Goal: Task Accomplishment & Management: Manage account settings

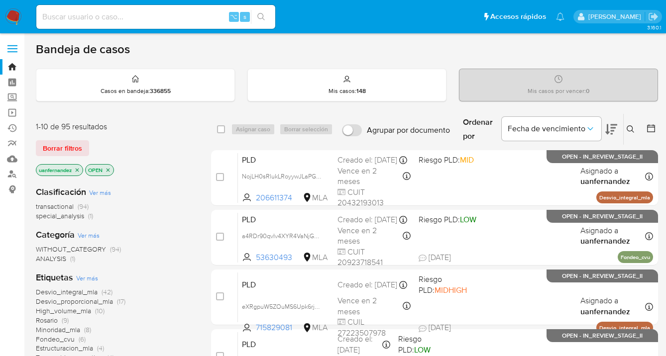
click at [631, 129] on icon at bounding box center [630, 129] width 8 height 8
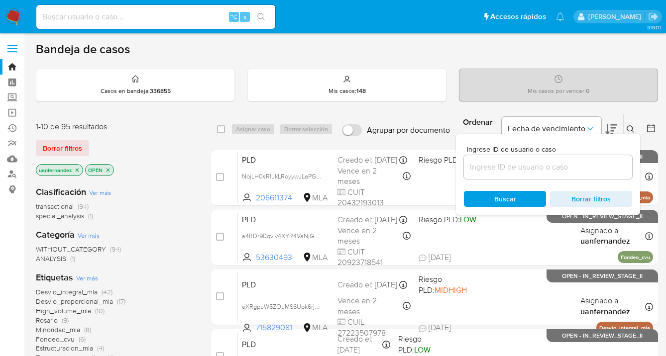
click at [549, 163] on input at bounding box center [548, 167] width 168 height 13
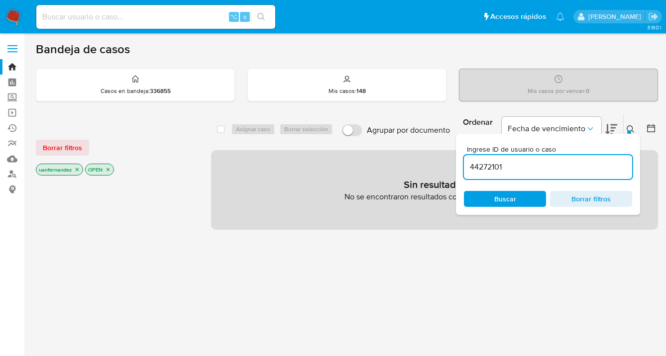
click at [630, 126] on icon at bounding box center [630, 129] width 8 height 8
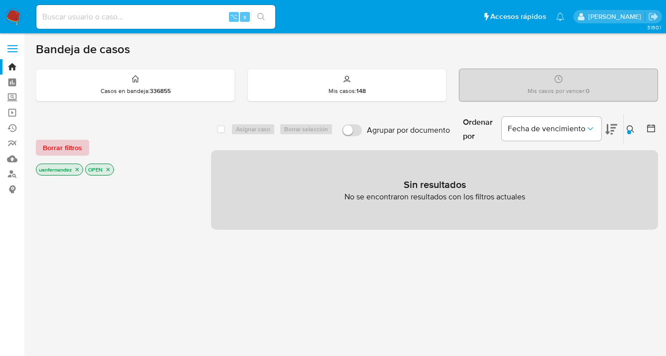
click at [63, 142] on span "Borrar filtros" at bounding box center [62, 148] width 39 height 14
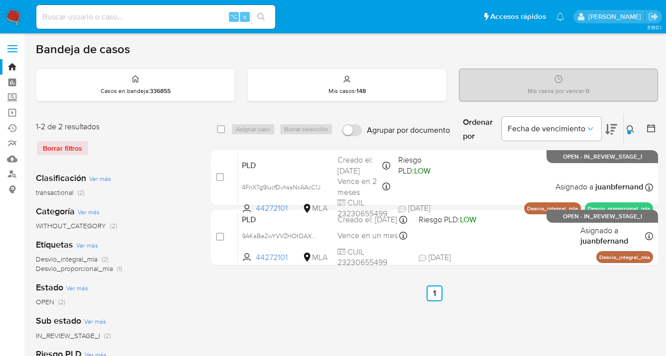
click at [632, 127] on icon at bounding box center [629, 128] width 7 height 7
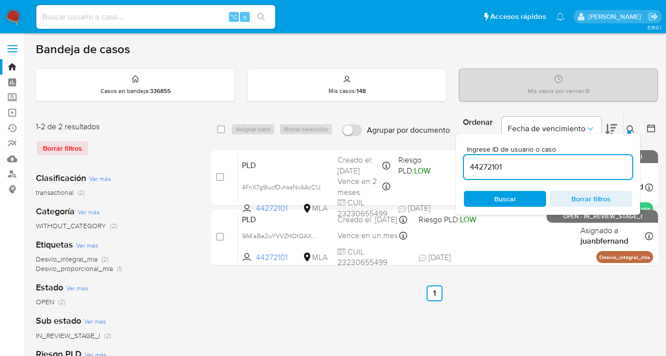
click at [526, 167] on input "44272101" at bounding box center [548, 167] width 168 height 13
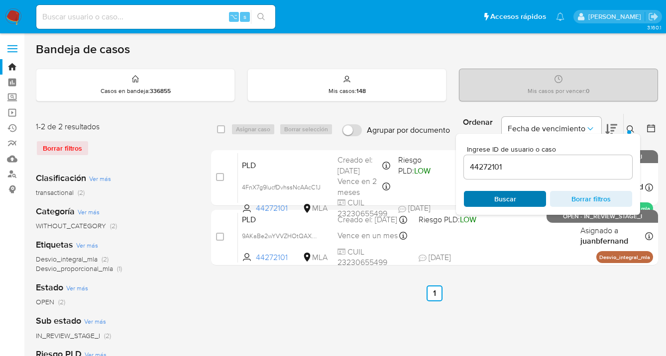
click at [494, 198] on span "Buscar" at bounding box center [505, 199] width 22 height 16
click at [629, 127] on icon at bounding box center [630, 129] width 8 height 8
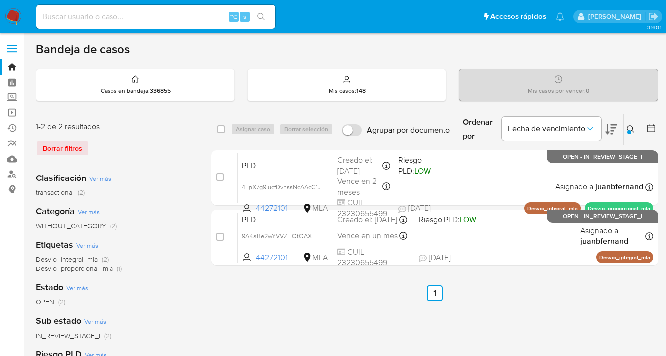
drag, startPoint x: 626, startPoint y: 127, endPoint x: 580, endPoint y: 156, distance: 54.1
click at [626, 127] on button at bounding box center [631, 129] width 16 height 12
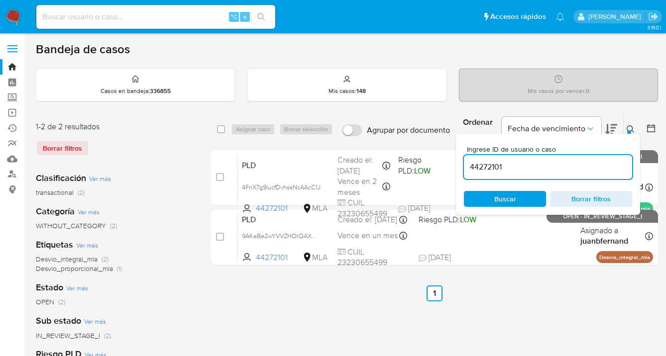
drag, startPoint x: 553, startPoint y: 169, endPoint x: 464, endPoint y: 171, distance: 88.6
click at [464, 171] on input "44272101" at bounding box center [548, 167] width 168 height 13
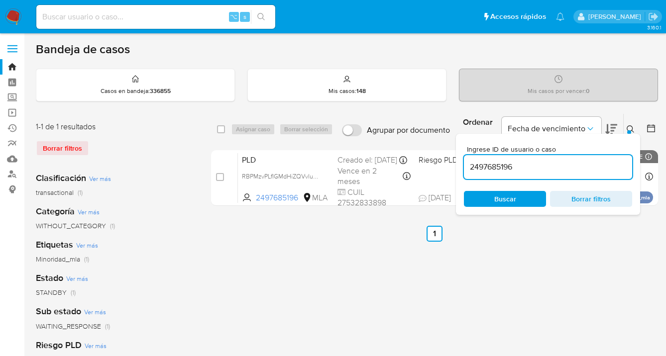
click at [629, 127] on icon at bounding box center [630, 129] width 8 height 8
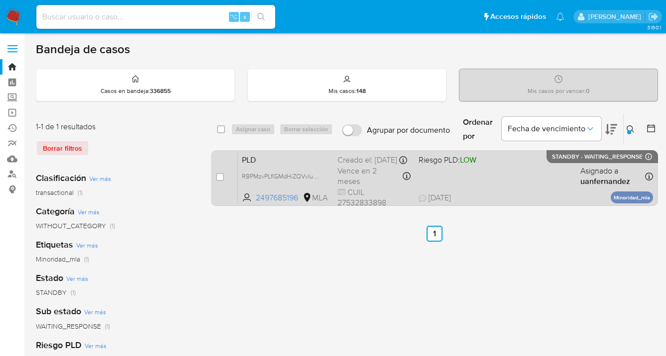
click at [526, 178] on div "PLD RBPMzvPLfIGMdHiZQVvlunpa 2497685196 MLA Riesgo PLD: LOW Creado el: 12/09/20…" at bounding box center [445, 178] width 415 height 50
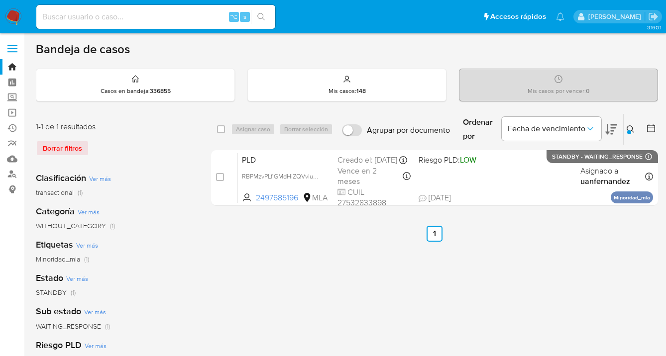
click at [627, 127] on icon at bounding box center [630, 129] width 8 height 8
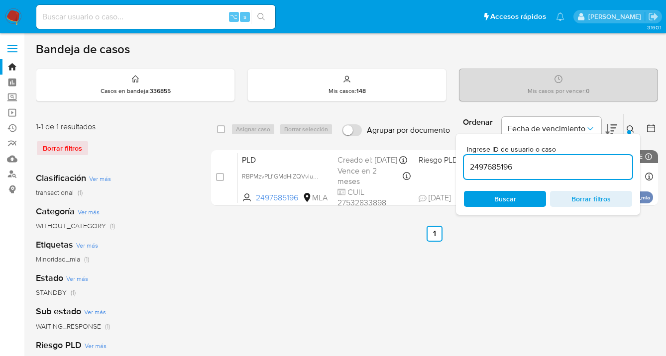
drag, startPoint x: 537, startPoint y: 164, endPoint x: 468, endPoint y: 163, distance: 68.7
click at [468, 163] on input "2497685196" at bounding box center [548, 167] width 168 height 13
click at [630, 127] on icon at bounding box center [630, 129] width 8 height 8
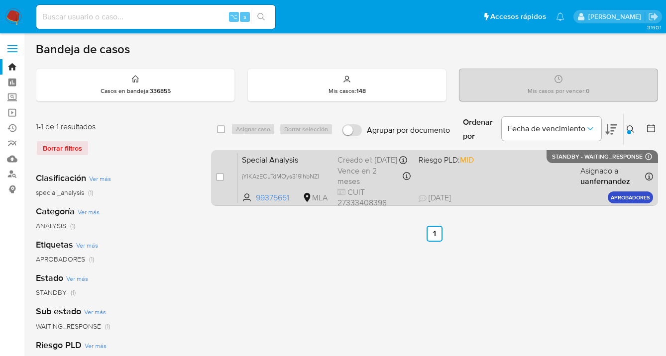
click at [532, 175] on div "Special Analysis jYlKAzECuTdMOys319IhbNZI 99375651 MLA Riesgo PLD: MID Creado e…" at bounding box center [445, 178] width 415 height 50
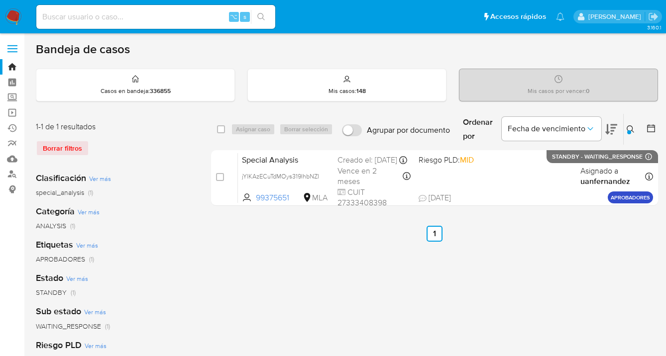
click at [631, 128] on icon at bounding box center [630, 129] width 8 height 8
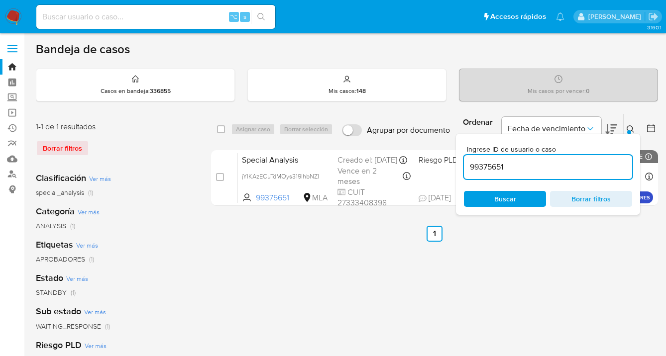
drag, startPoint x: 540, startPoint y: 166, endPoint x: 466, endPoint y: 168, distance: 74.6
click at [466, 168] on input "99375651" at bounding box center [548, 167] width 168 height 13
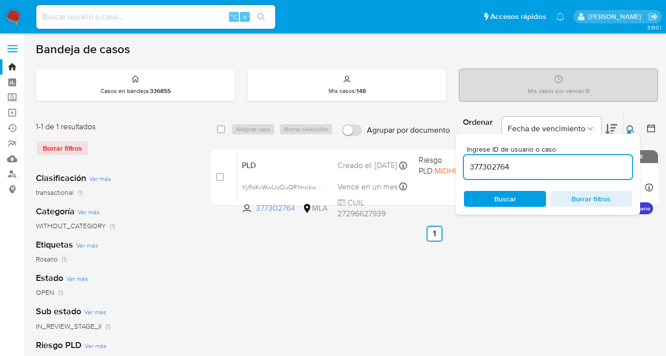
click at [630, 128] on icon at bounding box center [630, 129] width 8 height 8
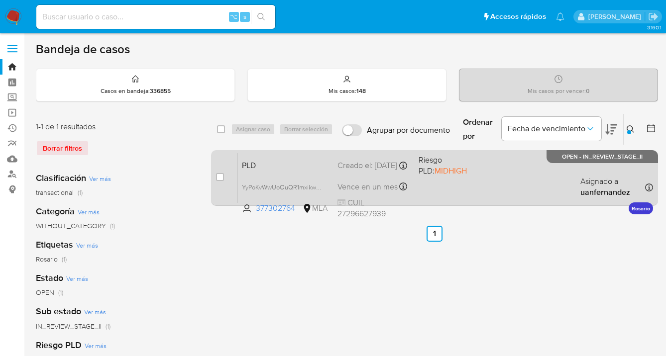
click at [496, 188] on div "PLD YyPoKvWwUoOuQR1mxikwLnps 377302764 MLA Riesgo PLD: MIDHIGH Creado el: 12/09…" at bounding box center [445, 178] width 415 height 50
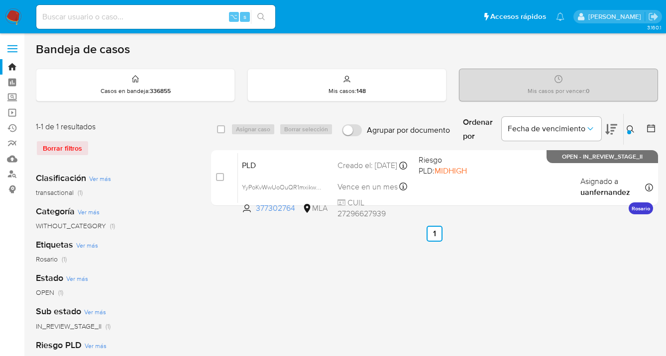
drag, startPoint x: 629, startPoint y: 127, endPoint x: 604, endPoint y: 150, distance: 33.8
click at [629, 127] on icon at bounding box center [630, 129] width 8 height 8
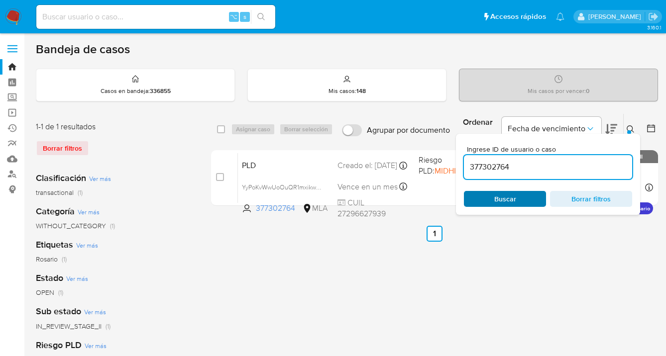
click at [517, 198] on span "Buscar" at bounding box center [505, 199] width 68 height 14
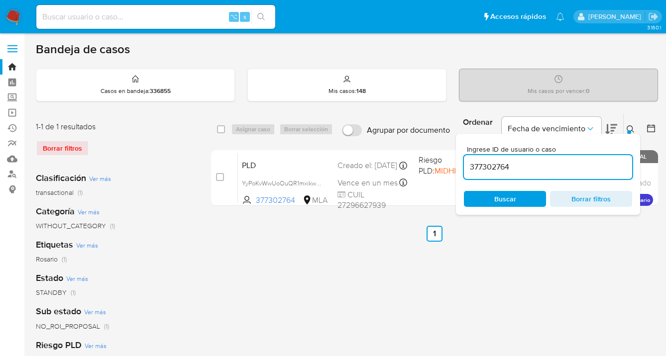
click at [631, 127] on icon at bounding box center [630, 129] width 8 height 8
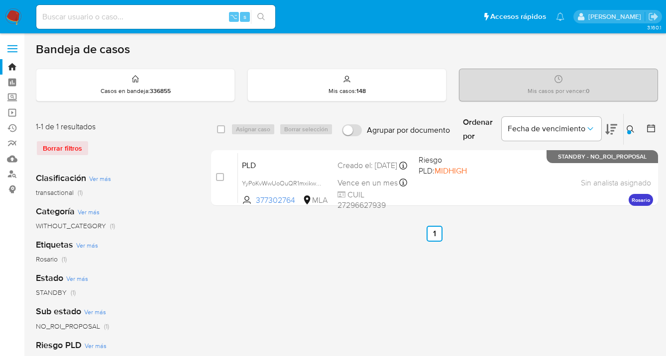
click at [631, 129] on icon at bounding box center [630, 129] width 8 height 8
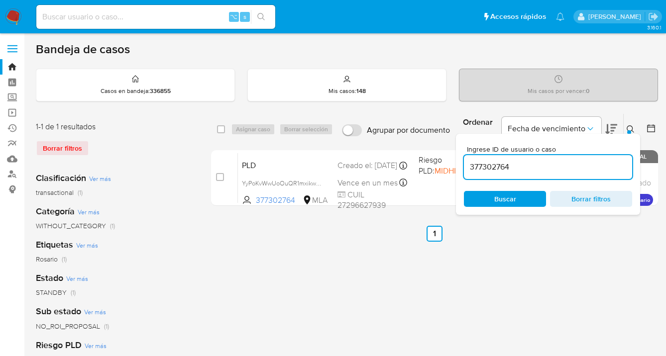
drag, startPoint x: 512, startPoint y: 169, endPoint x: 529, endPoint y: 157, distance: 20.7
click at [467, 164] on input "377302764" at bounding box center [548, 167] width 168 height 13
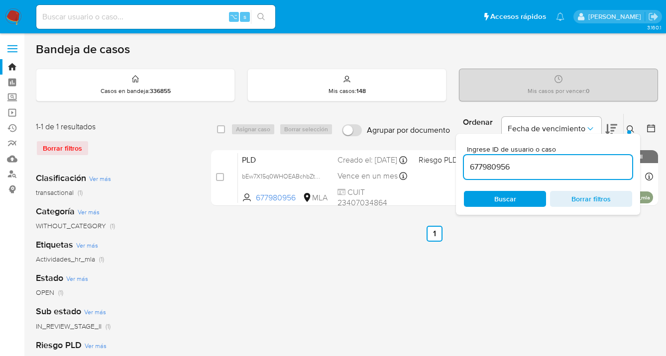
click at [630, 126] on icon at bounding box center [630, 129] width 8 height 8
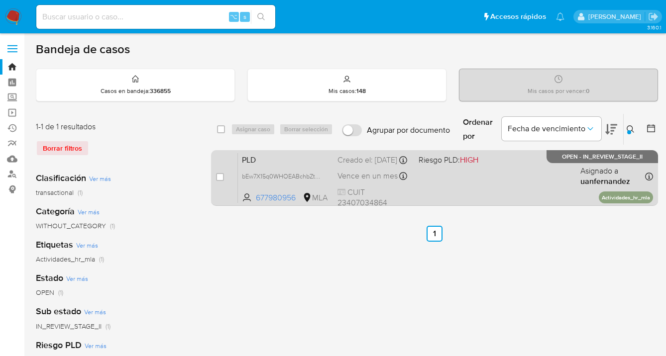
click at [527, 175] on div "PLD bEw7X15q0WHOEABchbZthOuP 677980956 MLA Riesgo PLD: HIGH Creado el: 12/09/20…" at bounding box center [445, 178] width 415 height 50
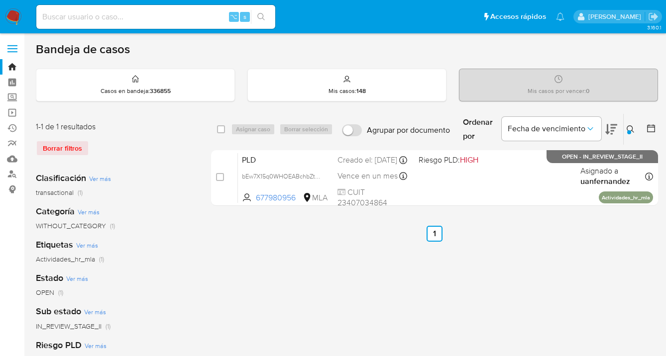
click at [629, 127] on icon at bounding box center [630, 129] width 8 height 8
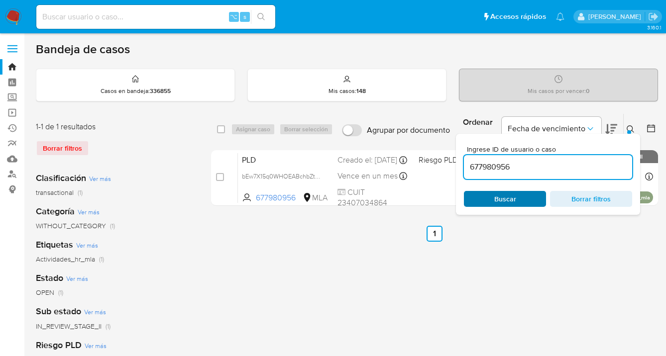
click at [522, 201] on span "Buscar" at bounding box center [505, 199] width 68 height 14
click at [631, 127] on icon at bounding box center [630, 129] width 8 height 8
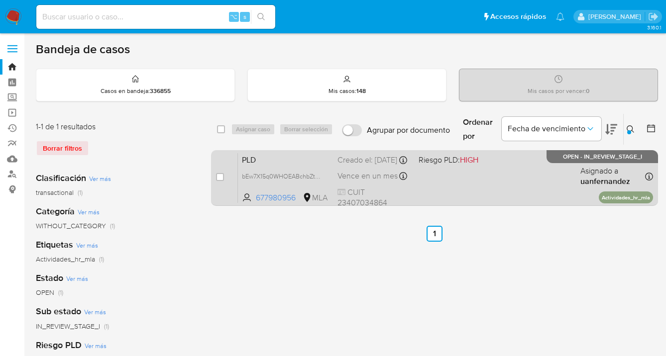
click at [523, 196] on div "PLD bEw7X15q0WHOEABchbZthOuP 677980956 MLA Riesgo PLD: HIGH Creado el: 12/09/20…" at bounding box center [445, 178] width 415 height 50
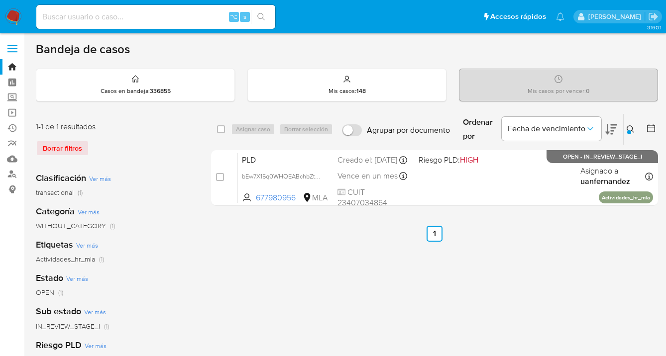
click at [628, 127] on icon at bounding box center [630, 129] width 8 height 8
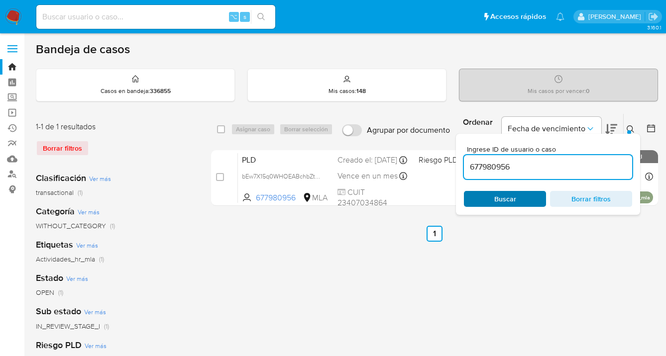
click at [521, 197] on span "Buscar" at bounding box center [505, 199] width 68 height 14
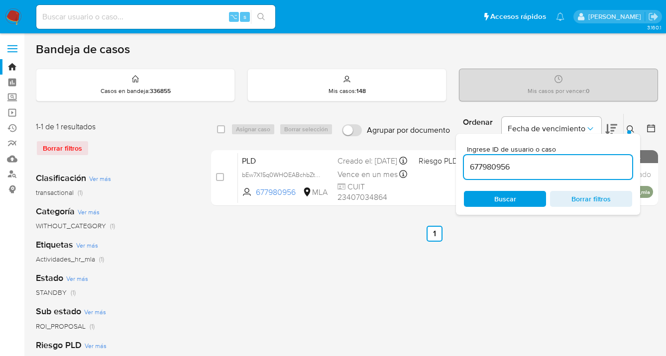
click at [633, 126] on icon at bounding box center [630, 129] width 8 height 8
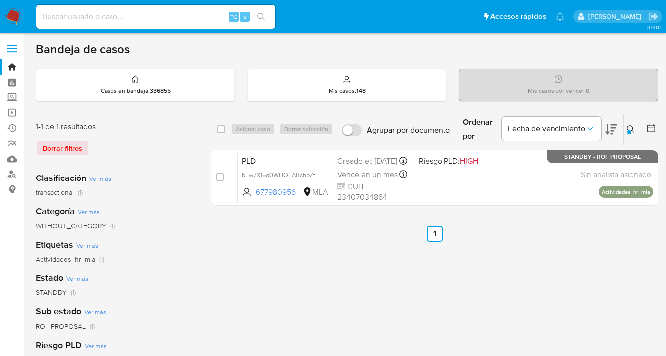
click at [631, 129] on icon at bounding box center [630, 129] width 8 height 8
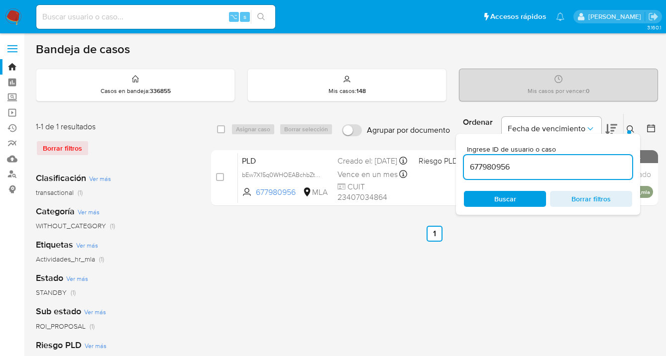
drag, startPoint x: 543, startPoint y: 167, endPoint x: 463, endPoint y: 165, distance: 80.6
click at [463, 165] on div "Ingrese ID de usuario o caso 677980956 Buscar Borrar filtros" at bounding box center [548, 174] width 184 height 81
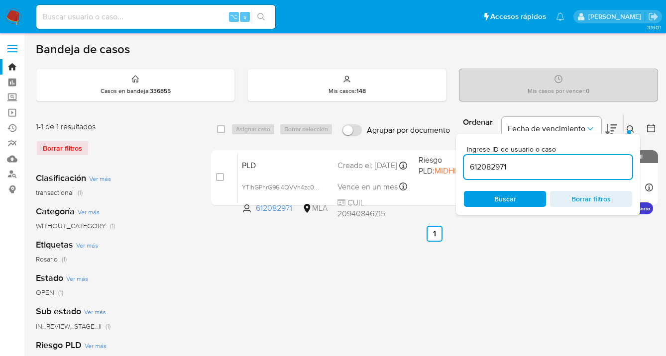
click at [633, 128] on icon at bounding box center [630, 129] width 8 height 8
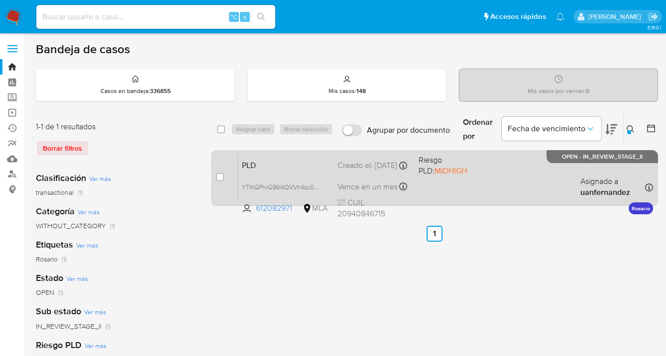
click at [544, 179] on div "PLD YTIhGPhrG96I4QVVh4zc0Hl7 612082971 MLA Riesgo PLD: MIDHIGH Creado el: 12/09…" at bounding box center [445, 178] width 415 height 50
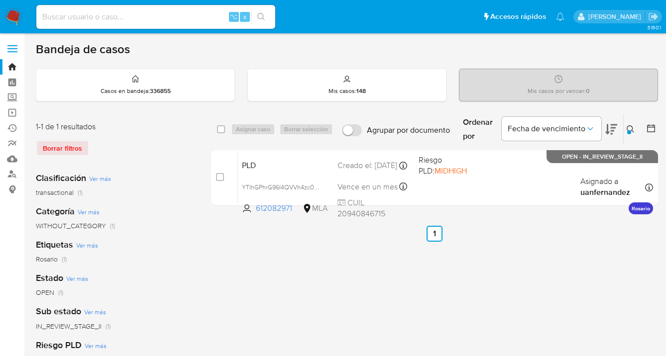
drag, startPoint x: 627, startPoint y: 124, endPoint x: 622, endPoint y: 127, distance: 6.5
click at [626, 124] on button at bounding box center [631, 129] width 16 height 12
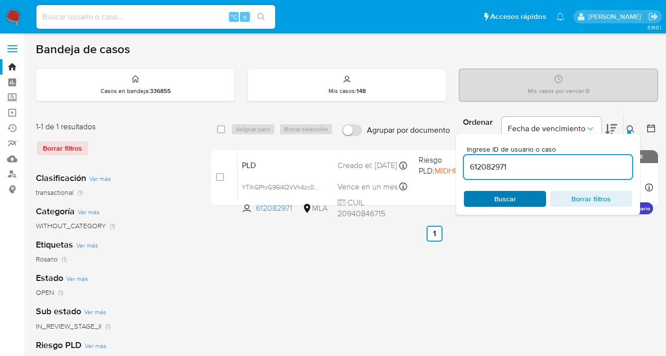
click at [516, 197] on span "Buscar" at bounding box center [505, 199] width 68 height 14
click at [629, 127] on icon at bounding box center [630, 129] width 8 height 8
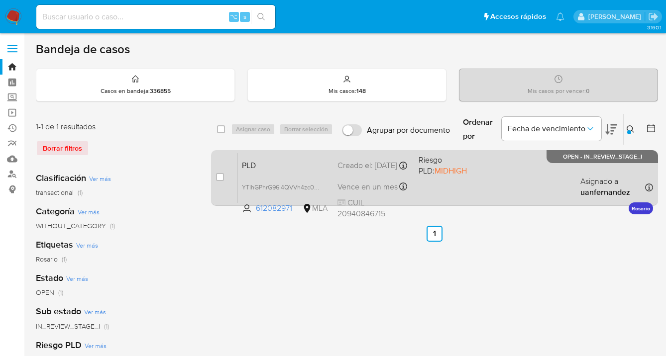
click at [540, 188] on div "PLD YTIhGPhrG96I4QVVh4zc0Hl7 612082971 MLA Riesgo PLD: MIDHIGH Creado el: 12/09…" at bounding box center [445, 178] width 415 height 50
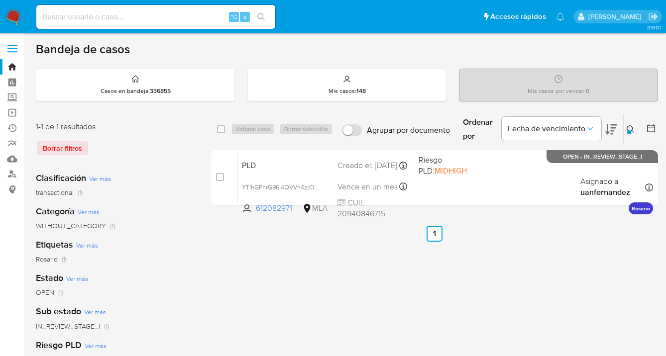
click at [630, 129] on icon at bounding box center [630, 129] width 8 height 8
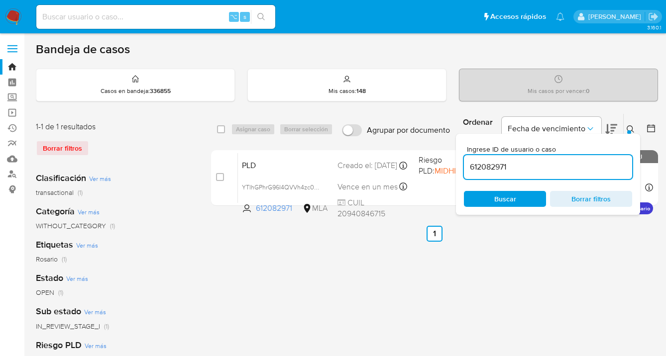
drag, startPoint x: 522, startPoint y: 197, endPoint x: 531, endPoint y: 190, distance: 12.0
click at [522, 197] on span "Buscar" at bounding box center [505, 199] width 68 height 14
click at [630, 129] on icon at bounding box center [630, 129] width 8 height 8
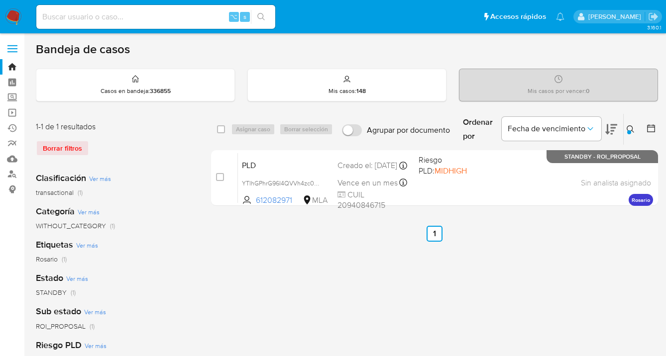
click at [630, 128] on icon at bounding box center [630, 129] width 8 height 8
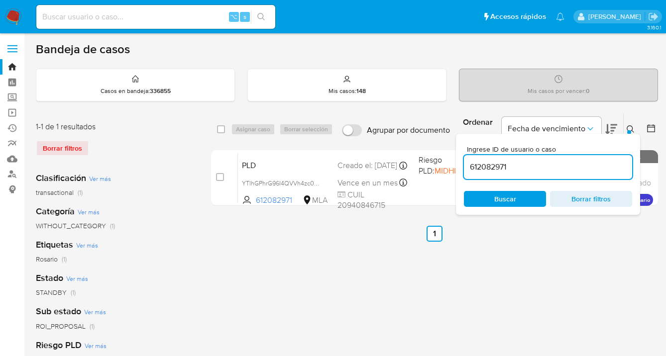
drag, startPoint x: 583, startPoint y: 170, endPoint x: 461, endPoint y: 165, distance: 121.5
click at [462, 165] on div "Ingrese ID de usuario o caso 612082971 Buscar Borrar filtros" at bounding box center [548, 174] width 184 height 81
click at [631, 128] on icon at bounding box center [630, 129] width 8 height 8
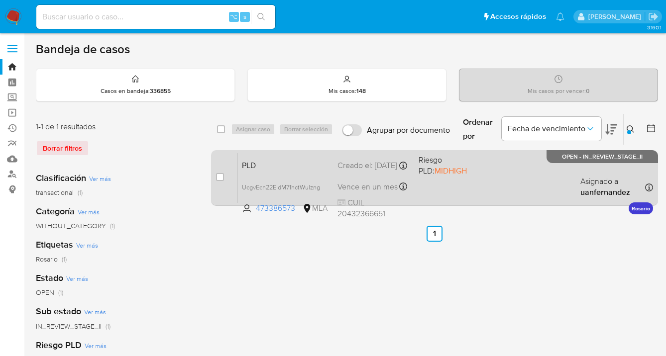
click at [551, 178] on div "PLD UcgvEcn22EidM71hctWulzng 473386573 MLA Riesgo PLD: MIDHIGH Creado el: 12/09…" at bounding box center [445, 178] width 415 height 50
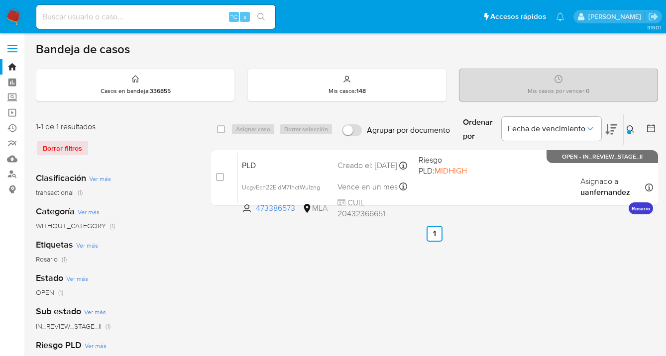
click at [628, 128] on icon at bounding box center [630, 129] width 8 height 8
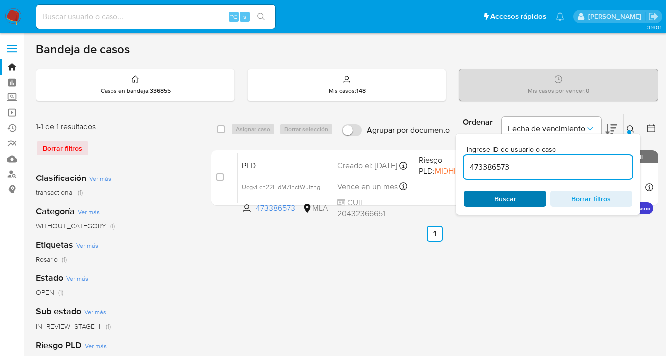
click at [525, 205] on span "Buscar" at bounding box center [505, 199] width 68 height 14
click at [628, 128] on icon at bounding box center [630, 129] width 8 height 8
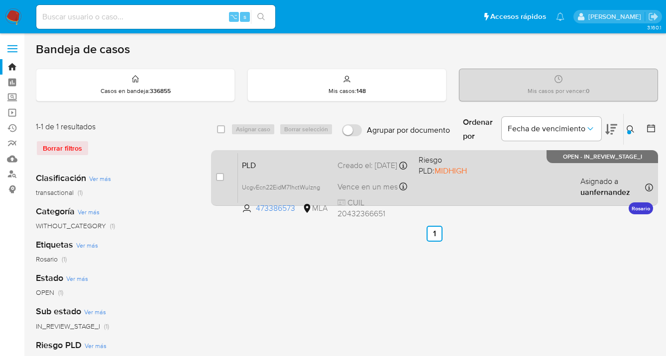
click at [504, 183] on div "PLD UcgvEcn22EidM71hctWulzng 473386573 MLA Riesgo PLD: MIDHIGH Creado el: 12/09…" at bounding box center [445, 178] width 415 height 50
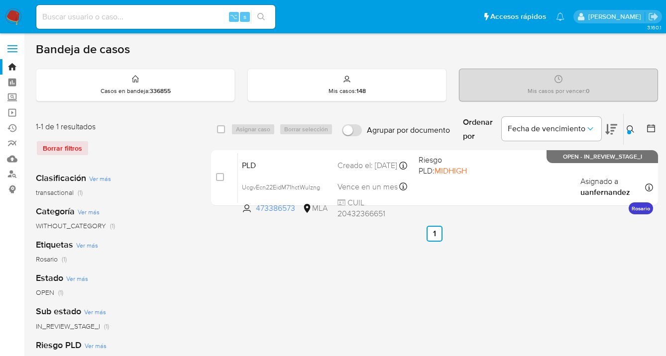
click at [627, 131] on div at bounding box center [629, 132] width 4 height 4
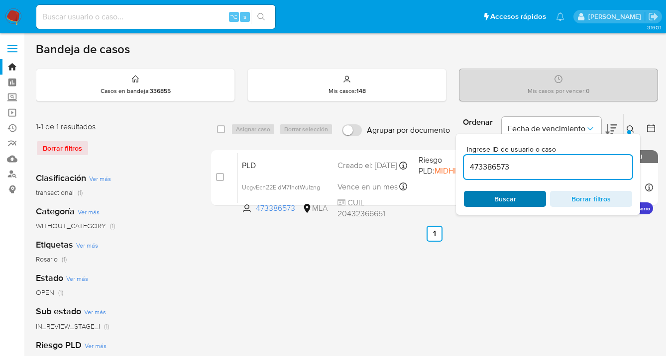
click at [514, 204] on span "Buscar" at bounding box center [505, 199] width 22 height 16
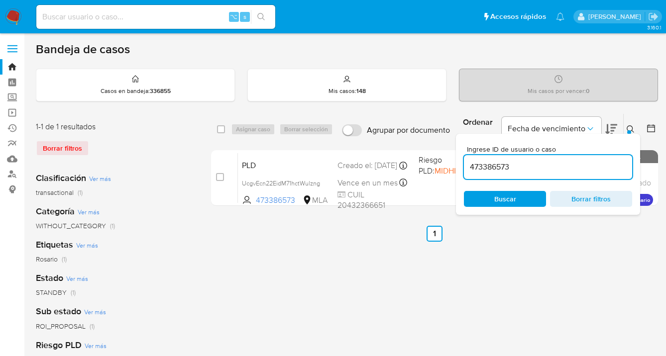
click at [629, 129] on icon at bounding box center [630, 129] width 8 height 8
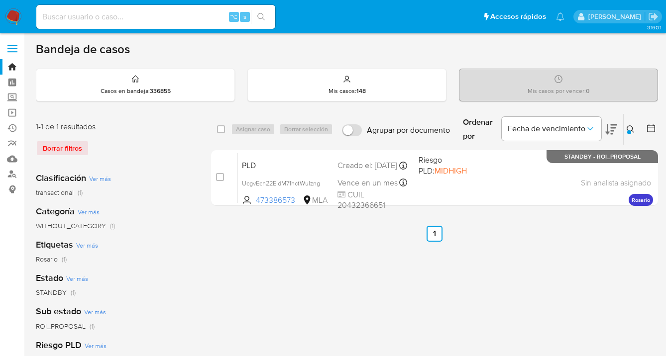
click at [633, 128] on icon at bounding box center [630, 129] width 8 height 8
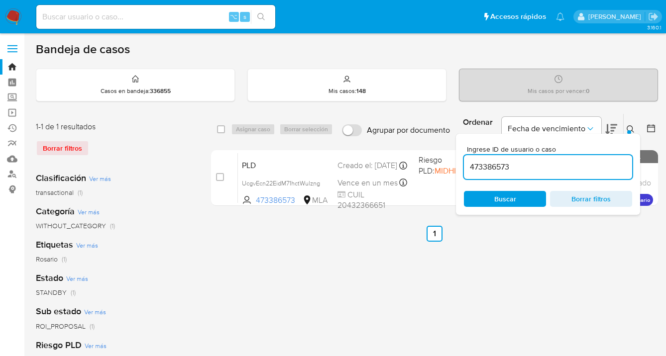
drag, startPoint x: 537, startPoint y: 168, endPoint x: 466, endPoint y: 165, distance: 70.7
click at [468, 165] on input "473386573" at bounding box center [548, 167] width 168 height 13
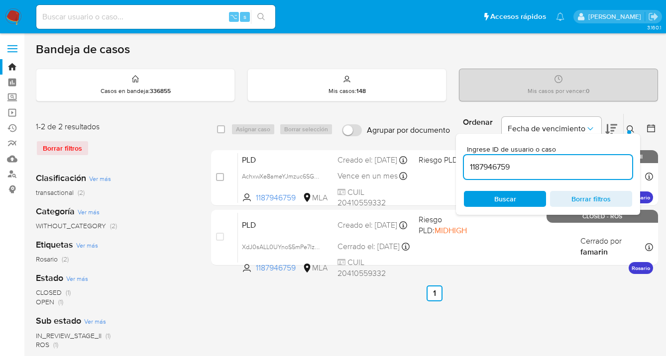
click at [629, 128] on icon at bounding box center [630, 129] width 8 height 8
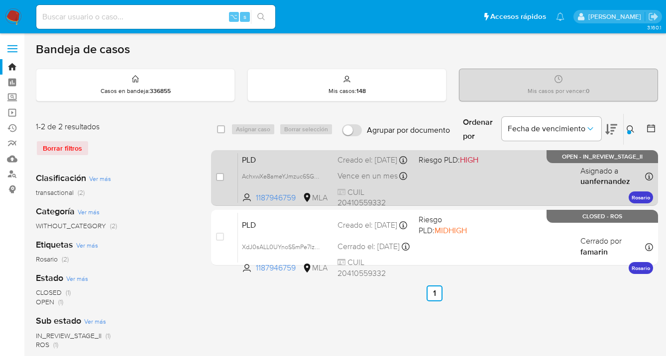
click at [482, 177] on div "PLD AchxwXe8ameYJmzuc6SG0r3Z 1187946759 MLA Riesgo PLD: HIGH Creado el: 12/09/2…" at bounding box center [445, 178] width 415 height 50
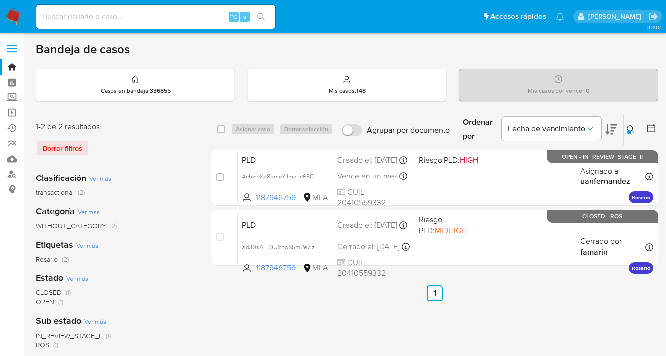
click at [631, 125] on icon at bounding box center [630, 129] width 8 height 8
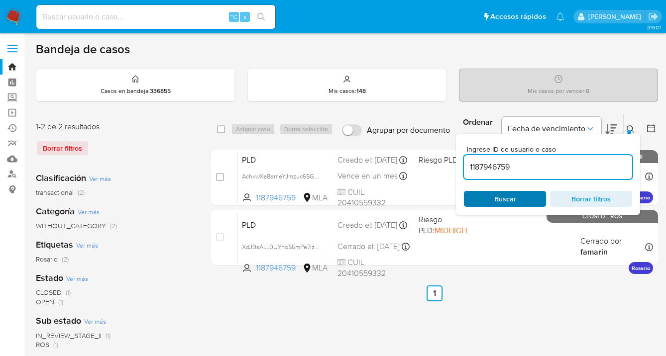
click at [516, 198] on span "Buscar" at bounding box center [505, 199] width 68 height 14
click at [631, 126] on icon at bounding box center [629, 128] width 7 height 7
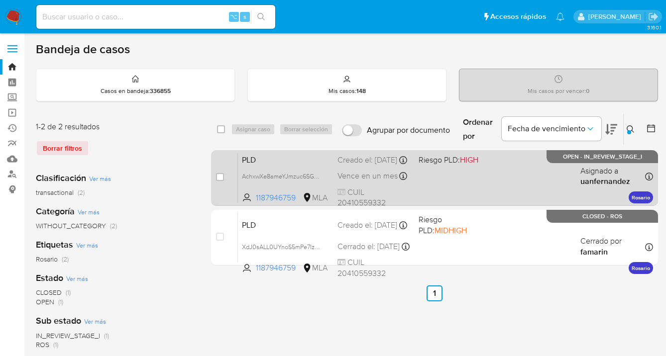
click at [522, 172] on div "PLD AchxwXe8ameYJmzuc6SG0r3Z 1187946759 MLA Riesgo PLD: HIGH Creado el: 12/09/2…" at bounding box center [445, 178] width 415 height 50
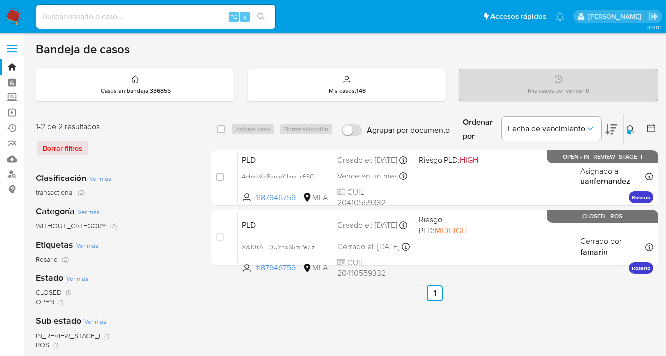
click at [630, 127] on icon at bounding box center [630, 129] width 8 height 8
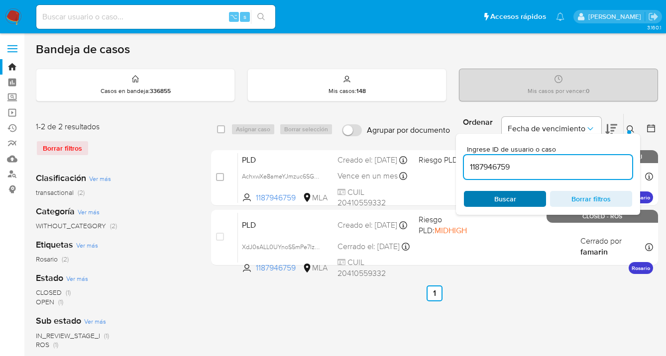
click at [516, 196] on span "Buscar" at bounding box center [505, 199] width 68 height 14
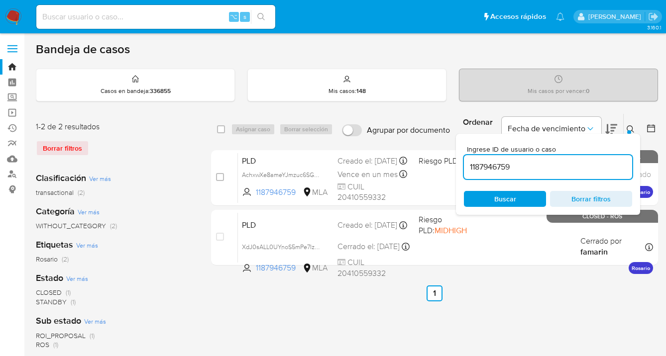
click at [630, 126] on icon at bounding box center [630, 129] width 8 height 8
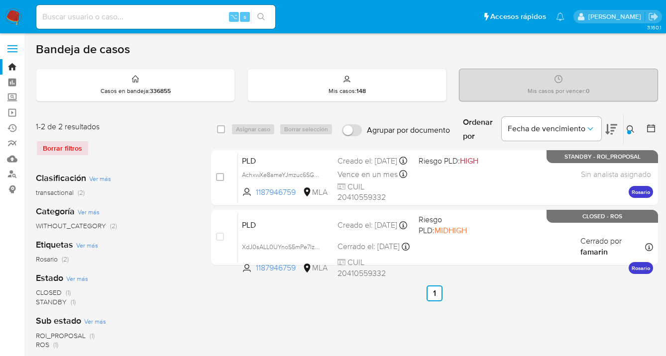
click at [627, 125] on icon at bounding box center [629, 128] width 7 height 7
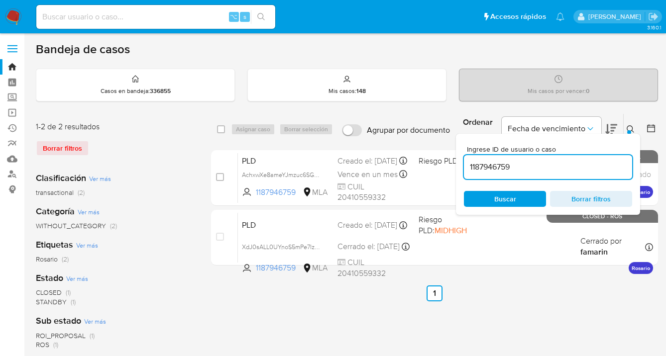
drag, startPoint x: 517, startPoint y: 166, endPoint x: 466, endPoint y: 165, distance: 51.8
click at [465, 165] on input "1187946759" at bounding box center [548, 167] width 168 height 13
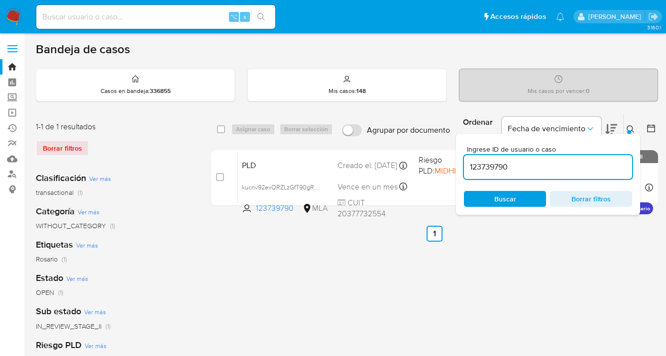
click at [629, 127] on icon at bounding box center [630, 129] width 8 height 8
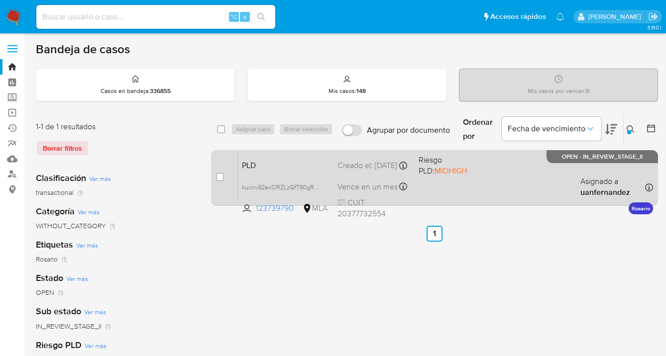
click at [497, 186] on div "PLD kucnv92exORZLzGfT90gRwnP 123739790 MLA Riesgo PLD: MIDHIGH Creado el: 12/09…" at bounding box center [445, 178] width 415 height 50
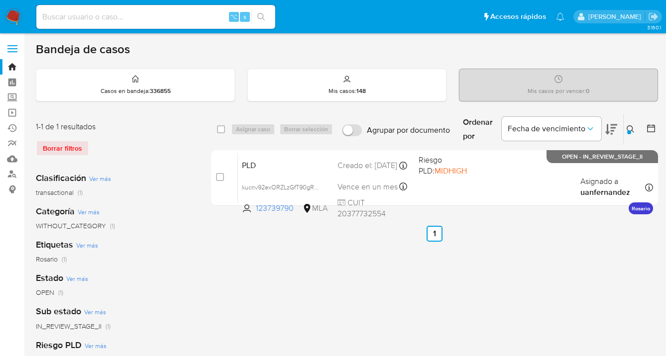
click at [628, 127] on icon at bounding box center [630, 129] width 8 height 8
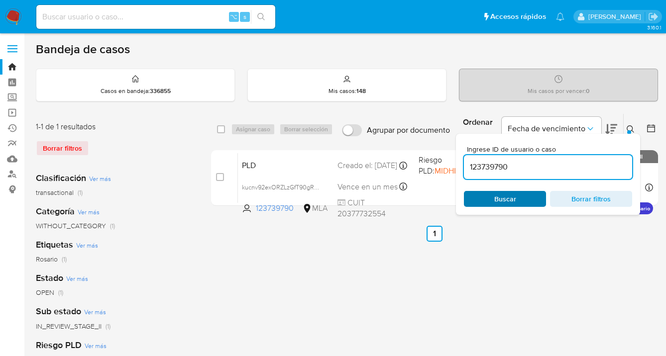
click at [529, 197] on span "Buscar" at bounding box center [505, 199] width 68 height 14
click at [629, 127] on icon at bounding box center [630, 129] width 8 height 8
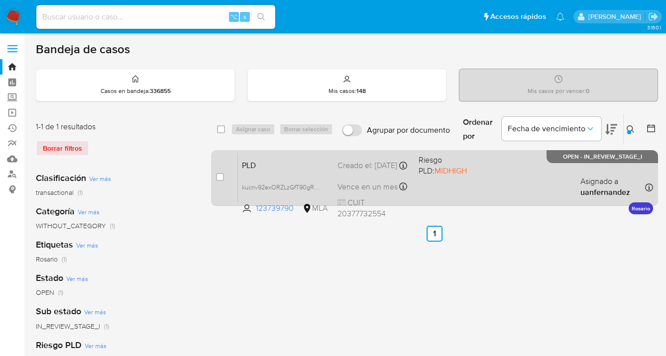
click at [543, 177] on div "PLD kucnv92exORZLzGfT90gRwnP 123739790 MLA Riesgo PLD: MIDHIGH Creado el: 12/09…" at bounding box center [445, 178] width 415 height 50
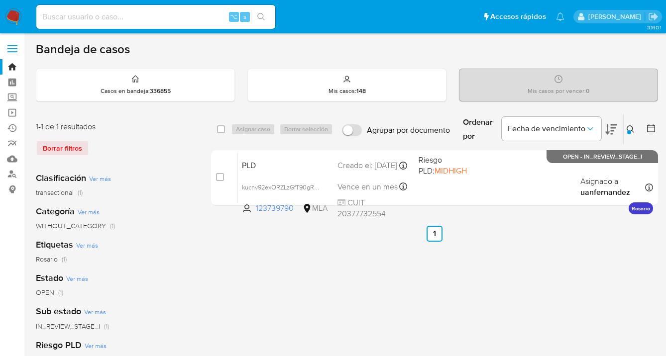
click at [630, 127] on icon at bounding box center [630, 129] width 8 height 8
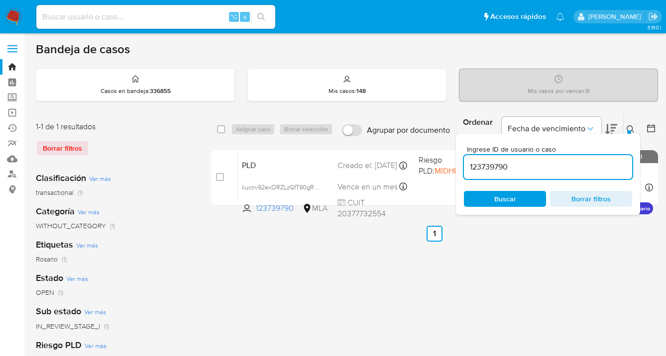
drag, startPoint x: 545, startPoint y: 169, endPoint x: 540, endPoint y: 166, distance: 5.6
click at [541, 166] on div "123739790" at bounding box center [548, 167] width 168 height 24
drag, startPoint x: 526, startPoint y: 167, endPoint x: 477, endPoint y: 160, distance: 49.3
click at [477, 161] on input "123739790" at bounding box center [548, 167] width 168 height 13
paste input "769613096"
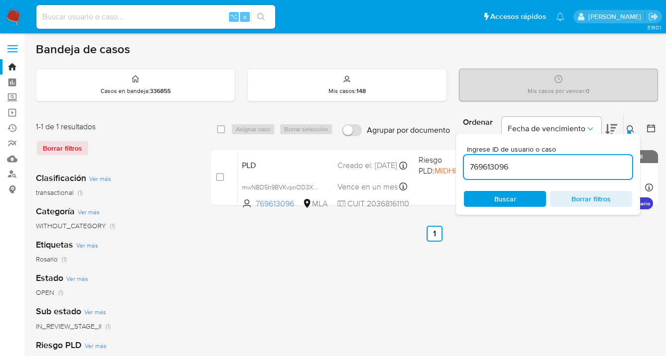
click at [631, 127] on icon at bounding box center [630, 129] width 8 height 8
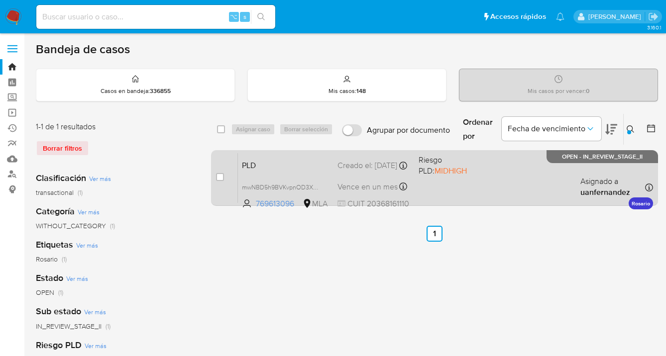
click at [527, 176] on div "PLD mwNBD5h9BVKvpnOD3XGGwzSB 769613096 MLA Riesgo PLD: MIDHIGH Creado el: 12/09…" at bounding box center [445, 178] width 415 height 50
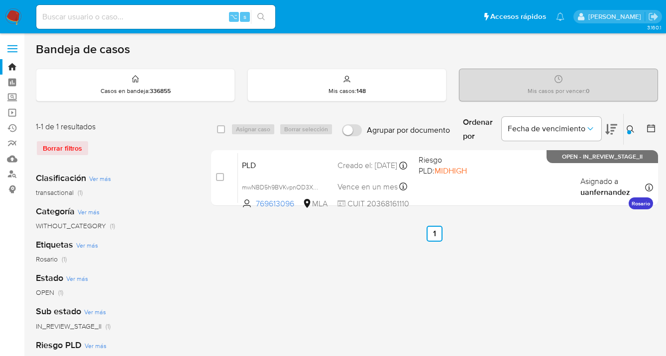
click at [624, 124] on button at bounding box center [631, 129] width 16 height 12
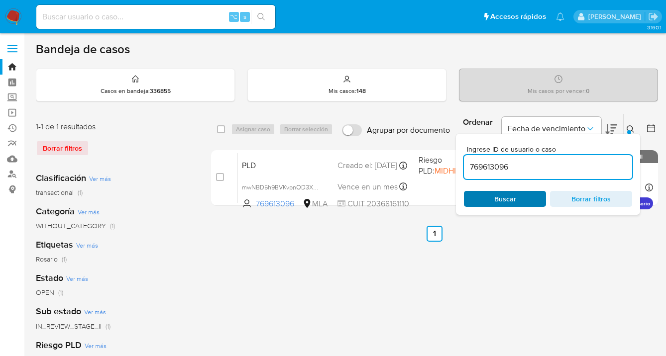
click at [502, 197] on span "Buscar" at bounding box center [505, 199] width 22 height 16
click at [629, 129] on icon at bounding box center [630, 129] width 8 height 8
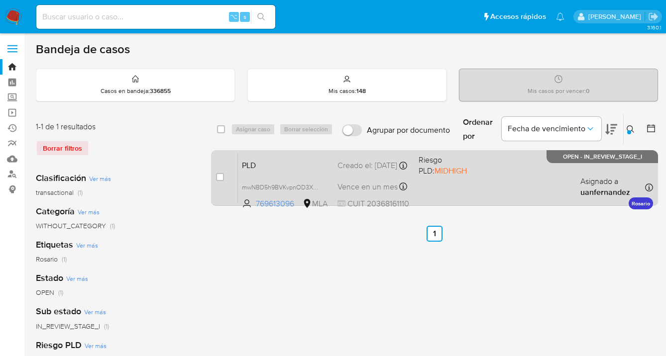
click at [530, 180] on div "PLD mwNBD5h9BVKvpnOD3XGGwzSB 769613096 MLA Riesgo PLD: MIDHIGH Creado el: 12/09…" at bounding box center [445, 178] width 415 height 50
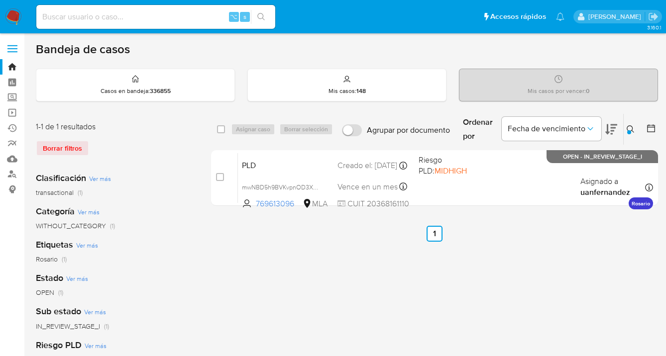
click at [631, 128] on icon at bounding box center [630, 129] width 8 height 8
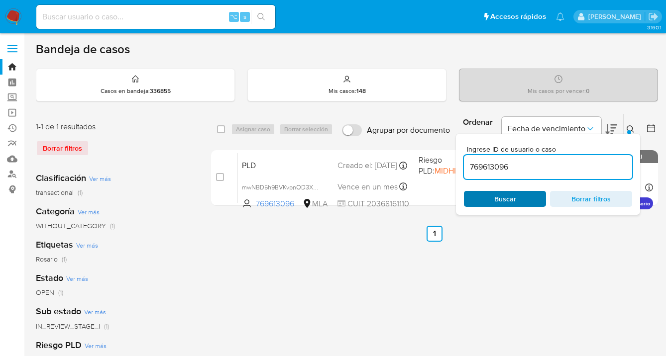
click at [530, 200] on span "Buscar" at bounding box center [505, 199] width 68 height 14
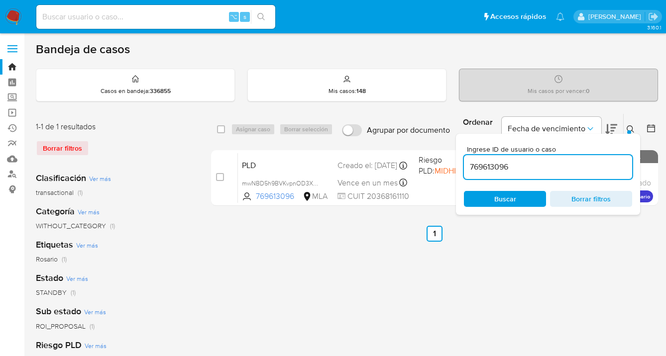
click at [631, 126] on icon at bounding box center [629, 128] width 7 height 7
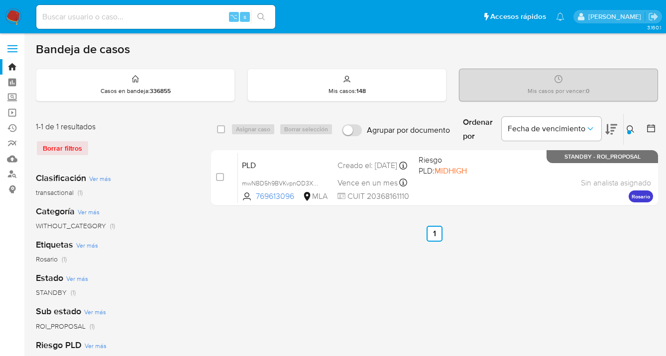
drag, startPoint x: 631, startPoint y: 126, endPoint x: 621, endPoint y: 135, distance: 13.1
click at [631, 126] on icon at bounding box center [630, 129] width 8 height 8
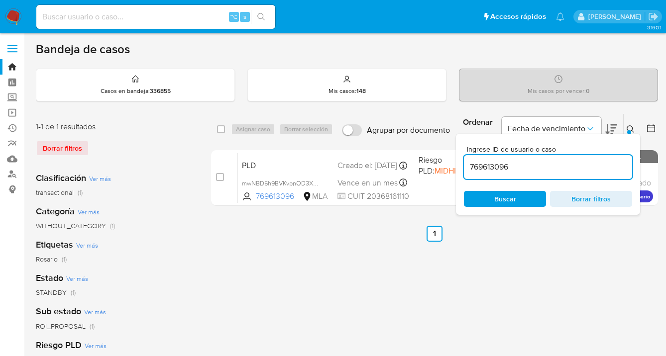
drag, startPoint x: 538, startPoint y: 170, endPoint x: 511, endPoint y: 166, distance: 26.7
click at [462, 165] on div "Ingrese ID de usuario o caso 769613096 Buscar Borrar filtros" at bounding box center [548, 174] width 184 height 81
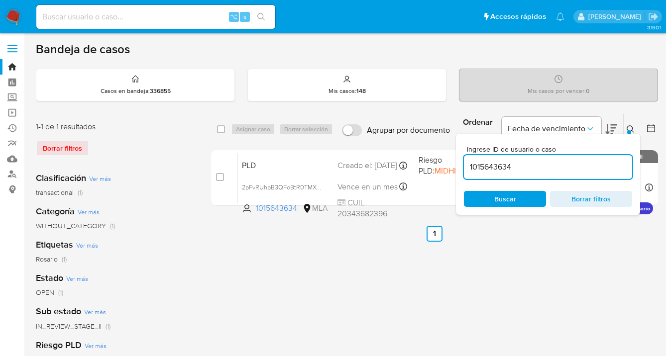
click at [632, 127] on icon at bounding box center [629, 128] width 7 height 7
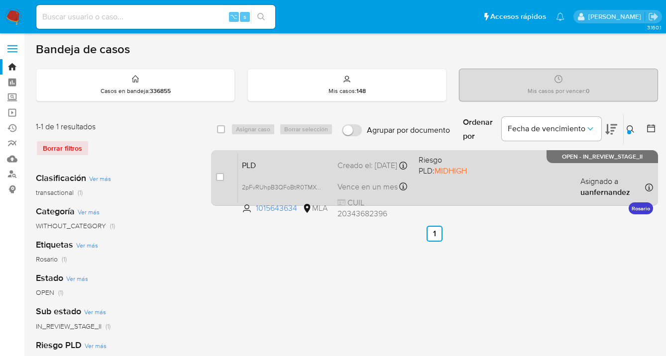
click at [514, 183] on div "PLD 2pFvRUhpB3QFoBtR0TMXwbdw 1015643634 MLA Riesgo PLD: MIDHIGH Creado el: 12/0…" at bounding box center [445, 178] width 415 height 50
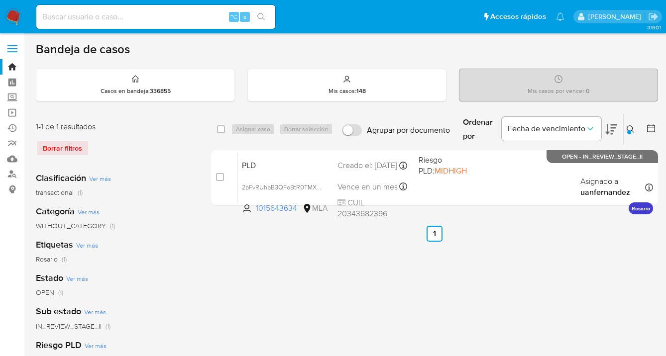
click at [629, 126] on icon at bounding box center [630, 129] width 8 height 8
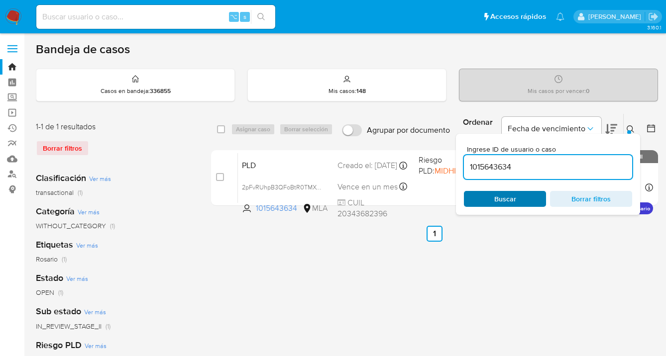
click at [519, 196] on span "Buscar" at bounding box center [505, 199] width 68 height 14
click at [629, 128] on icon at bounding box center [630, 129] width 8 height 8
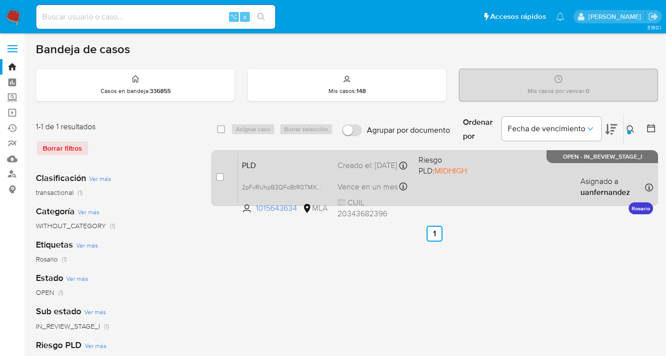
click at [545, 194] on div "PLD 2pFvRUhpB3QFoBtR0TMXwbdw 1015643634 MLA Riesgo PLD: MIDHIGH Creado el: 12/0…" at bounding box center [445, 178] width 415 height 50
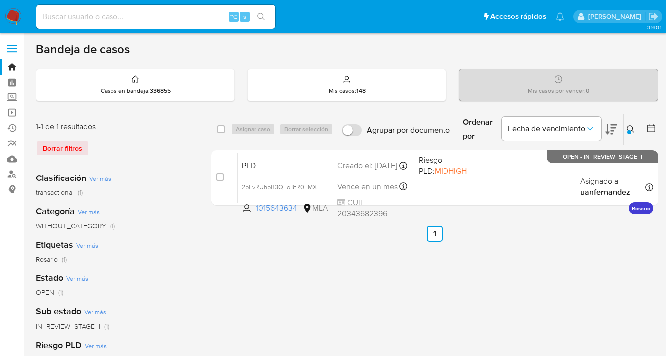
drag, startPoint x: 627, startPoint y: 129, endPoint x: 593, endPoint y: 161, distance: 46.8
click at [627, 129] on icon at bounding box center [629, 128] width 7 height 7
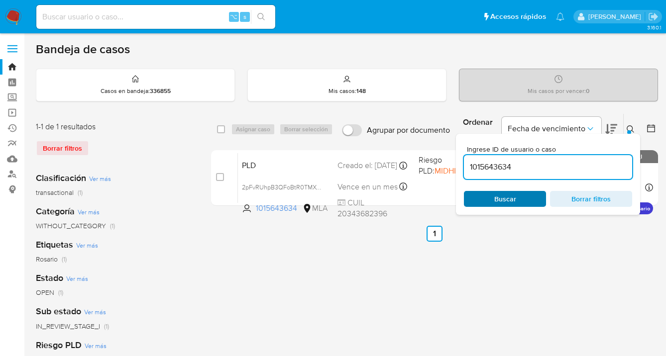
click at [527, 200] on span "Buscar" at bounding box center [505, 199] width 68 height 14
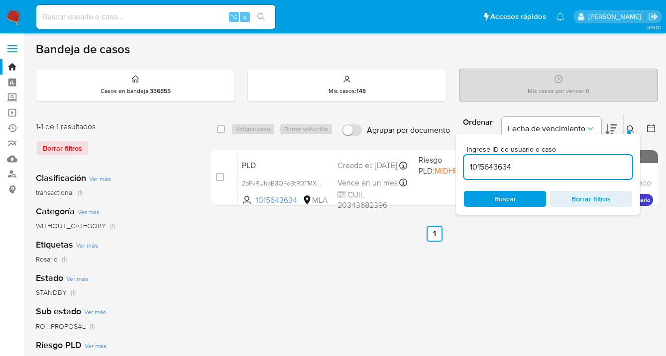
click at [631, 126] on icon at bounding box center [630, 129] width 8 height 8
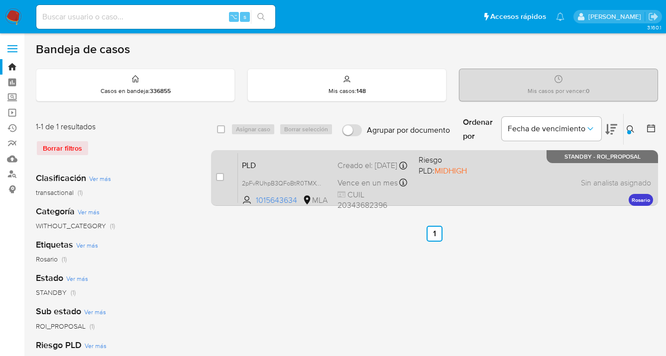
click at [507, 179] on div "PLD 2pFvRUhpB3QFoBtR0TMXwbdw 1015643634 MLA Riesgo PLD: MIDHIGH Creado el: 12/0…" at bounding box center [445, 178] width 415 height 50
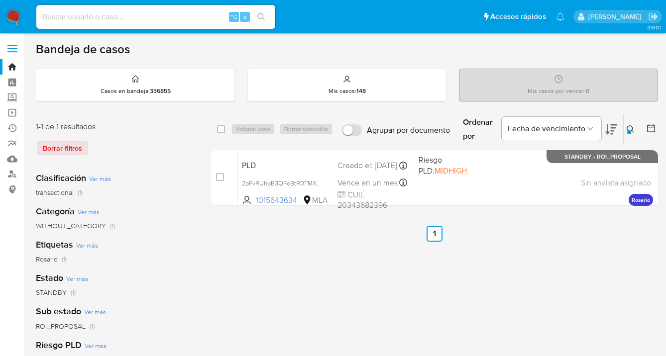
drag, startPoint x: 629, startPoint y: 128, endPoint x: 590, endPoint y: 150, distance: 45.2
click at [629, 128] on icon at bounding box center [630, 129] width 8 height 8
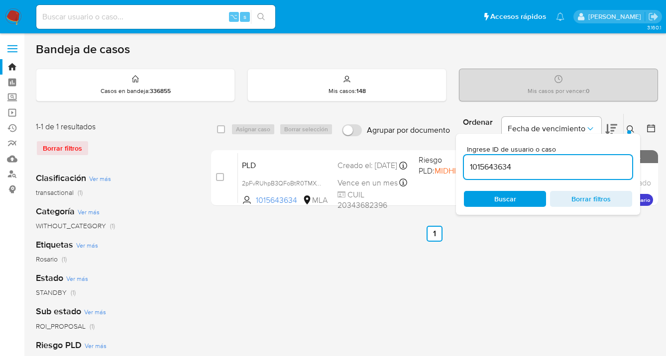
drag, startPoint x: 522, startPoint y: 165, endPoint x: 464, endPoint y: 165, distance: 57.7
click at [464, 165] on input "1015643634" at bounding box center [548, 167] width 168 height 13
click at [629, 126] on icon at bounding box center [630, 129] width 8 height 8
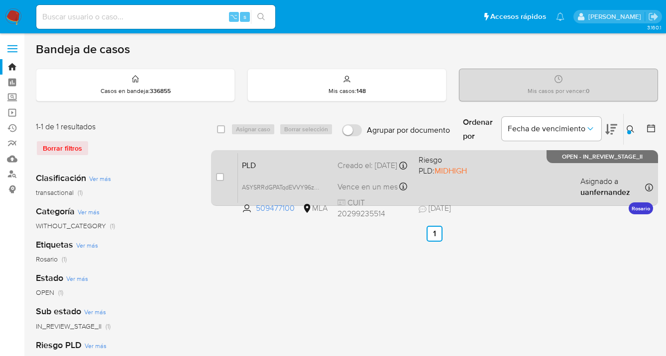
click at [508, 187] on div "PLD ASYSRRdGPATqdEVVY96z0ipa 509477100 MLA Riesgo PLD: MIDHIGH Creado el: 12/09…" at bounding box center [445, 178] width 415 height 50
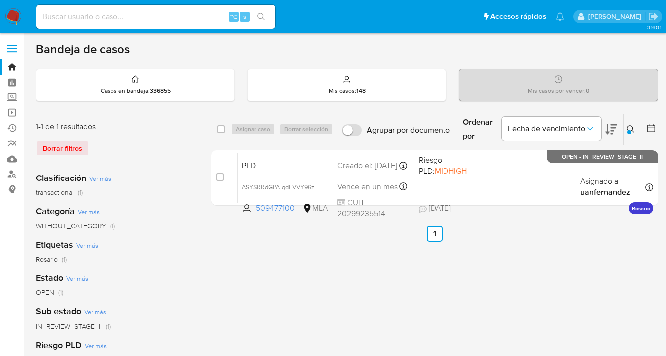
drag, startPoint x: 630, startPoint y: 127, endPoint x: 550, endPoint y: 180, distance: 95.6
click at [630, 127] on icon at bounding box center [630, 129] width 8 height 8
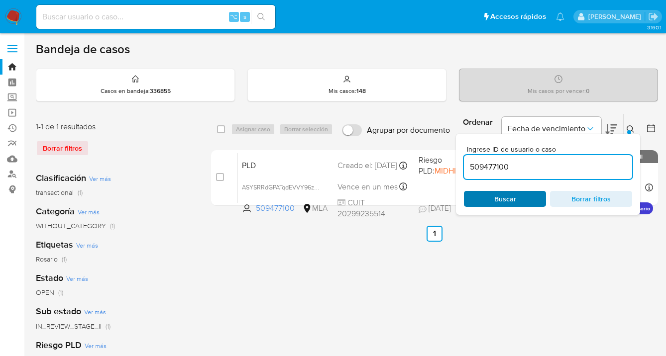
click at [523, 201] on span "Buscar" at bounding box center [505, 199] width 68 height 14
click at [630, 126] on icon at bounding box center [630, 129] width 8 height 8
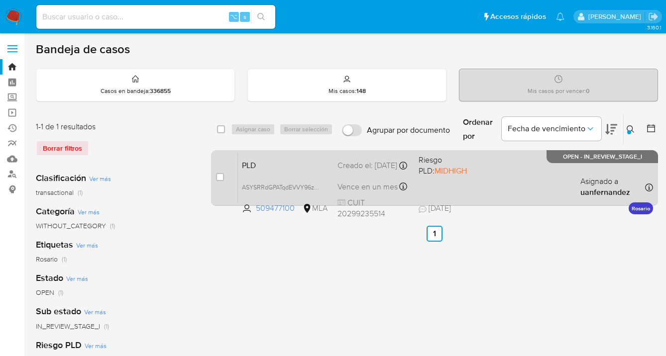
click at [526, 178] on div "PLD ASYSRRdGPATqdEVVY96z0ipa 509477100 MLA Riesgo PLD: MIDHIGH Creado el: 12/09…" at bounding box center [445, 178] width 415 height 50
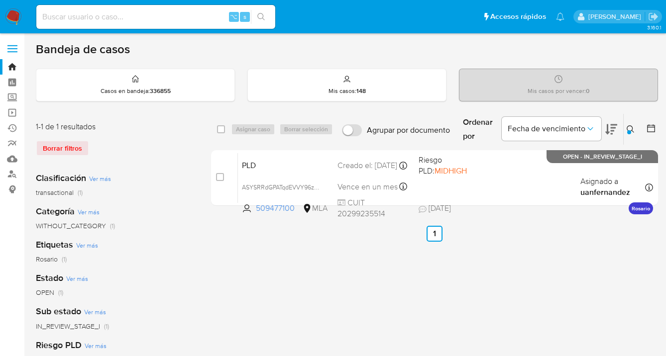
click at [629, 129] on icon at bounding box center [630, 129] width 8 height 8
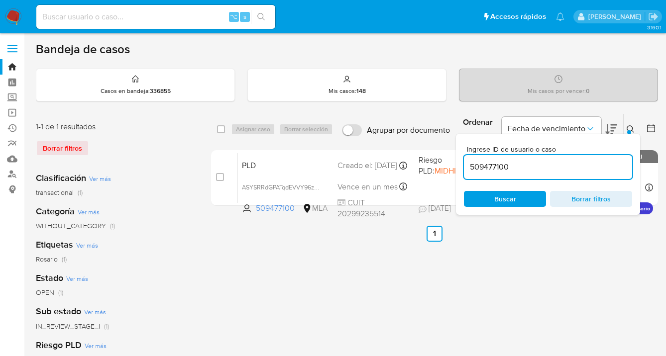
drag, startPoint x: 521, startPoint y: 169, endPoint x: 464, endPoint y: 164, distance: 56.9
click at [464, 164] on input "509477100" at bounding box center [548, 167] width 168 height 13
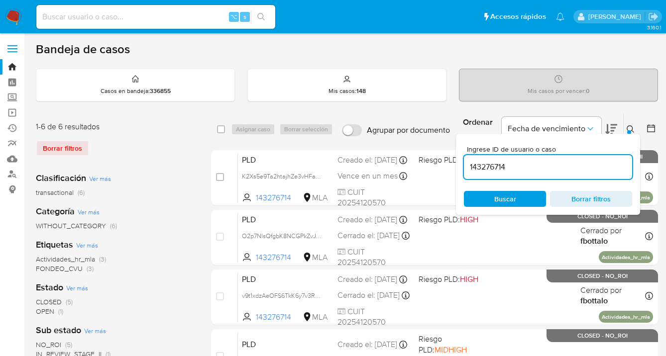
click at [630, 127] on icon at bounding box center [630, 129] width 8 height 8
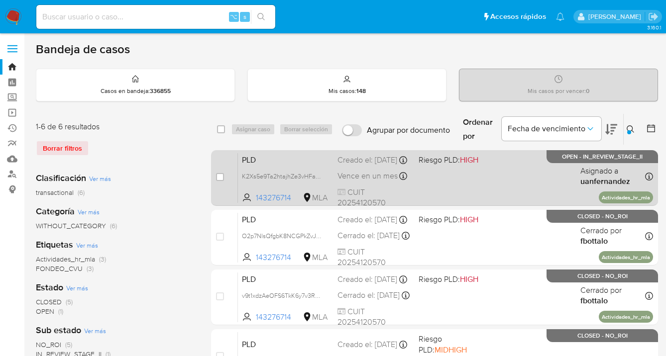
click at [508, 187] on div "PLD K2Xs5e9Ta2htajhZe3vHFafW 143276714 MLA Riesgo PLD: HIGH Creado el: 12/09/20…" at bounding box center [445, 178] width 415 height 50
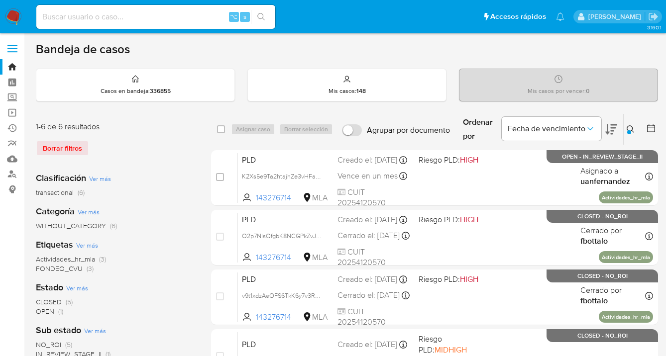
click at [628, 128] on icon at bounding box center [630, 129] width 8 height 8
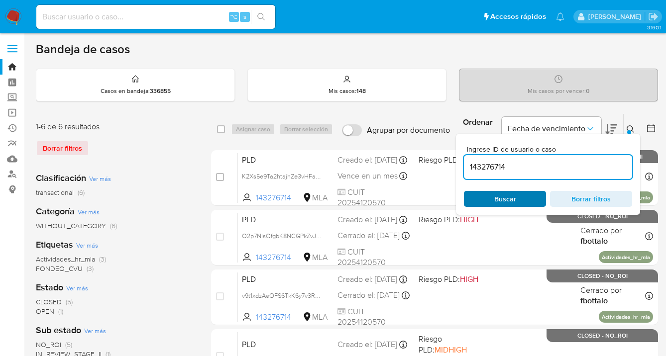
drag, startPoint x: 517, startPoint y: 198, endPoint x: 527, endPoint y: 194, distance: 10.5
click at [518, 198] on span "Buscar" at bounding box center [505, 199] width 68 height 14
click at [629, 126] on icon at bounding box center [630, 129] width 8 height 8
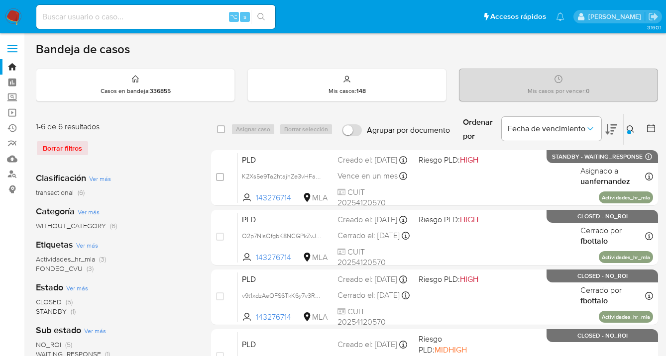
drag, startPoint x: 632, startPoint y: 127, endPoint x: 552, endPoint y: 161, distance: 86.8
click at [631, 127] on icon at bounding box center [630, 129] width 8 height 8
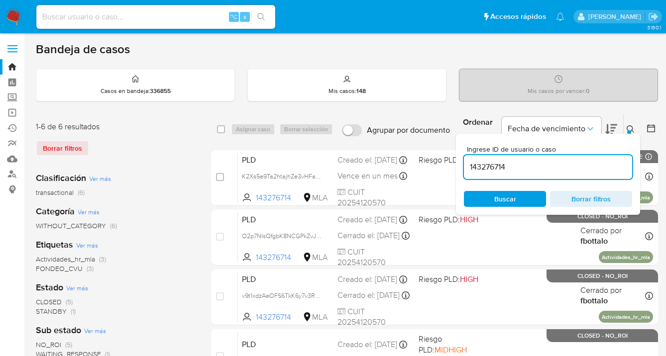
click at [536, 168] on input "143276714" at bounding box center [548, 167] width 168 height 13
drag, startPoint x: 524, startPoint y: 166, endPoint x: 470, endPoint y: 162, distance: 54.3
click at [470, 162] on input "143276714" at bounding box center [548, 167] width 168 height 13
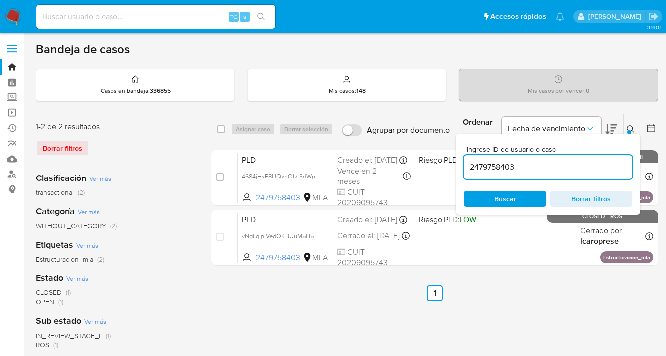
click at [633, 128] on icon at bounding box center [630, 129] width 8 height 8
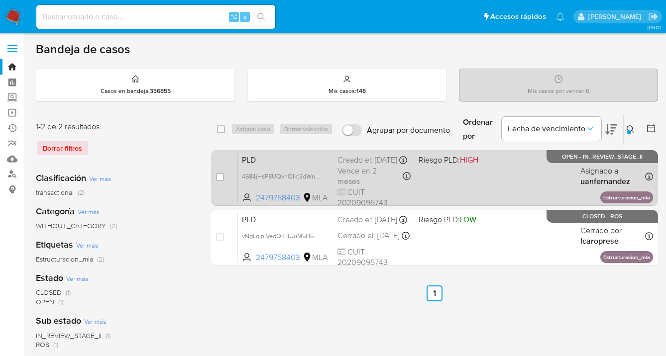
click at [543, 185] on div "PLD 4684jHsP8UQxnOIkt3dWni0w 2479758403 MLA Riesgo PLD: HIGH Creado el: 12/09/2…" at bounding box center [445, 178] width 415 height 50
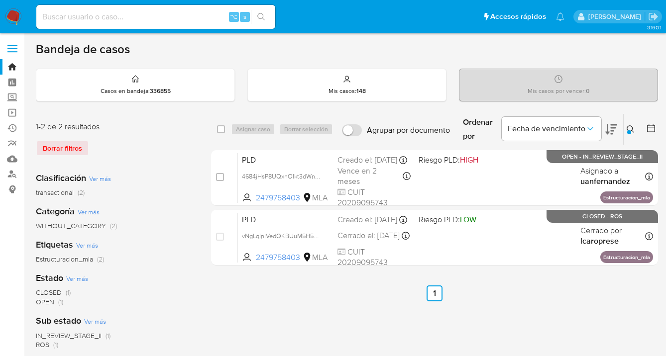
drag, startPoint x: 630, startPoint y: 127, endPoint x: 613, endPoint y: 144, distance: 23.6
click at [628, 128] on icon at bounding box center [630, 129] width 8 height 8
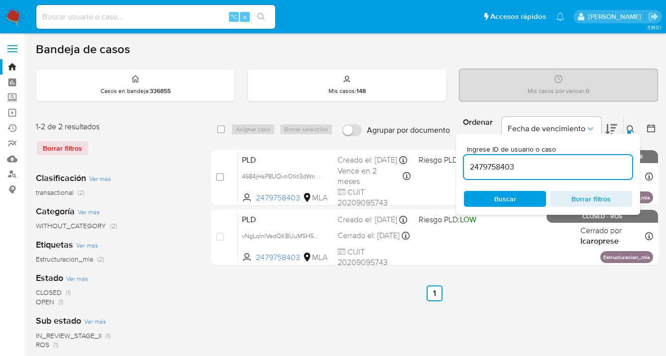
drag, startPoint x: 520, startPoint y: 198, endPoint x: 598, endPoint y: 141, distance: 97.1
click at [520, 198] on span "Buscar" at bounding box center [505, 199] width 68 height 14
click at [631, 127] on icon at bounding box center [629, 128] width 7 height 7
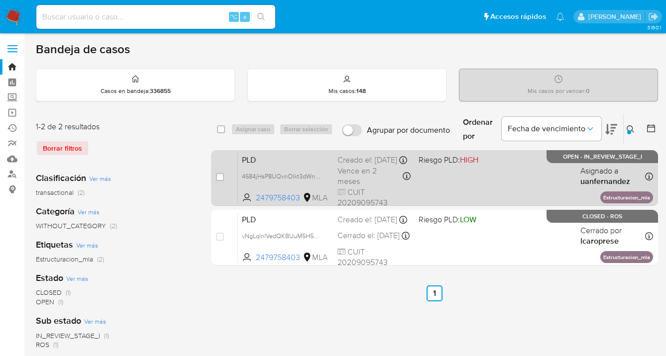
click at [524, 172] on div "PLD 4684jHsP8UQxnOIkt3dWni0w 2479758403 MLA Riesgo PLD: HIGH Creado el: 12/09/2…" at bounding box center [445, 178] width 415 height 50
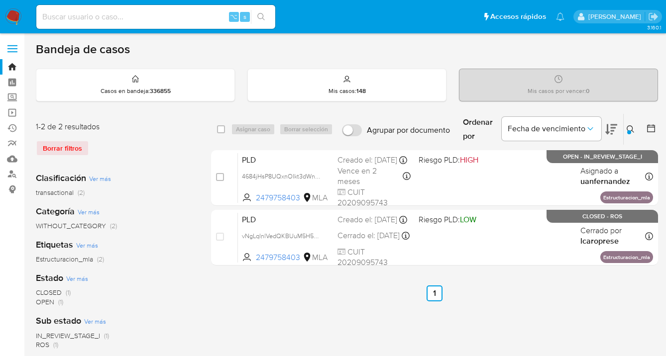
click at [630, 128] on icon at bounding box center [630, 129] width 8 height 8
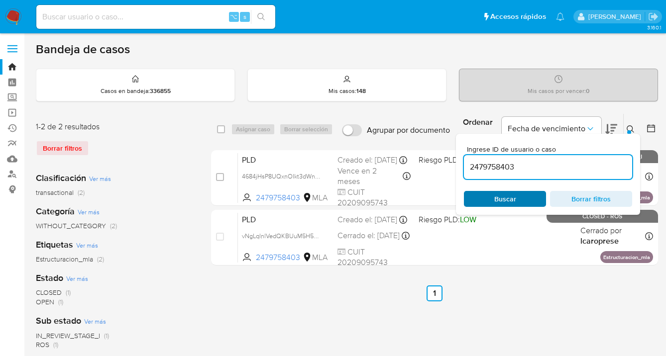
drag, startPoint x: 524, startPoint y: 198, endPoint x: 539, endPoint y: 193, distance: 15.7
click at [524, 198] on span "Buscar" at bounding box center [505, 199] width 68 height 14
click at [628, 126] on icon at bounding box center [630, 129] width 8 height 8
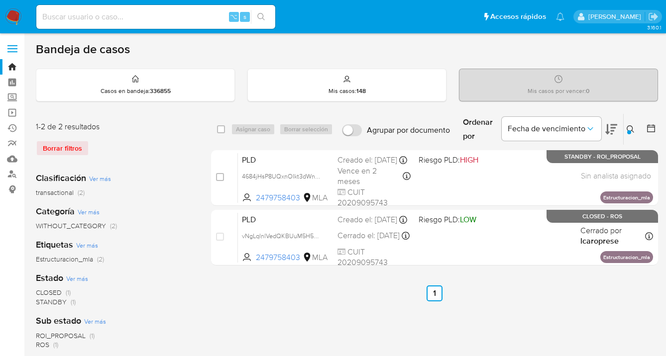
click at [630, 129] on icon at bounding box center [630, 129] width 8 height 8
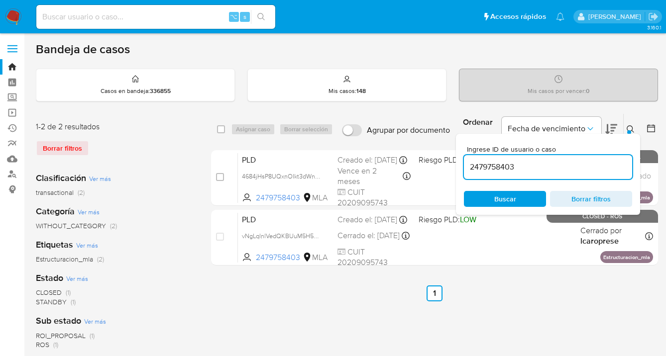
drag, startPoint x: 531, startPoint y: 163, endPoint x: 468, endPoint y: 167, distance: 63.8
click at [467, 166] on input "2479758403" at bounding box center [548, 167] width 168 height 13
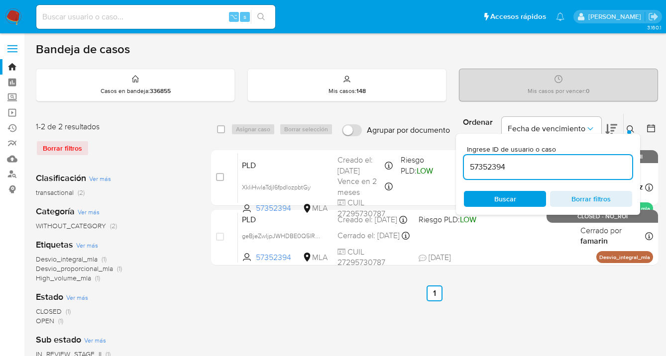
click at [631, 127] on icon at bounding box center [630, 129] width 8 height 8
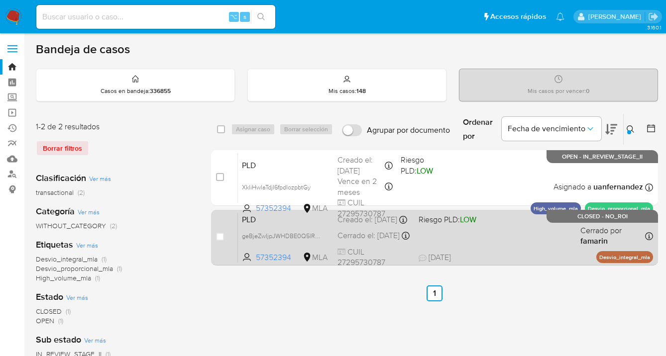
click at [502, 238] on div "PLD geBjeZwIjpJWHDBE0Q5lRF2c 57352394 MLA Riesgo PLD: LOW Creado el: 12/08/2025…" at bounding box center [445, 237] width 415 height 50
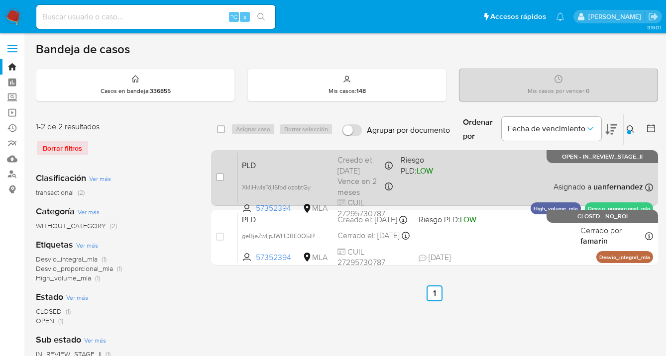
click at [481, 176] on div "PLD XkliHwlaTdjI6fpdlozpbtGy 57352394 MLA Riesgo PLD: LOW Creado el: 12/09/2025…" at bounding box center [445, 178] width 415 height 50
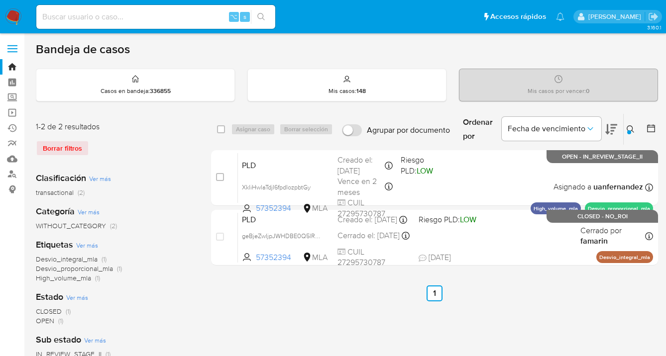
click at [628, 128] on icon at bounding box center [630, 129] width 8 height 8
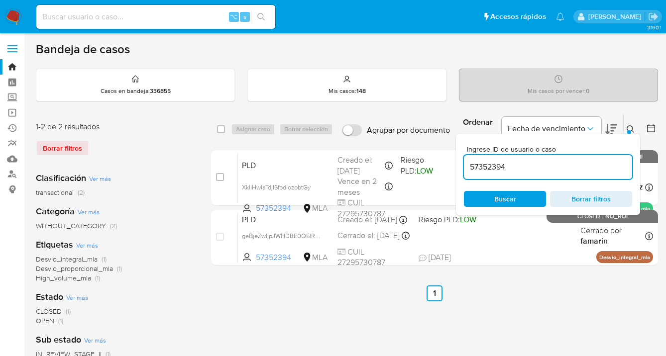
drag, startPoint x: 504, startPoint y: 167, endPoint x: 471, endPoint y: 164, distance: 33.0
click at [469, 163] on input "57352394" at bounding box center [548, 167] width 168 height 13
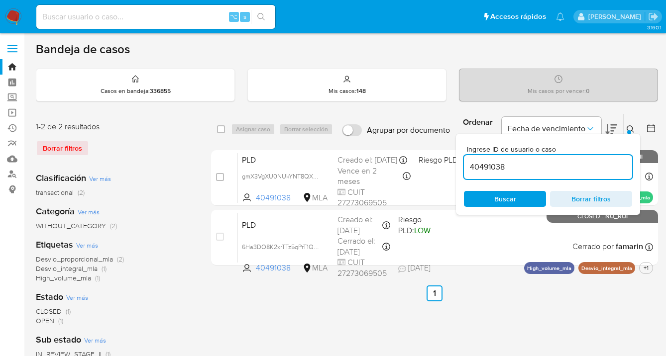
click at [630, 127] on icon at bounding box center [630, 129] width 8 height 8
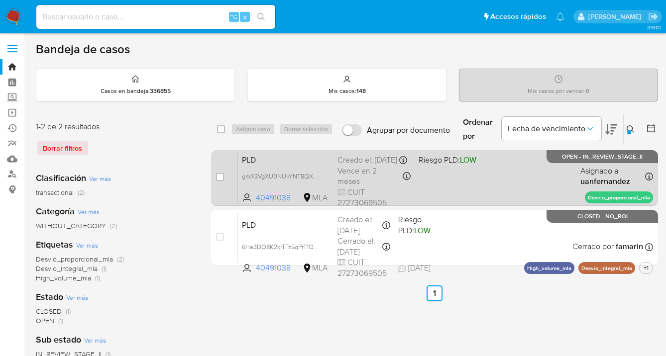
click at [463, 177] on span at bounding box center [454, 176] width 73 height 2
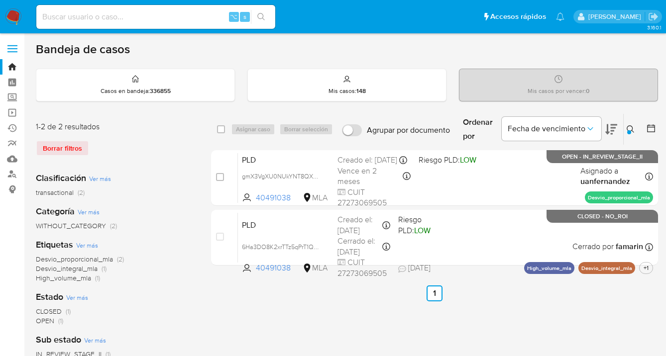
click at [631, 129] on icon at bounding box center [630, 129] width 8 height 8
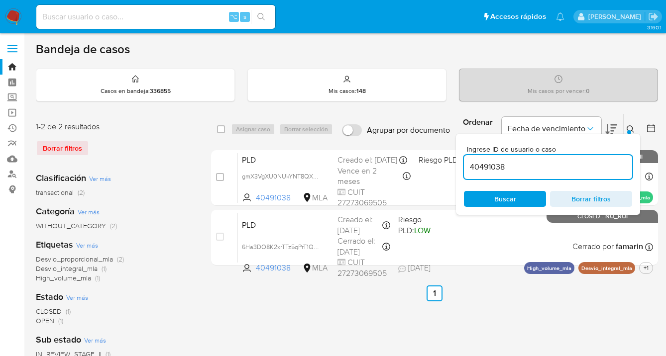
drag, startPoint x: 550, startPoint y: 167, endPoint x: 466, endPoint y: 162, distance: 84.3
click at [466, 162] on input "40491038" at bounding box center [548, 167] width 168 height 13
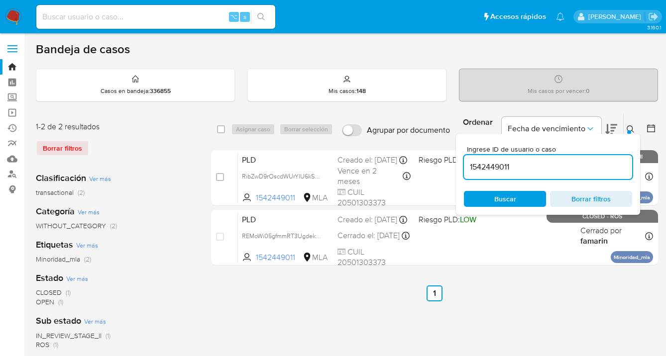
drag, startPoint x: 631, startPoint y: 129, endPoint x: 621, endPoint y: 131, distance: 10.1
click at [631, 129] on icon at bounding box center [630, 129] width 8 height 8
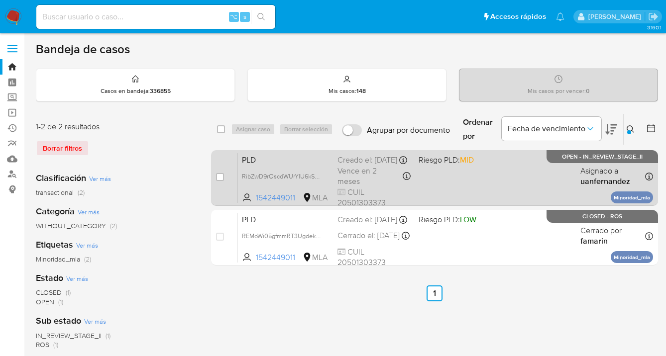
click at [485, 181] on div "PLD RibZwD9rOscdWUrYlU6kSe8s 1542449011 MLA Riesgo PLD: MID Creado el: 12/09/20…" at bounding box center [445, 178] width 415 height 50
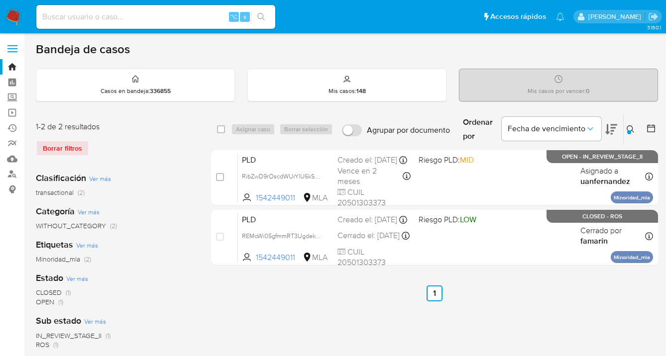
drag, startPoint x: 630, startPoint y: 127, endPoint x: 560, endPoint y: 165, distance: 79.4
click at [630, 128] on icon at bounding box center [630, 129] width 8 height 8
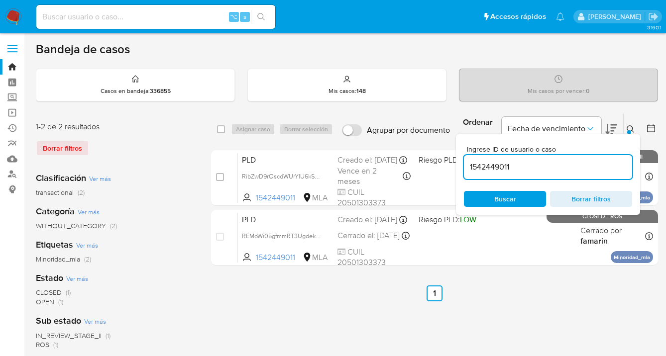
drag, startPoint x: 531, startPoint y: 168, endPoint x: 470, endPoint y: 164, distance: 60.8
click at [463, 163] on div "Ingrese ID de usuario o caso 1542449011 Buscar Borrar filtros" at bounding box center [548, 174] width 184 height 81
type input "2590635295"
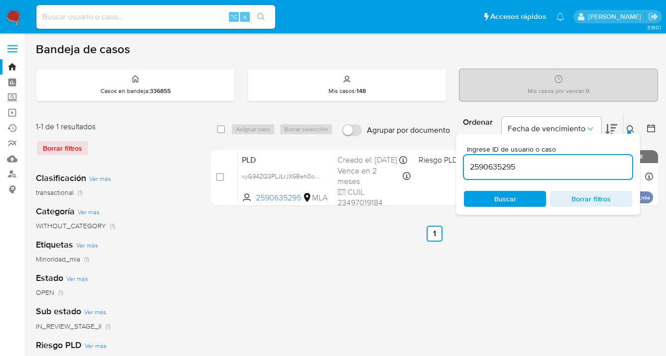
click at [632, 125] on icon at bounding box center [630, 129] width 8 height 8
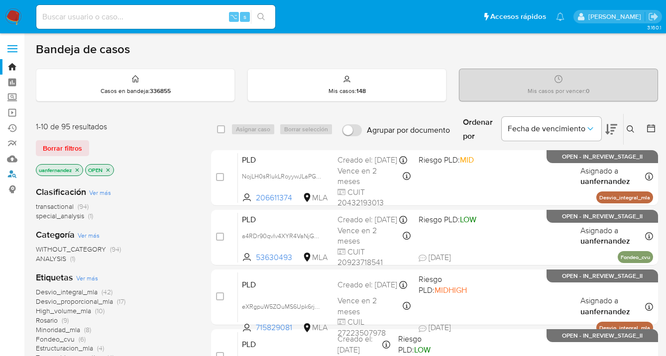
click at [12, 176] on link "Buscador de personas" at bounding box center [59, 174] width 118 height 15
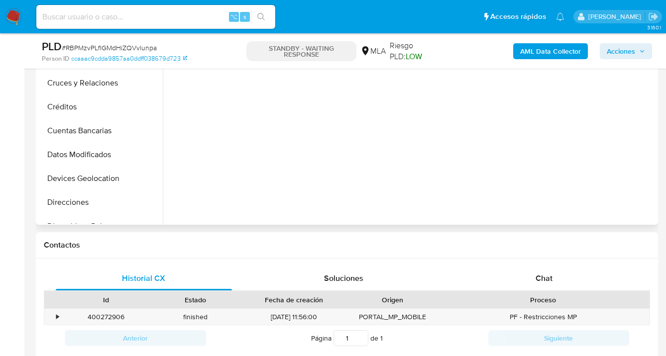
select select "10"
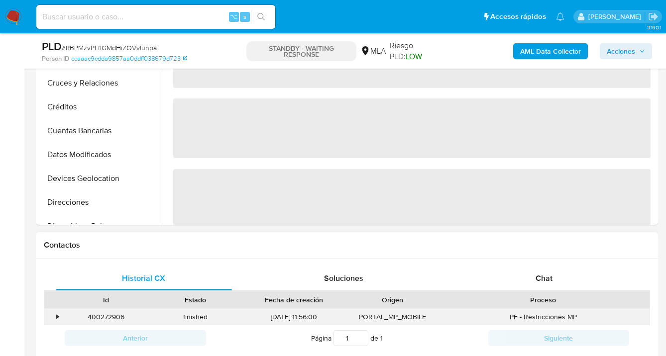
scroll to position [392, 0]
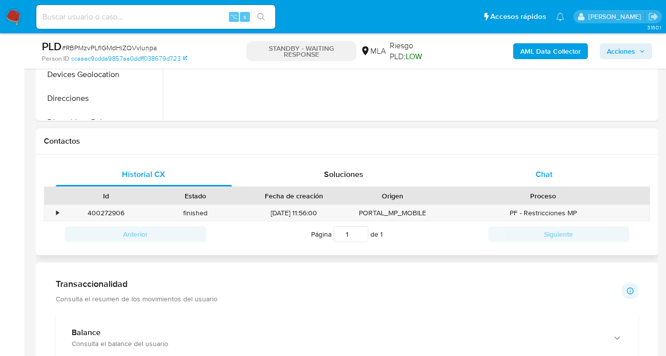
click at [549, 177] on span "Chat" at bounding box center [543, 174] width 17 height 11
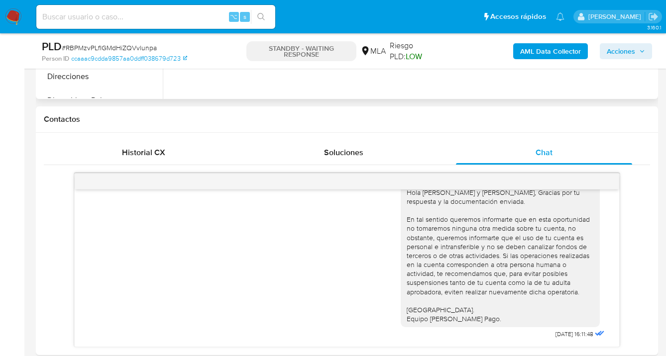
scroll to position [414, 0]
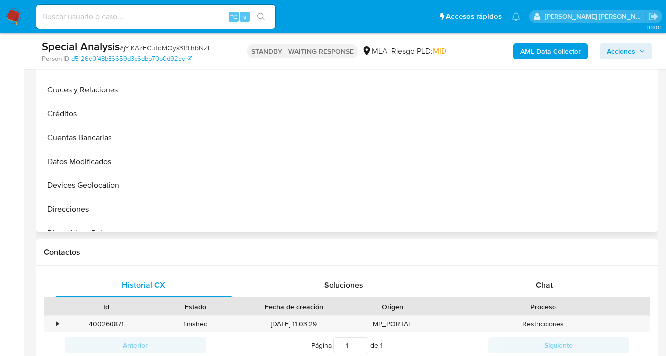
select select "10"
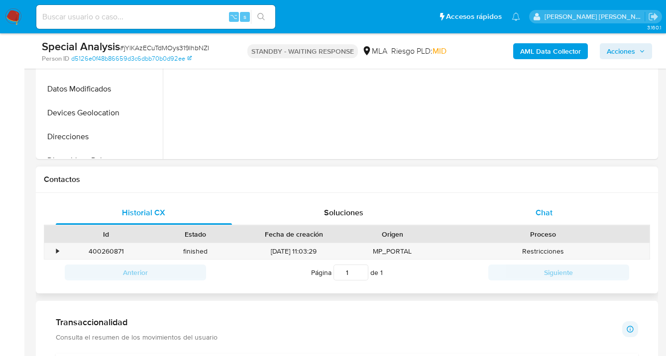
drag, startPoint x: 557, startPoint y: 211, endPoint x: 555, endPoint y: 204, distance: 7.1
click at [557, 211] on div "Chat" at bounding box center [544, 213] width 176 height 24
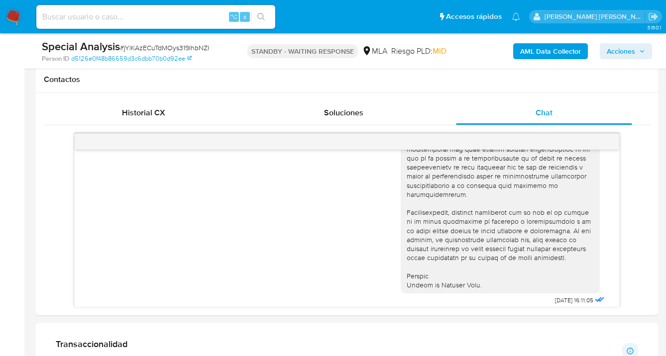
scroll to position [744, 0]
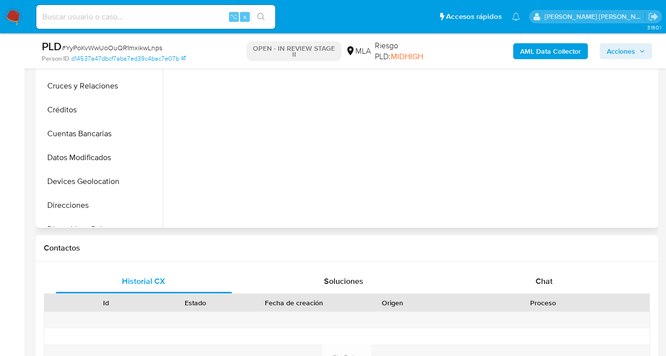
scroll to position [286, 0]
select select "10"
click at [539, 277] on span "Chat" at bounding box center [543, 280] width 17 height 11
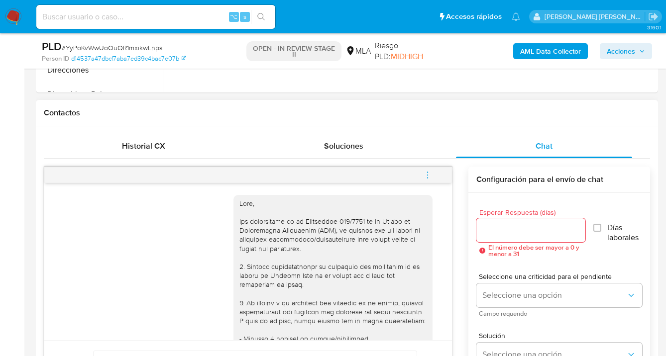
scroll to position [408, 0]
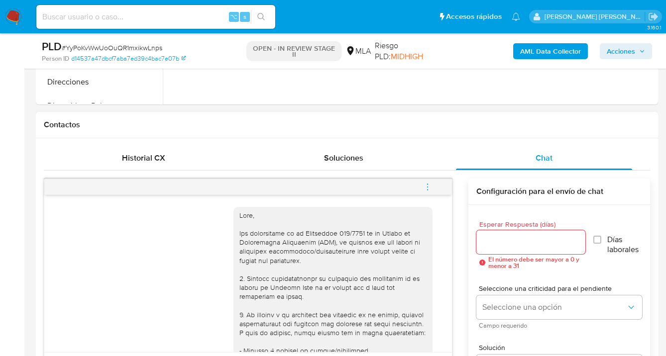
click at [426, 185] on icon "menu-action" at bounding box center [427, 187] width 9 height 9
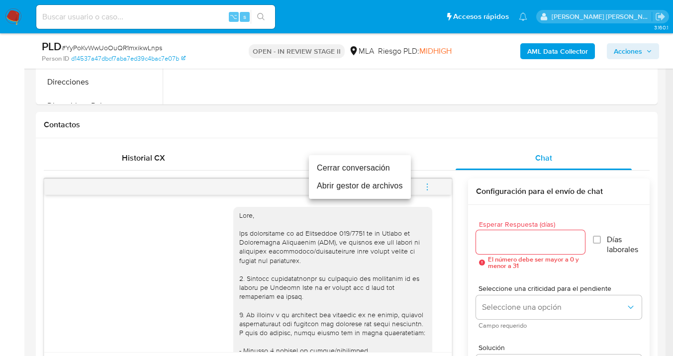
click at [363, 171] on li "Cerrar conversación" at bounding box center [360, 168] width 102 height 18
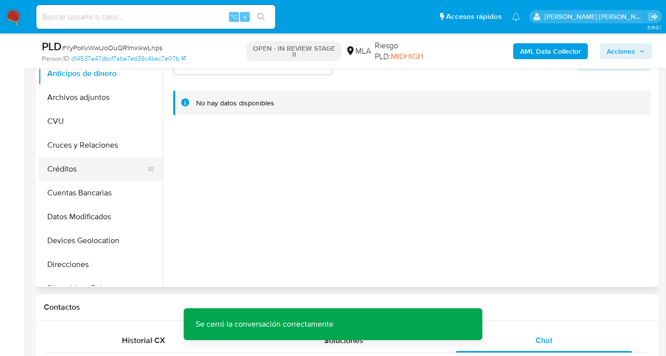
scroll to position [136, 0]
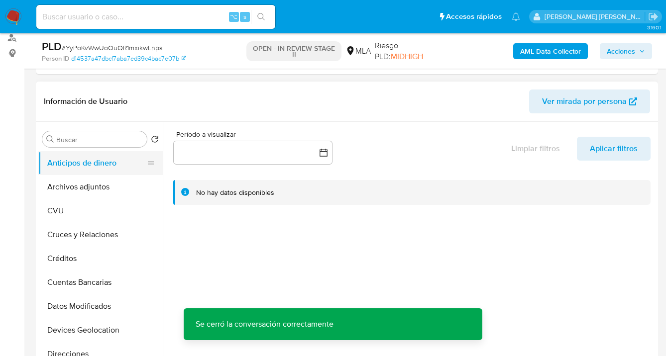
click at [103, 175] on button "Anticipos de dinero" at bounding box center [96, 163] width 116 height 24
drag, startPoint x: 103, startPoint y: 184, endPoint x: 146, endPoint y: 176, distance: 43.1
click at [103, 184] on button "Archivos adjuntos" at bounding box center [96, 187] width 116 height 24
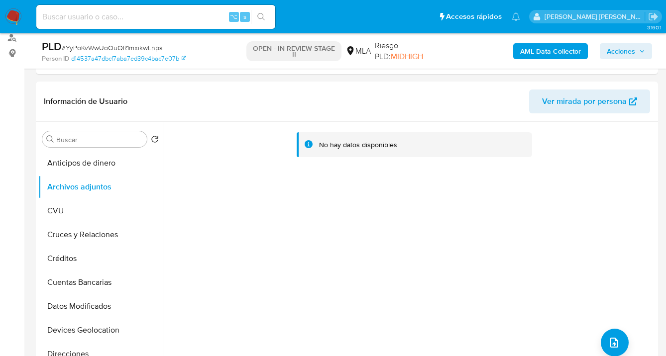
click at [548, 51] on b "AML Data Collector" at bounding box center [550, 51] width 61 height 16
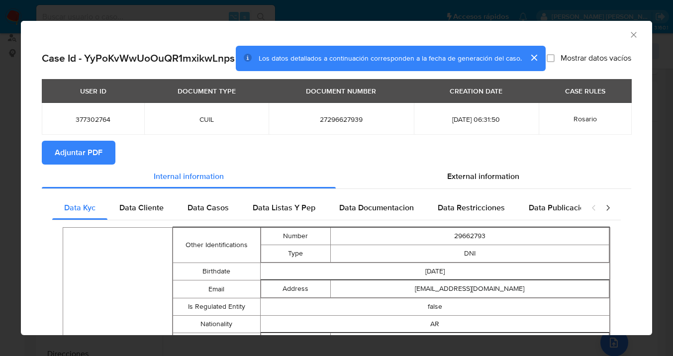
click at [91, 162] on span "Adjuntar PDF" at bounding box center [79, 153] width 48 height 22
click at [629, 33] on icon "Cerrar ventana" at bounding box center [634, 35] width 10 height 10
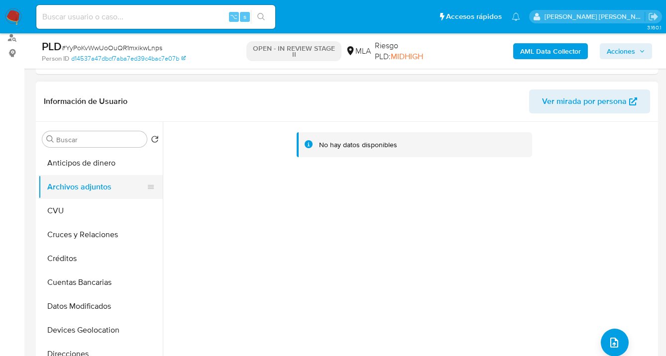
drag, startPoint x: 99, startPoint y: 205, endPoint x: 105, endPoint y: 195, distance: 11.8
click at [99, 205] on button "CVU" at bounding box center [100, 211] width 124 height 24
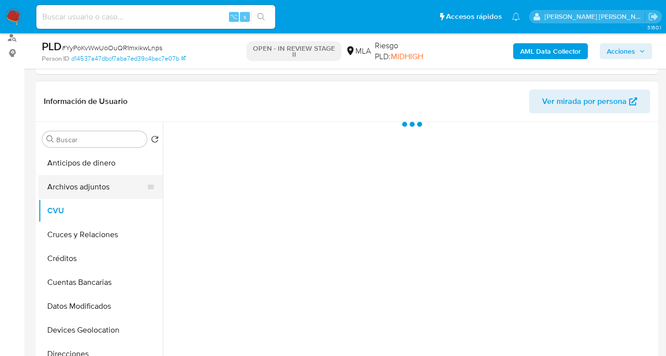
click at [107, 191] on button "Archivos adjuntos" at bounding box center [96, 187] width 116 height 24
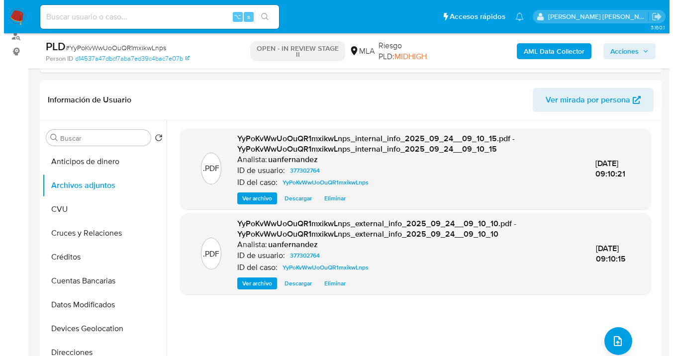
scroll to position [138, 0]
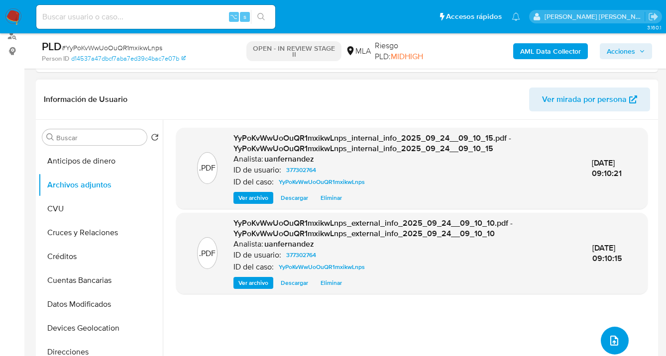
click at [612, 335] on icon "upload-file" at bounding box center [614, 341] width 12 height 12
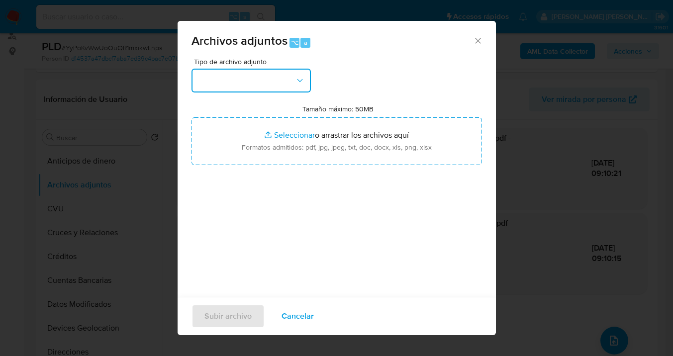
click at [301, 82] on icon "button" at bounding box center [300, 81] width 10 height 10
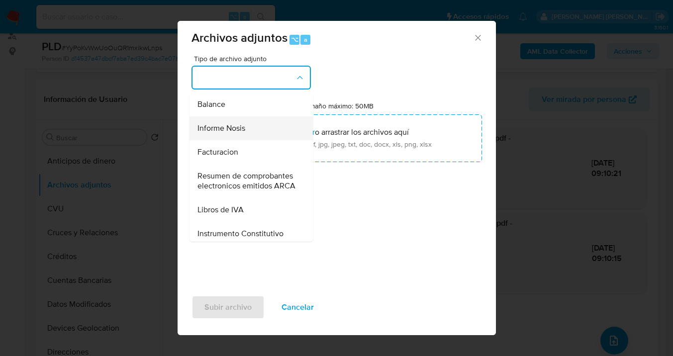
scroll to position [358, 0]
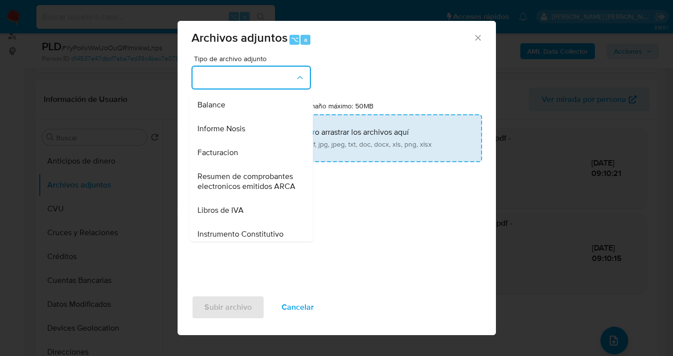
click at [238, 134] on span "Informe Nosis" at bounding box center [221, 129] width 48 height 10
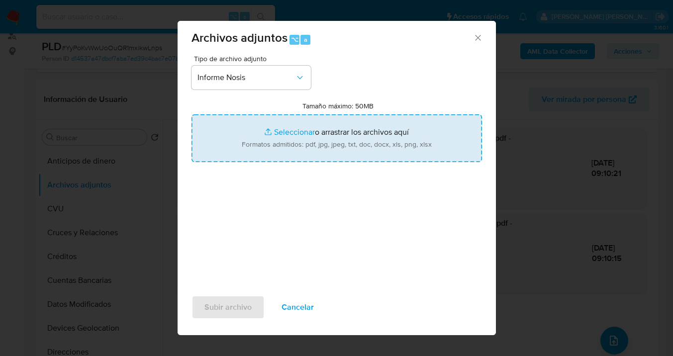
click at [371, 134] on input "Tamaño máximo: 50MB Seleccionar archivos" at bounding box center [337, 138] width 291 height 48
type input "C:\fakepath\377302764-NOSIS_Manager_InformeIndividual_27296627939_620658_202509…"
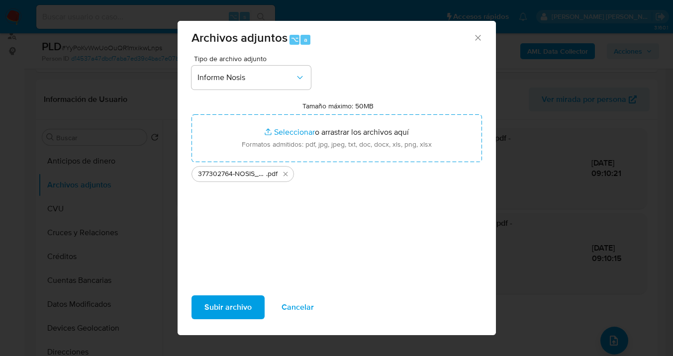
click at [233, 304] on span "Subir archivo" at bounding box center [227, 307] width 47 height 22
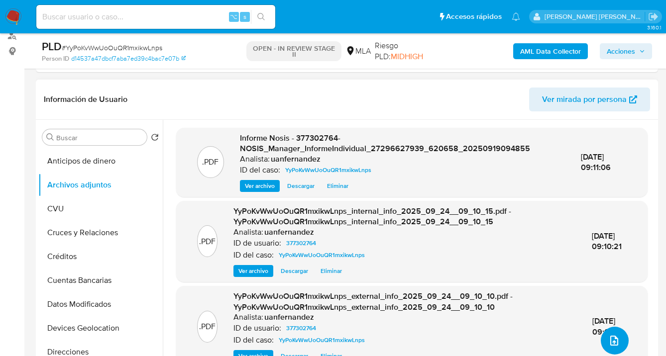
click at [610, 341] on icon "upload-file" at bounding box center [614, 341] width 12 height 12
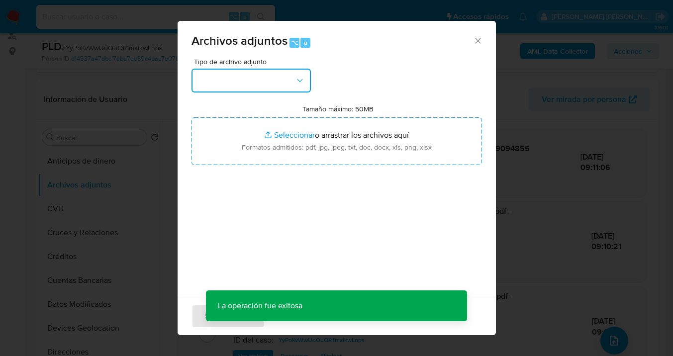
click at [298, 83] on icon "button" at bounding box center [300, 81] width 10 height 10
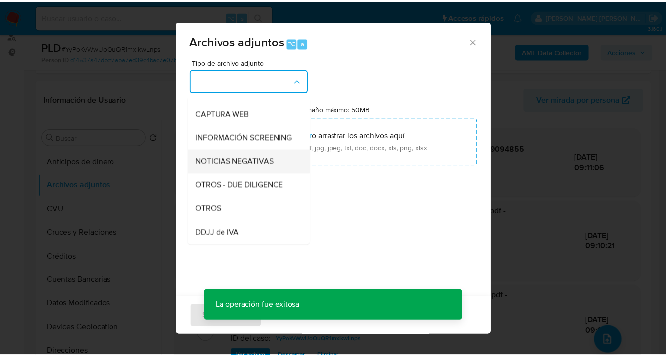
scroll to position [90, 0]
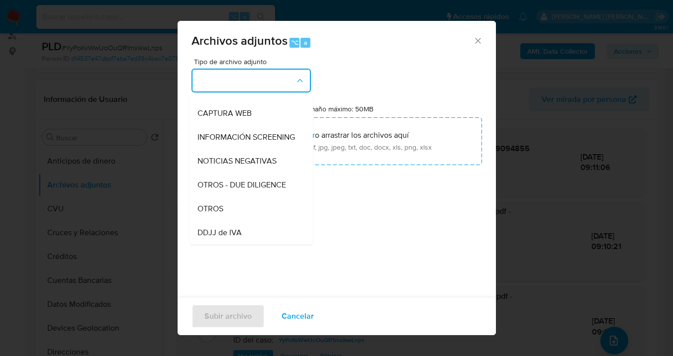
click at [260, 210] on div "OTROS" at bounding box center [247, 209] width 101 height 24
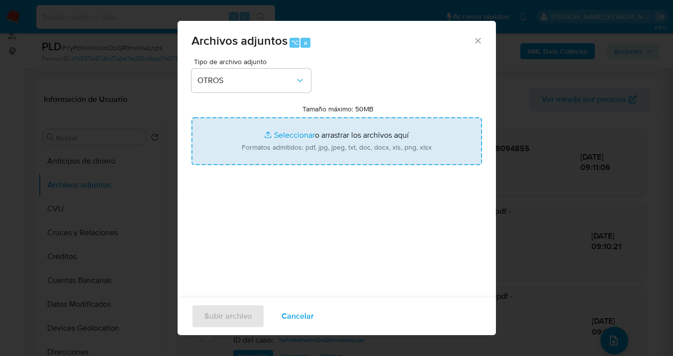
click at [301, 150] on input "Tamaño máximo: 50MB Seleccionar archivos" at bounding box center [337, 141] width 291 height 48
type input "C:\fakepath\377302764 analisis no roi Caselog YyPoKvWwUoOuQR1mxikwLnps_2025_09_…"
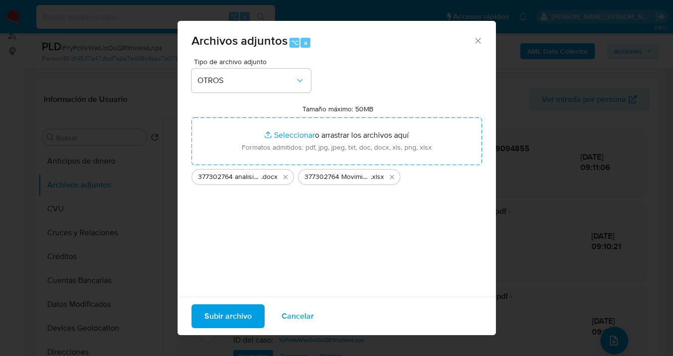
click at [233, 320] on span "Subir archivo" at bounding box center [227, 316] width 47 height 22
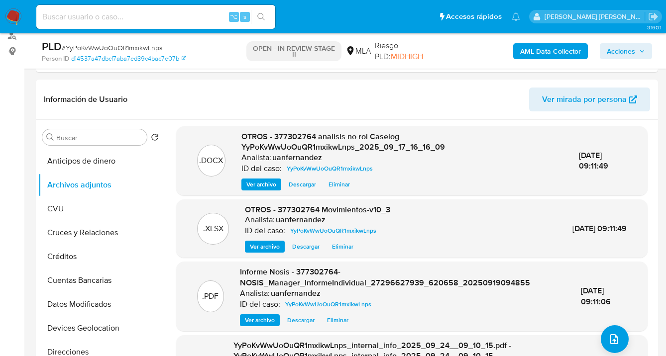
scroll to position [2, 0]
click at [621, 51] on span "Acciones" at bounding box center [620, 51] width 28 height 16
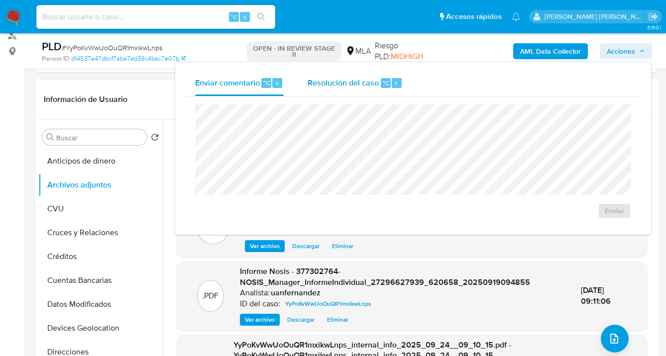
click at [355, 81] on span "Resolución del caso" at bounding box center [342, 82] width 71 height 11
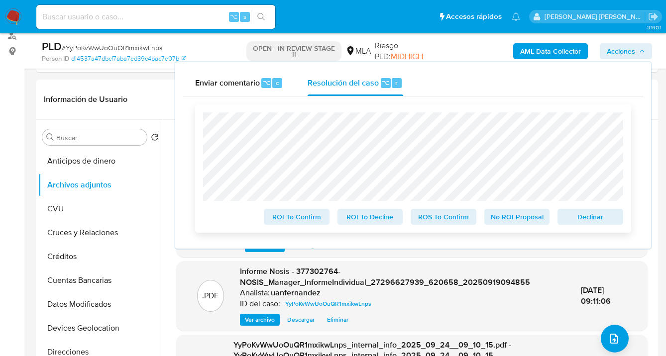
click at [515, 221] on span "No ROI Proposal" at bounding box center [517, 217] width 52 height 14
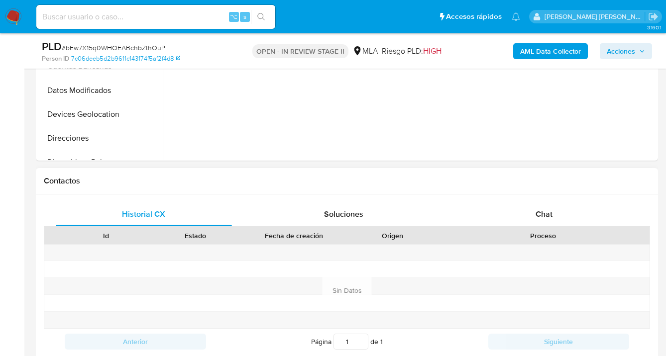
scroll to position [406, 0]
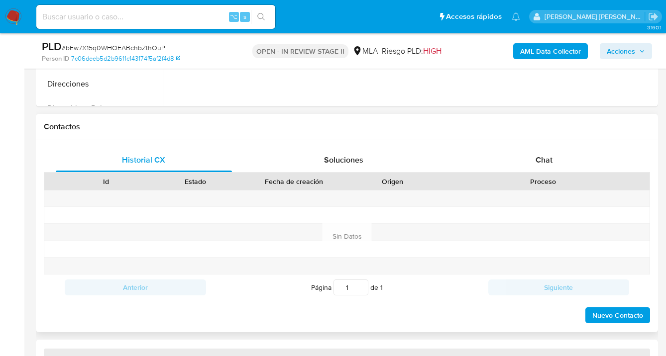
select select "10"
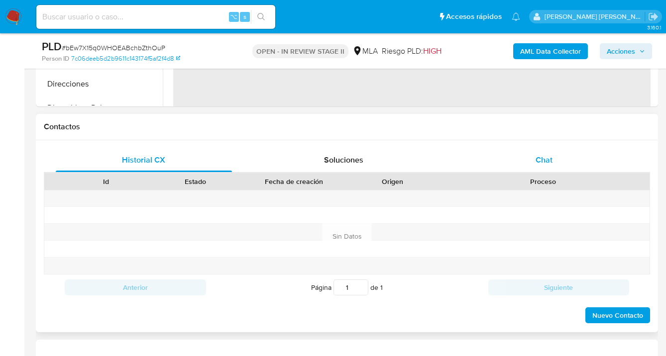
drag, startPoint x: 554, startPoint y: 163, endPoint x: 548, endPoint y: 160, distance: 6.7
click at [554, 163] on div "Chat" at bounding box center [544, 160] width 176 height 24
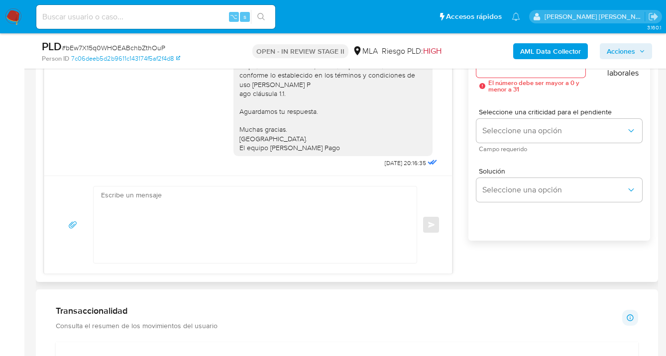
scroll to position [524, 0]
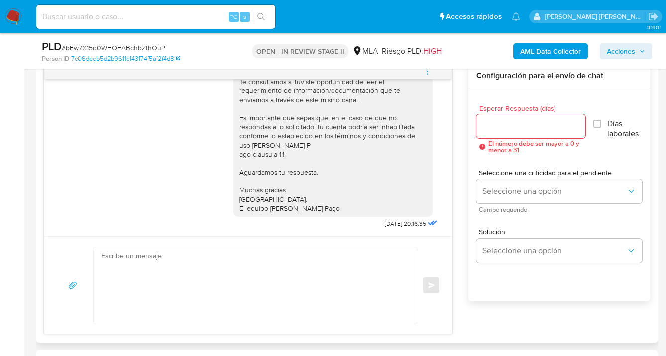
click at [427, 75] on icon "menu-action" at bounding box center [427, 71] width 9 height 9
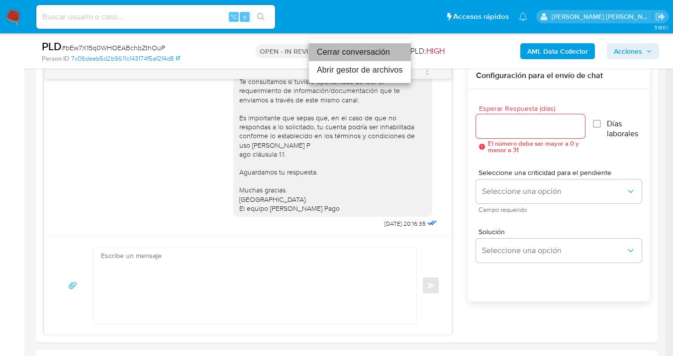
click at [371, 53] on li "Cerrar conversación" at bounding box center [360, 52] width 102 height 18
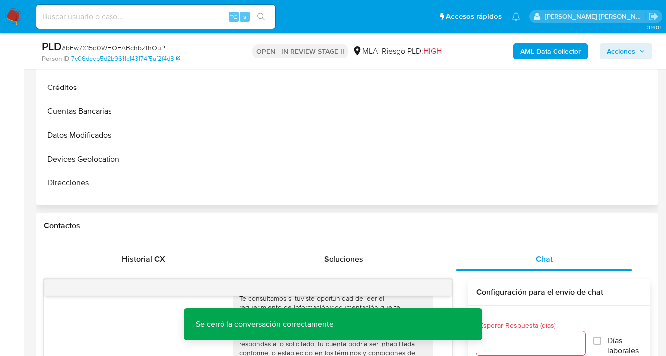
scroll to position [99, 0]
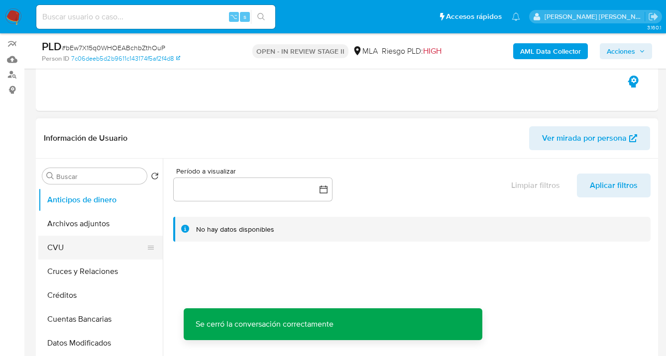
click at [103, 236] on button "CVU" at bounding box center [96, 248] width 116 height 24
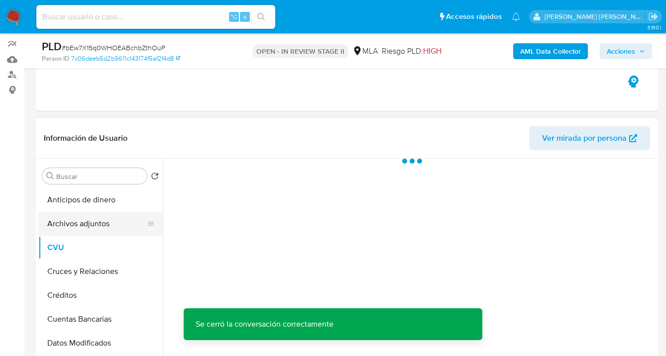
click at [110, 226] on button "Archivos adjuntos" at bounding box center [96, 224] width 116 height 24
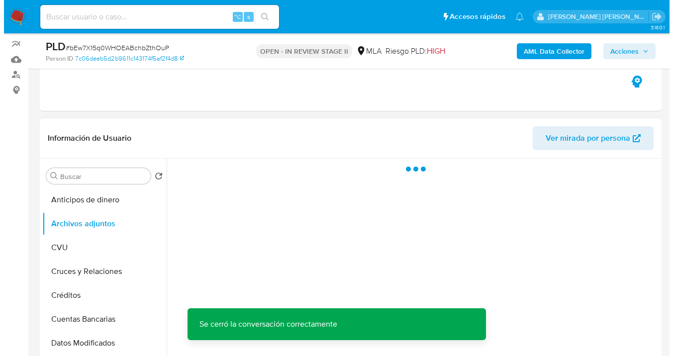
scroll to position [117, 0]
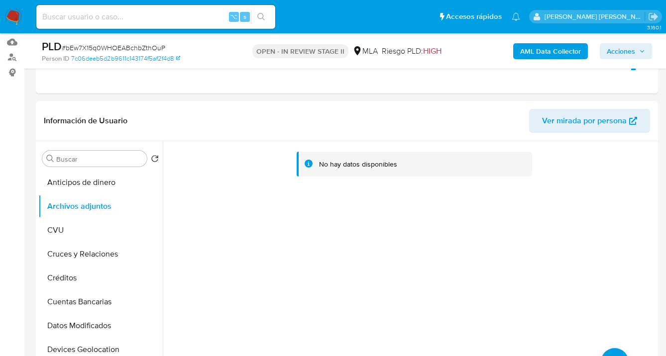
click at [554, 53] on b "AML Data Collector" at bounding box center [550, 51] width 61 height 16
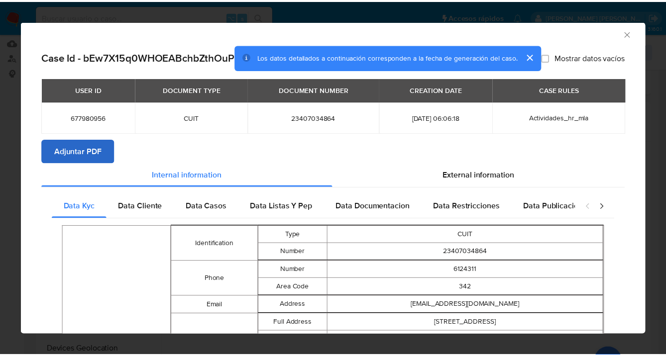
scroll to position [2, 0]
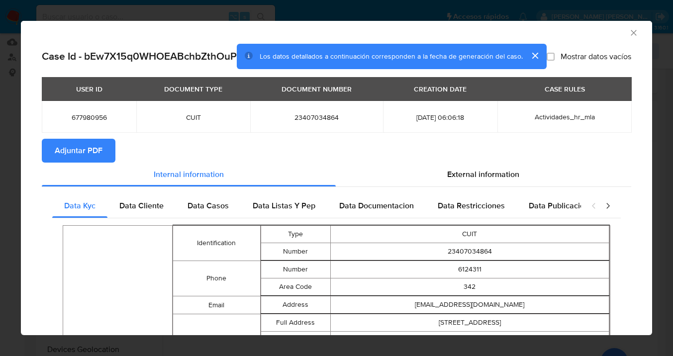
click at [90, 160] on span "Adjuntar PDF" at bounding box center [79, 151] width 48 height 22
click at [631, 33] on icon "Cerrar ventana" at bounding box center [633, 32] width 5 height 5
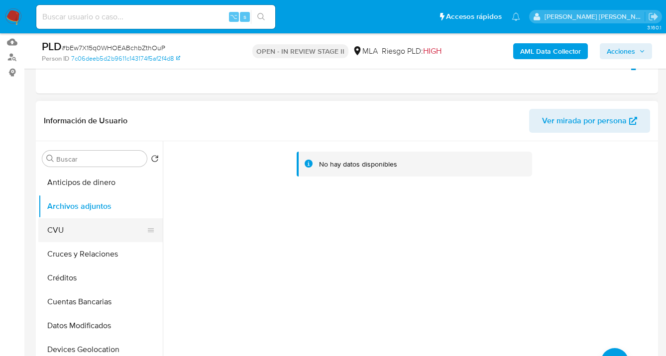
click at [82, 230] on button "CVU" at bounding box center [96, 230] width 116 height 24
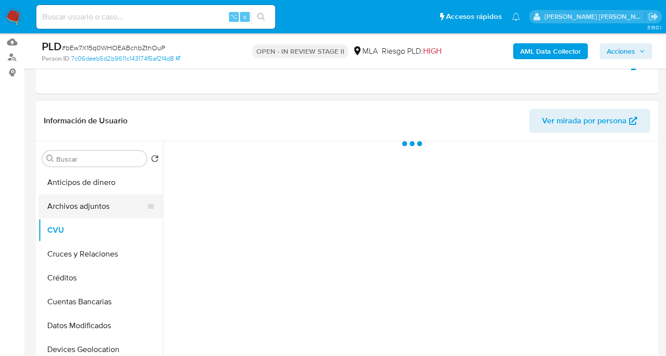
click at [95, 208] on button "Archivos adjuntos" at bounding box center [96, 207] width 116 height 24
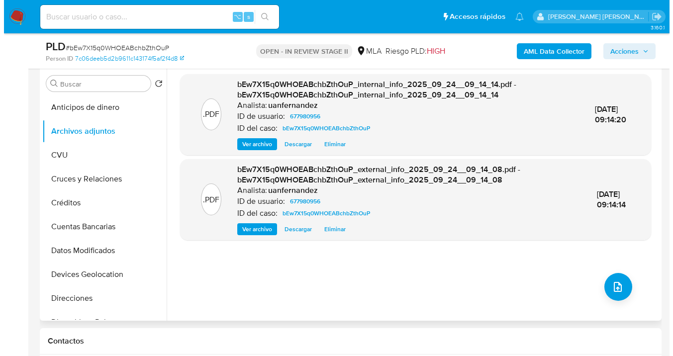
scroll to position [194, 0]
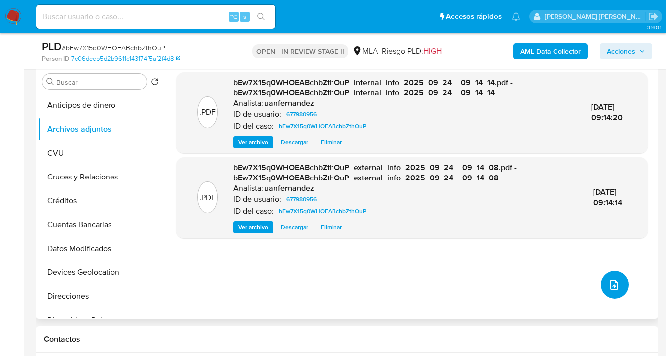
click at [613, 284] on icon "upload-file" at bounding box center [614, 285] width 12 height 12
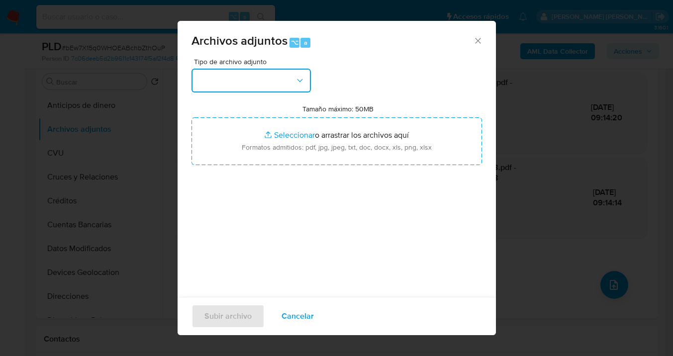
drag, startPoint x: 295, startPoint y: 72, endPoint x: 293, endPoint y: 87, distance: 15.5
click at [295, 72] on button "button" at bounding box center [251, 81] width 119 height 24
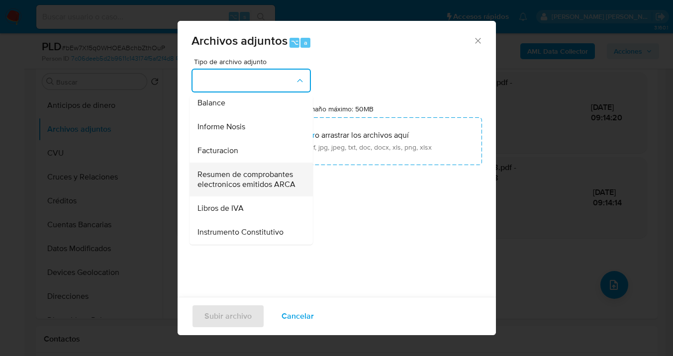
scroll to position [368, 0]
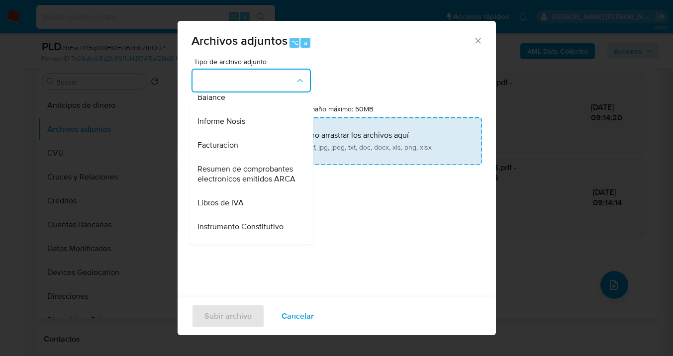
click at [243, 126] on span "Informe Nosis" at bounding box center [221, 121] width 48 height 10
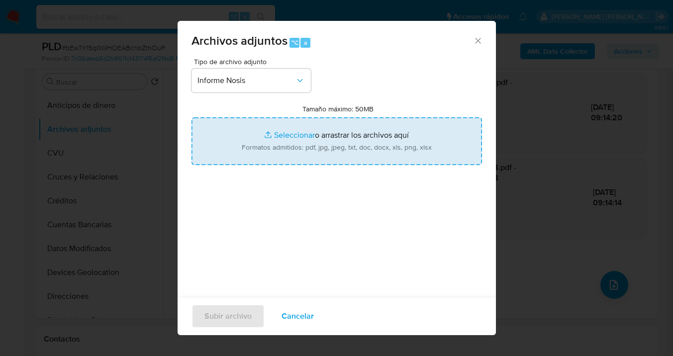
click at [305, 141] on input "Tamaño máximo: 50MB Seleccionar archivos" at bounding box center [337, 141] width 291 height 48
type input "C:\fakepath\677980956-NOSIS_Manager_InformeIndividual_23407034864_620658_202509…"
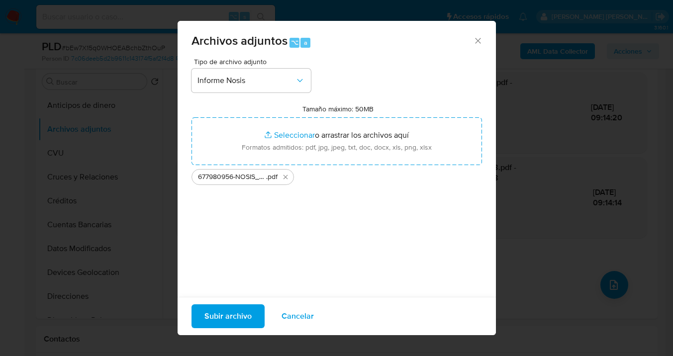
click at [234, 318] on span "Subir archivo" at bounding box center [227, 316] width 47 height 22
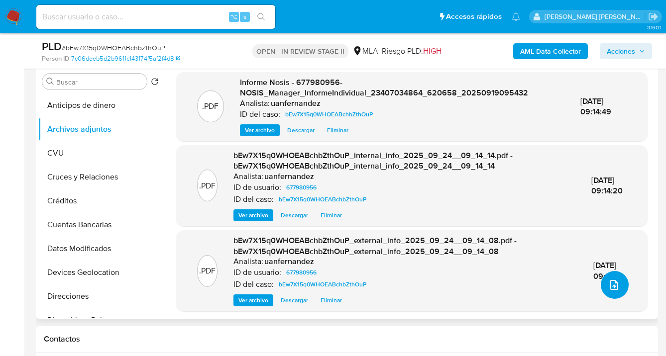
click at [614, 288] on icon "upload-file" at bounding box center [614, 285] width 12 height 12
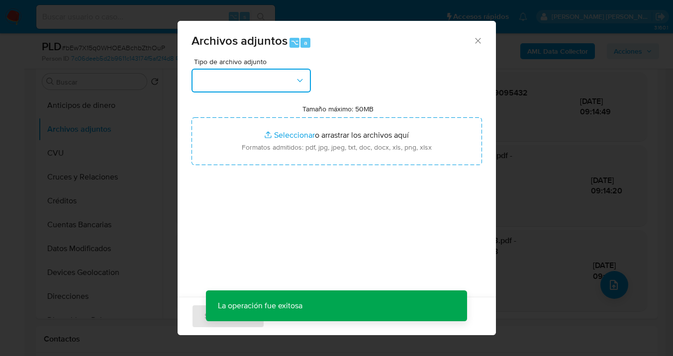
click at [295, 79] on icon "button" at bounding box center [300, 81] width 10 height 10
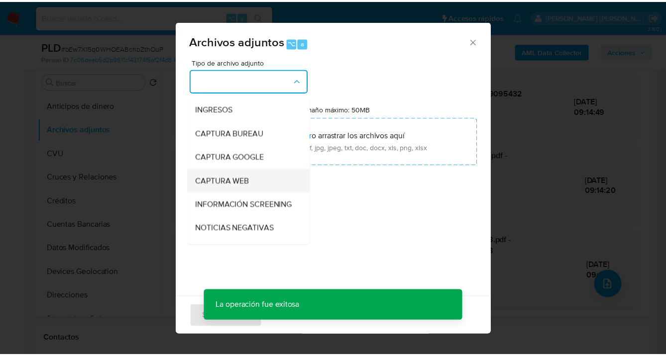
scroll to position [105, 0]
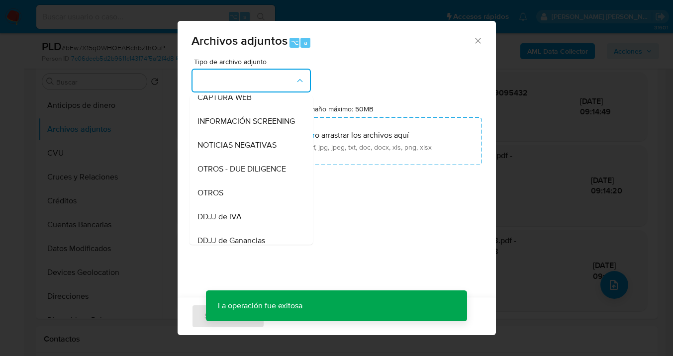
click at [251, 199] on div "OTROS" at bounding box center [247, 193] width 101 height 24
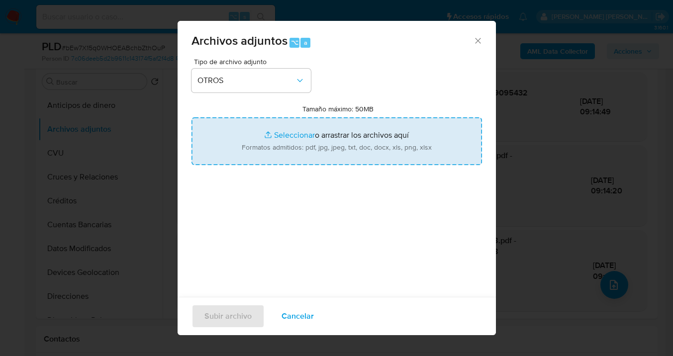
click at [339, 137] on input "Tamaño máximo: 50MB Seleccionar archivos" at bounding box center [337, 141] width 291 height 48
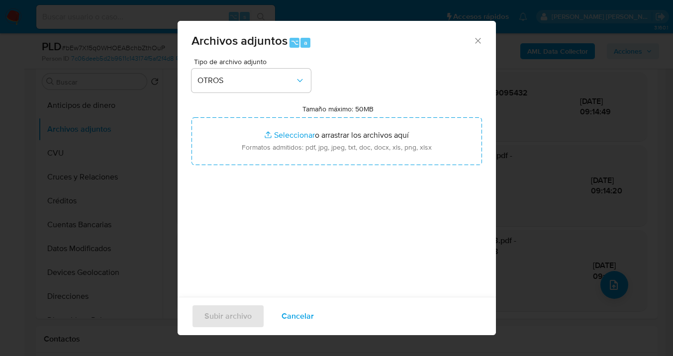
type input "C:\fakepath\677980956 Movimientos-v10_3.xlsx"
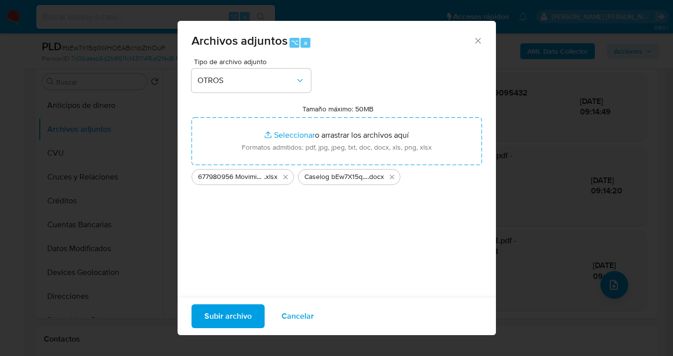
click at [223, 324] on span "Subir archivo" at bounding box center [227, 316] width 47 height 22
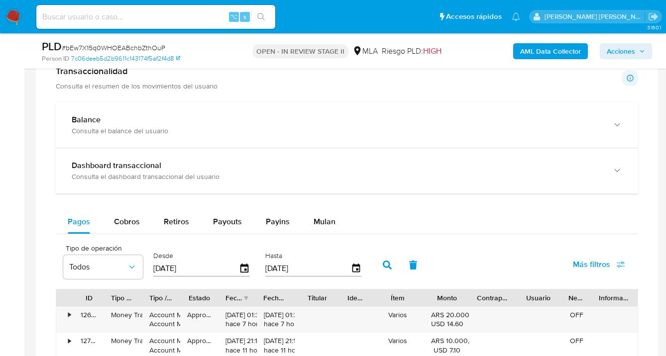
scroll to position [823, 0]
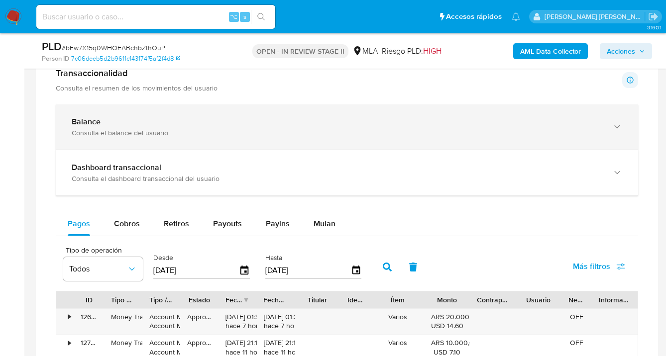
click at [616, 126] on icon "button" at bounding box center [617, 127] width 10 height 10
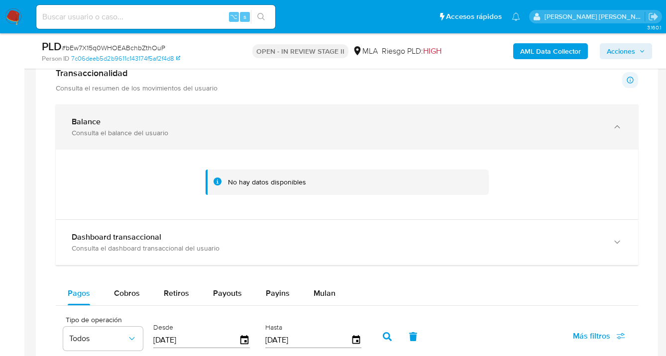
click at [616, 126] on icon "button" at bounding box center [617, 127] width 10 height 10
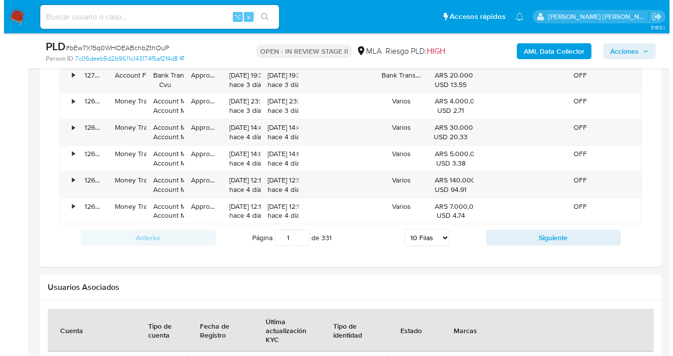
scroll to position [1608, 0]
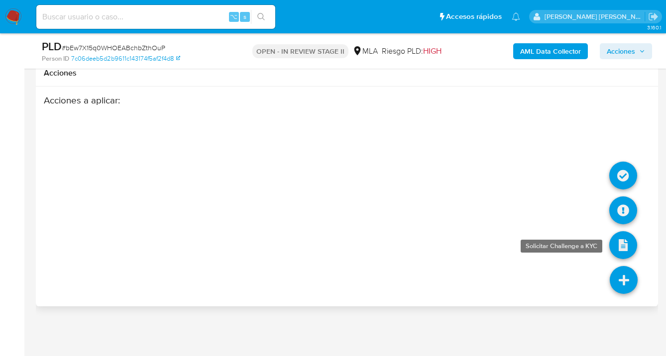
drag, startPoint x: 625, startPoint y: 273, endPoint x: 623, endPoint y: 238, distance: 35.4
click at [625, 273] on icon at bounding box center [623, 280] width 28 height 28
click at [622, 208] on icon at bounding box center [623, 211] width 28 height 28
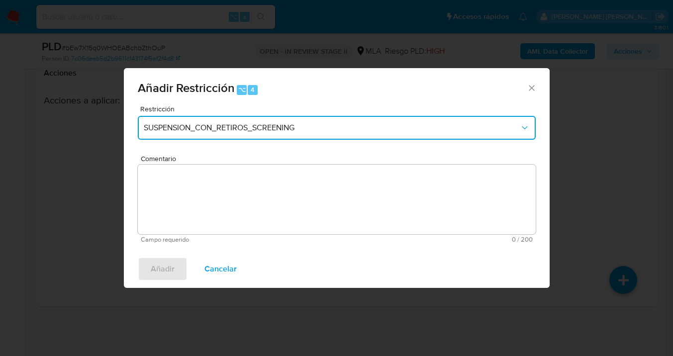
click at [317, 125] on span "SUSPENSION_CON_RETIROS_SCREENING" at bounding box center [332, 128] width 376 height 10
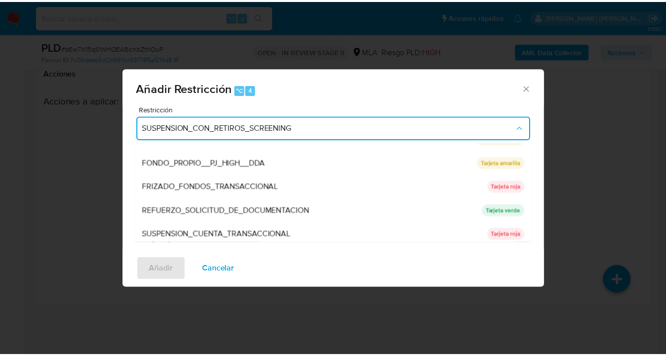
scroll to position [175, 0]
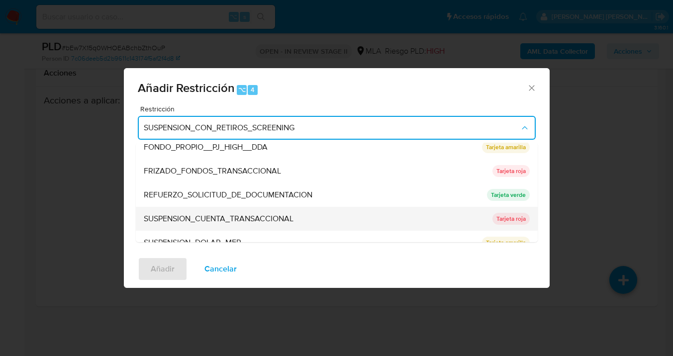
click at [228, 214] on span "SUSPENSION_CUENTA_TRANSACCIONAL" at bounding box center [219, 219] width 150 height 10
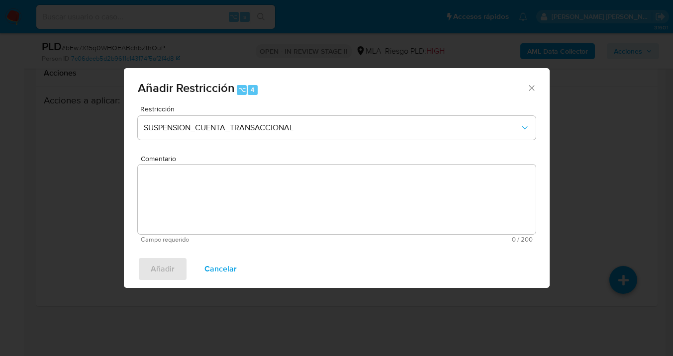
click at [228, 199] on textarea "Comentario" at bounding box center [337, 200] width 398 height 70
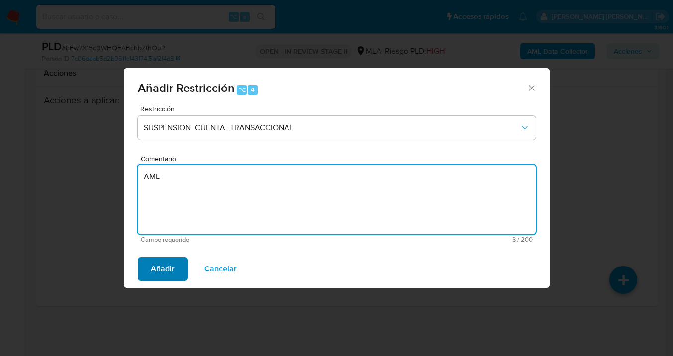
type textarea "AML"
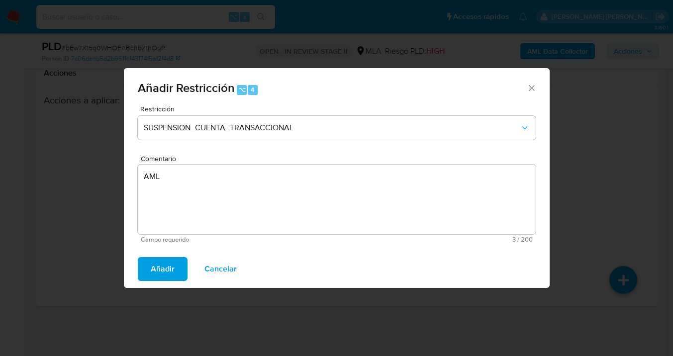
click at [165, 266] on span "Añadir" at bounding box center [163, 269] width 24 height 22
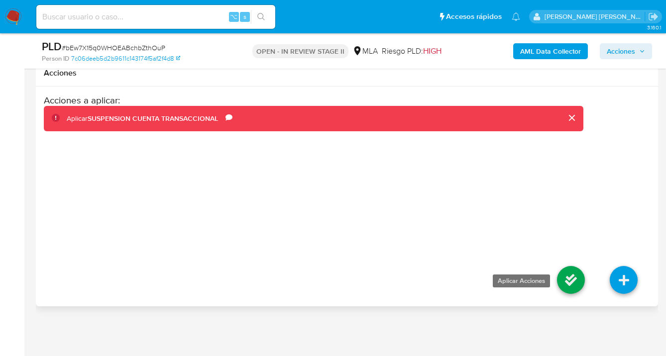
click at [572, 277] on icon at bounding box center [571, 280] width 28 height 28
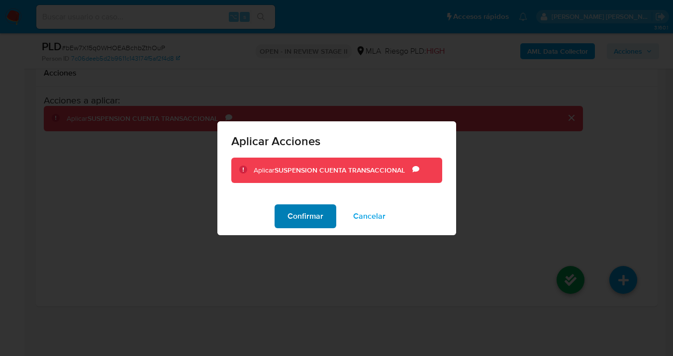
click at [312, 211] on span "Confirmar" at bounding box center [306, 216] width 36 height 22
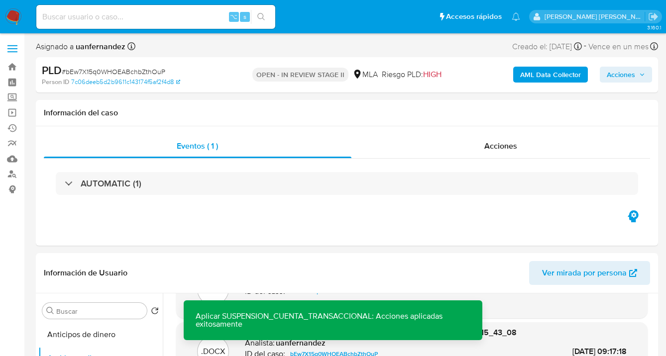
scroll to position [0, 0]
click at [626, 75] on span "Acciones" at bounding box center [620, 75] width 28 height 16
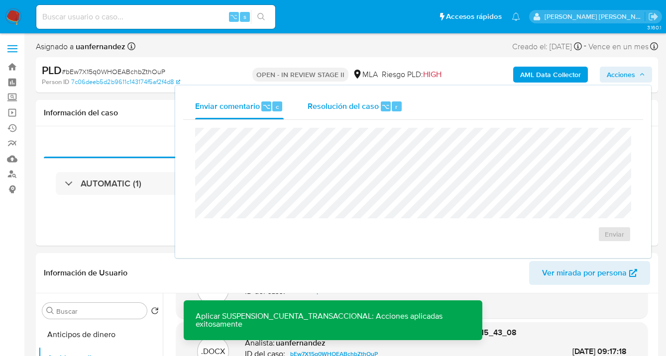
click at [352, 107] on span "Resolución del caso" at bounding box center [342, 105] width 71 height 11
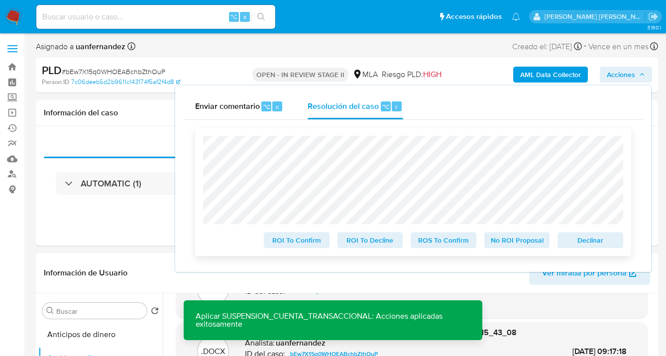
click at [601, 240] on span "Declinar" at bounding box center [590, 240] width 52 height 14
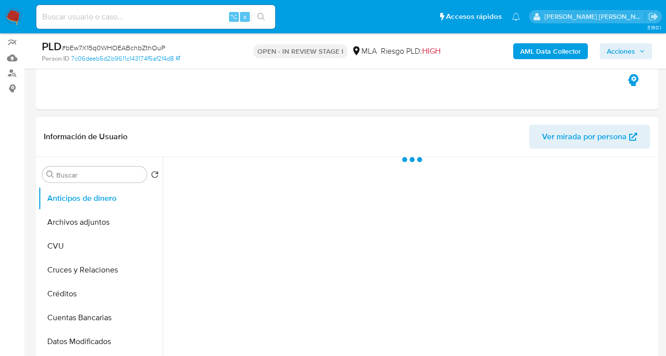
select select "10"
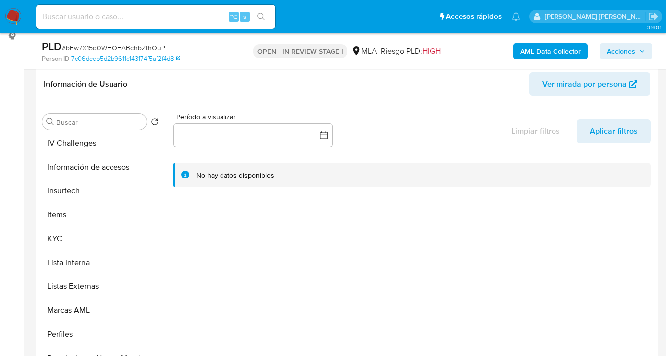
scroll to position [452, 0]
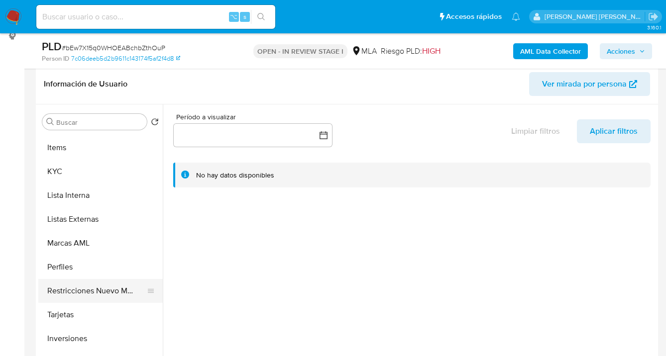
click at [124, 292] on button "Restricciones Nuevo Mundo" at bounding box center [96, 291] width 116 height 24
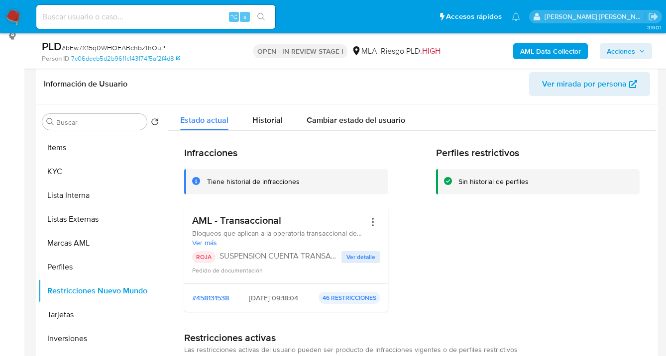
click at [619, 50] on span "Acciones" at bounding box center [620, 51] width 28 height 16
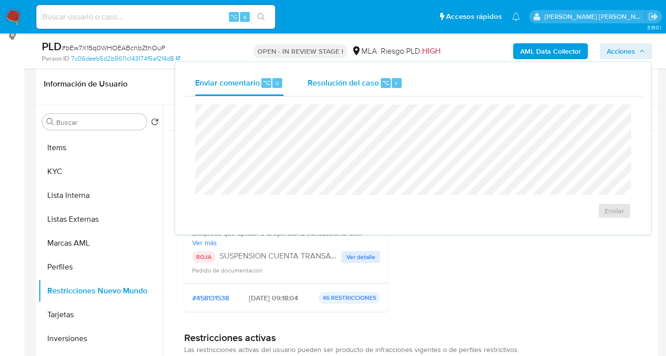
click at [315, 79] on span "Resolución del caso" at bounding box center [342, 82] width 71 height 11
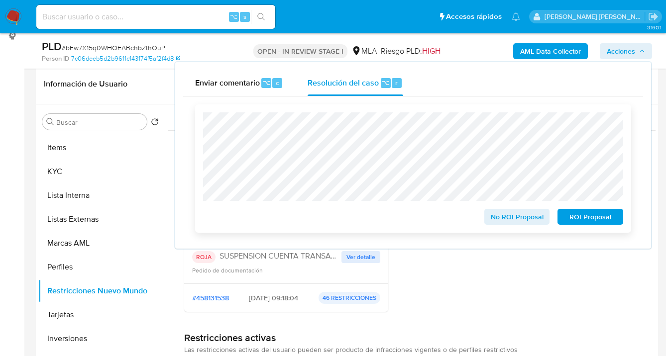
click at [593, 217] on span "ROI Proposal" at bounding box center [590, 217] width 52 height 14
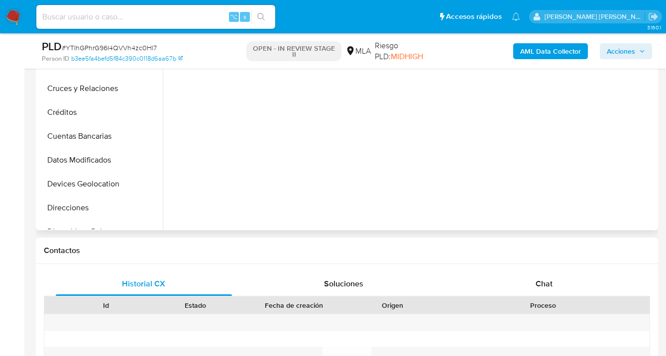
select select "10"
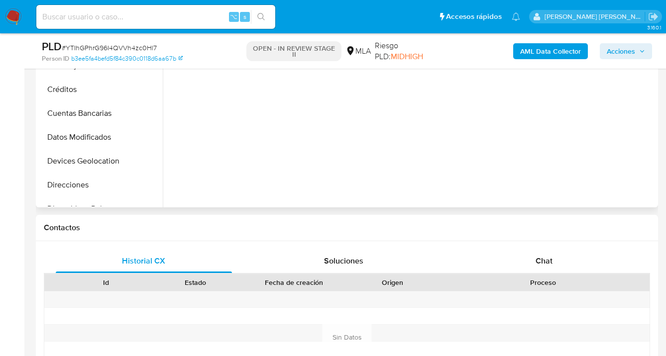
drag, startPoint x: 541, startPoint y: 258, endPoint x: 513, endPoint y: 186, distance: 77.5
click at [541, 258] on span "Chat" at bounding box center [543, 260] width 17 height 11
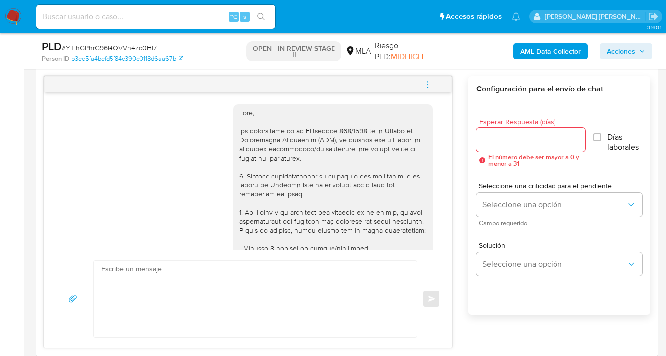
click at [425, 84] on icon "menu-action" at bounding box center [427, 84] width 9 height 9
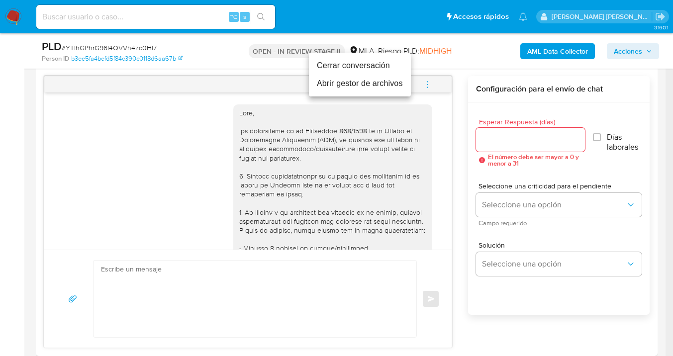
click at [370, 68] on li "Cerrar conversación" at bounding box center [360, 66] width 102 height 18
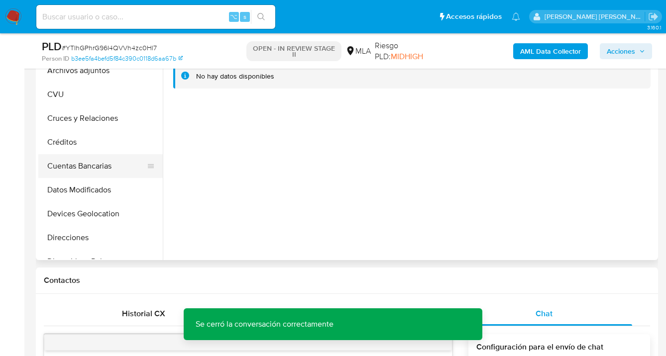
scroll to position [213, 0]
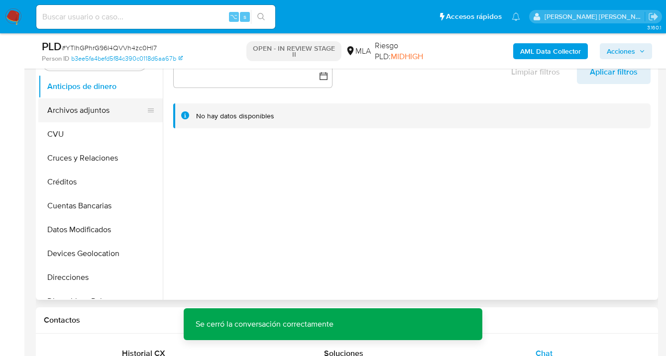
click at [105, 115] on button "Archivos adjuntos" at bounding box center [96, 110] width 116 height 24
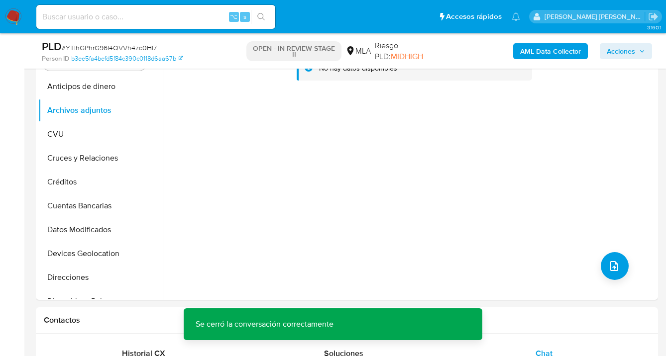
click at [539, 55] on b "AML Data Collector" at bounding box center [550, 51] width 61 height 16
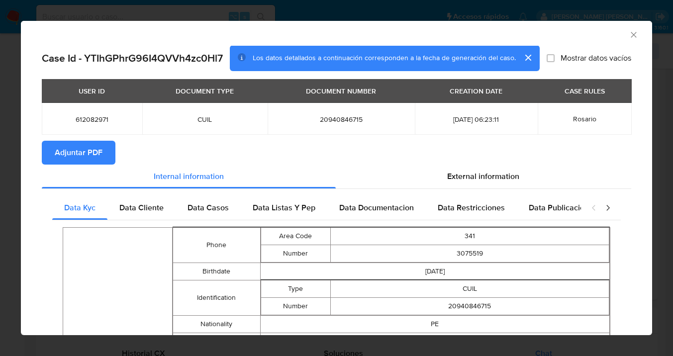
click at [80, 153] on span "Adjuntar PDF" at bounding box center [79, 153] width 48 height 22
click at [629, 37] on icon "Cerrar ventana" at bounding box center [634, 35] width 10 height 10
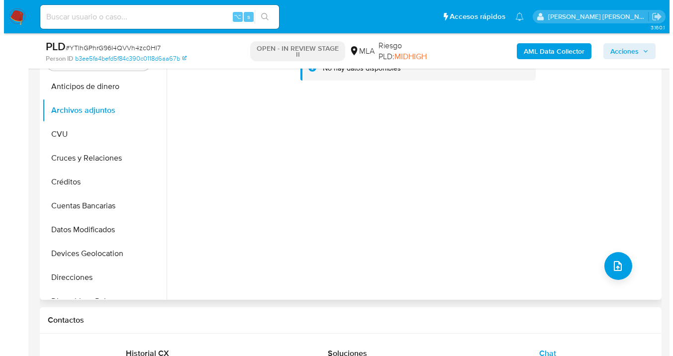
scroll to position [193, 0]
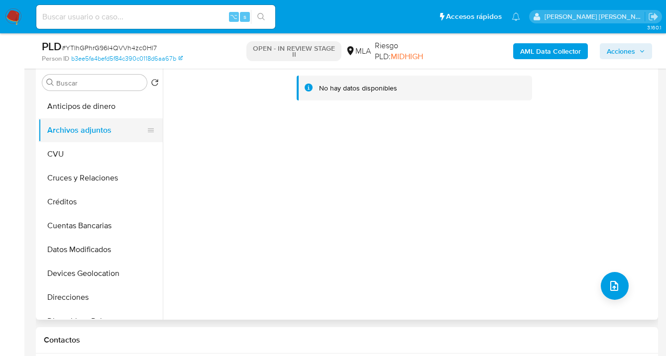
drag, startPoint x: 79, startPoint y: 154, endPoint x: 88, endPoint y: 137, distance: 18.9
click at [79, 154] on button "CVU" at bounding box center [100, 154] width 124 height 24
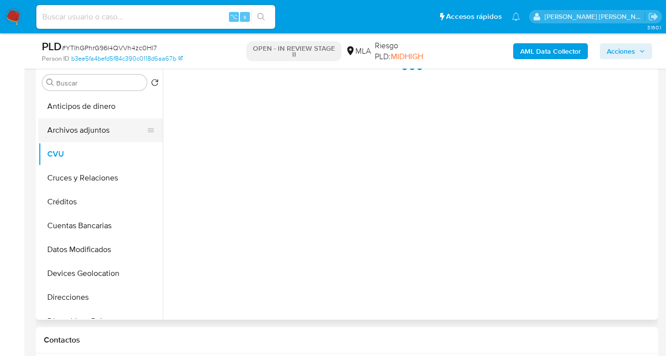
click at [93, 131] on button "Archivos adjuntos" at bounding box center [96, 130] width 116 height 24
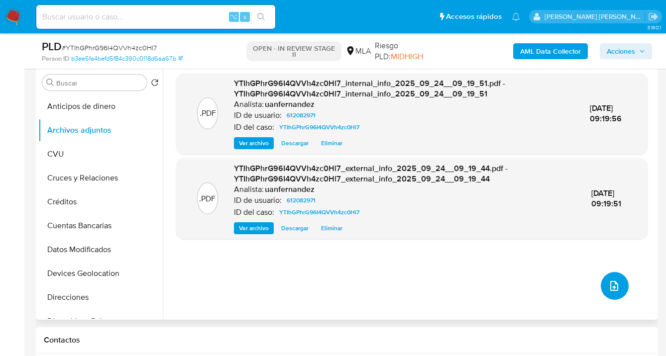
click at [610, 284] on icon "upload-file" at bounding box center [614, 286] width 8 height 10
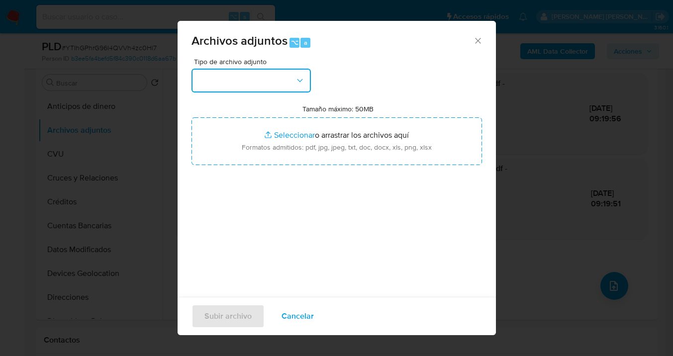
click at [302, 81] on icon "button" at bounding box center [300, 81] width 10 height 10
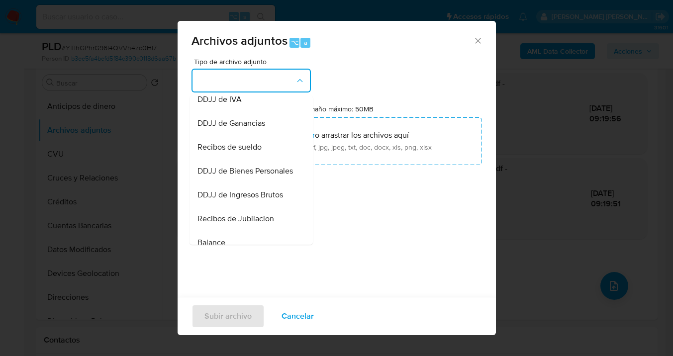
scroll to position [353, 0]
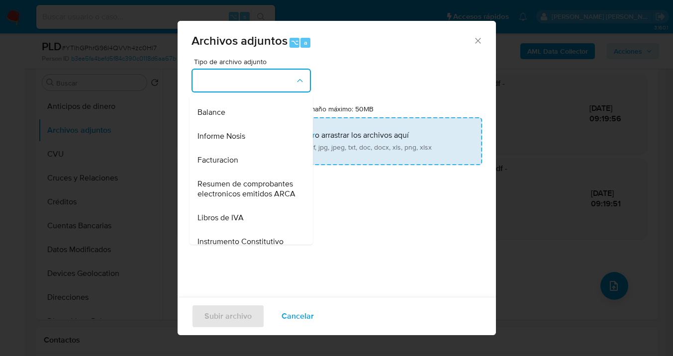
drag, startPoint x: 244, startPoint y: 162, endPoint x: 251, endPoint y: 160, distance: 6.8
click at [244, 148] on div "Informe Nosis" at bounding box center [247, 136] width 101 height 24
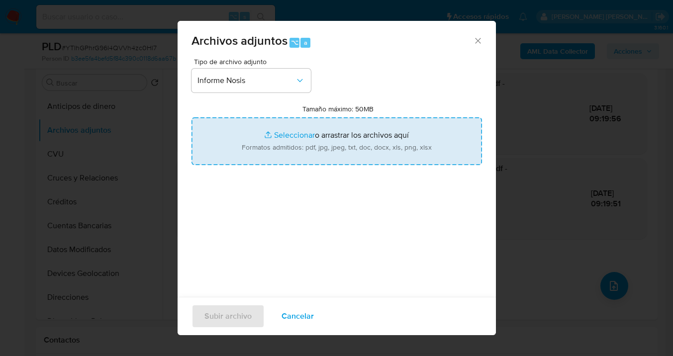
click at [356, 146] on input "Tamaño máximo: 50MB Seleccionar archivos" at bounding box center [337, 141] width 291 height 48
type input "C:\fakepath\612082971-NOSIS_Manager_InformeIndividual_20940846715_620658_202509…"
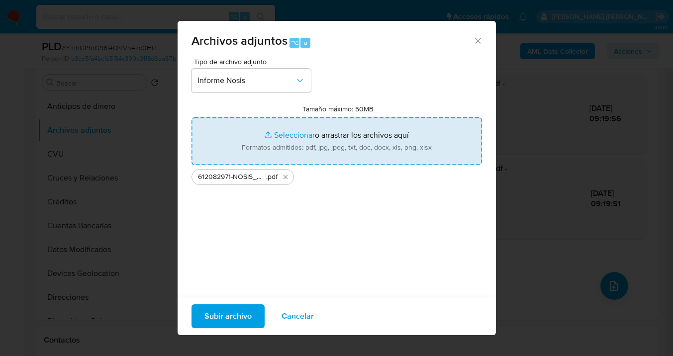
click at [226, 314] on span "Subir archivo" at bounding box center [227, 316] width 47 height 22
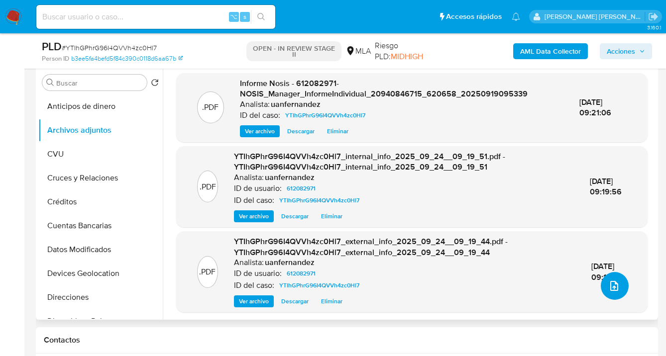
click at [612, 280] on icon "upload-file" at bounding box center [614, 286] width 12 height 12
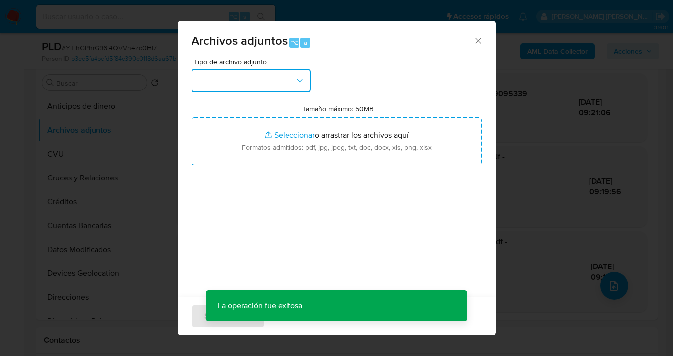
drag, startPoint x: 302, startPoint y: 78, endPoint x: 286, endPoint y: 90, distance: 20.2
click at [302, 78] on icon "button" at bounding box center [300, 81] width 10 height 10
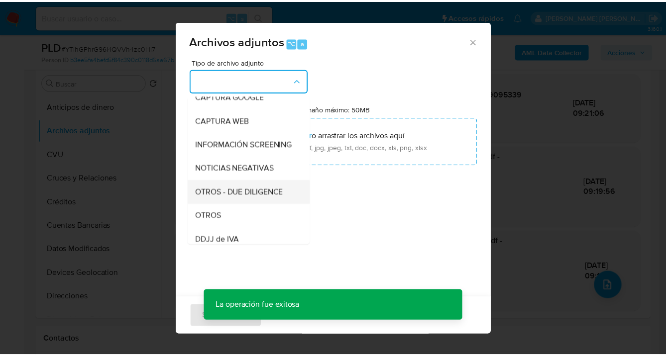
scroll to position [119, 0]
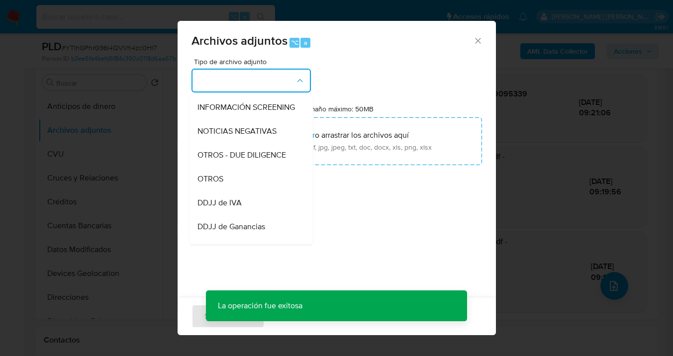
drag, startPoint x: 243, startPoint y: 191, endPoint x: 258, endPoint y: 178, distance: 20.1
click at [243, 191] on div "OTROS" at bounding box center [247, 179] width 101 height 24
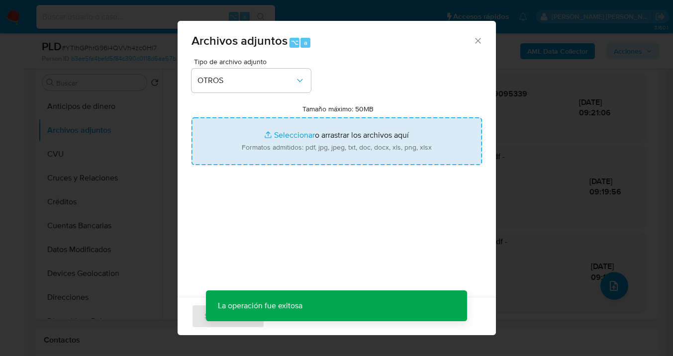
click at [297, 147] on input "Tamaño máximo: 50MB Seleccionar archivos" at bounding box center [337, 141] width 291 height 48
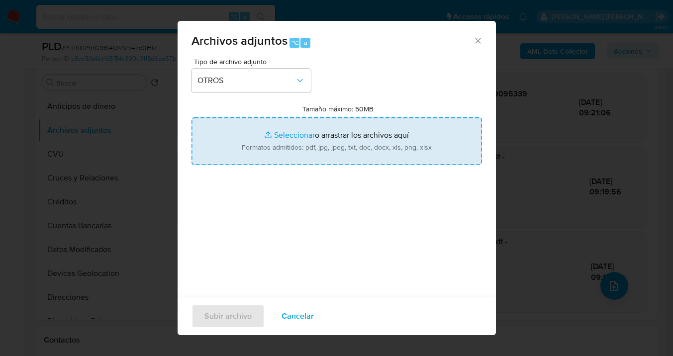
type input "C:\fakepath\612082971 Movimientos-v10_3.xlsx"
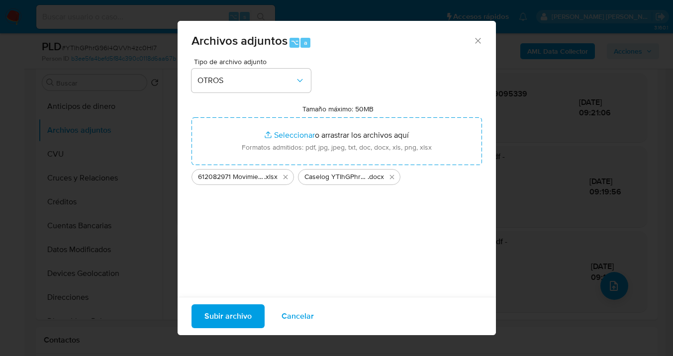
click at [226, 318] on span "Subir archivo" at bounding box center [227, 316] width 47 height 22
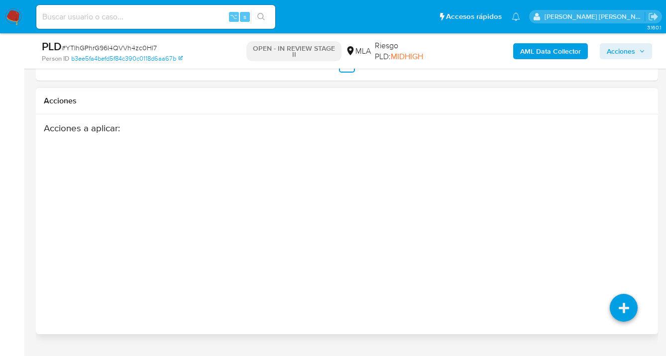
scroll to position [1586, 0]
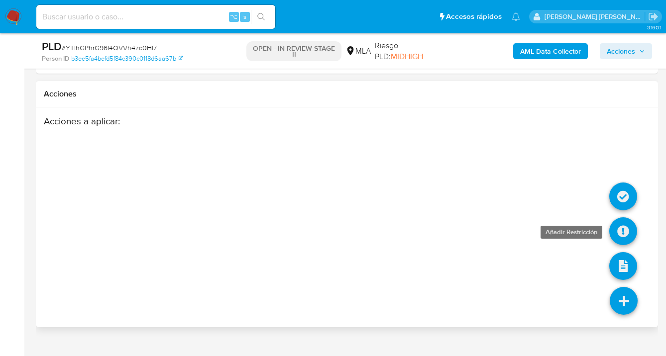
click at [621, 217] on icon at bounding box center [623, 231] width 28 height 28
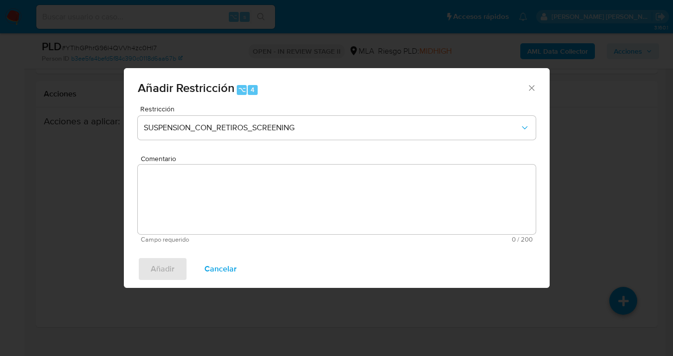
click at [211, 267] on span "Cancelar" at bounding box center [220, 269] width 32 height 22
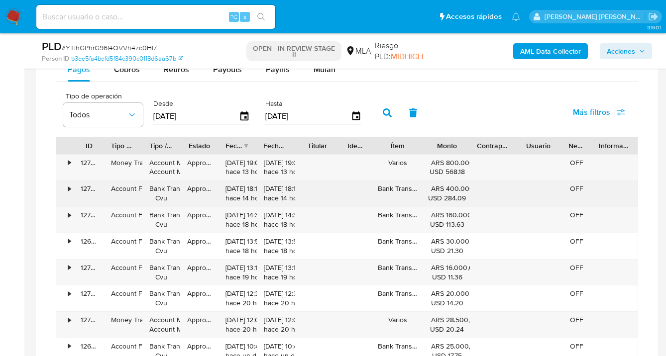
scroll to position [781, 0]
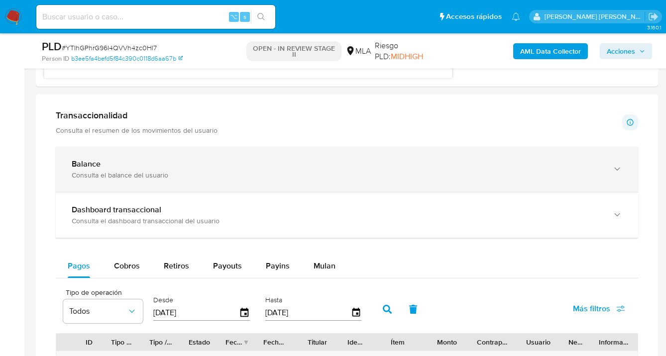
click at [619, 171] on icon "button" at bounding box center [617, 169] width 10 height 10
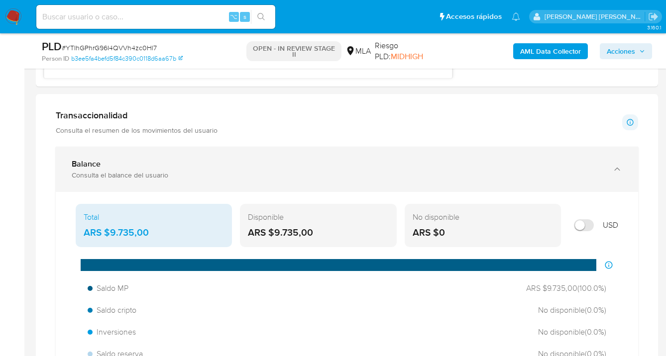
click at [619, 171] on icon "button" at bounding box center [616, 169] width 5 height 3
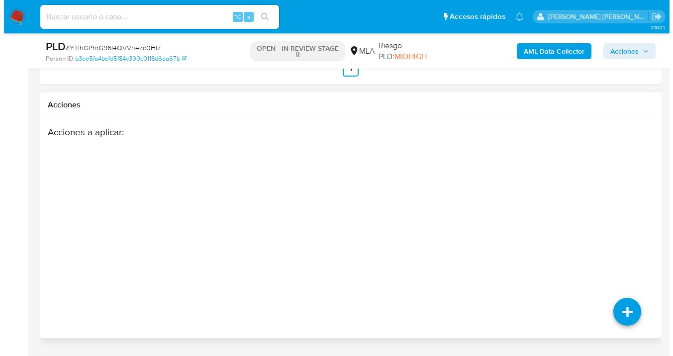
scroll to position [1586, 0]
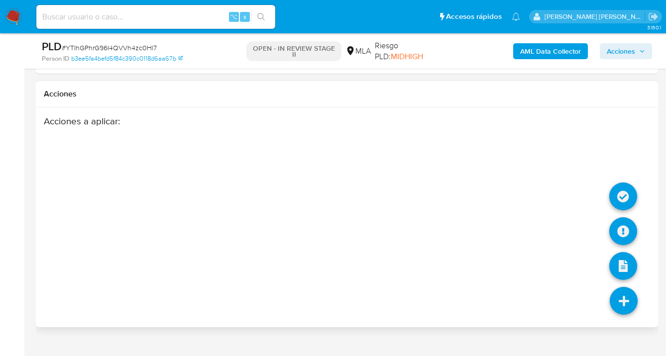
drag, startPoint x: 623, startPoint y: 282, endPoint x: 623, endPoint y: 261, distance: 20.9
click at [623, 287] on icon at bounding box center [623, 301] width 28 height 28
click at [621, 217] on icon at bounding box center [623, 231] width 28 height 28
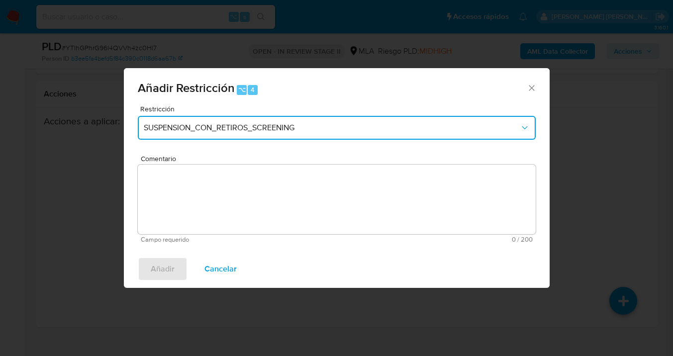
click at [264, 136] on button "SUSPENSION_CON_RETIROS_SCREENING" at bounding box center [337, 128] width 398 height 24
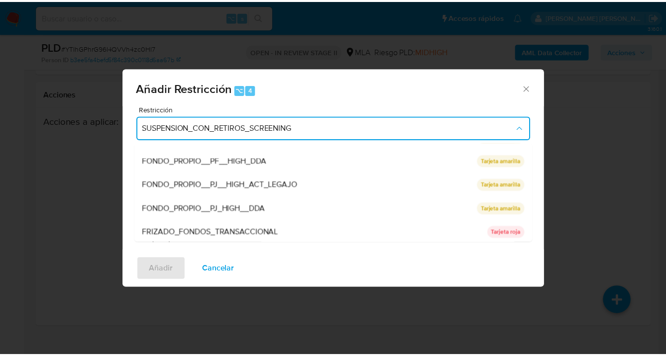
scroll to position [207, 0]
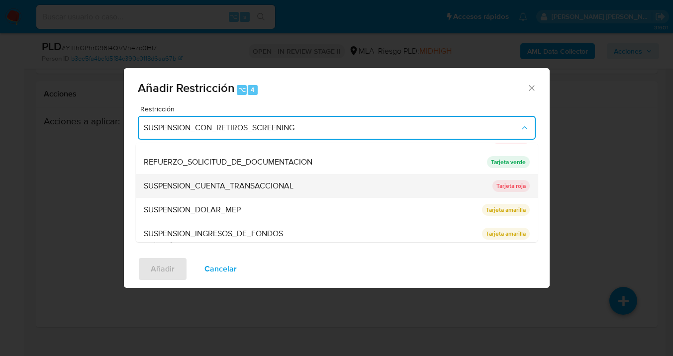
click at [213, 189] on span "SUSPENSION_CUENTA_TRANSACCIONAL" at bounding box center [219, 186] width 150 height 10
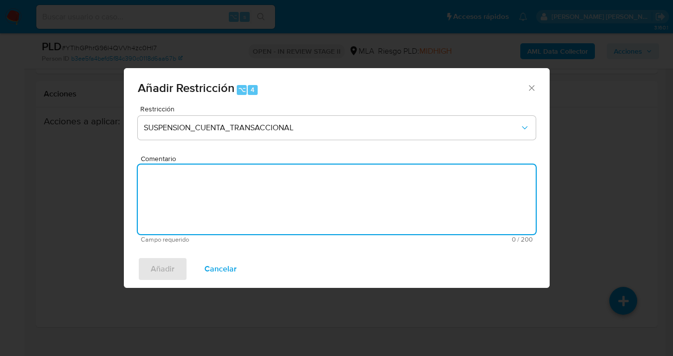
click at [213, 190] on textarea "Comentario" at bounding box center [337, 200] width 398 height 70
type textarea "AML"
click at [158, 265] on span "Añadir" at bounding box center [163, 269] width 24 height 22
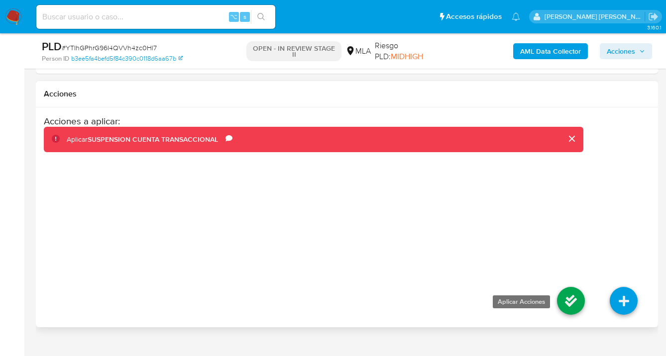
click at [566, 287] on icon at bounding box center [571, 301] width 28 height 28
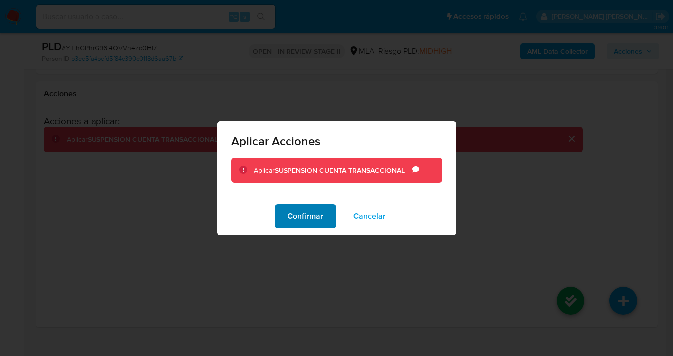
click at [293, 223] on span "Confirmar" at bounding box center [306, 216] width 36 height 22
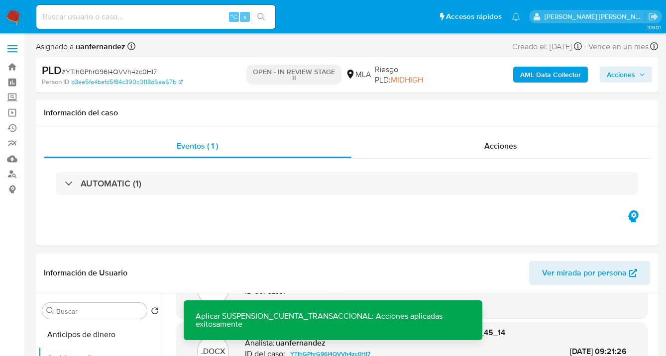
scroll to position [0, 0]
click at [626, 78] on span "Acciones" at bounding box center [620, 75] width 28 height 16
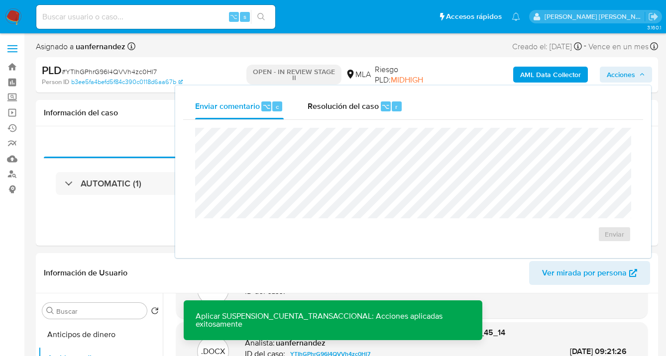
drag, startPoint x: 344, startPoint y: 114, endPoint x: 337, endPoint y: 120, distance: 9.5
click at [344, 114] on div "Resolución del caso ⌥ r" at bounding box center [354, 107] width 95 height 26
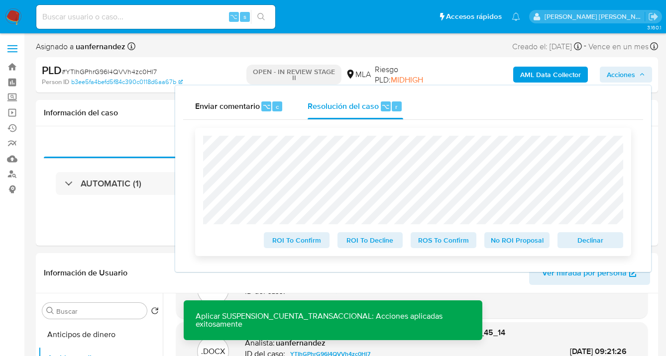
click at [582, 241] on span "Declinar" at bounding box center [590, 240] width 52 height 14
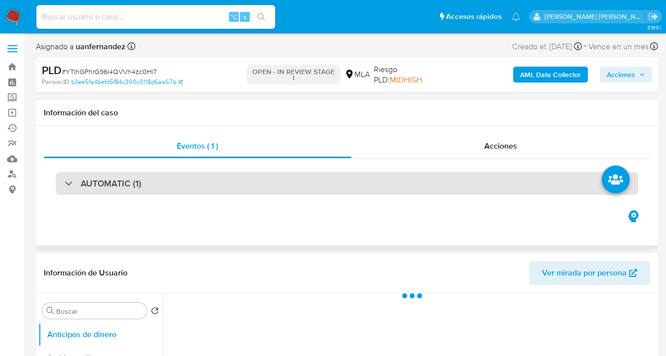
scroll to position [198, 0]
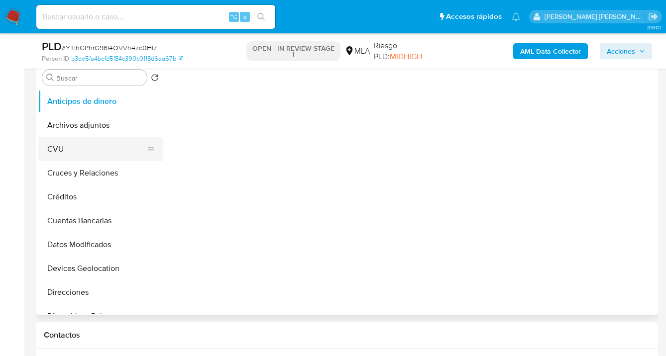
select select "10"
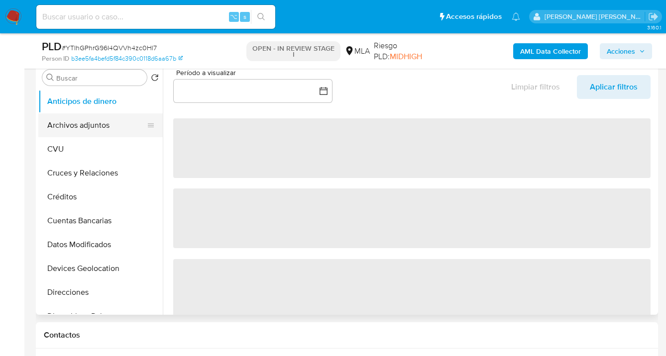
click at [118, 130] on button "Archivos adjuntos" at bounding box center [96, 125] width 116 height 24
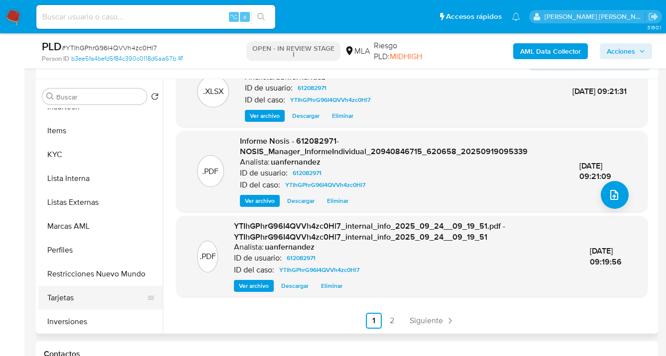
scroll to position [494, 0]
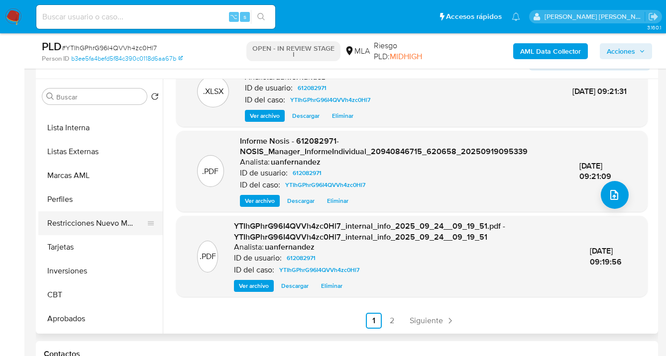
click at [110, 230] on button "Restricciones Nuevo Mundo" at bounding box center [96, 223] width 116 height 24
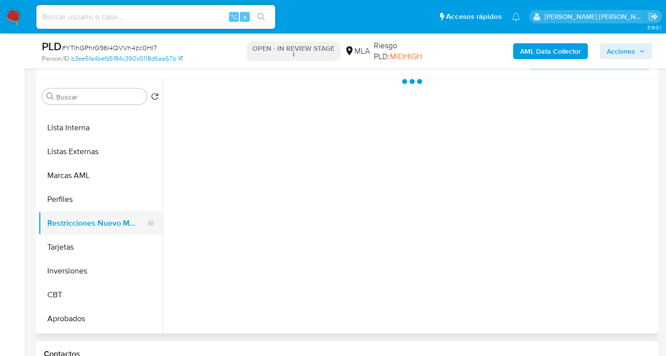
scroll to position [0, 0]
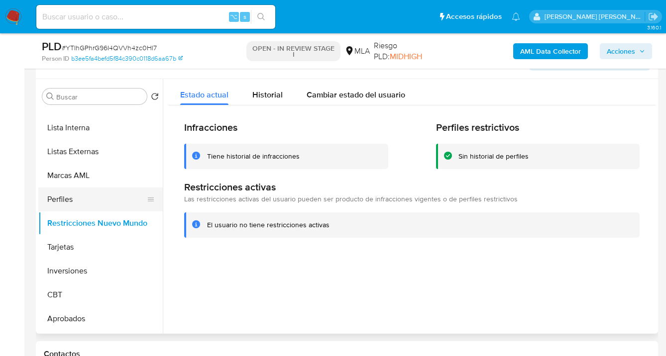
click at [96, 202] on button "Perfiles" at bounding box center [96, 200] width 116 height 24
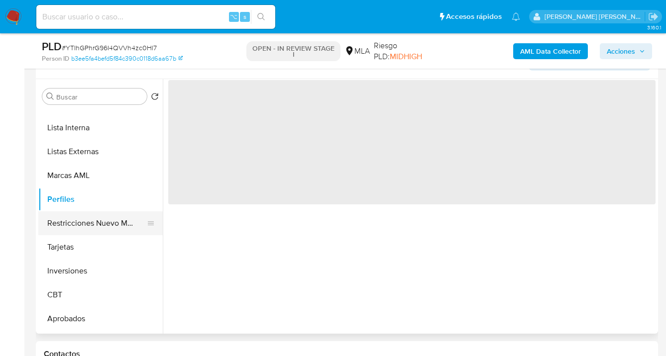
click at [98, 230] on button "Restricciones Nuevo Mundo" at bounding box center [96, 223] width 116 height 24
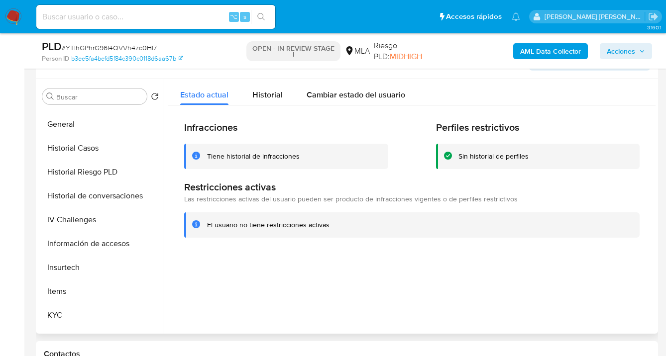
scroll to position [266, 0]
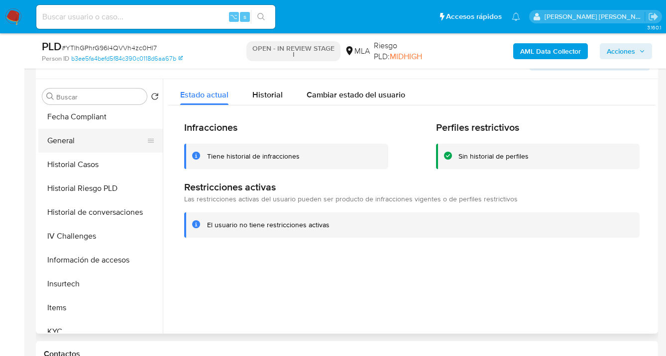
click at [123, 143] on button "General" at bounding box center [96, 141] width 116 height 24
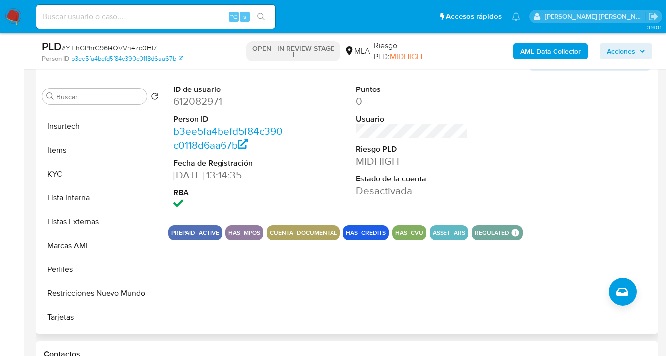
scroll to position [425, 0]
click at [98, 287] on button "Restricciones Nuevo Mundo" at bounding box center [96, 292] width 116 height 24
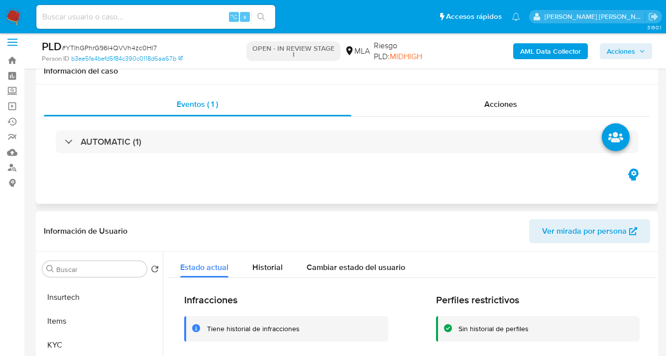
scroll to position [0, 0]
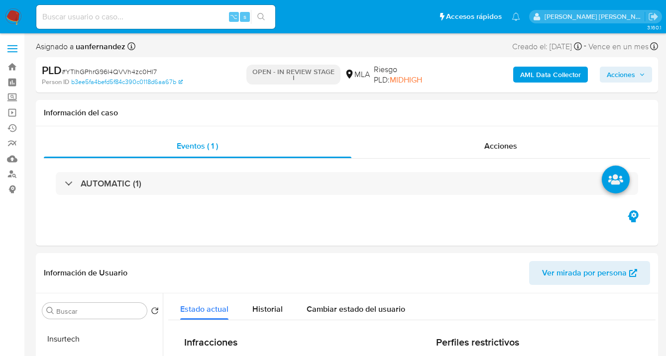
click at [630, 73] on span "Acciones" at bounding box center [620, 75] width 28 height 16
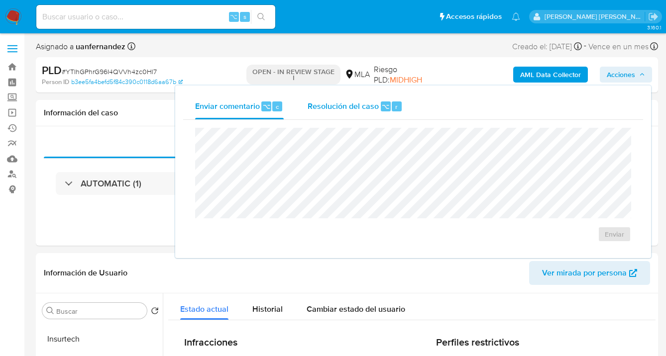
click at [362, 106] on span "Resolución del caso" at bounding box center [342, 105] width 71 height 11
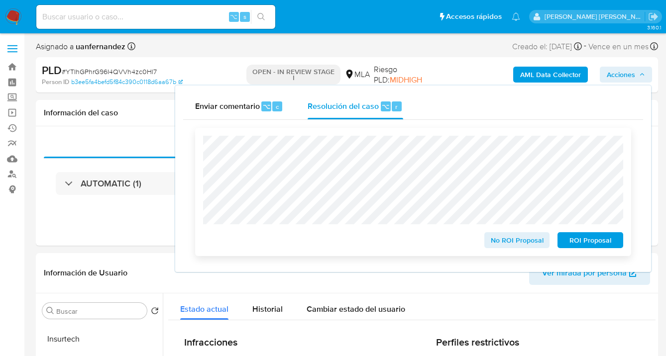
click at [580, 242] on span "ROI Proposal" at bounding box center [590, 240] width 52 height 14
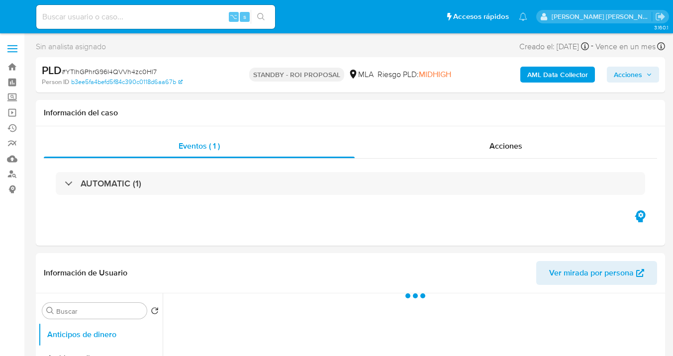
select select "10"
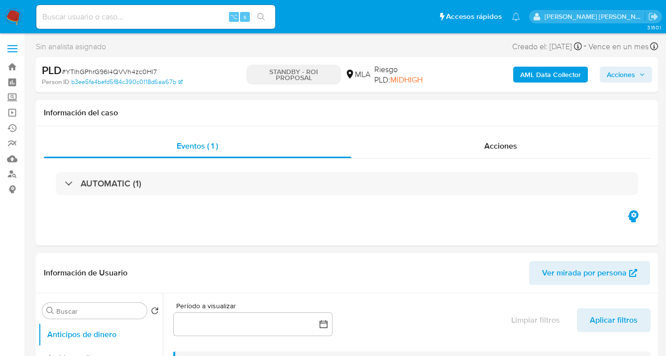
click at [620, 77] on span "Acciones" at bounding box center [620, 75] width 28 height 16
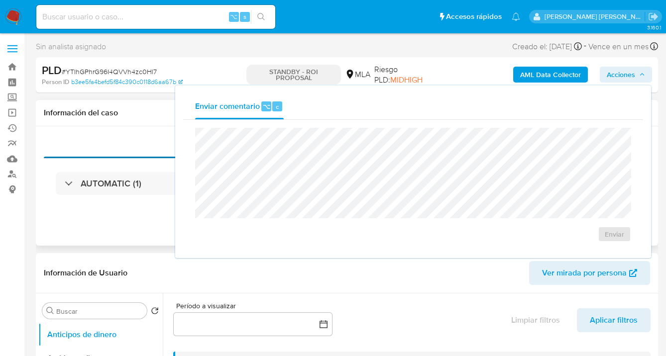
click at [103, 150] on div "Eventos ( 1 )" at bounding box center [197, 146] width 307 height 24
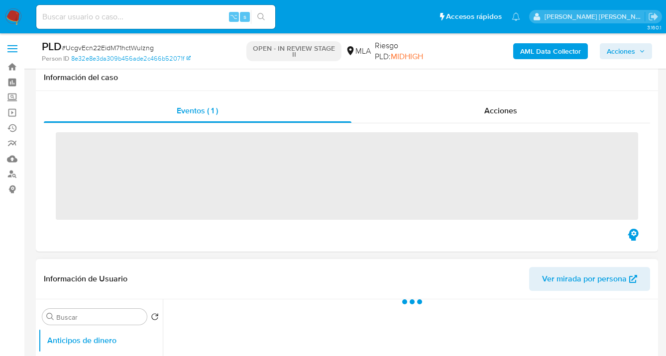
scroll to position [205, 0]
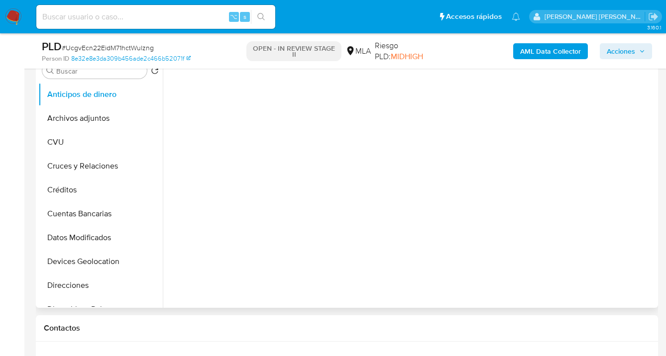
select select "10"
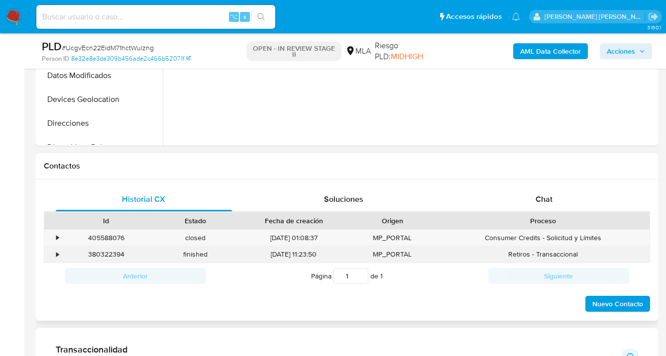
scroll to position [390, 0]
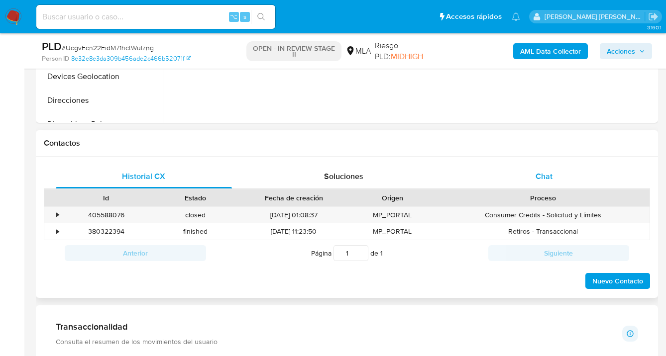
click at [547, 177] on span "Chat" at bounding box center [543, 176] width 17 height 11
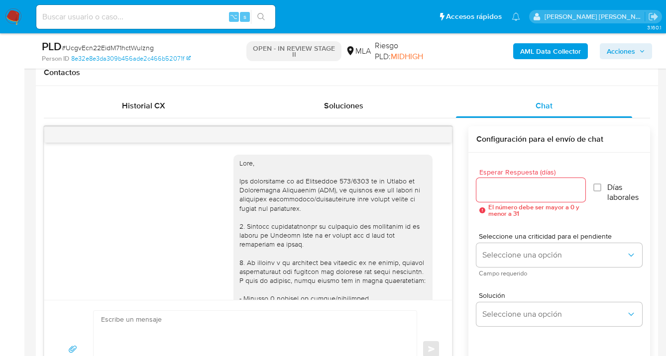
scroll to position [625, 0]
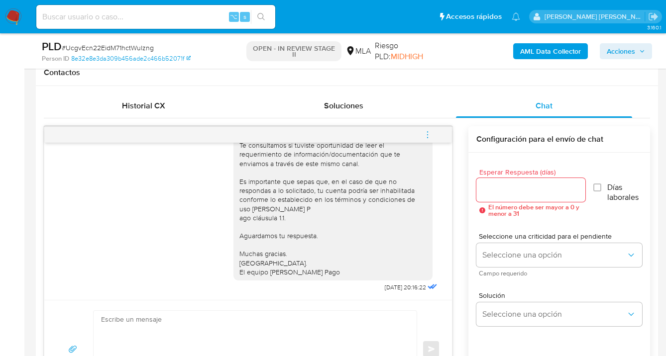
click at [426, 134] on icon "menu-action" at bounding box center [427, 134] width 9 height 9
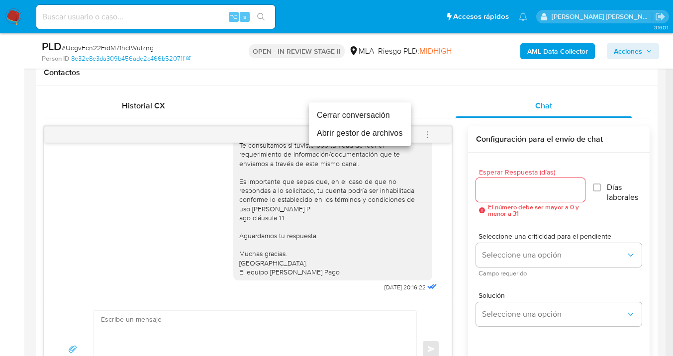
click at [351, 117] on li "Cerrar conversación" at bounding box center [360, 115] width 102 height 18
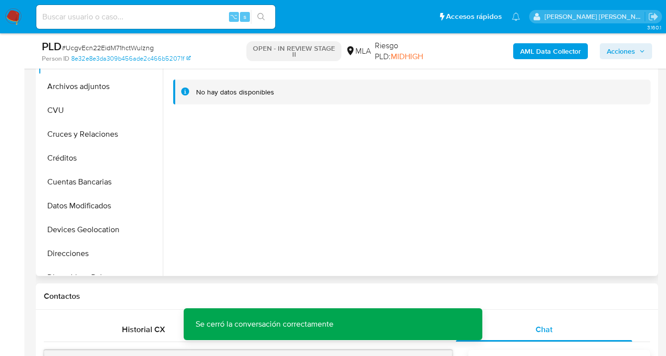
scroll to position [111, 0]
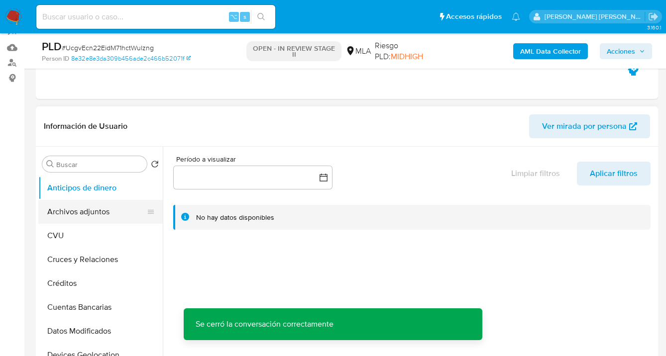
click at [85, 207] on button "Archivos adjuntos" at bounding box center [96, 212] width 116 height 24
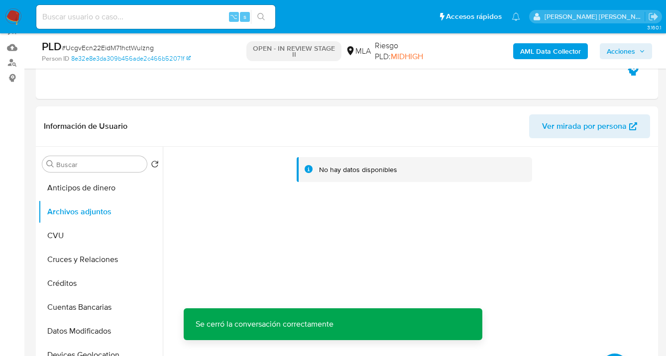
click at [543, 50] on b "AML Data Collector" at bounding box center [550, 51] width 61 height 16
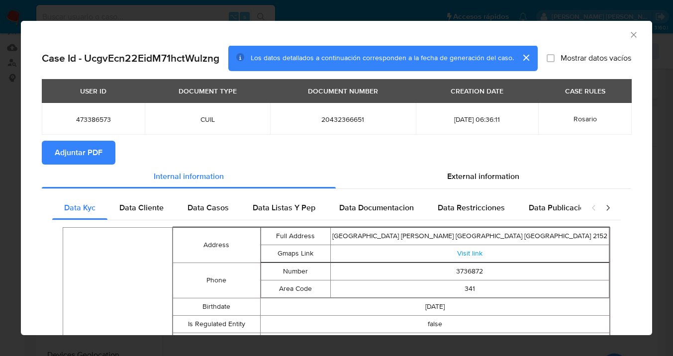
click at [98, 157] on span "Adjuntar PDF" at bounding box center [79, 153] width 48 height 22
click at [631, 35] on icon "Cerrar ventana" at bounding box center [633, 34] width 5 height 5
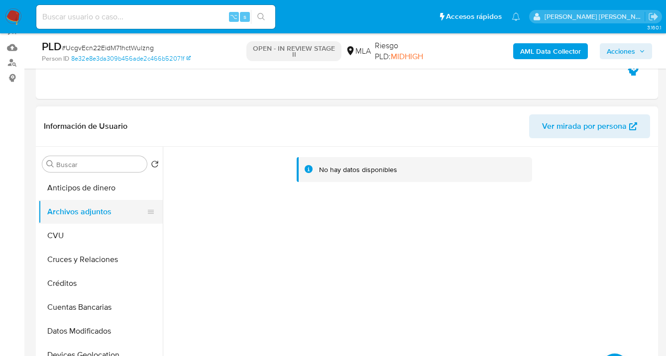
drag, startPoint x: 96, startPoint y: 235, endPoint x: 100, endPoint y: 221, distance: 14.3
click at [96, 235] on button "CVU" at bounding box center [100, 236] width 124 height 24
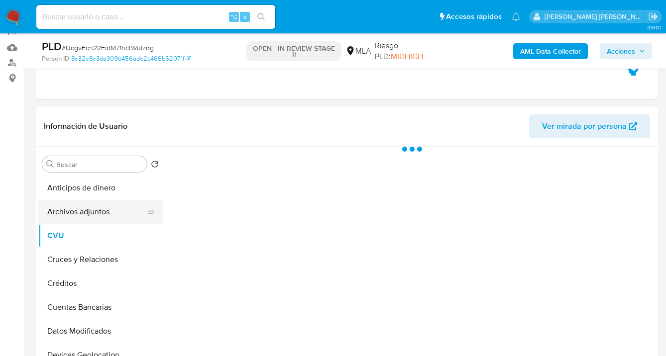
click at [106, 211] on button "Archivos adjuntos" at bounding box center [96, 212] width 116 height 24
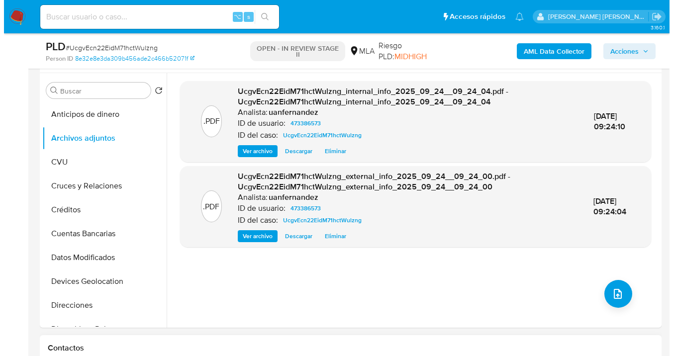
scroll to position [221, 0]
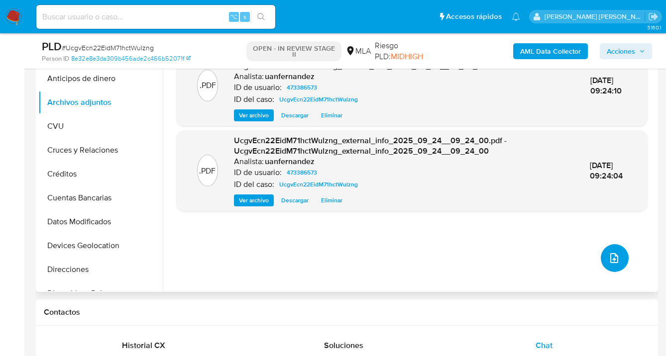
click at [608, 261] on icon "upload-file" at bounding box center [614, 258] width 12 height 12
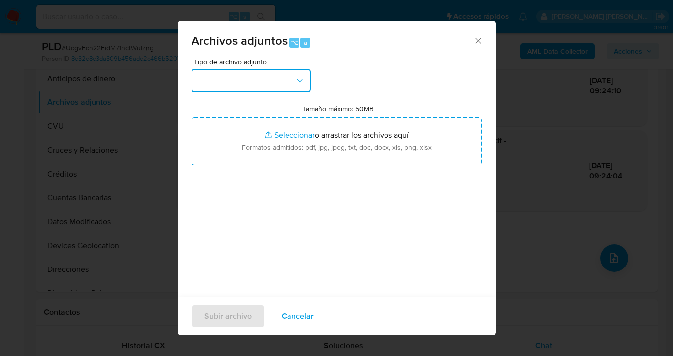
drag, startPoint x: 300, startPoint y: 79, endPoint x: 298, endPoint y: 88, distance: 9.7
click at [300, 78] on icon "button" at bounding box center [300, 81] width 10 height 10
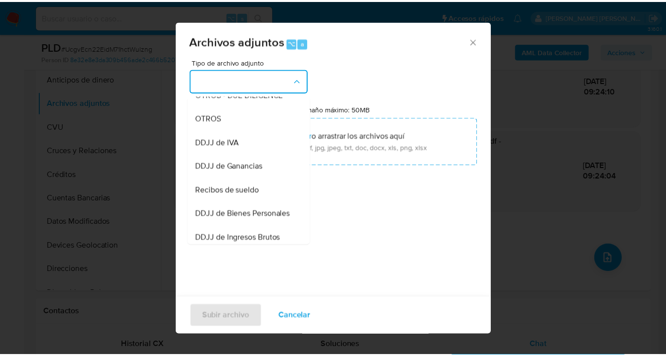
scroll to position [342, 0]
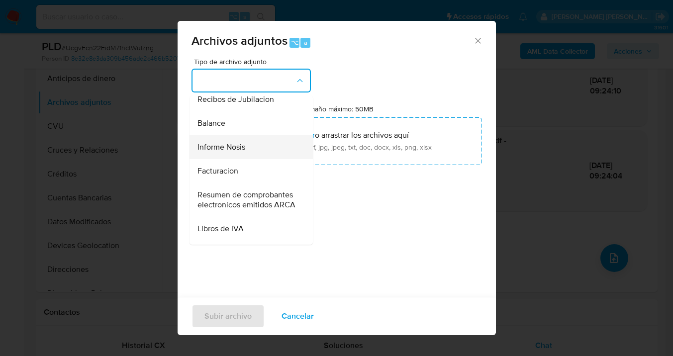
click at [257, 159] on div "Informe Nosis" at bounding box center [247, 147] width 101 height 24
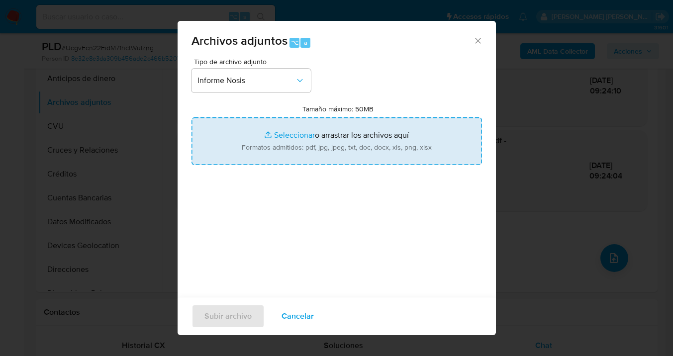
click at [330, 134] on input "Tamaño máximo: 50MB Seleccionar archivos" at bounding box center [337, 141] width 291 height 48
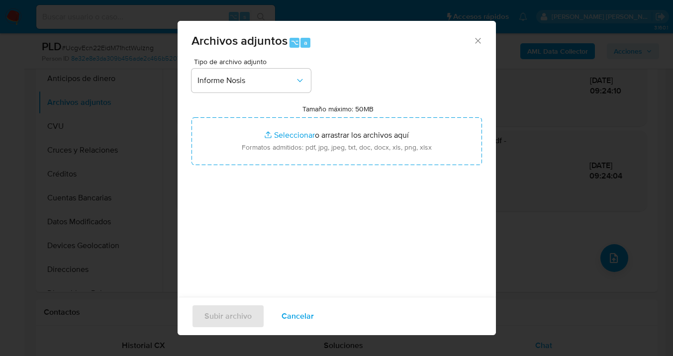
type input "C:\fakepath\473386573-NOSIS_Manager_InformeIndividual_20432366651_620658_202509…"
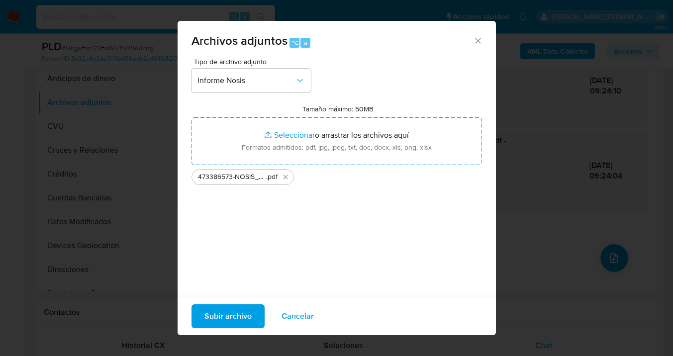
click at [217, 308] on span "Subir archivo" at bounding box center [227, 316] width 47 height 22
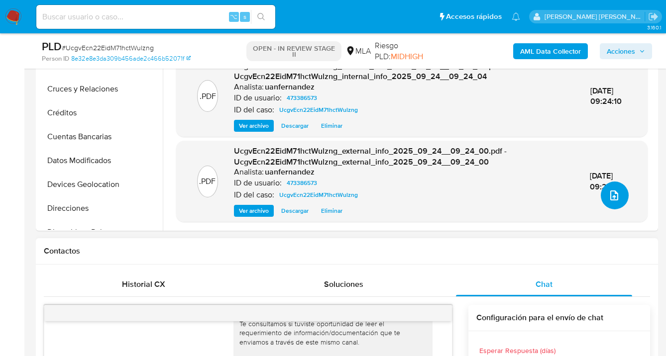
scroll to position [318, 0]
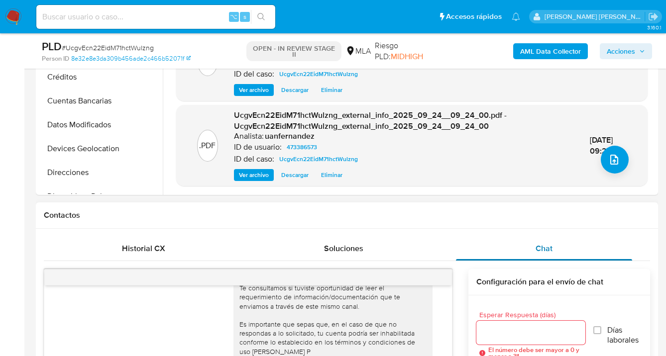
click at [548, 250] on span "Chat" at bounding box center [543, 248] width 17 height 11
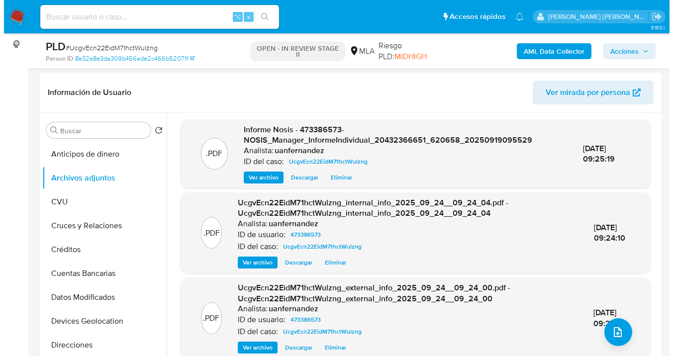
scroll to position [146, 0]
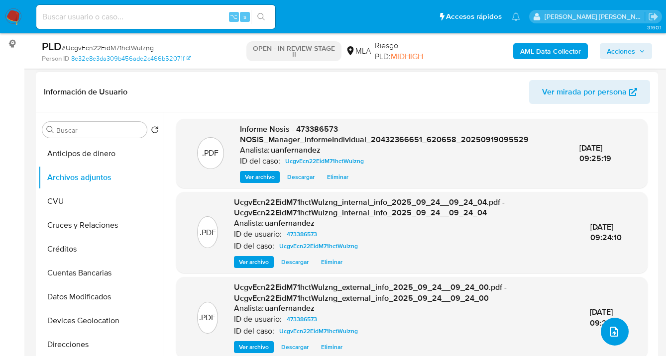
click at [611, 327] on icon "upload-file" at bounding box center [614, 332] width 12 height 12
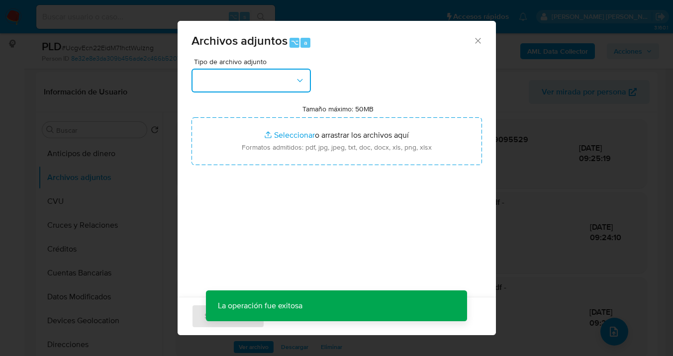
click at [303, 82] on icon "button" at bounding box center [300, 81] width 10 height 10
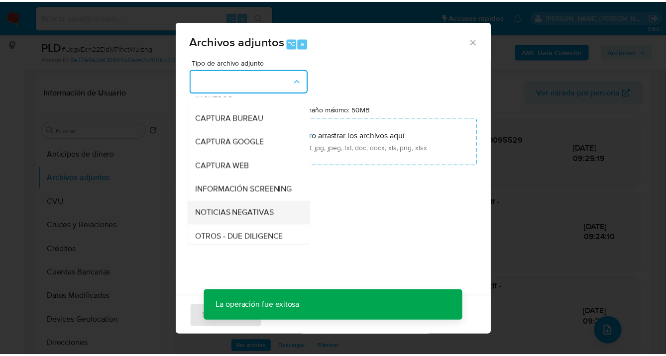
scroll to position [79, 0]
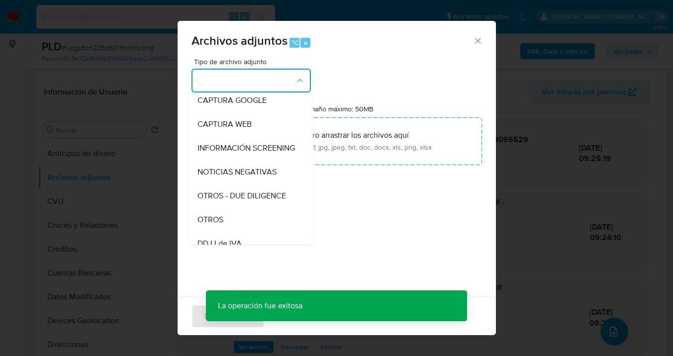
click at [241, 226] on div "OTROS" at bounding box center [247, 220] width 101 height 24
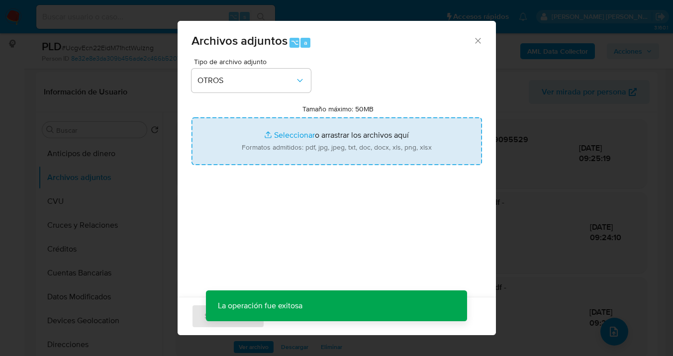
click at [334, 136] on input "Tamaño máximo: 50MB Seleccionar archivos" at bounding box center [337, 141] width 291 height 48
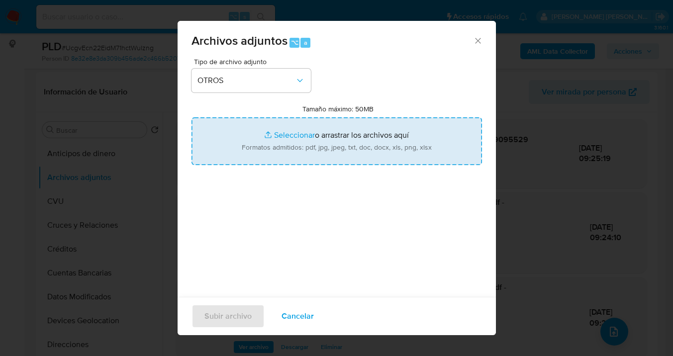
type input "C:\fakepath\473386573 Movimientos-v10_3.xlsx"
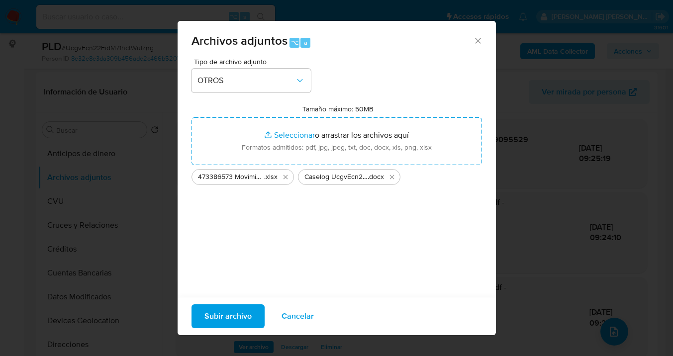
click at [233, 315] on span "Subir archivo" at bounding box center [227, 316] width 47 height 22
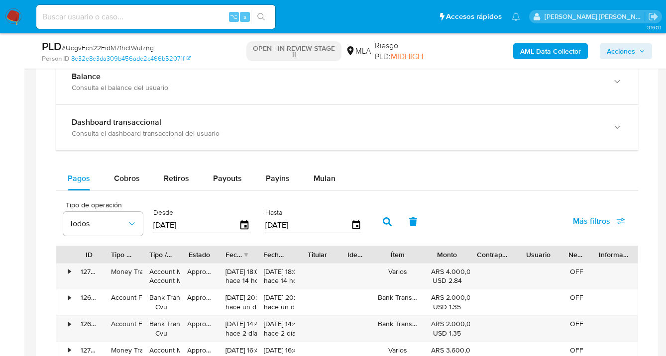
scroll to position [827, 0]
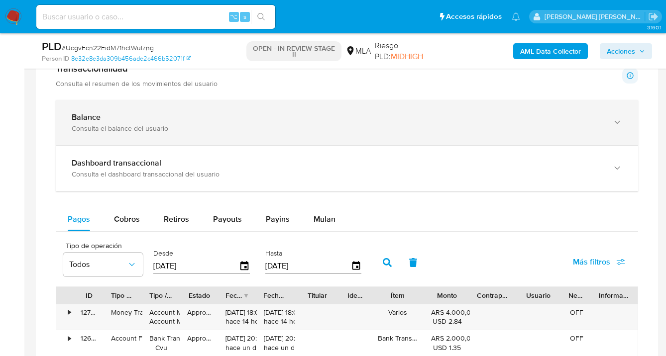
click at [617, 123] on icon "button" at bounding box center [617, 122] width 10 height 10
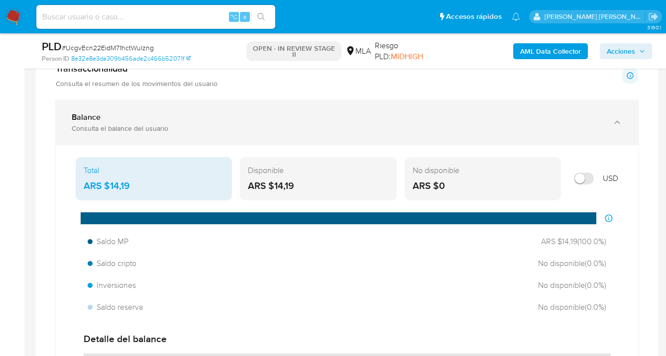
click at [617, 123] on icon "button" at bounding box center [617, 122] width 10 height 10
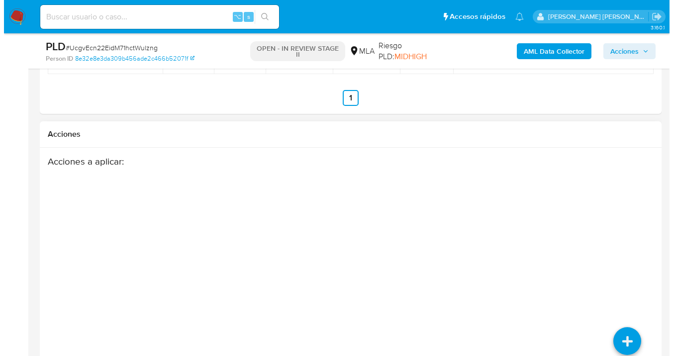
scroll to position [1552, 0]
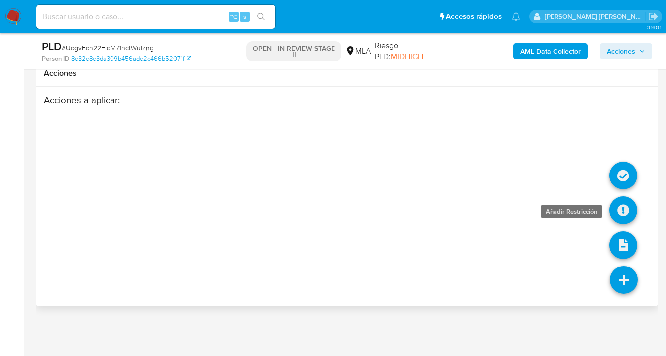
click at [625, 207] on icon at bounding box center [623, 211] width 28 height 28
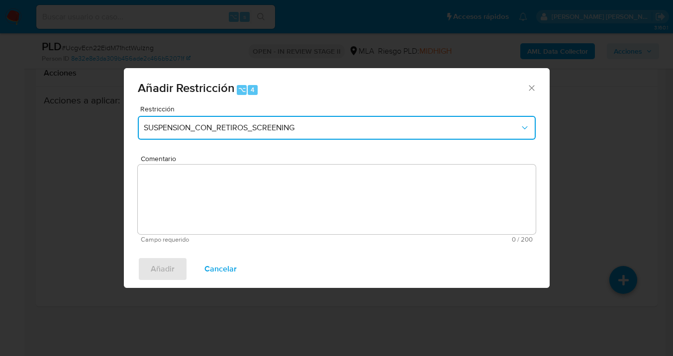
click at [369, 131] on span "SUSPENSION_CON_RETIROS_SCREENING" at bounding box center [332, 128] width 376 height 10
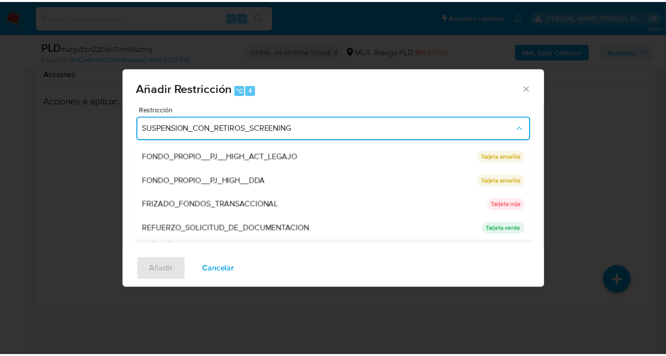
scroll to position [190, 0]
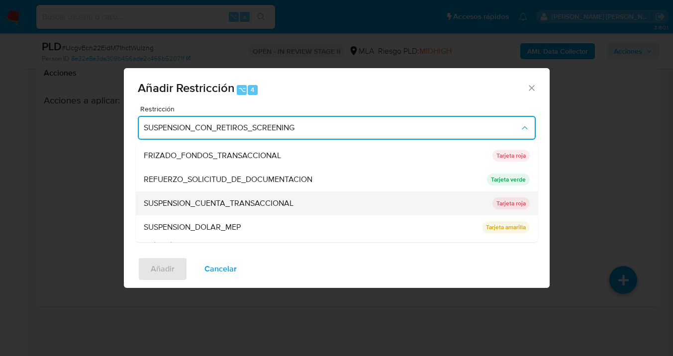
click at [232, 205] on span "SUSPENSION_CUENTA_TRANSACCIONAL" at bounding box center [219, 203] width 150 height 10
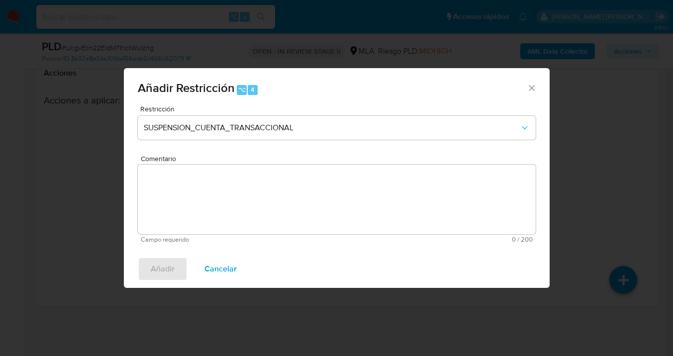
click at [213, 220] on textarea "Comentario" at bounding box center [337, 200] width 398 height 70
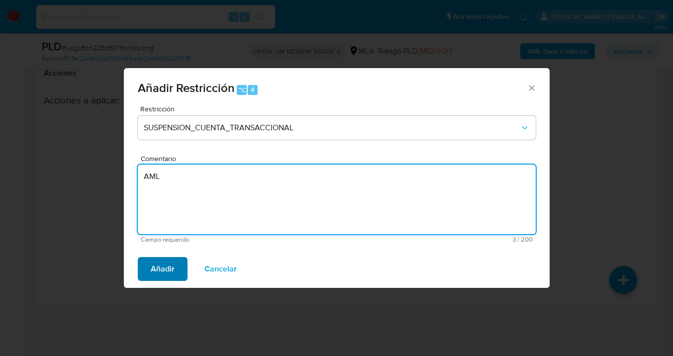
type textarea "AML"
click at [159, 276] on span "Añadir" at bounding box center [163, 269] width 24 height 22
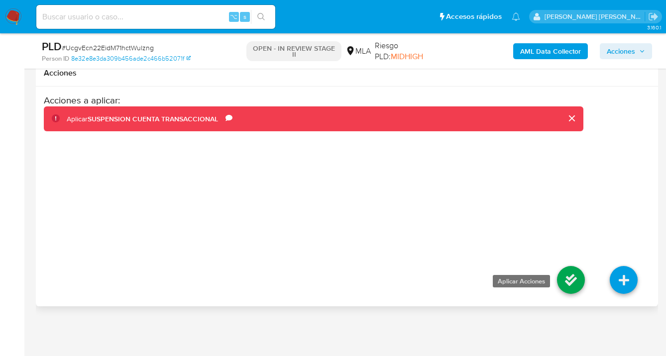
click at [556, 280] on li at bounding box center [570, 282] width 53 height 56
click at [570, 279] on icon at bounding box center [571, 280] width 28 height 28
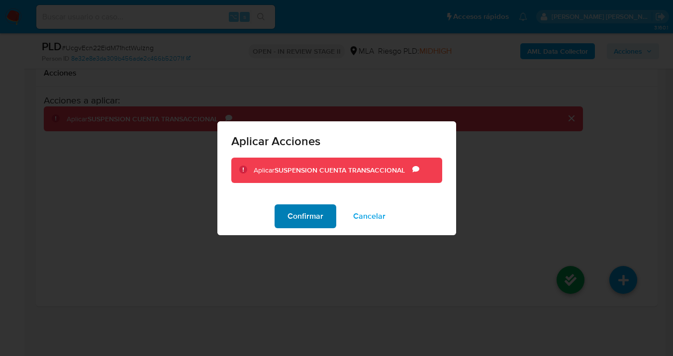
click at [314, 218] on span "Confirmar" at bounding box center [306, 216] width 36 height 22
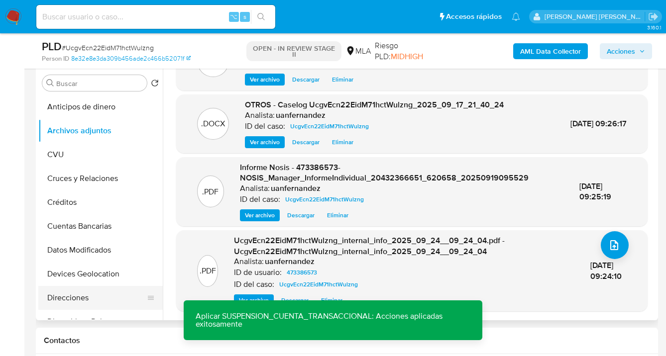
scroll to position [78, 0]
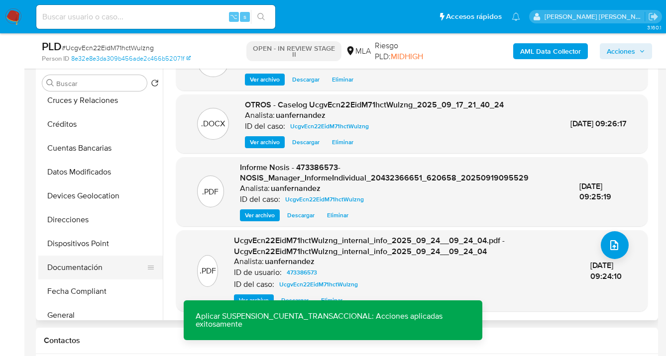
click at [96, 267] on button "Documentación" at bounding box center [96, 268] width 116 height 24
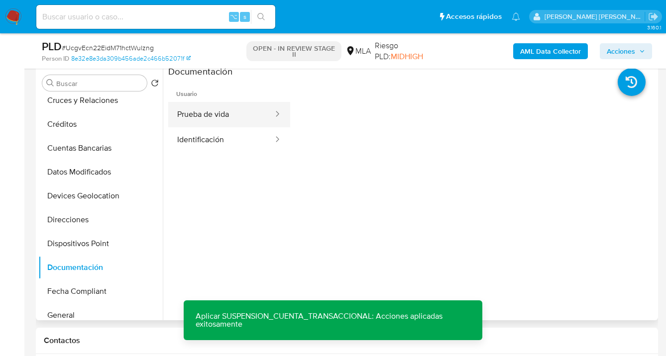
click at [241, 118] on button "Prueba de vida" at bounding box center [221, 114] width 106 height 25
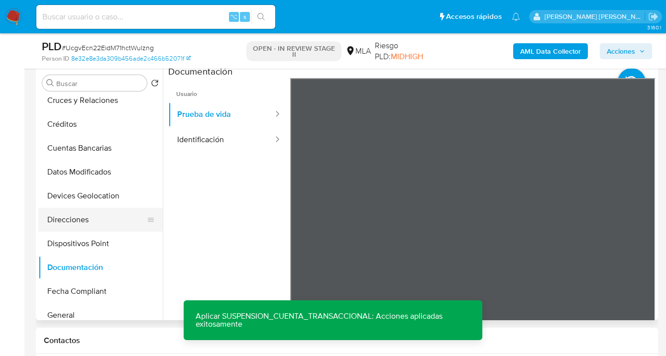
click at [88, 216] on button "Direcciones" at bounding box center [96, 220] width 116 height 24
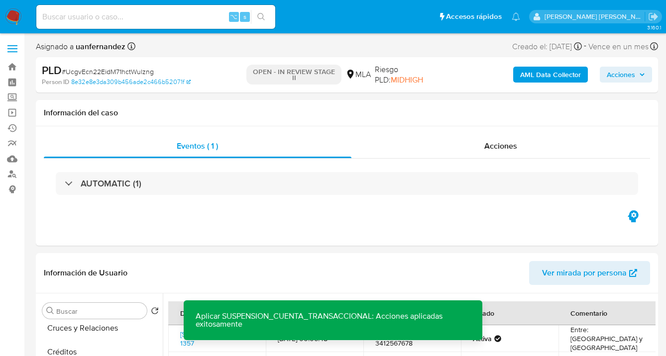
click at [615, 76] on span "Acciones" at bounding box center [620, 75] width 28 height 16
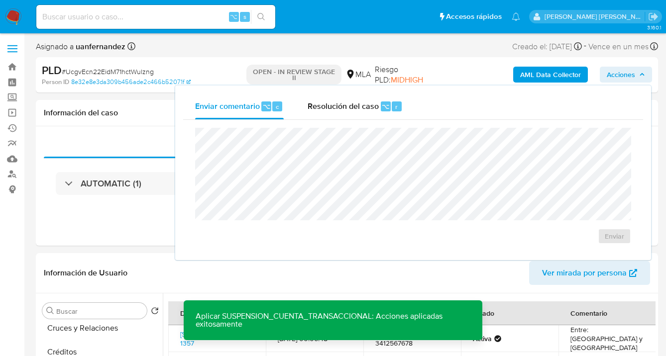
drag, startPoint x: 358, startPoint y: 115, endPoint x: 352, endPoint y: 124, distance: 10.1
click at [357, 115] on div "Resolución del caso ⌥ r" at bounding box center [354, 107] width 95 height 26
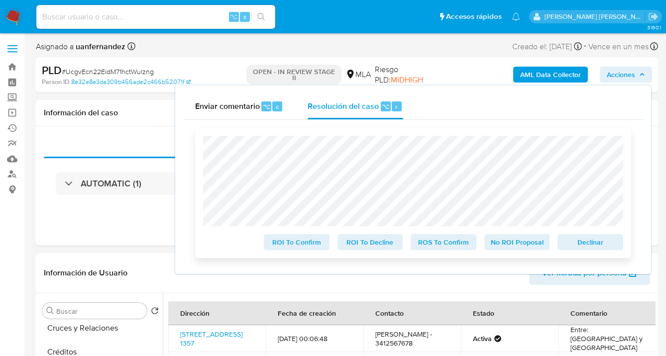
click at [589, 244] on span "Declinar" at bounding box center [590, 242] width 52 height 14
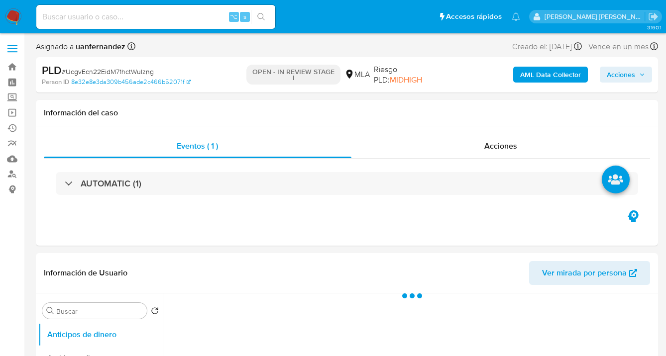
select select "10"
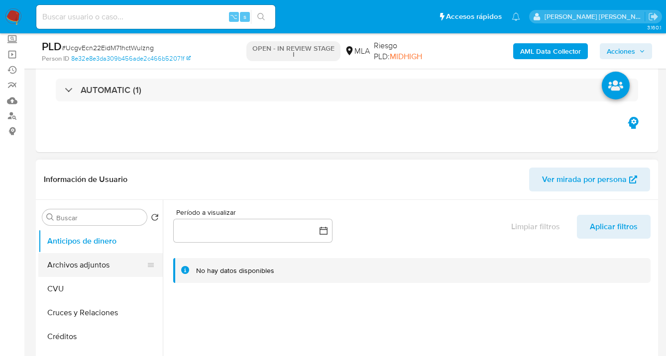
scroll to position [108, 0]
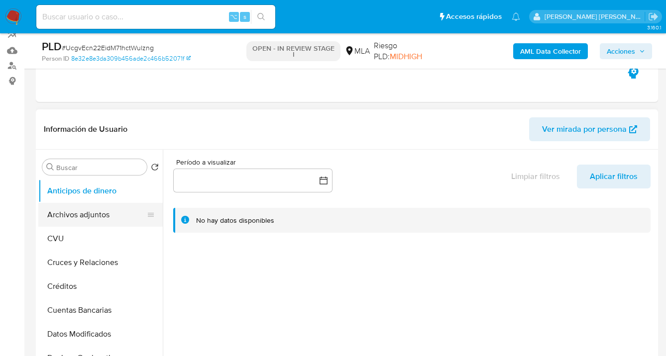
click at [115, 211] on button "Archivos adjuntos" at bounding box center [96, 215] width 116 height 24
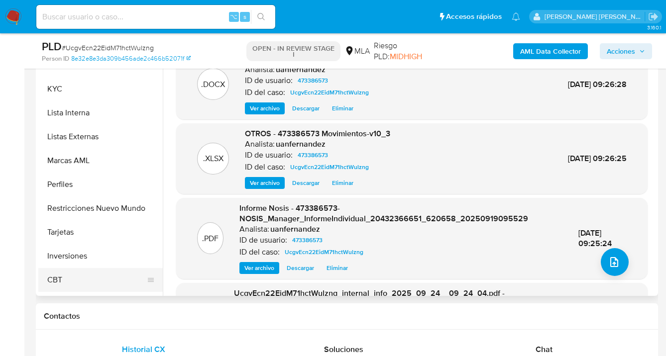
scroll to position [516, 0]
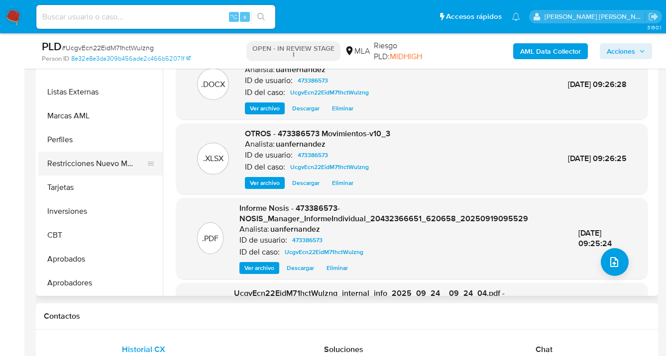
click at [114, 168] on button "Restricciones Nuevo Mundo" at bounding box center [96, 164] width 116 height 24
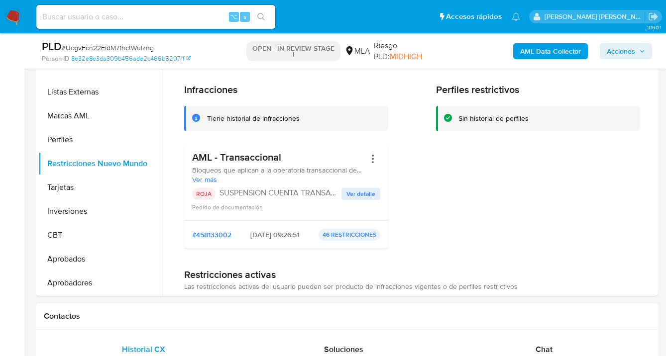
click at [618, 49] on span "Acciones" at bounding box center [620, 51] width 28 height 16
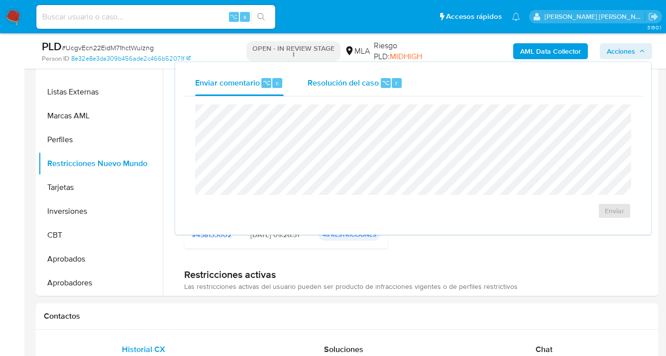
click at [331, 88] on span "Resolución del caso" at bounding box center [342, 82] width 71 height 11
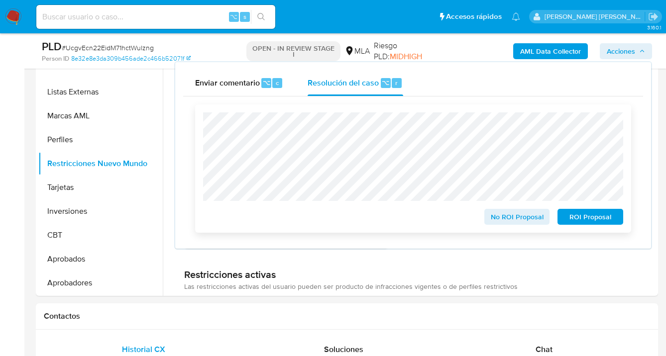
click at [576, 221] on span "ROI Proposal" at bounding box center [590, 217] width 52 height 14
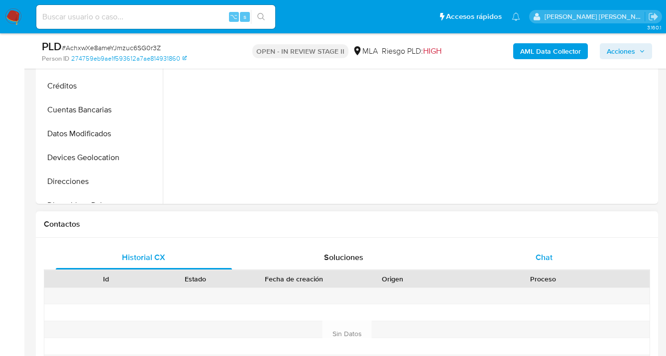
select select "10"
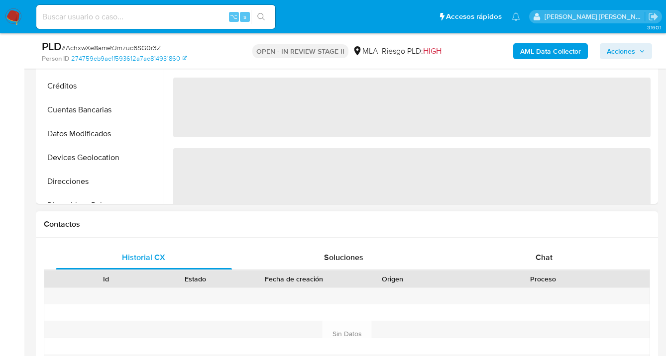
drag, startPoint x: 548, startPoint y: 255, endPoint x: 540, endPoint y: 232, distance: 24.7
click at [548, 255] on span "Chat" at bounding box center [543, 257] width 17 height 11
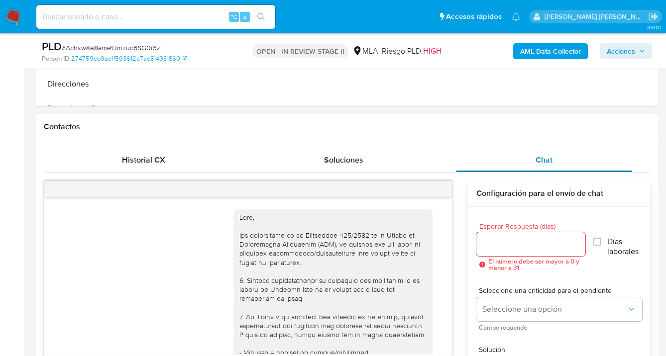
scroll to position [625, 0]
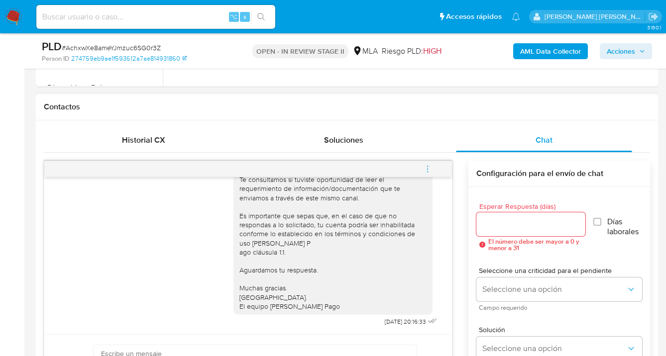
click at [425, 169] on icon "menu-action" at bounding box center [427, 169] width 9 height 9
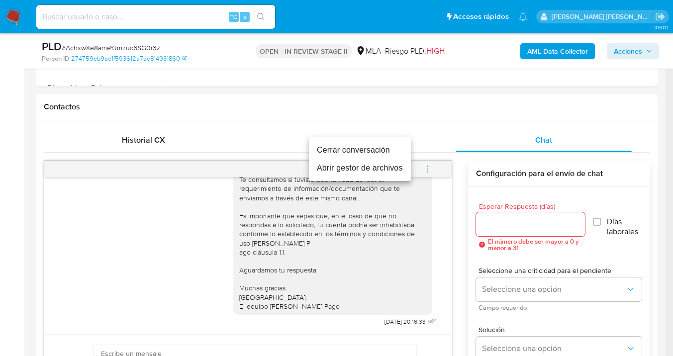
click at [350, 148] on li "Cerrar conversación" at bounding box center [360, 150] width 102 height 18
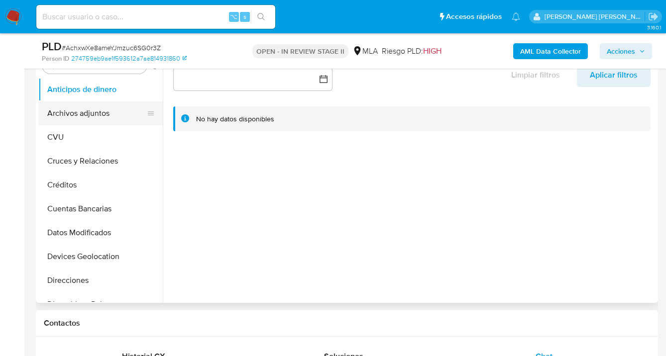
click at [103, 115] on button "Archivos adjuntos" at bounding box center [96, 113] width 116 height 24
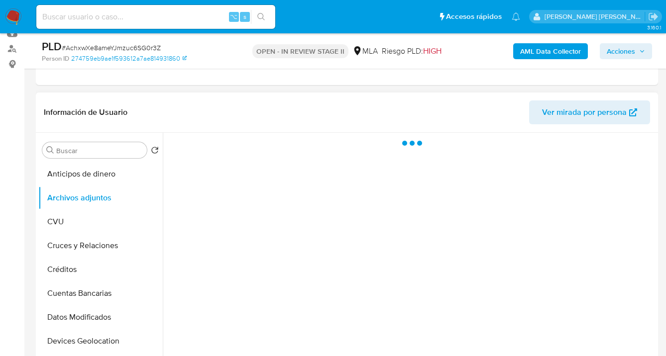
scroll to position [112, 0]
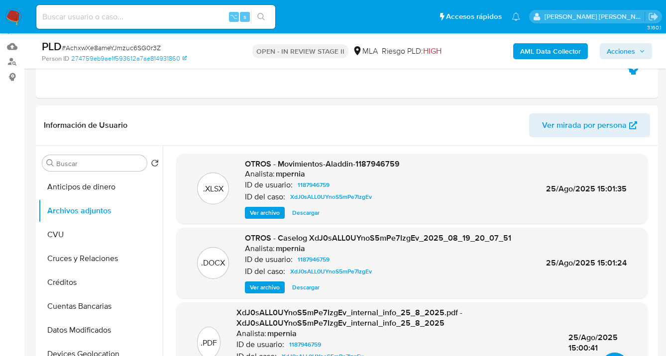
click at [544, 51] on b "AML Data Collector" at bounding box center [550, 51] width 61 height 16
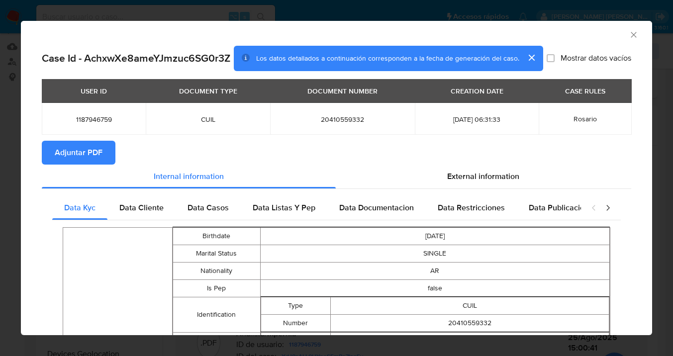
click at [84, 162] on span "Adjuntar PDF" at bounding box center [79, 153] width 48 height 22
click at [629, 34] on icon "Cerrar ventana" at bounding box center [634, 35] width 10 height 10
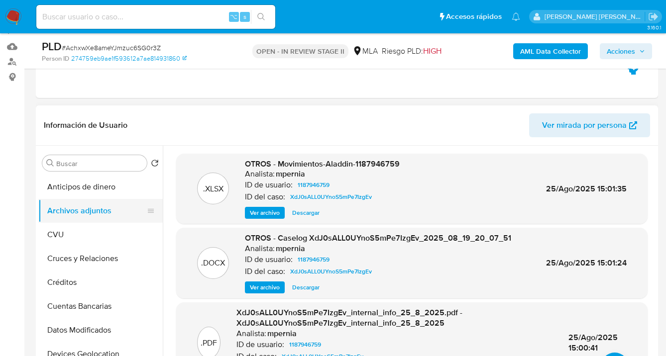
drag, startPoint x: 85, startPoint y: 231, endPoint x: 100, endPoint y: 212, distance: 24.1
click at [85, 231] on button "CVU" at bounding box center [100, 235] width 124 height 24
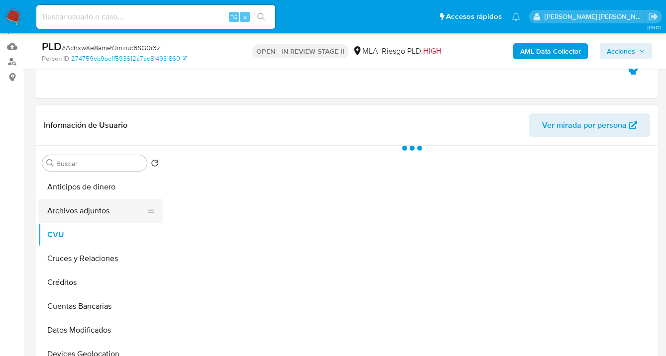
click at [101, 209] on button "Archivos adjuntos" at bounding box center [96, 211] width 116 height 24
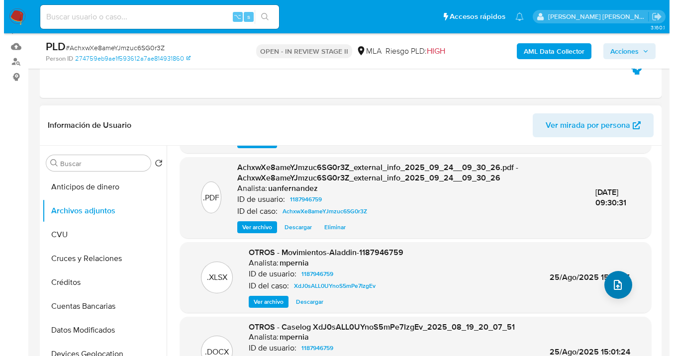
scroll to position [96, 0]
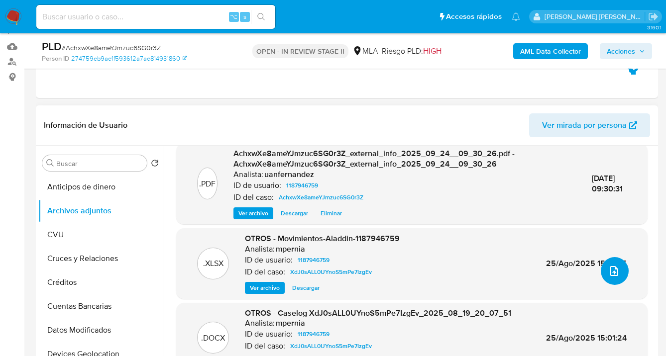
click at [613, 272] on icon "upload-file" at bounding box center [614, 271] width 8 height 10
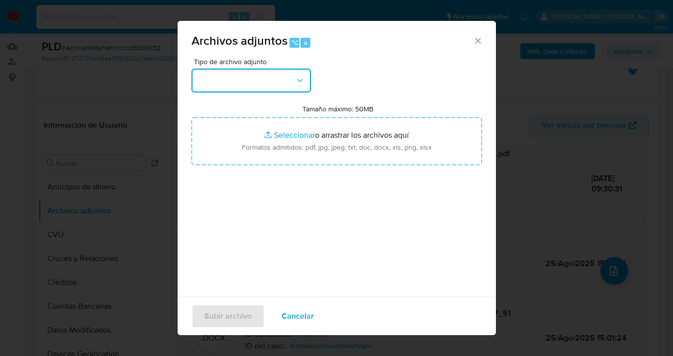
click at [302, 82] on icon "button" at bounding box center [300, 81] width 10 height 10
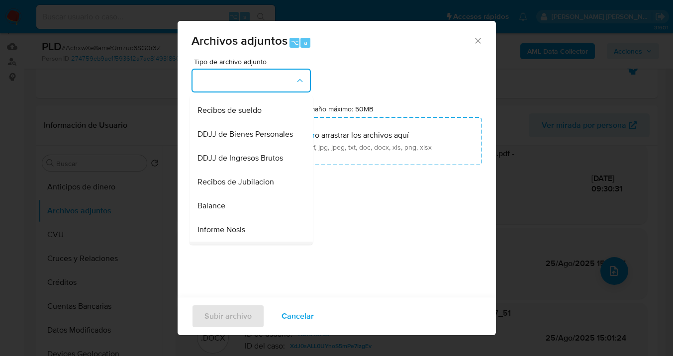
scroll to position [334, 0]
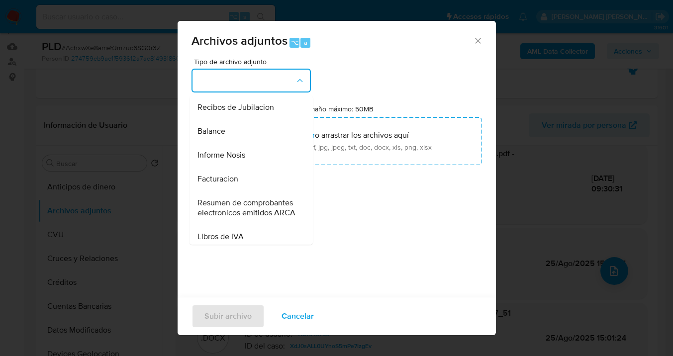
click at [253, 167] on div "Informe Nosis" at bounding box center [247, 155] width 101 height 24
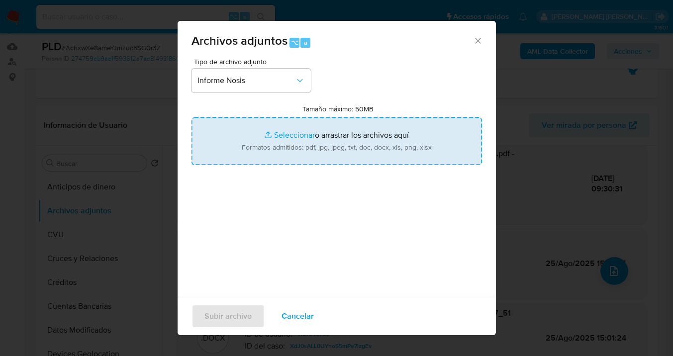
click at [362, 136] on input "Tamaño máximo: 50MB Seleccionar archivos" at bounding box center [337, 141] width 291 height 48
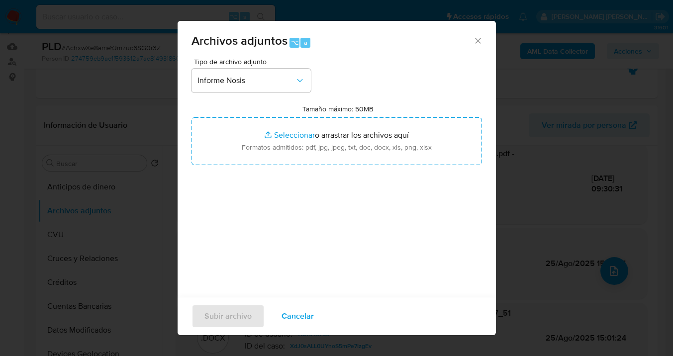
type input "C:\fakepath\1187946759-NOSIS_Manager_InformeIndividual_20410559332_620658_20250…"
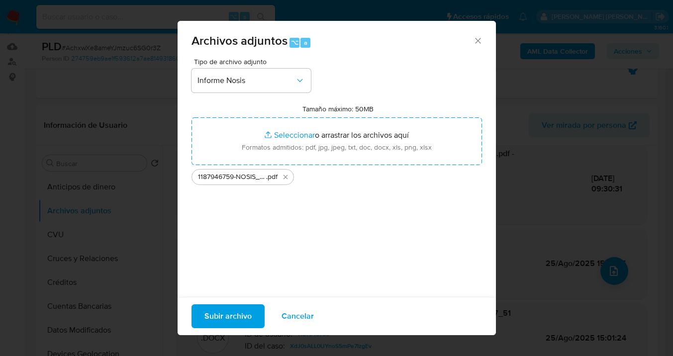
click at [221, 312] on span "Subir archivo" at bounding box center [227, 316] width 47 height 22
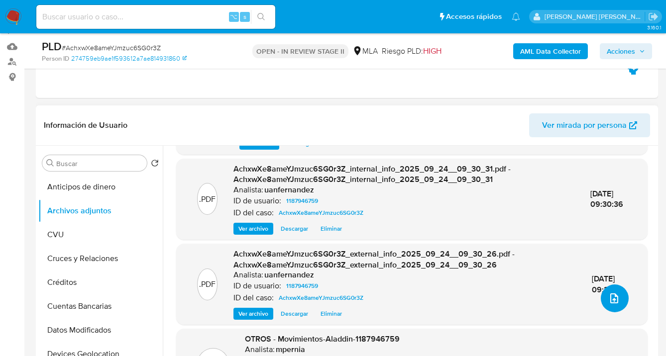
scroll to position [0, 0]
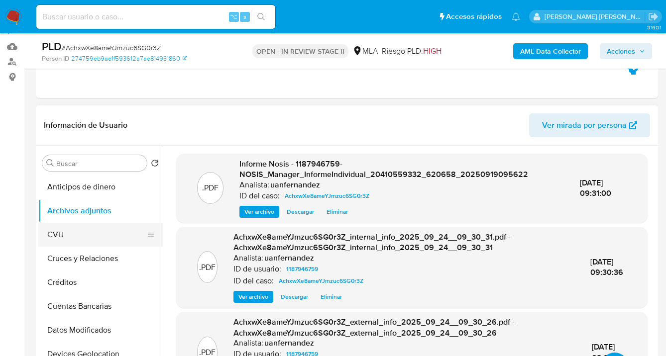
click at [100, 233] on button "CVU" at bounding box center [96, 235] width 116 height 24
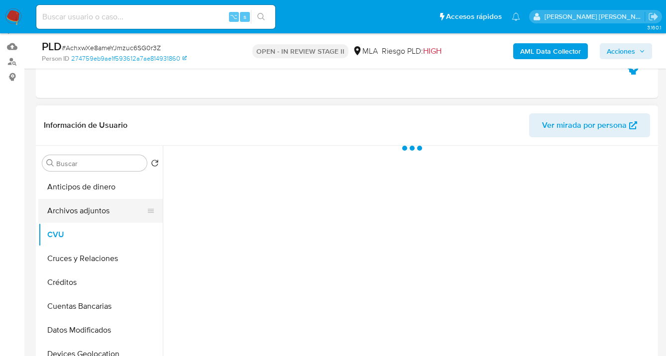
click at [111, 207] on button "Archivos adjuntos" at bounding box center [96, 211] width 116 height 24
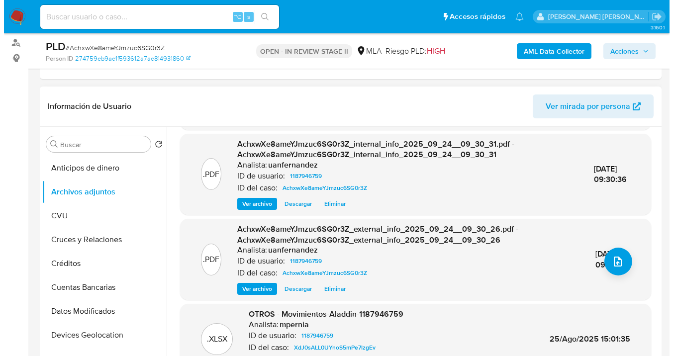
scroll to position [86, 0]
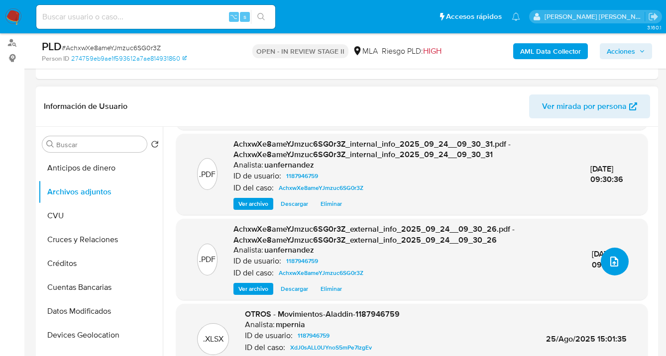
click at [610, 261] on icon "upload-file" at bounding box center [614, 262] width 8 height 10
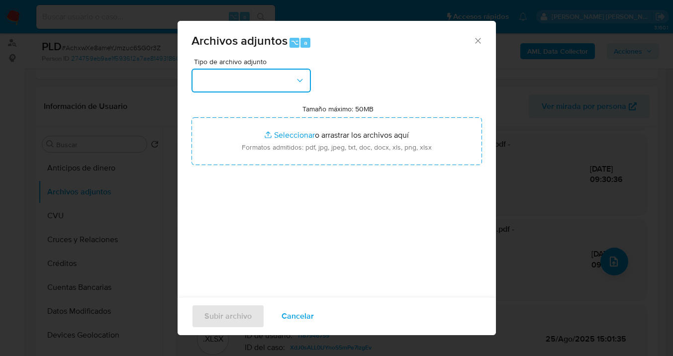
click at [304, 78] on icon "button" at bounding box center [300, 81] width 10 height 10
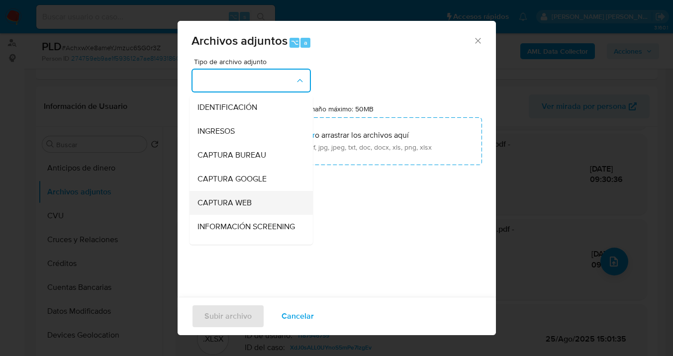
scroll to position [102, 0]
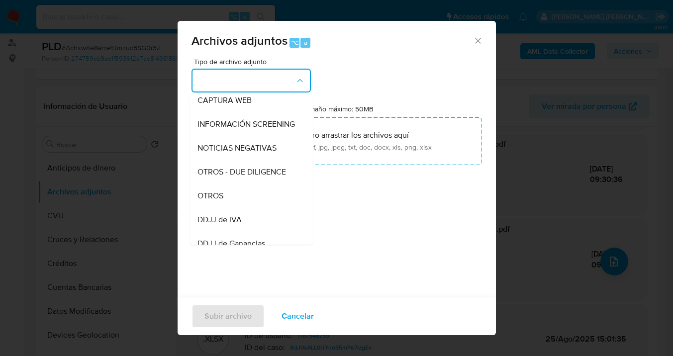
drag, startPoint x: 254, startPoint y: 207, endPoint x: 266, endPoint y: 194, distance: 18.3
click at [254, 206] on div "OTROS" at bounding box center [247, 196] width 101 height 24
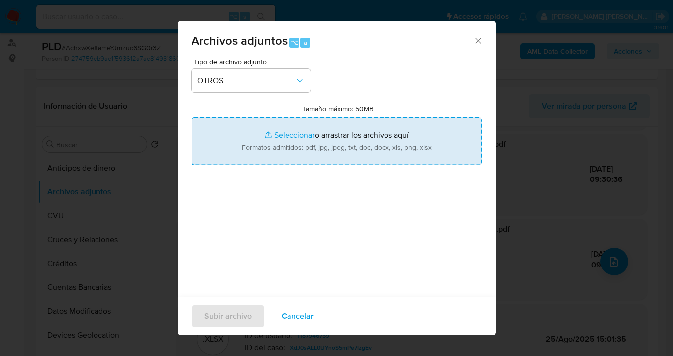
click at [333, 141] on input "Tamaño máximo: 50MB Seleccionar archivos" at bounding box center [337, 141] width 291 height 48
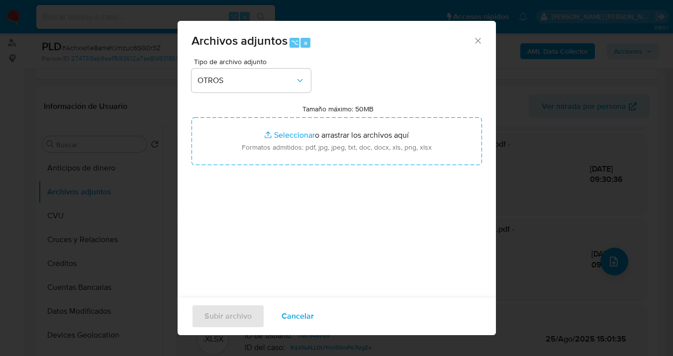
type input "C:\fakepath\1187946759 Movimientos complementarios a agosto 2025.xlsx"
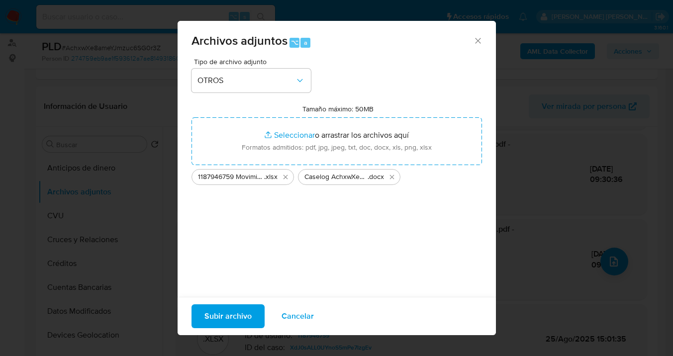
click at [232, 317] on span "Subir archivo" at bounding box center [227, 316] width 47 height 22
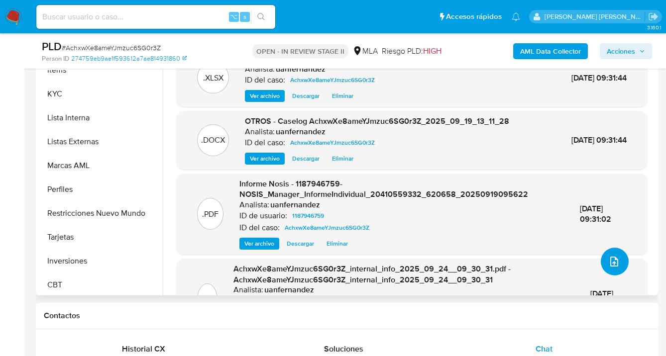
scroll to position [472, 0]
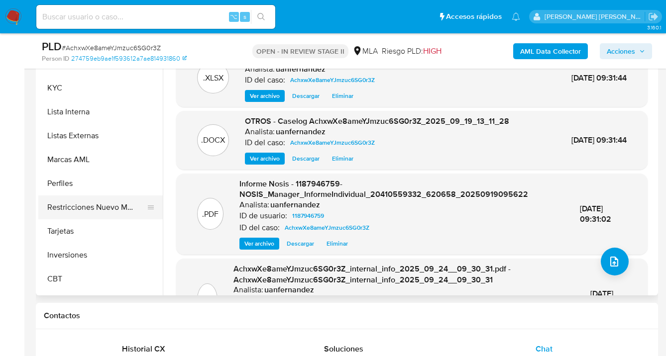
click at [115, 211] on button "Restricciones Nuevo Mundo" at bounding box center [96, 208] width 116 height 24
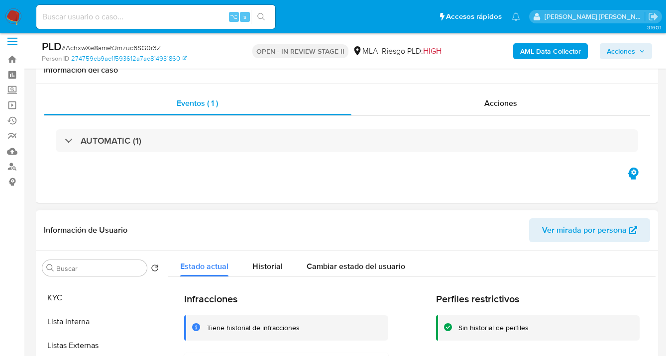
scroll to position [0, 0]
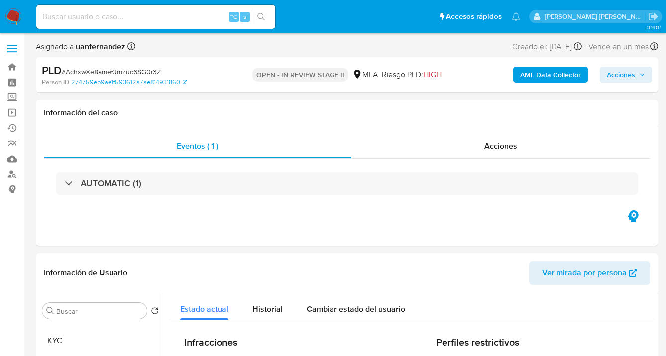
drag, startPoint x: 615, startPoint y: 75, endPoint x: 605, endPoint y: 78, distance: 10.3
click at [614, 75] on span "Acciones" at bounding box center [620, 75] width 28 height 16
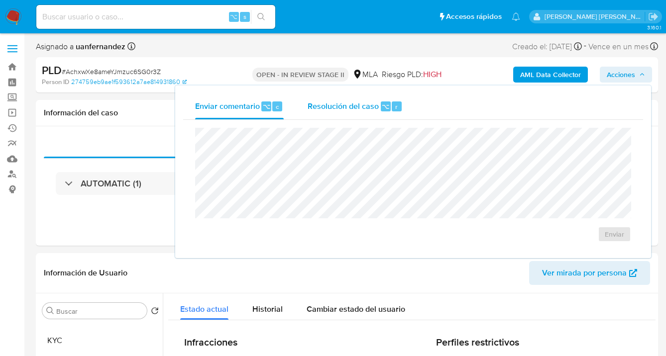
click at [350, 113] on div "Resolución del caso ⌥ r" at bounding box center [354, 107] width 95 height 26
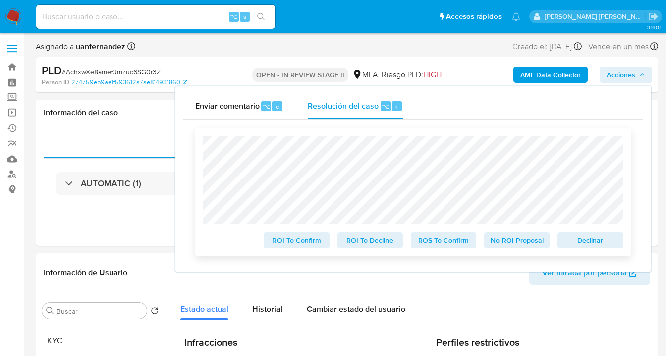
click at [578, 243] on span "Declinar" at bounding box center [590, 240] width 52 height 14
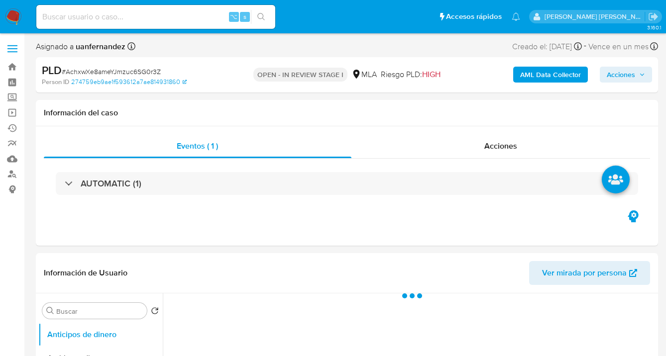
click at [616, 76] on span "Acciones" at bounding box center [620, 75] width 28 height 16
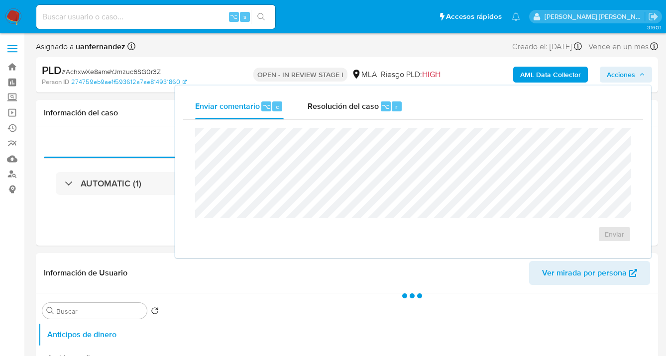
select select "10"
click at [338, 115] on div "Resolución del caso ⌥ r" at bounding box center [354, 107] width 95 height 26
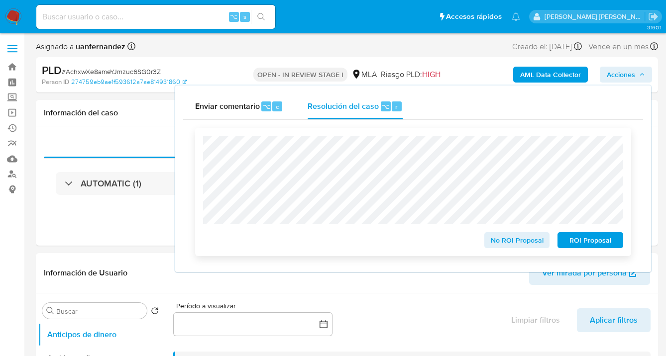
click at [597, 243] on span "ROI Proposal" at bounding box center [590, 240] width 52 height 14
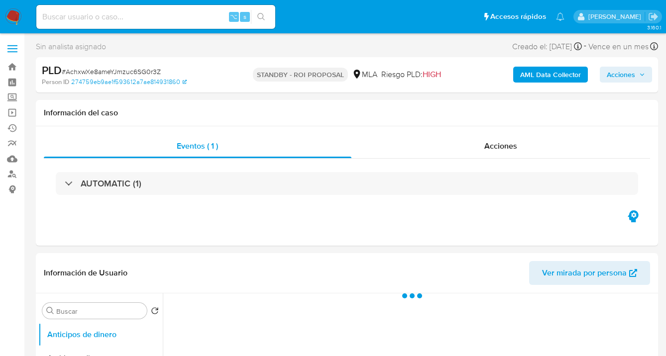
select select "10"
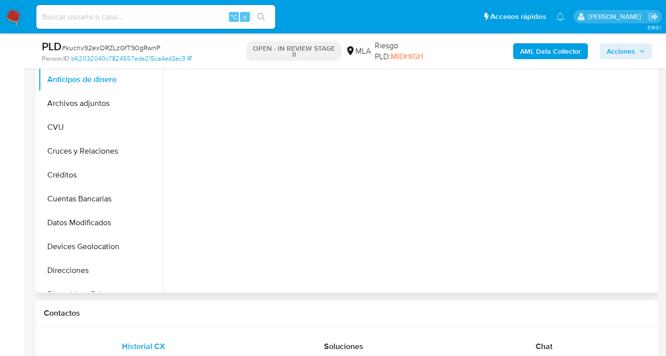
select select "10"
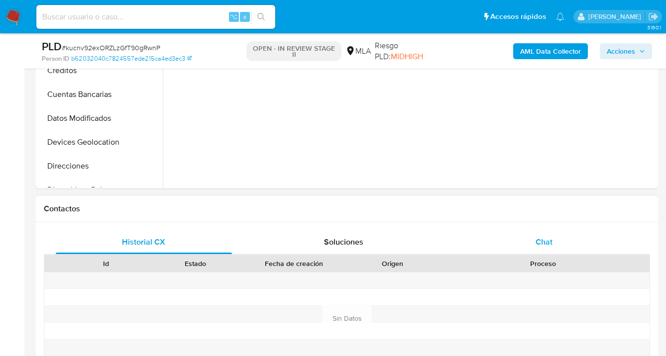
click at [548, 241] on span "Chat" at bounding box center [543, 241] width 17 height 11
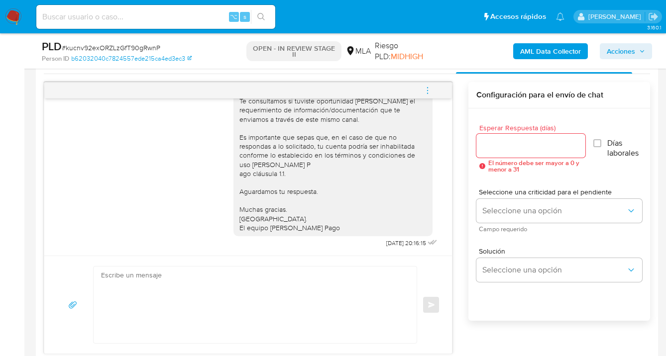
scroll to position [494, 0]
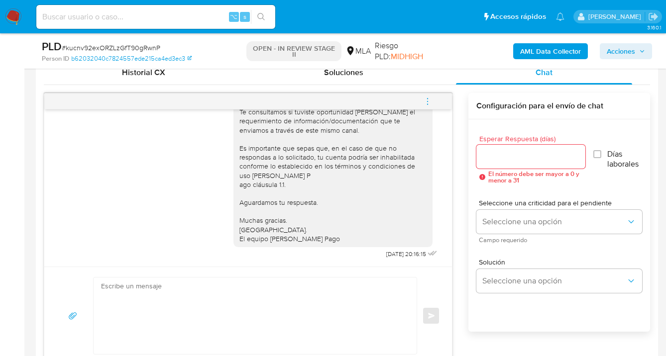
drag, startPoint x: 426, startPoint y: 98, endPoint x: 420, endPoint y: 100, distance: 7.1
click at [426, 98] on icon "menu-action" at bounding box center [427, 101] width 9 height 9
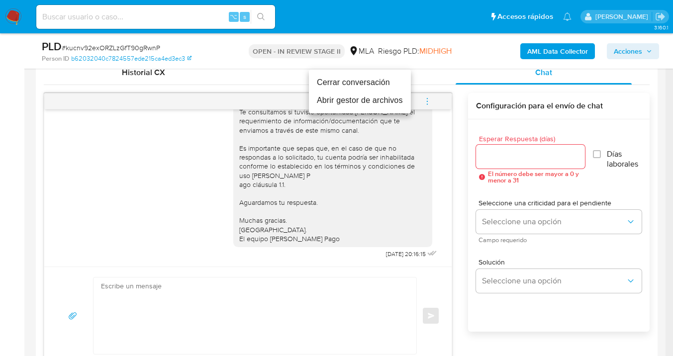
click at [372, 82] on li "Cerrar conversación" at bounding box center [360, 83] width 102 height 18
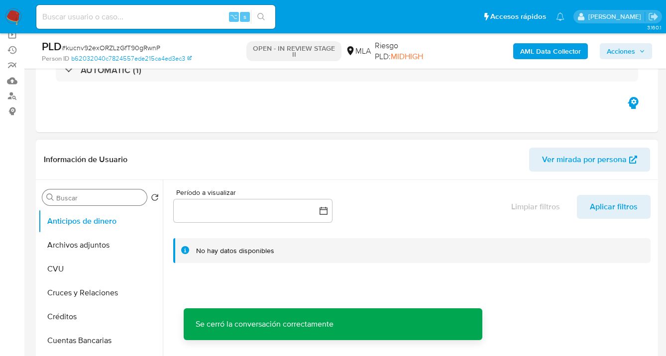
scroll to position [99, 0]
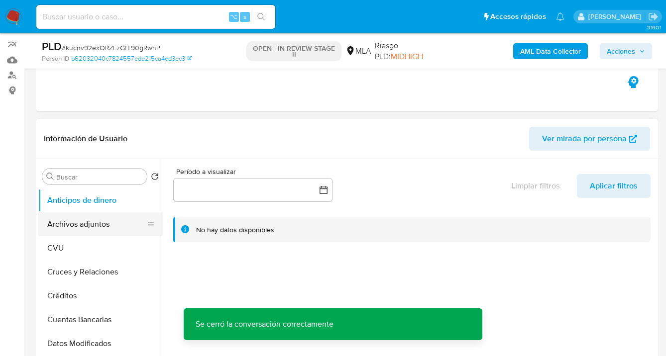
click at [109, 223] on button "Archivos adjuntos" at bounding box center [96, 224] width 116 height 24
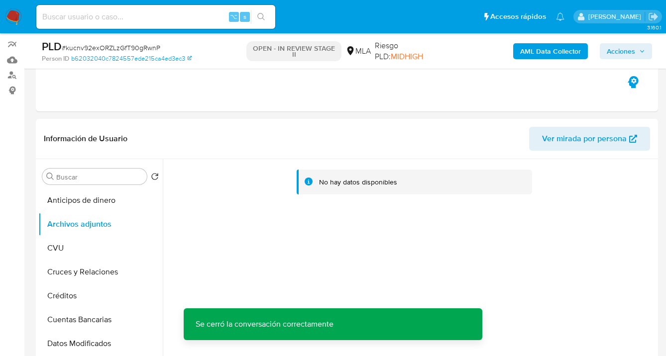
click at [544, 56] on b "AML Data Collector" at bounding box center [550, 51] width 61 height 16
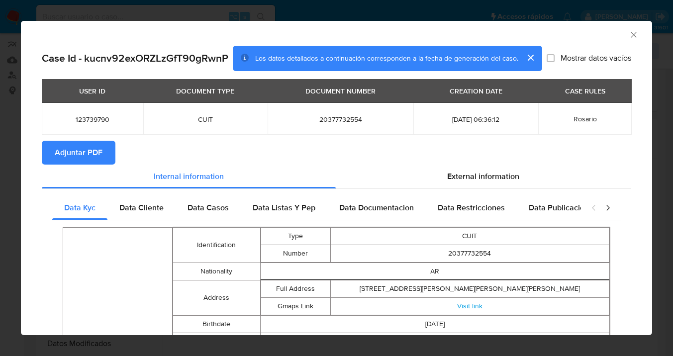
click at [66, 150] on span "Adjuntar PDF" at bounding box center [79, 153] width 48 height 22
click at [629, 36] on icon "Cerrar ventana" at bounding box center [634, 35] width 10 height 10
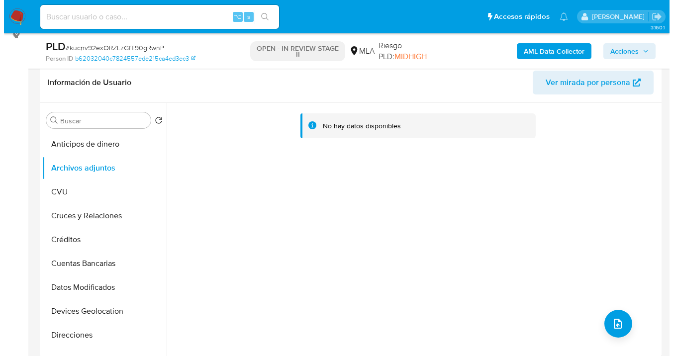
scroll to position [164, 0]
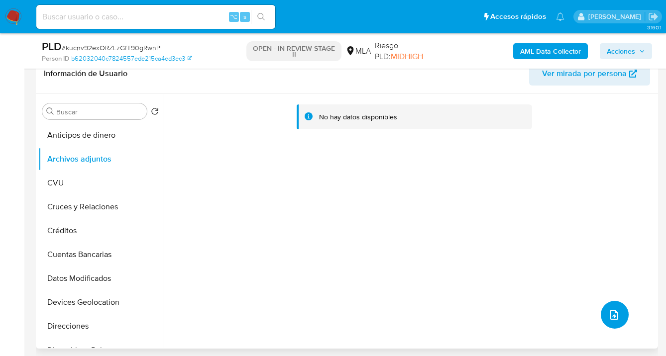
click at [618, 318] on button "upload-file" at bounding box center [614, 315] width 28 height 28
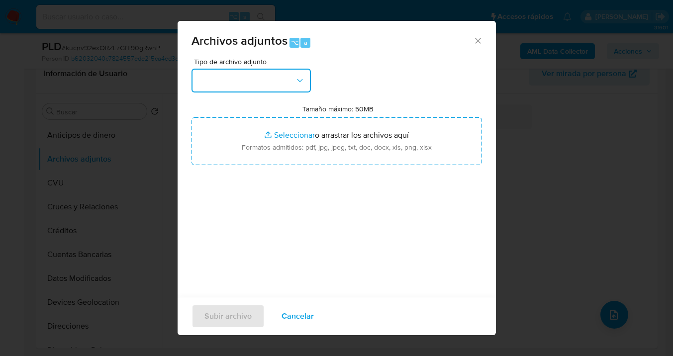
click at [304, 85] on button "button" at bounding box center [251, 81] width 119 height 24
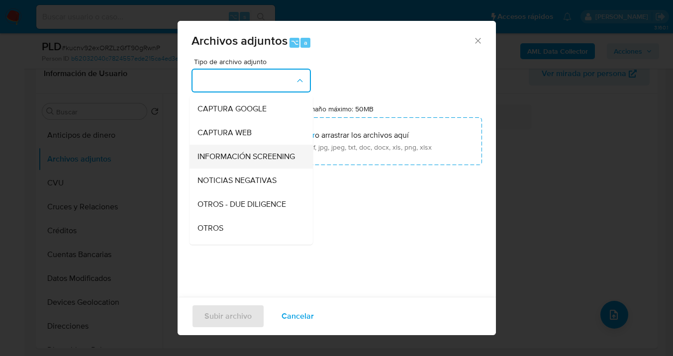
scroll to position [70, 0]
click at [253, 229] on div "OTROS" at bounding box center [247, 228] width 101 height 24
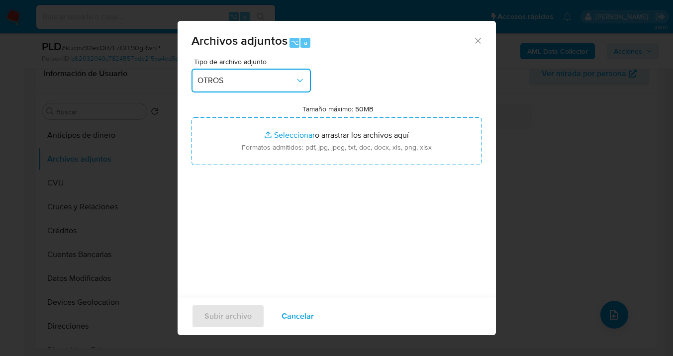
drag, startPoint x: 266, startPoint y: 83, endPoint x: 263, endPoint y: 88, distance: 5.4
click at [266, 83] on span "OTROS" at bounding box center [246, 81] width 98 height 10
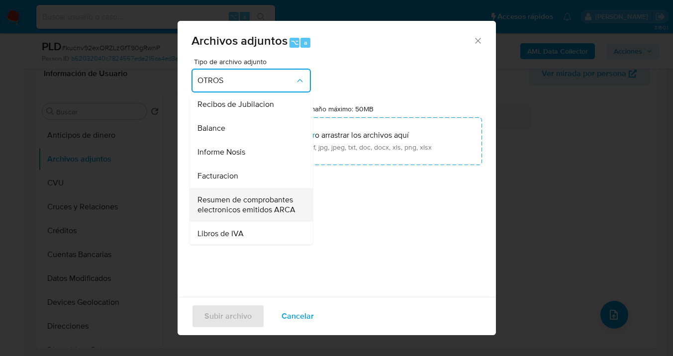
scroll to position [338, 0]
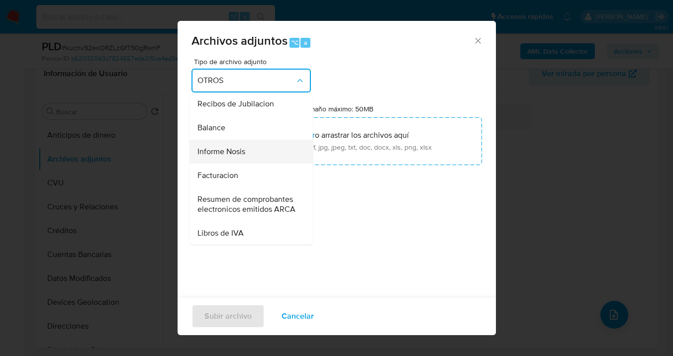
click at [246, 164] on div "Informe Nosis" at bounding box center [247, 152] width 101 height 24
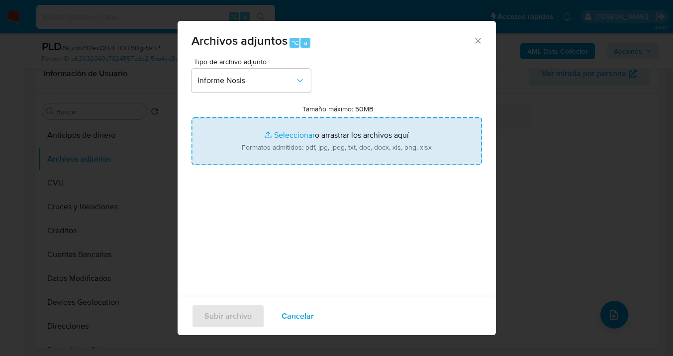
click at [329, 150] on input "Tamaño máximo: 50MB Seleccionar archivos" at bounding box center [337, 141] width 291 height 48
type input "C:\fakepath\123739790-NOSIS_Manager_InformeIndividual_20377732554_620658_202509…"
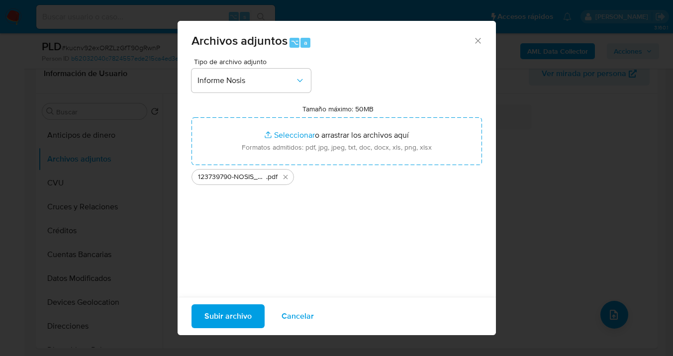
click at [229, 319] on span "Subir archivo" at bounding box center [227, 316] width 47 height 22
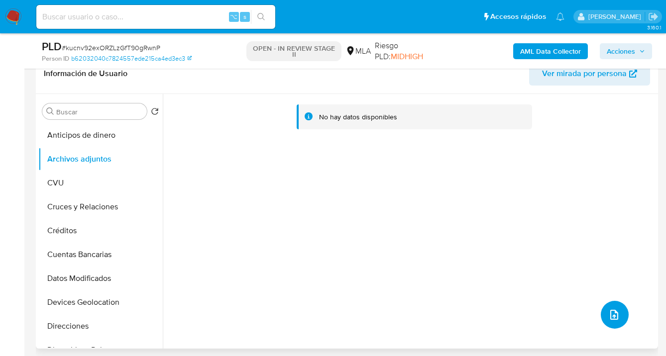
click at [608, 314] on icon "upload-file" at bounding box center [614, 315] width 12 height 12
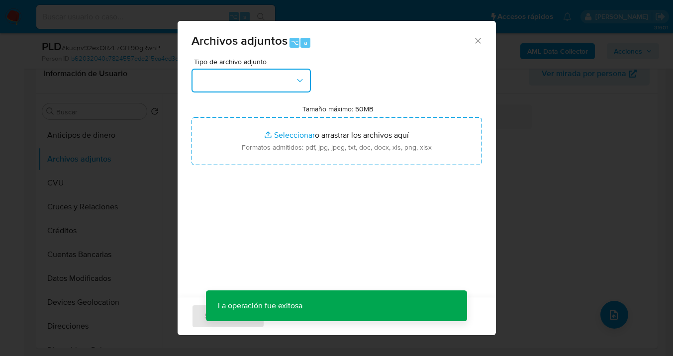
click at [274, 84] on button "button" at bounding box center [251, 81] width 119 height 24
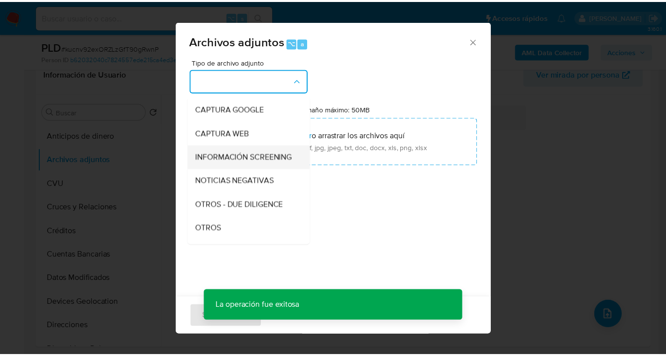
scroll to position [103, 0]
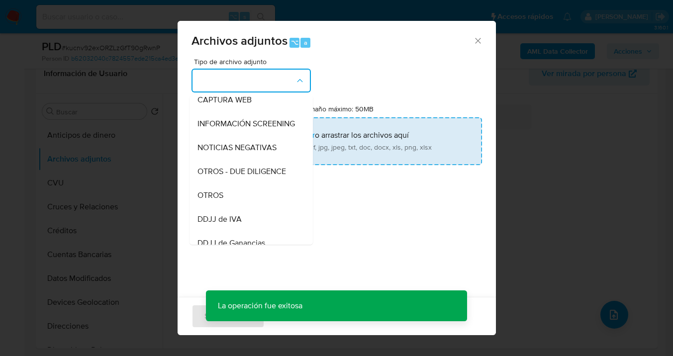
drag, startPoint x: 238, startPoint y: 199, endPoint x: 324, endPoint y: 142, distance: 103.3
click at [238, 198] on div "OTROS" at bounding box center [247, 196] width 101 height 24
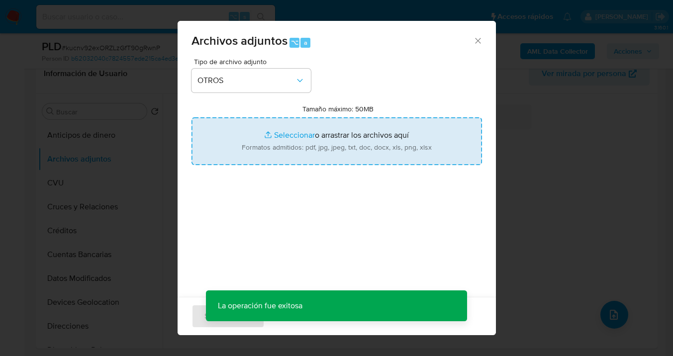
click at [329, 139] on input "Tamaño máximo: 50MB Seleccionar archivos" at bounding box center [337, 141] width 291 height 48
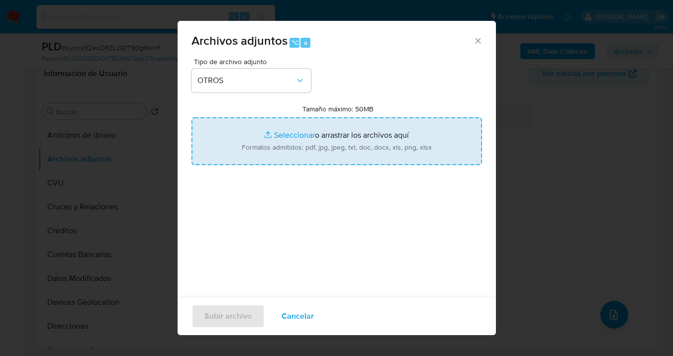
type input "C:\fakepath\123739790 Movimientos-v10_3.xlsx"
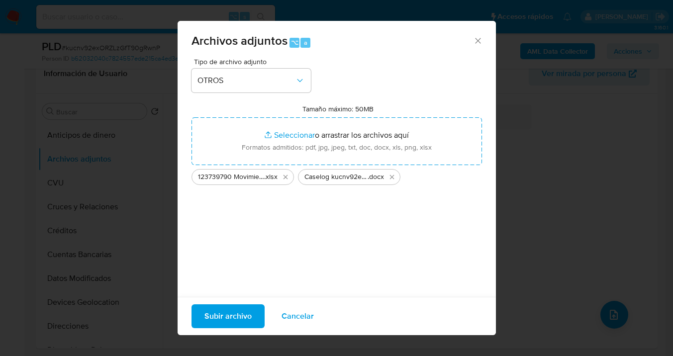
click at [218, 318] on span "Subir archivo" at bounding box center [227, 316] width 47 height 22
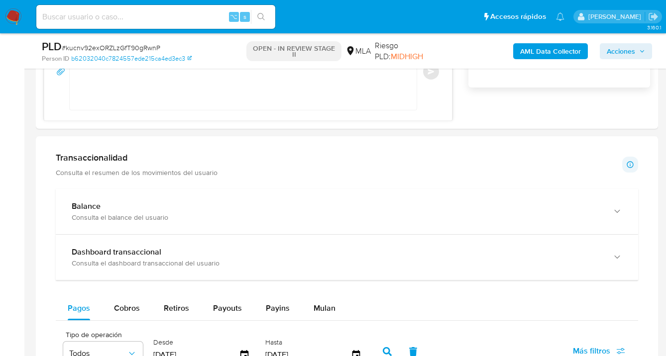
scroll to position [738, 0]
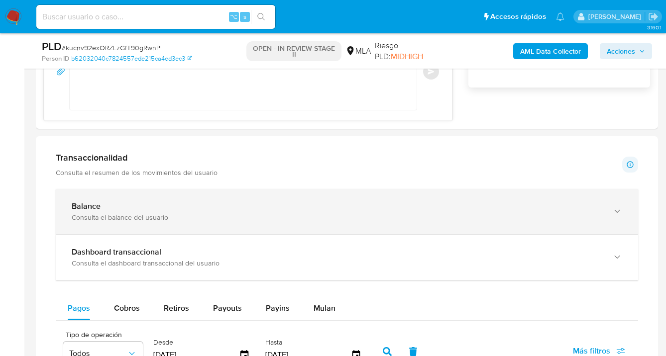
click at [617, 210] on icon "button" at bounding box center [617, 211] width 10 height 10
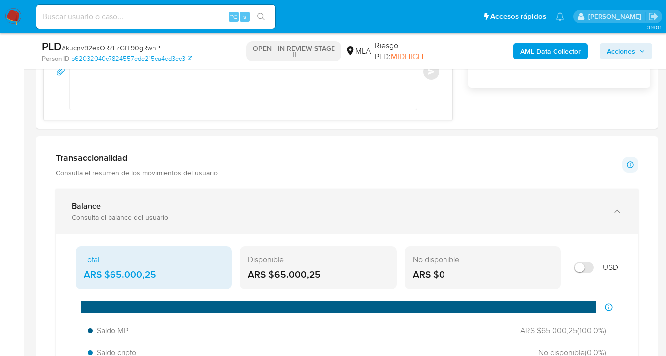
click at [617, 210] on icon "button" at bounding box center [616, 211] width 5 height 3
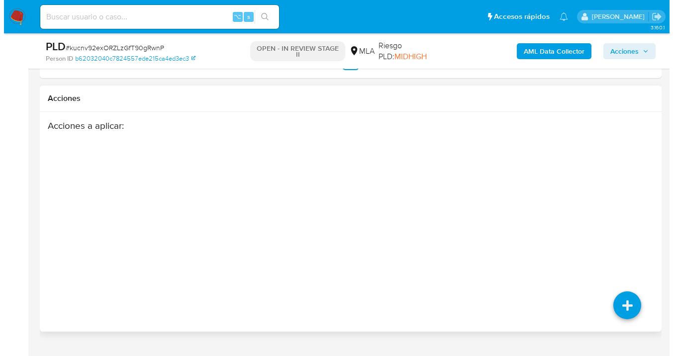
scroll to position [1552, 0]
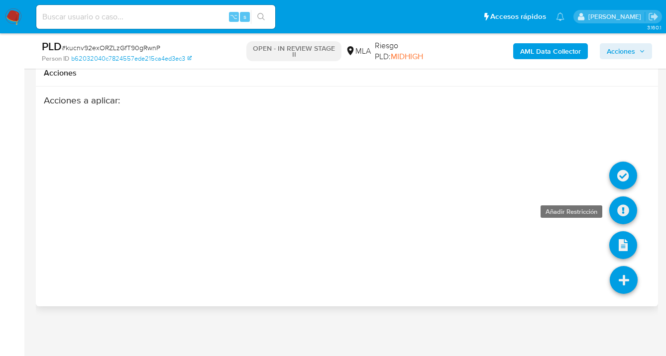
click at [619, 211] on icon at bounding box center [623, 211] width 28 height 28
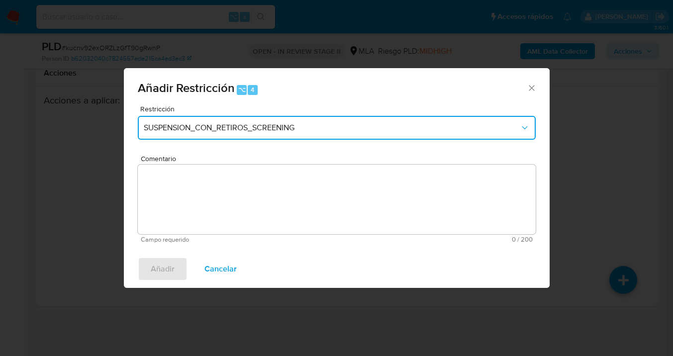
drag, startPoint x: 276, startPoint y: 130, endPoint x: 270, endPoint y: 138, distance: 9.9
click at [276, 130] on span "SUSPENSION_CON_RETIROS_SCREENING" at bounding box center [332, 128] width 376 height 10
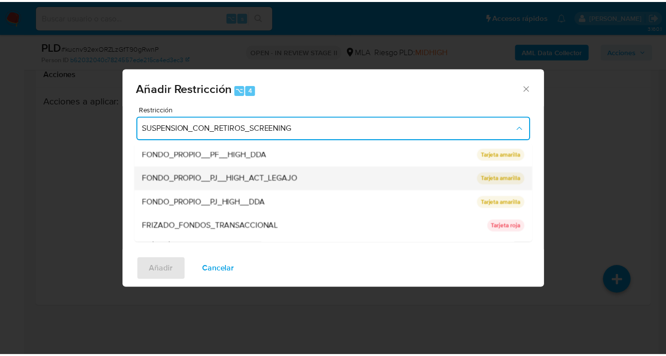
scroll to position [191, 0]
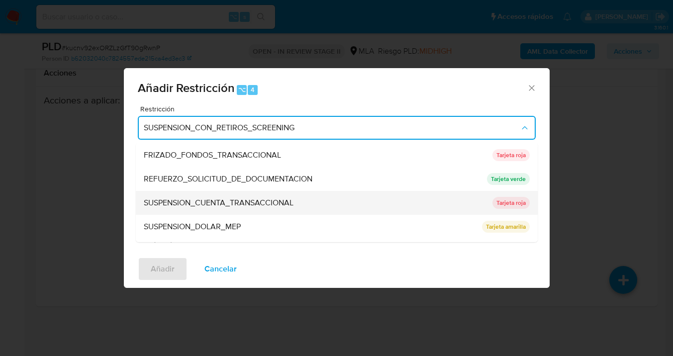
click at [214, 198] on span "SUSPENSION_CUENTA_TRANSACCIONAL" at bounding box center [219, 203] width 150 height 10
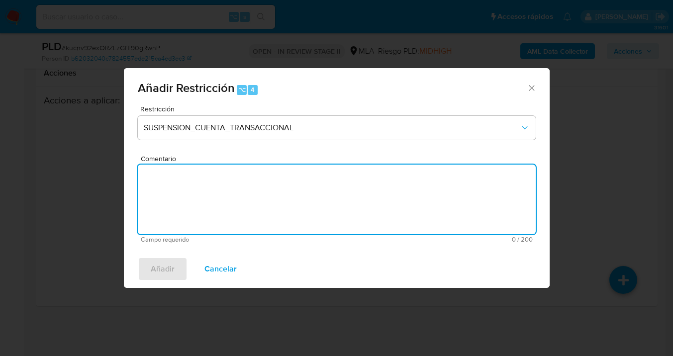
click at [311, 189] on textarea "Comentario" at bounding box center [337, 200] width 398 height 70
type textarea "AML"
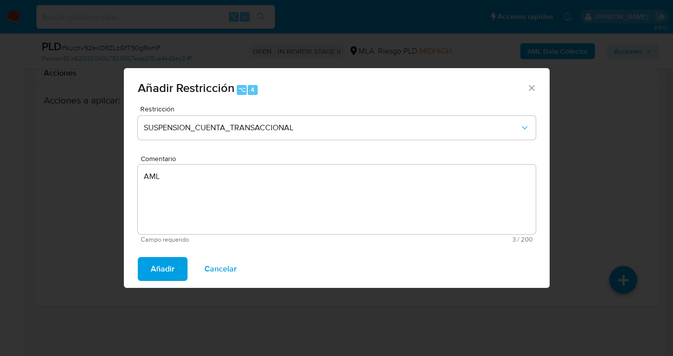
click at [164, 274] on span "Añadir" at bounding box center [163, 269] width 24 height 22
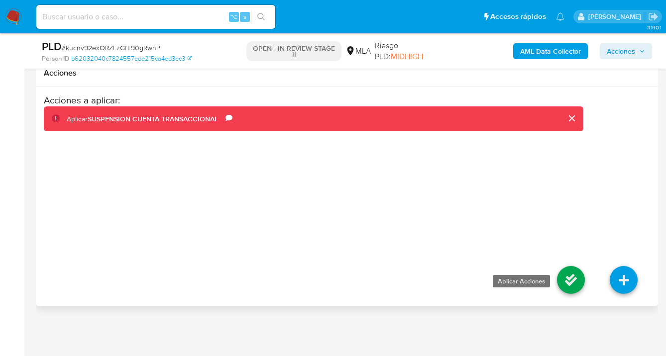
click at [573, 280] on icon at bounding box center [571, 280] width 28 height 28
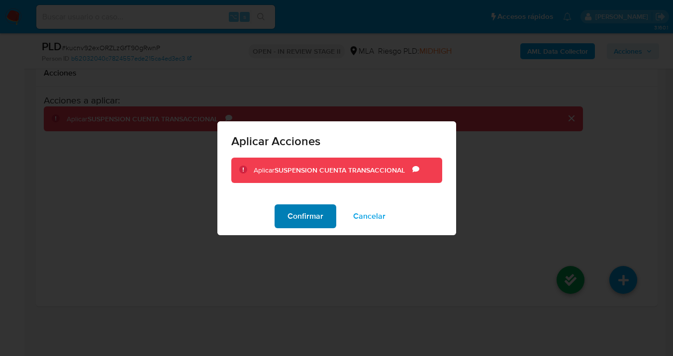
click at [314, 214] on span "Confirmar" at bounding box center [306, 216] width 36 height 22
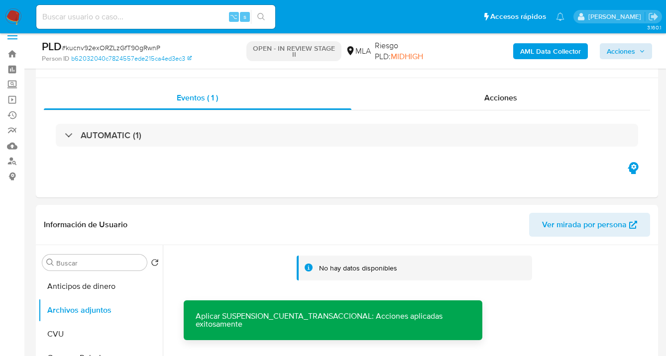
scroll to position [0, 0]
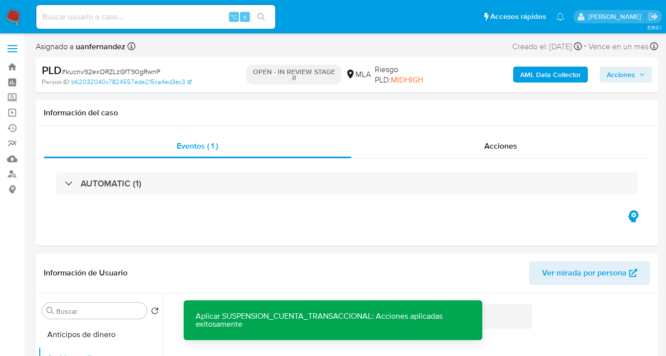
click at [619, 67] on span "Acciones" at bounding box center [620, 75] width 28 height 16
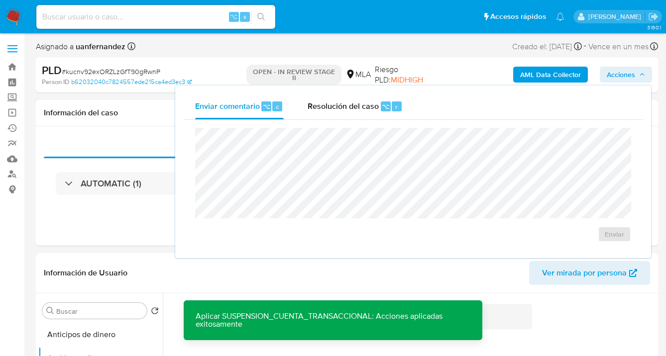
drag, startPoint x: 356, startPoint y: 103, endPoint x: 351, endPoint y: 121, distance: 18.1
click at [354, 107] on span "Resolución del caso" at bounding box center [342, 105] width 71 height 11
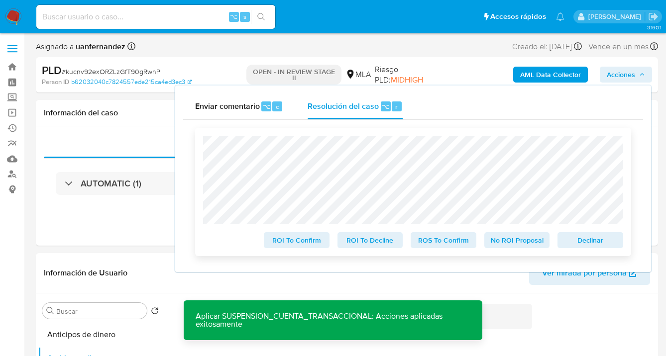
drag, startPoint x: 575, startPoint y: 243, endPoint x: 550, endPoint y: 237, distance: 26.0
click at [575, 243] on span "Declinar" at bounding box center [590, 240] width 52 height 14
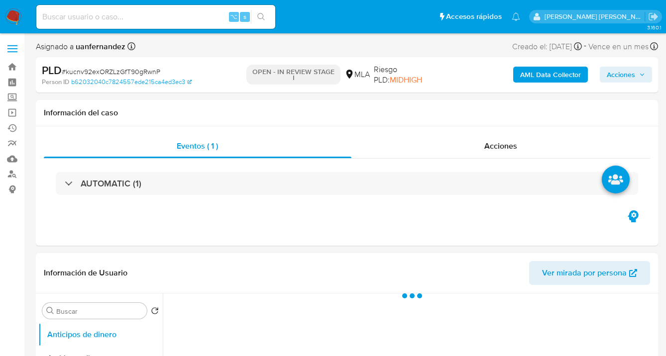
click at [617, 77] on span "Acciones" at bounding box center [620, 75] width 28 height 16
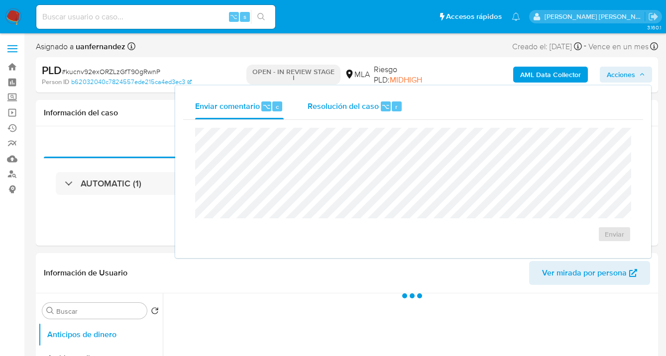
click at [363, 116] on div "Resolución del caso ⌥ r" at bounding box center [354, 107] width 95 height 26
select select "10"
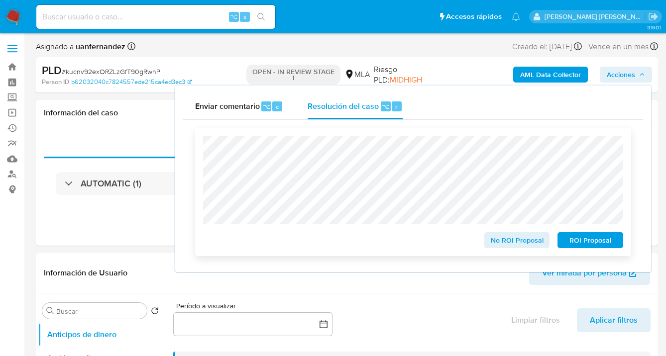
click at [592, 243] on span "ROI Proposal" at bounding box center [590, 240] width 52 height 14
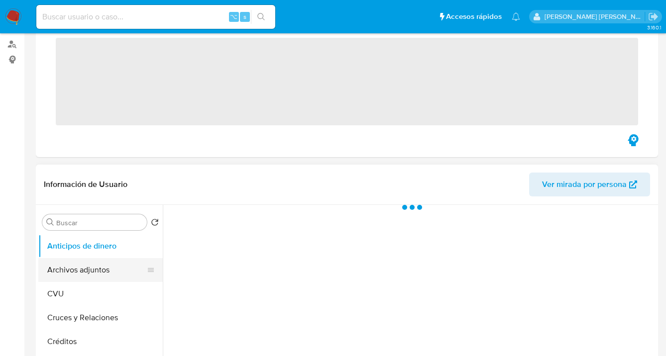
scroll to position [204, 0]
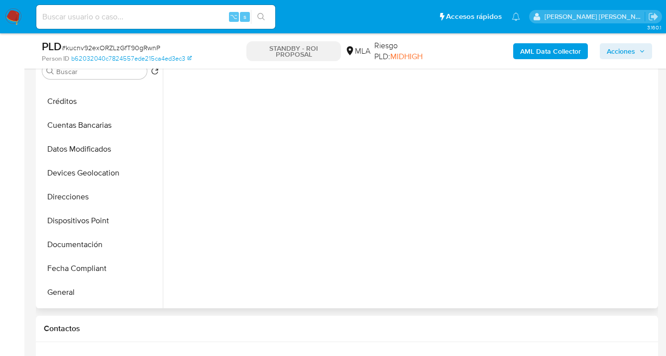
select select "10"
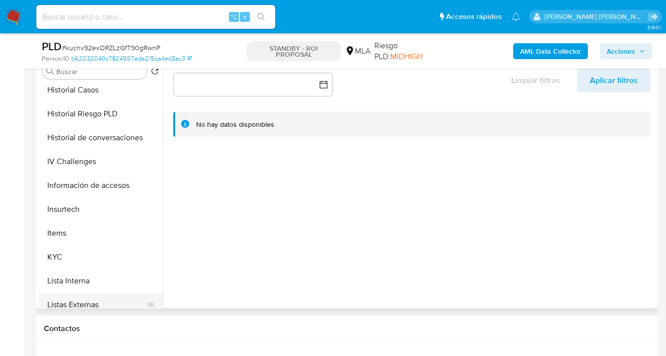
scroll to position [516, 0]
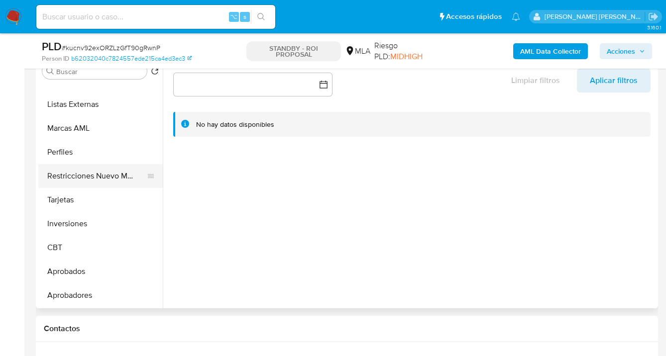
click at [105, 179] on button "Restricciones Nuevo Mundo" at bounding box center [96, 176] width 116 height 24
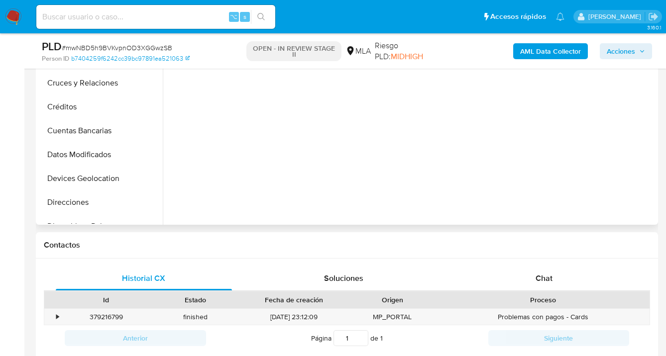
select select "10"
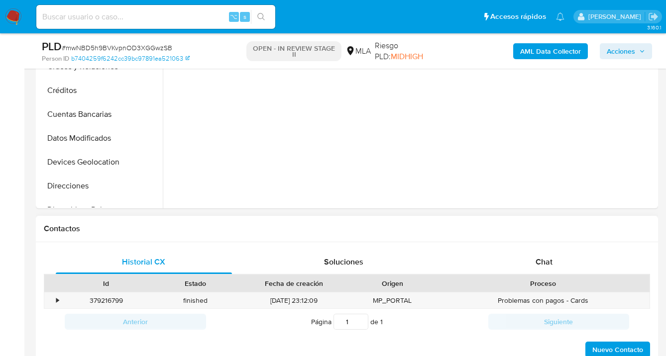
scroll to position [352, 0]
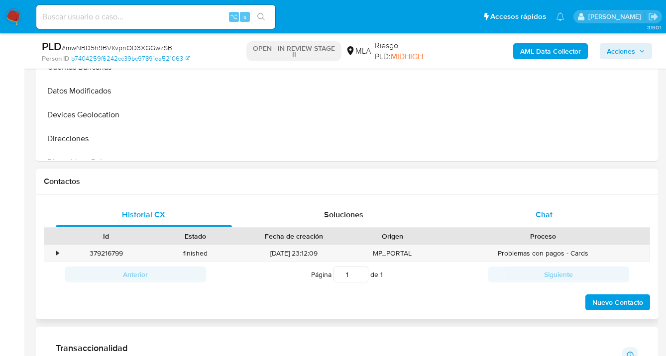
click at [543, 215] on span "Chat" at bounding box center [543, 214] width 17 height 11
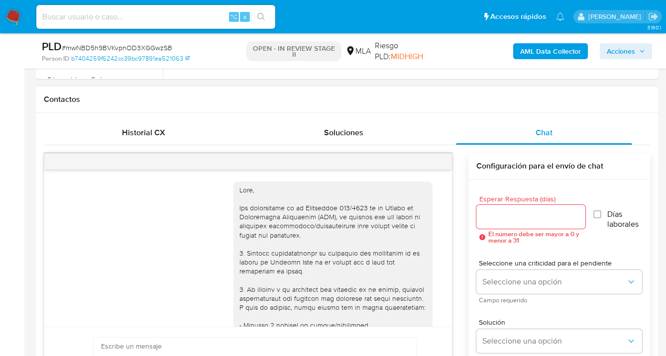
scroll to position [625, 0]
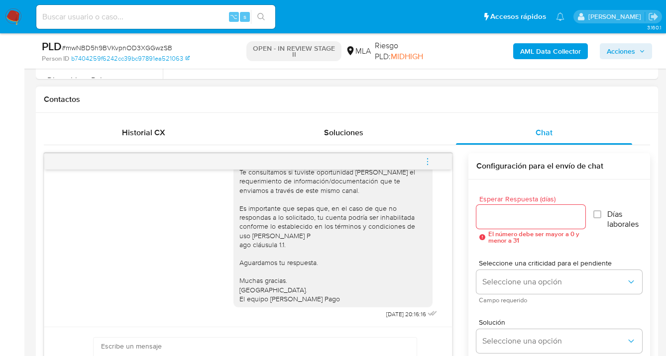
click at [426, 161] on icon "menu-action" at bounding box center [427, 161] width 9 height 9
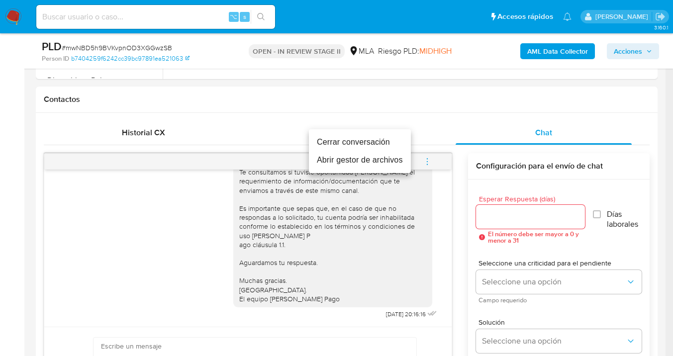
click at [374, 140] on li "Cerrar conversación" at bounding box center [360, 142] width 102 height 18
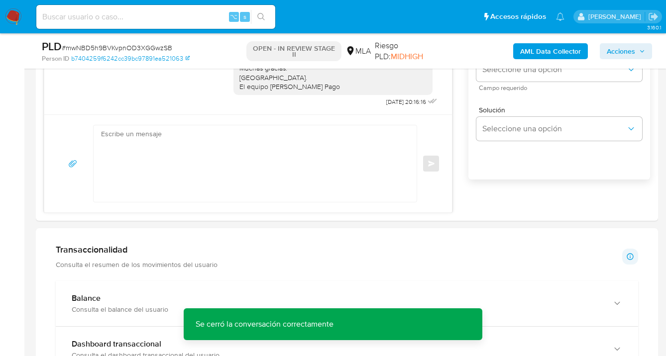
scroll to position [667, 0]
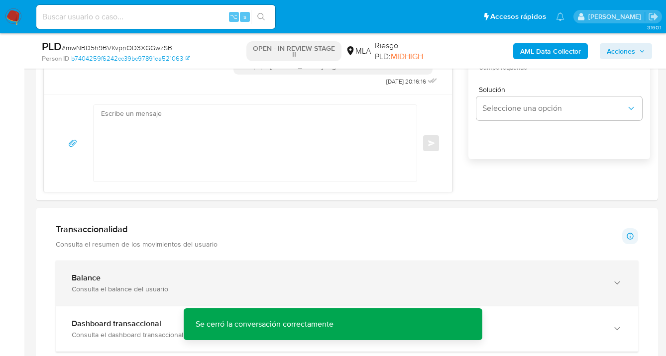
click at [617, 286] on icon "button" at bounding box center [617, 283] width 10 height 10
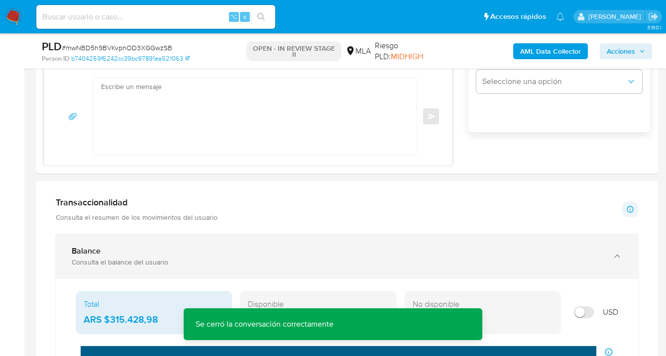
scroll to position [752, 0]
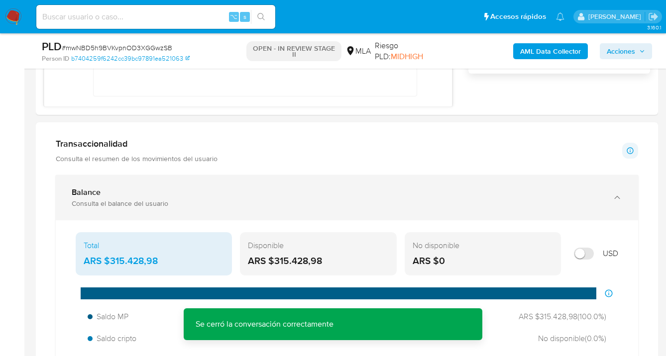
click at [619, 196] on icon "button" at bounding box center [617, 198] width 10 height 10
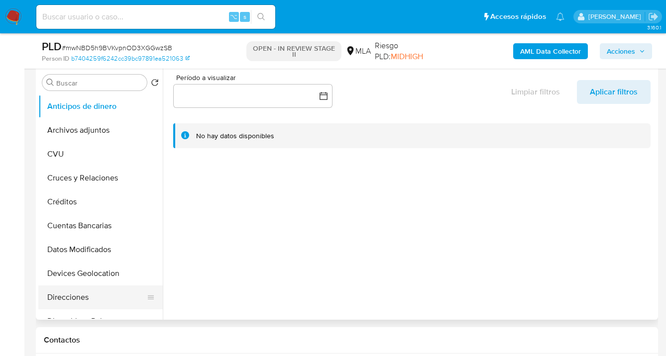
scroll to position [90, 0]
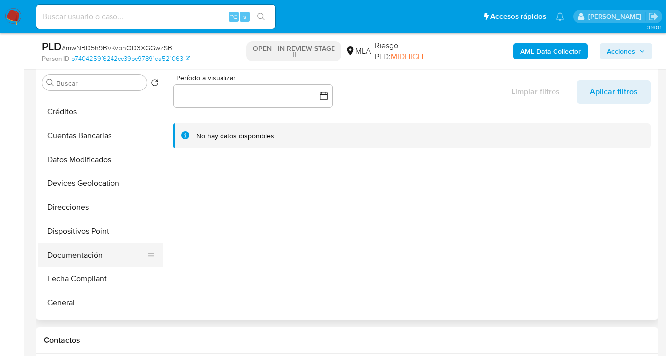
drag, startPoint x: 98, startPoint y: 250, endPoint x: 106, endPoint y: 247, distance: 8.5
click at [98, 250] on button "Documentación" at bounding box center [96, 255] width 116 height 24
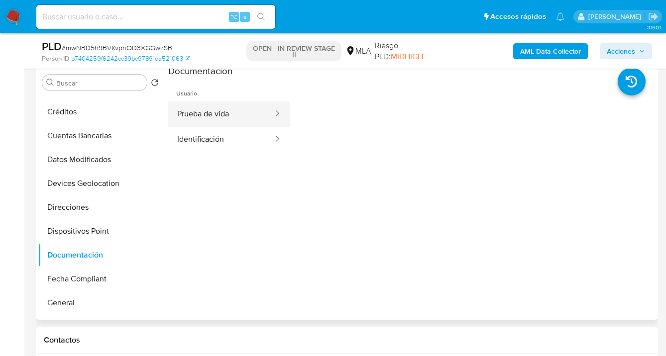
click at [218, 118] on button "Prueba de vida" at bounding box center [221, 113] width 106 height 25
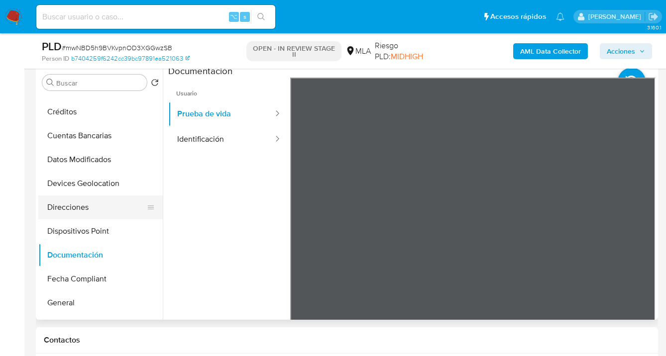
click at [83, 203] on button "Direcciones" at bounding box center [96, 208] width 116 height 24
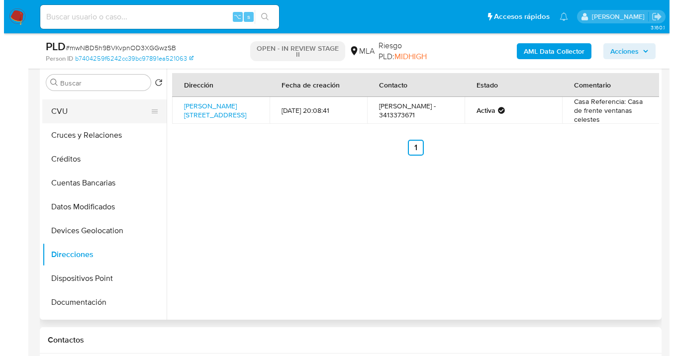
scroll to position [0, 0]
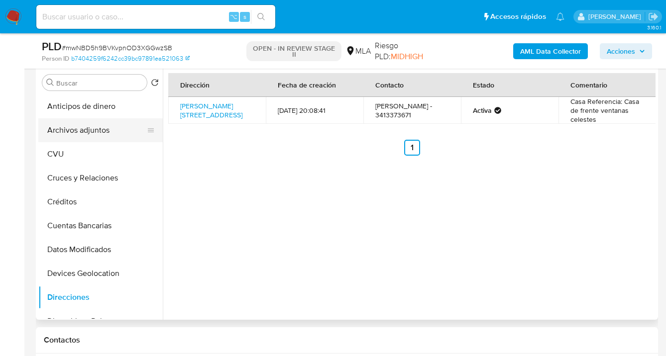
click at [98, 134] on button "Archivos adjuntos" at bounding box center [96, 130] width 116 height 24
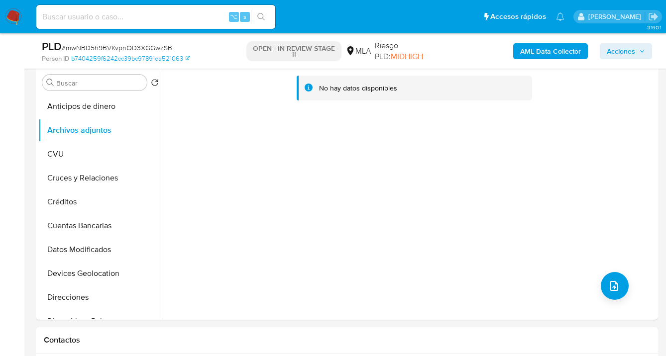
click at [537, 54] on b "AML Data Collector" at bounding box center [550, 51] width 61 height 16
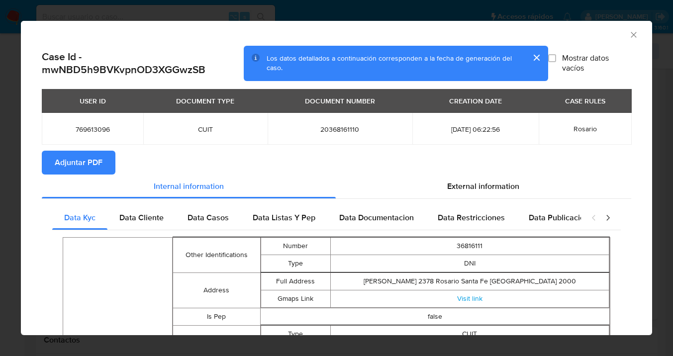
click at [96, 167] on span "Adjuntar PDF" at bounding box center [79, 163] width 48 height 22
click at [629, 36] on icon "Cerrar ventana" at bounding box center [634, 35] width 10 height 10
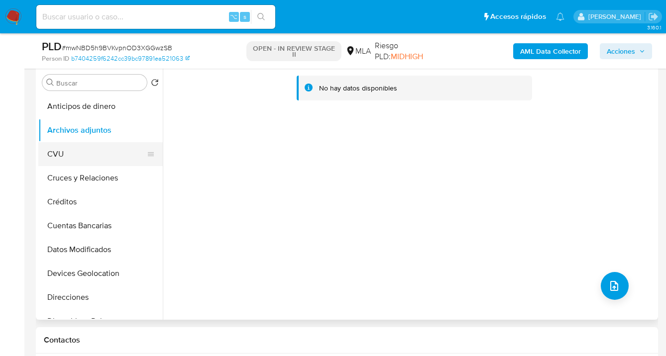
click at [85, 154] on button "CVU" at bounding box center [96, 154] width 116 height 24
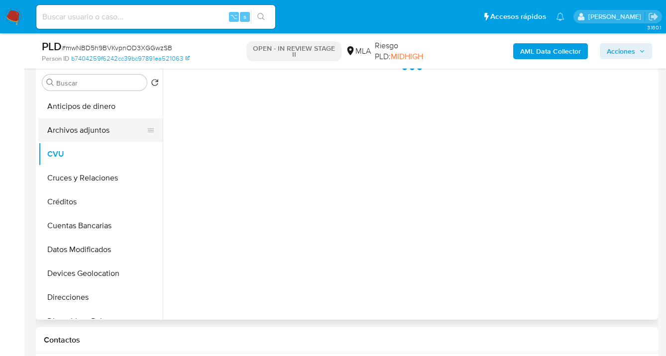
click at [101, 134] on button "Archivos adjuntos" at bounding box center [96, 130] width 116 height 24
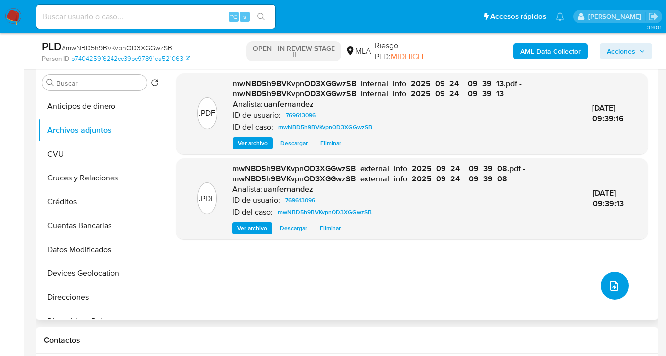
click at [610, 286] on icon "upload-file" at bounding box center [614, 286] width 8 height 10
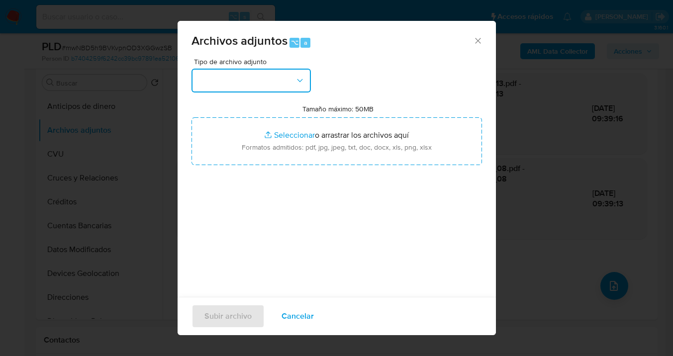
click at [302, 84] on icon "button" at bounding box center [300, 81] width 10 height 10
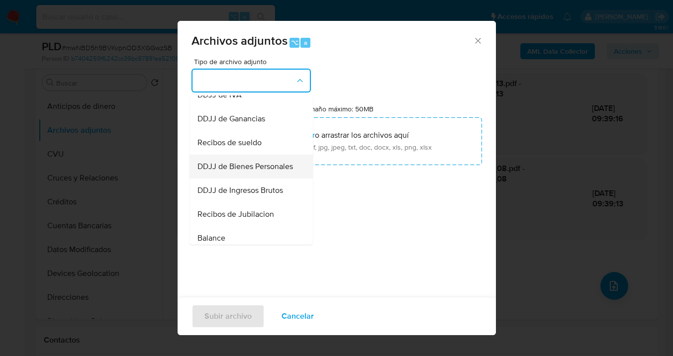
scroll to position [312, 0]
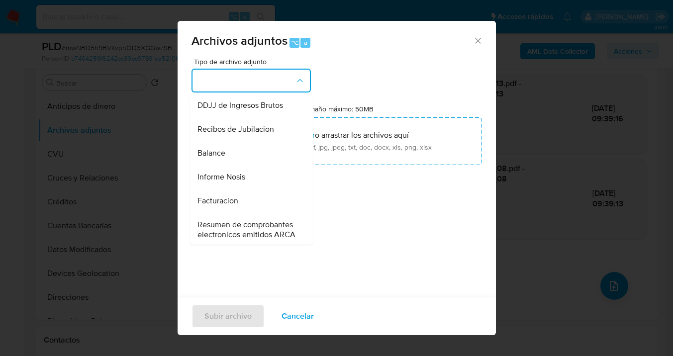
click at [255, 189] on div "Informe Nosis" at bounding box center [247, 177] width 101 height 24
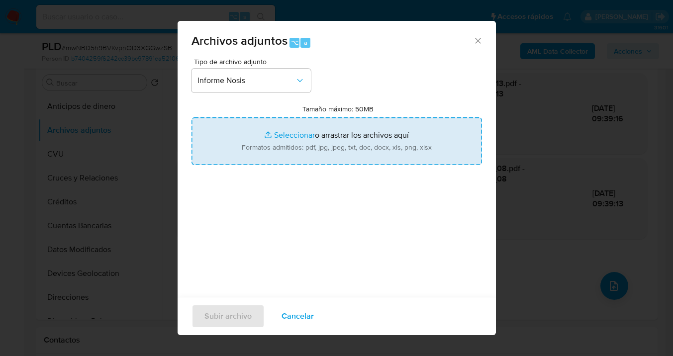
click at [333, 148] on input "Tamaño máximo: 50MB Seleccionar archivos" at bounding box center [337, 141] width 291 height 48
type input "C:\fakepath\769613096-NOSIS_Manager_InformeIndividual_20368161110_620658_202509…"
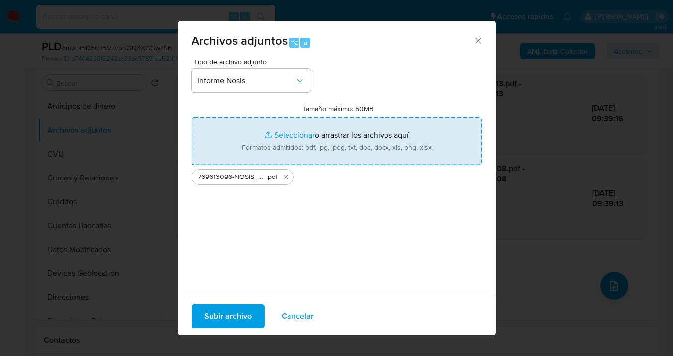
click at [229, 319] on span "Subir archivo" at bounding box center [227, 316] width 47 height 22
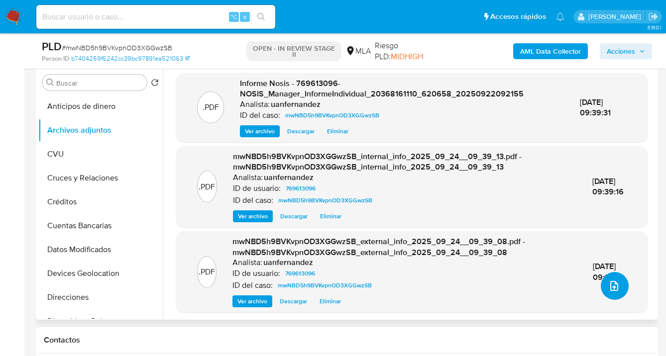
click at [608, 288] on icon "upload-file" at bounding box center [614, 286] width 12 height 12
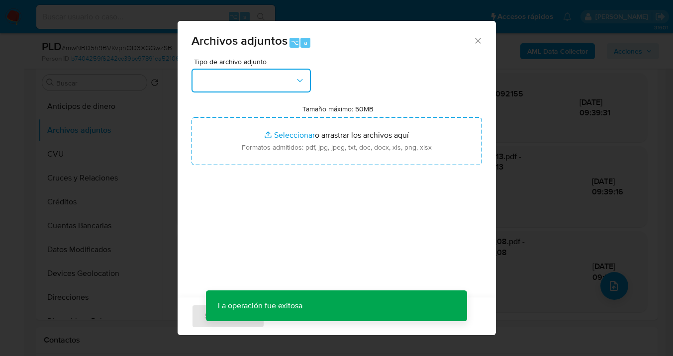
click at [299, 80] on icon "button" at bounding box center [300, 81] width 10 height 10
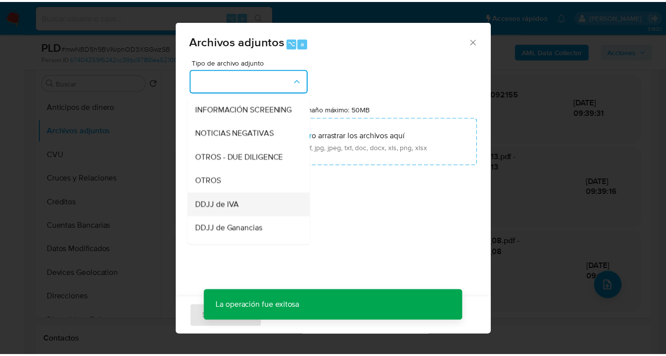
scroll to position [159, 0]
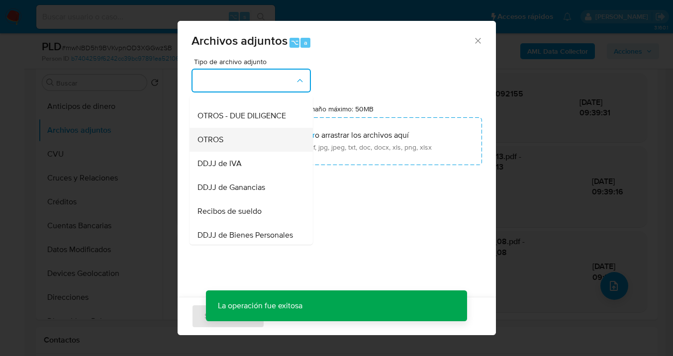
click at [252, 152] on div "OTROS" at bounding box center [247, 140] width 101 height 24
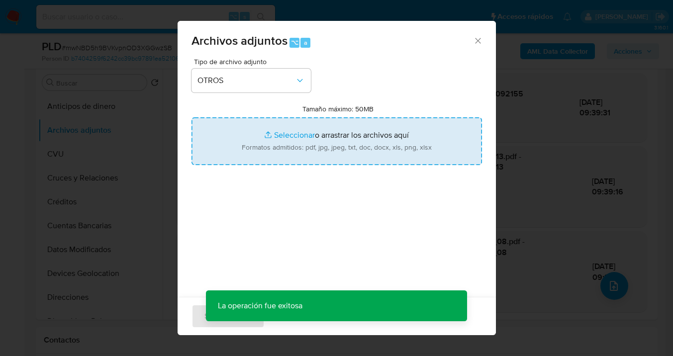
click at [343, 143] on input "Tamaño máximo: 50MB Seleccionar archivos" at bounding box center [337, 141] width 291 height 48
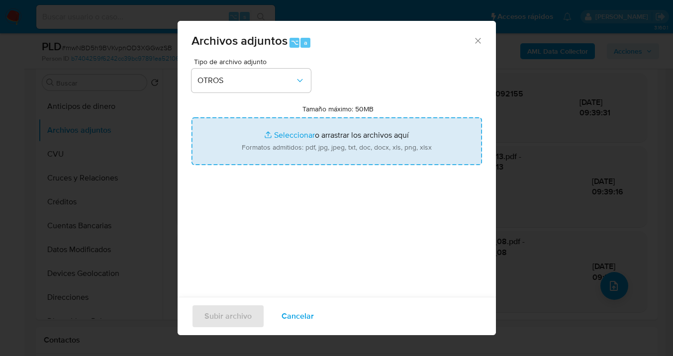
type input "C:\fakepath\769613096 Movimientos-v10_3.xlsx"
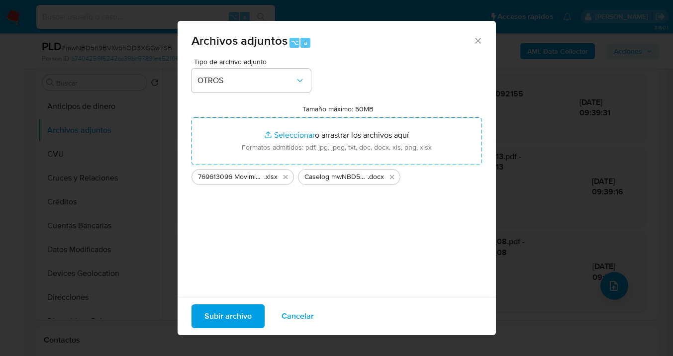
click at [228, 317] on span "Subir archivo" at bounding box center [227, 316] width 47 height 22
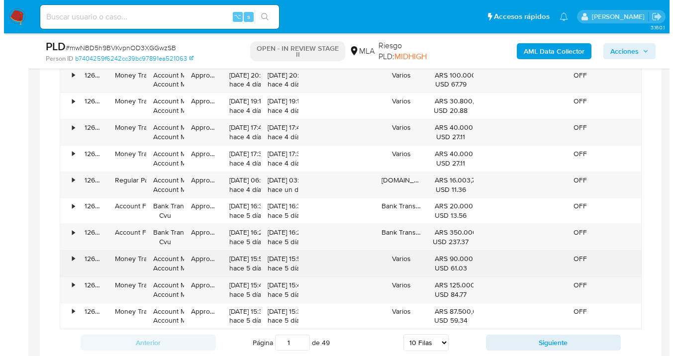
scroll to position [1552, 0]
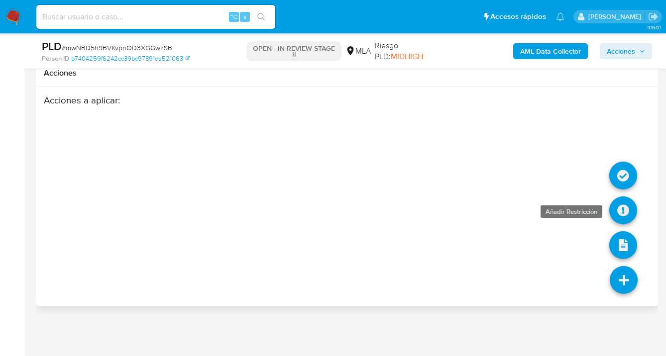
click at [619, 213] on icon at bounding box center [623, 211] width 28 height 28
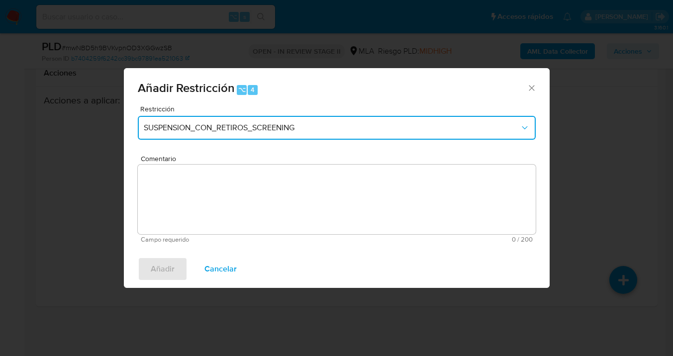
click at [272, 133] on button "SUSPENSION_CON_RETIROS_SCREENING" at bounding box center [337, 128] width 398 height 24
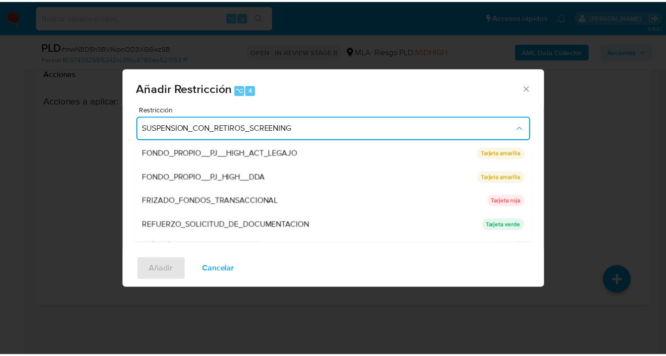
scroll to position [188, 0]
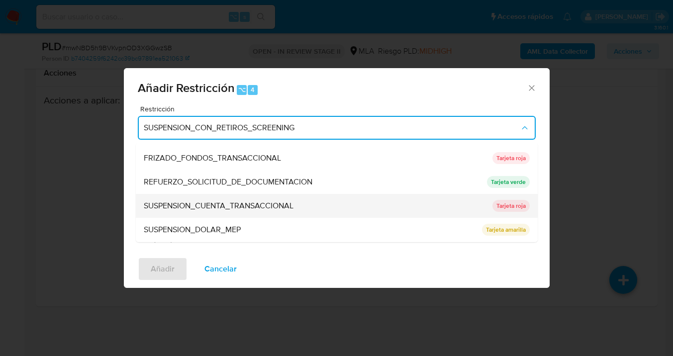
click at [214, 206] on span "SUSPENSION_CUENTA_TRANSACCIONAL" at bounding box center [219, 206] width 150 height 10
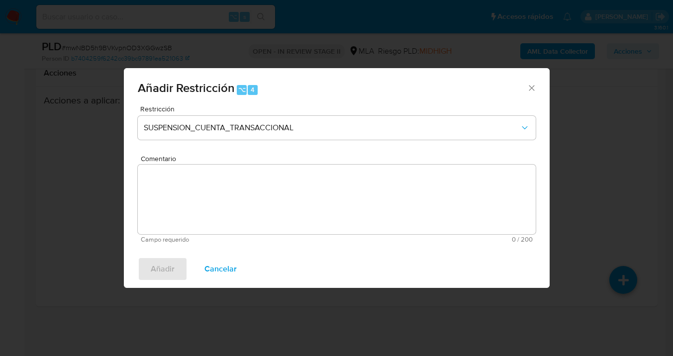
click at [214, 206] on textarea "Comentario" at bounding box center [337, 200] width 398 height 70
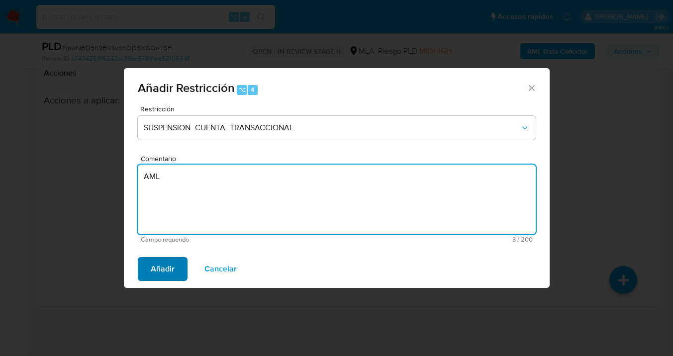
type textarea "AML"
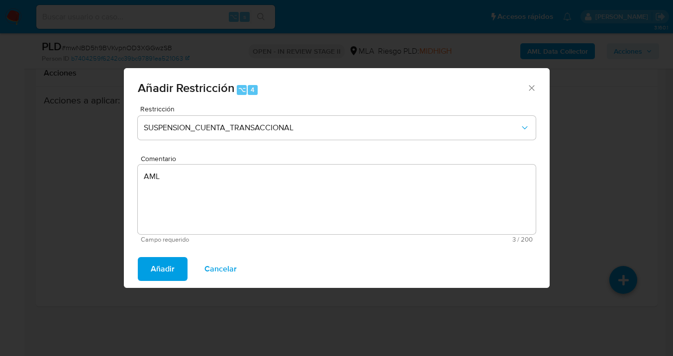
click at [149, 271] on button "Añadir" at bounding box center [163, 269] width 50 height 24
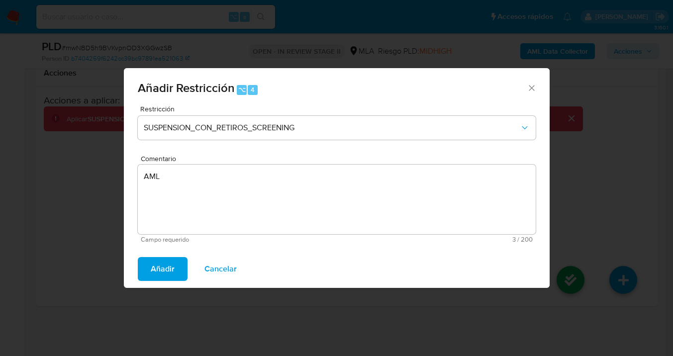
click at [159, 268] on div "Añadir Restricción ⌥ 4 Restricción SUSPENSION_CON_RETIROS_SCREENING Comentario …" at bounding box center [337, 178] width 426 height 220
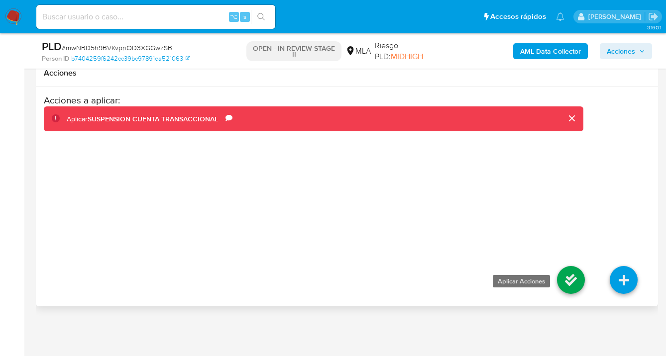
click at [573, 282] on icon at bounding box center [571, 280] width 28 height 28
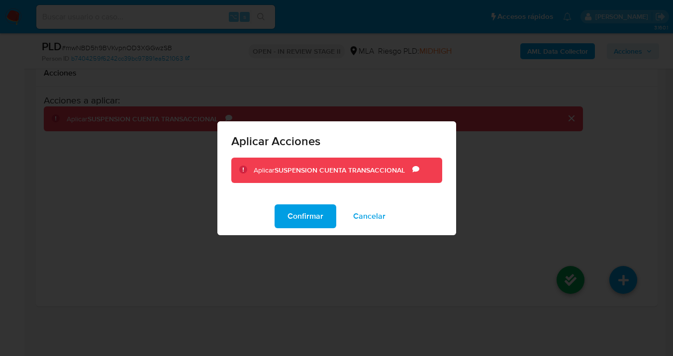
click at [337, 216] on div "Confirmar Cancelar" at bounding box center [336, 216] width 239 height 38
click at [315, 216] on span "Confirmar" at bounding box center [306, 216] width 36 height 22
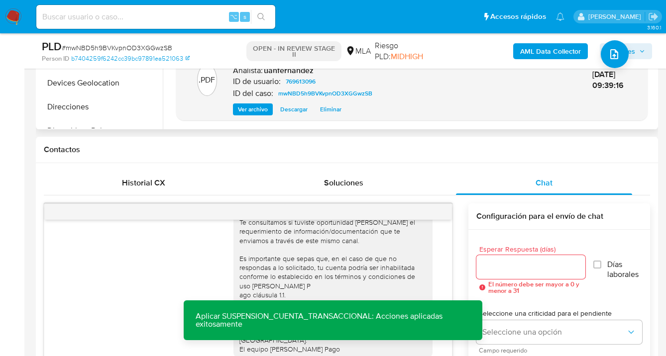
scroll to position [321, 0]
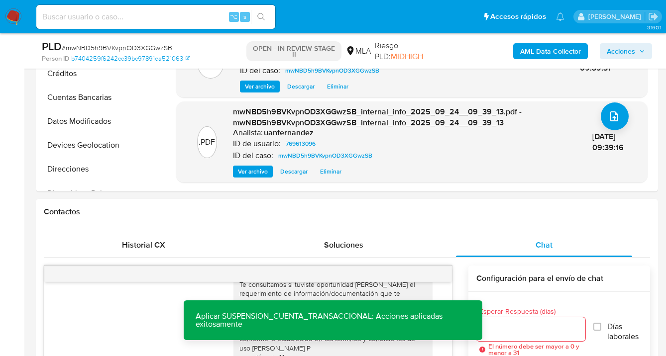
click at [617, 58] on span "Acciones" at bounding box center [620, 51] width 28 height 16
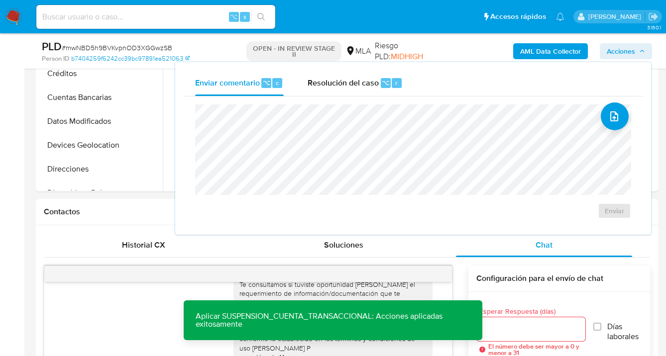
drag, startPoint x: 340, startPoint y: 88, endPoint x: 323, endPoint y: 101, distance: 21.2
click at [336, 90] on div "Resolución del caso ⌥ r" at bounding box center [354, 83] width 95 height 26
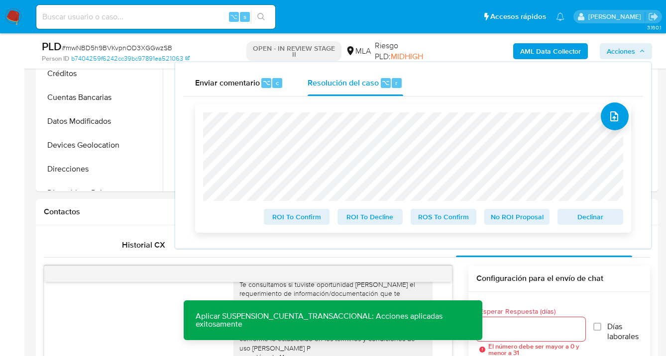
click at [589, 219] on span "Declinar" at bounding box center [590, 217] width 52 height 14
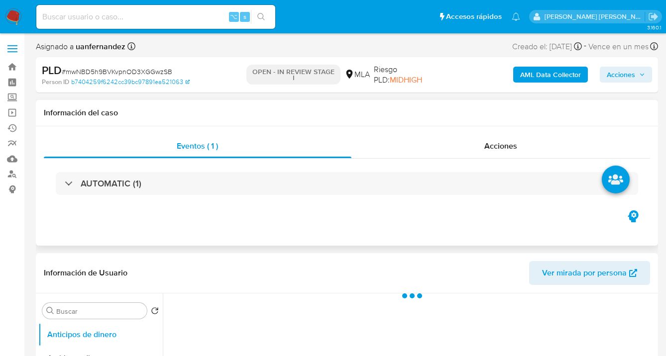
select select "10"
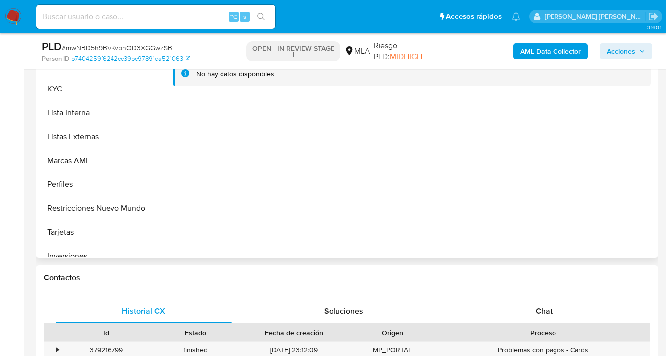
scroll to position [435, 0]
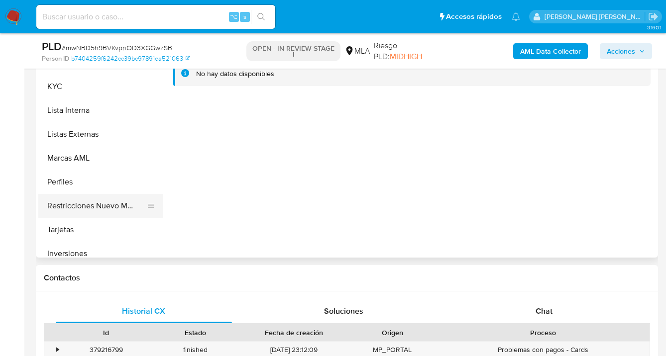
click at [98, 208] on button "Restricciones Nuevo Mundo" at bounding box center [96, 206] width 116 height 24
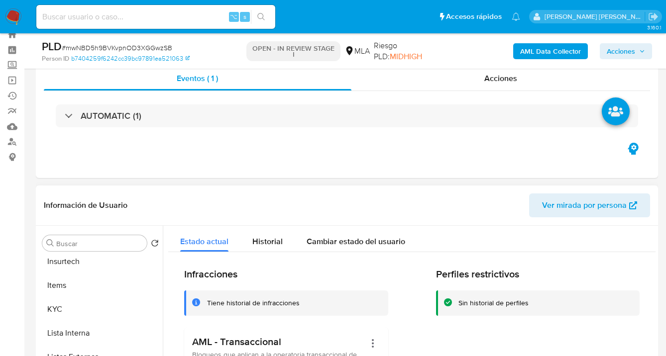
scroll to position [0, 0]
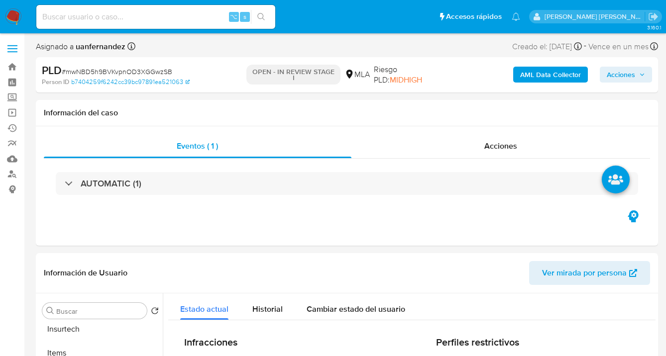
click at [625, 79] on span "Acciones" at bounding box center [620, 75] width 28 height 16
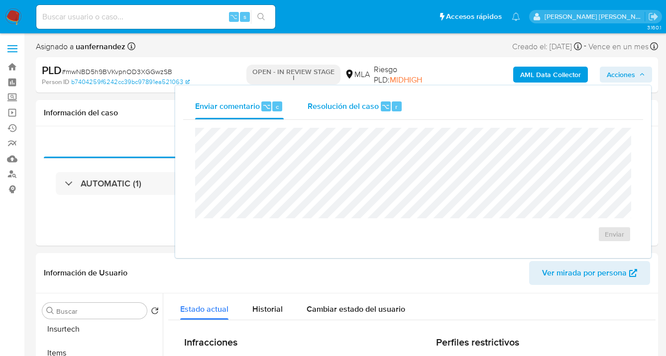
click at [366, 114] on div "Resolución del caso ⌥ r" at bounding box center [354, 107] width 95 height 26
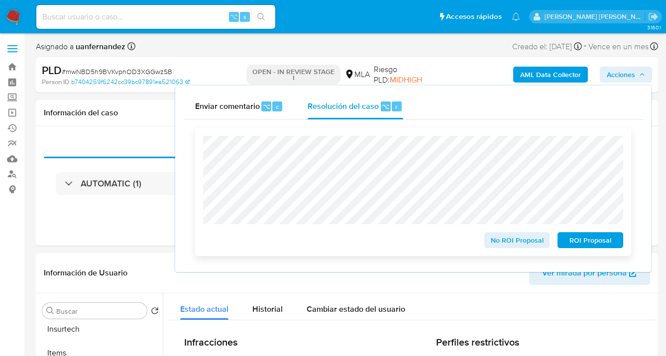
click at [577, 243] on span "ROI Proposal" at bounding box center [590, 240] width 52 height 14
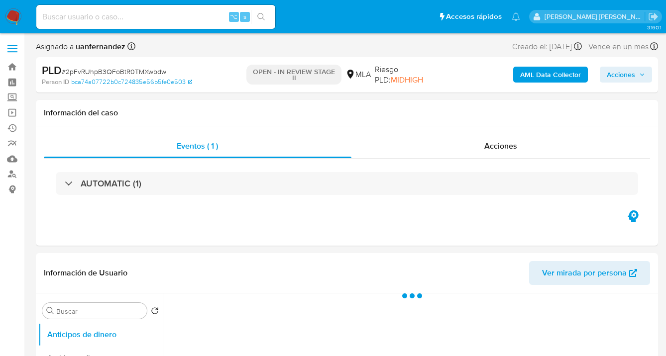
select select "10"
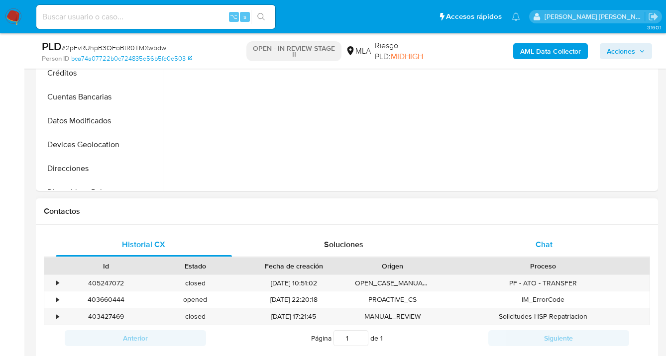
click at [544, 243] on span "Chat" at bounding box center [543, 244] width 17 height 11
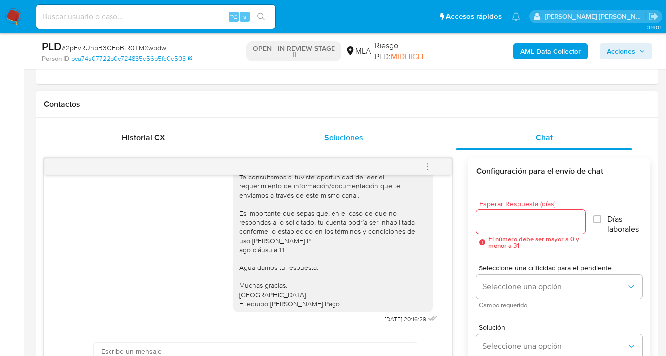
scroll to position [423, 0]
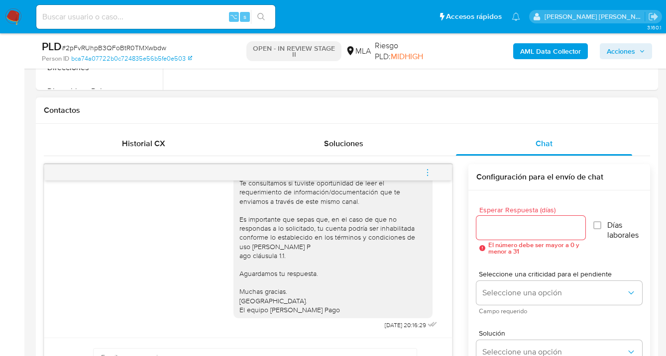
click at [426, 174] on icon "menu-action" at bounding box center [427, 172] width 9 height 9
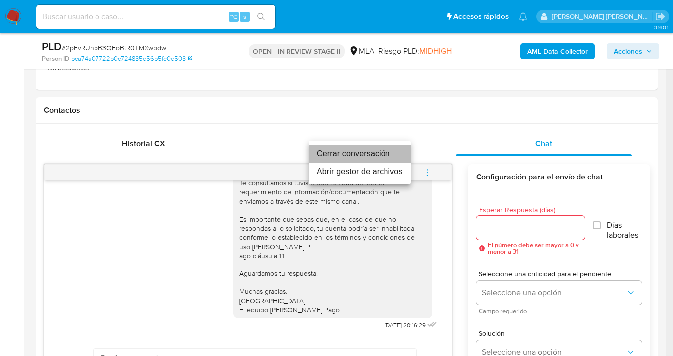
click at [362, 149] on li "Cerrar conversación" at bounding box center [360, 154] width 102 height 18
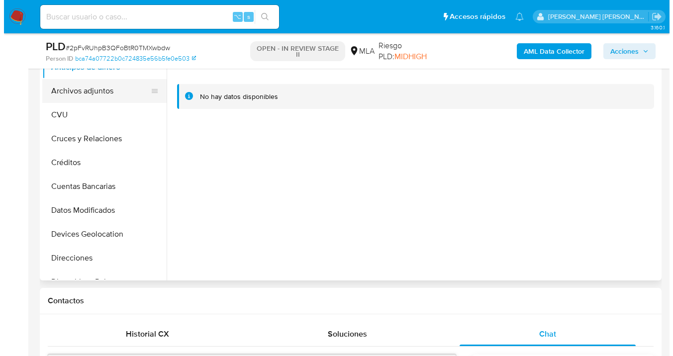
scroll to position [175, 0]
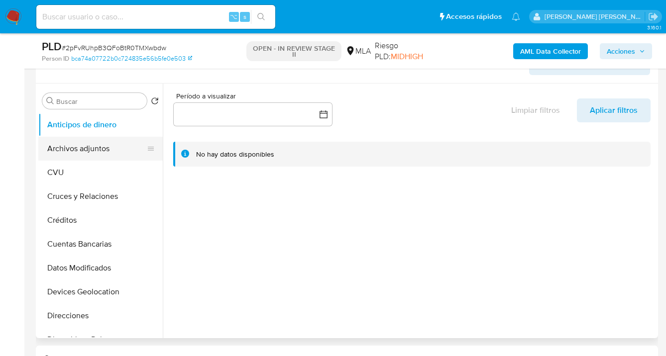
click at [98, 146] on button "Archivos adjuntos" at bounding box center [96, 149] width 116 height 24
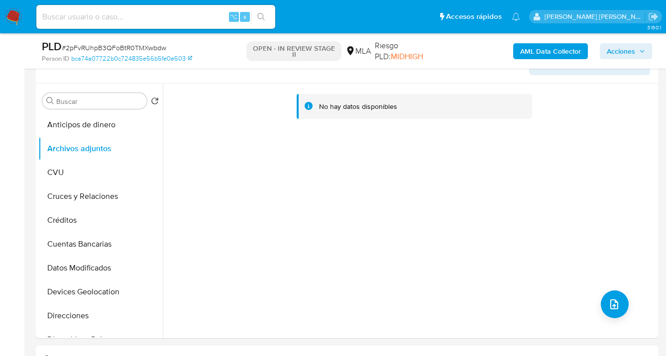
click at [536, 50] on b "AML Data Collector" at bounding box center [550, 51] width 61 height 16
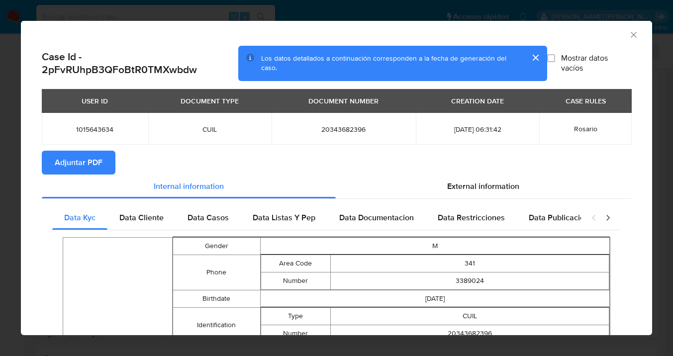
click at [81, 166] on span "Adjuntar PDF" at bounding box center [79, 163] width 48 height 22
click at [629, 34] on icon "Cerrar ventana" at bounding box center [634, 35] width 10 height 10
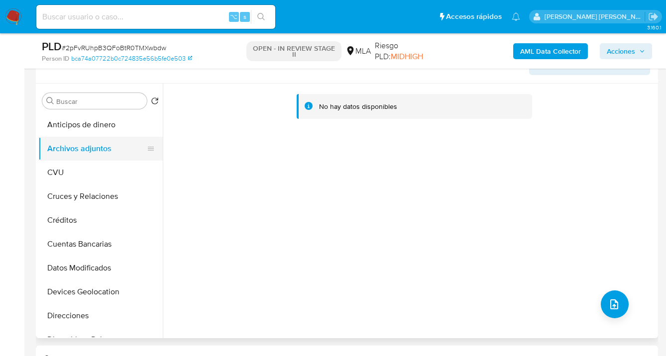
drag, startPoint x: 82, startPoint y: 171, endPoint x: 94, endPoint y: 157, distance: 18.3
click at [82, 171] on button "CVU" at bounding box center [100, 173] width 124 height 24
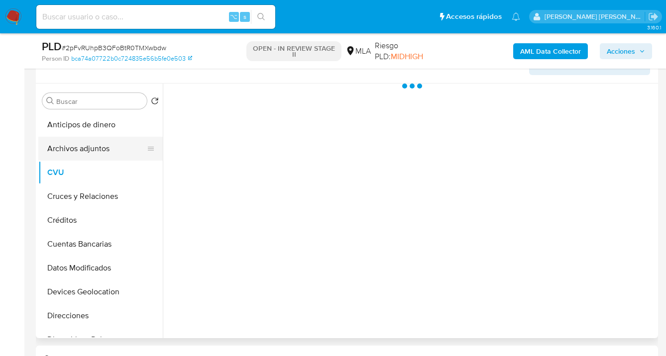
click at [98, 153] on button "Archivos adjuntos" at bounding box center [96, 149] width 116 height 24
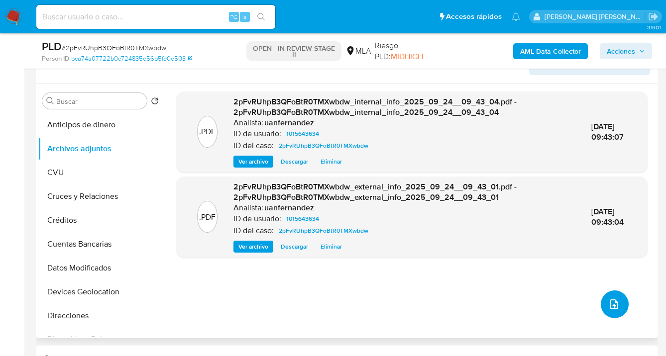
click at [608, 299] on icon "upload-file" at bounding box center [614, 304] width 12 height 12
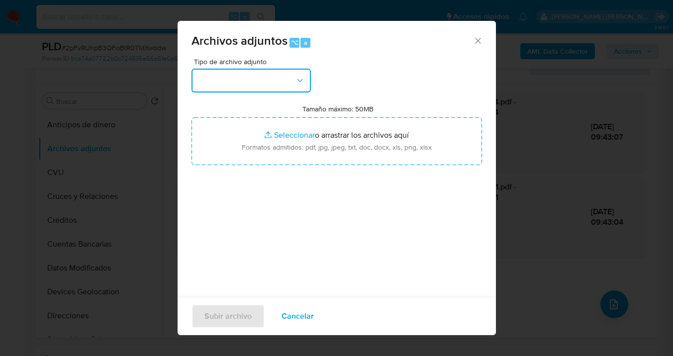
click at [306, 85] on button "button" at bounding box center [251, 81] width 119 height 24
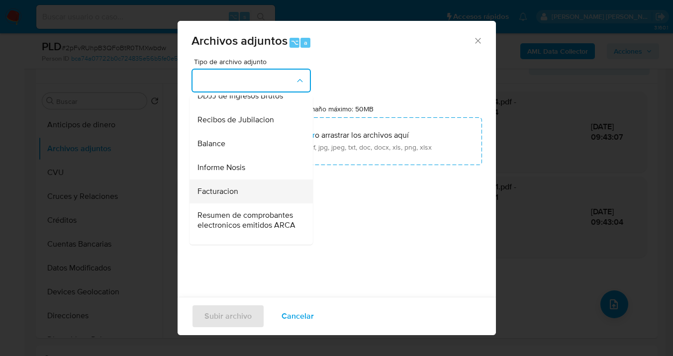
scroll to position [348, 0]
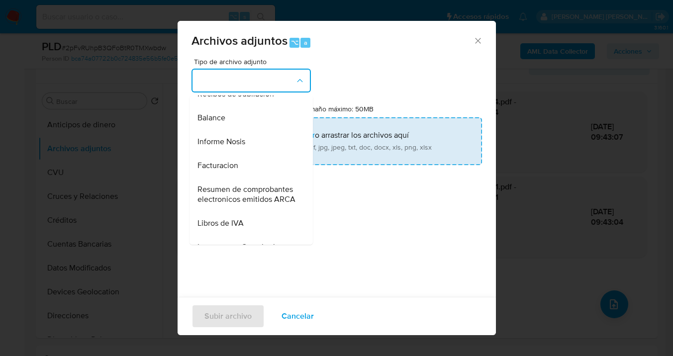
click at [253, 154] on div "Informe Nosis" at bounding box center [247, 142] width 101 height 24
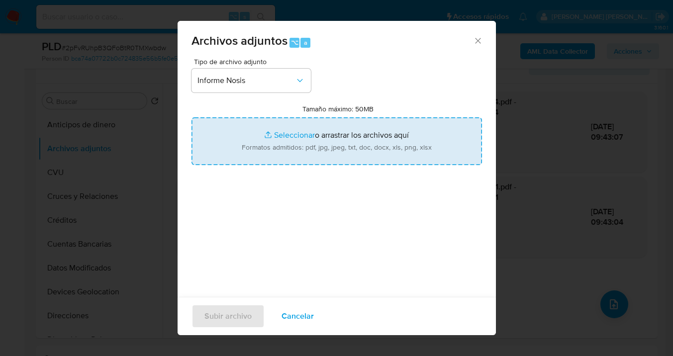
click at [348, 139] on input "Tamaño máximo: 50MB Seleccionar archivos" at bounding box center [337, 141] width 291 height 48
type input "C:\fakepath\1015643634-NOSIS_Manager_InformeIndividual_20343682396_620658_20250…"
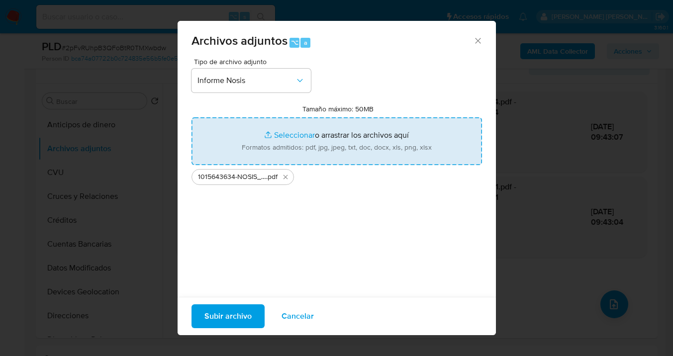
click at [224, 316] on span "Subir archivo" at bounding box center [227, 316] width 47 height 22
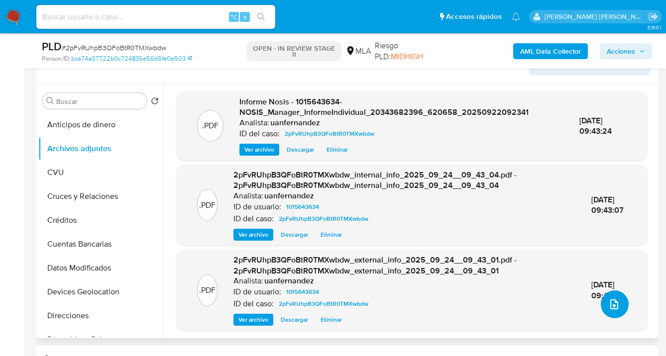
click at [613, 307] on icon "upload-file" at bounding box center [614, 304] width 12 height 12
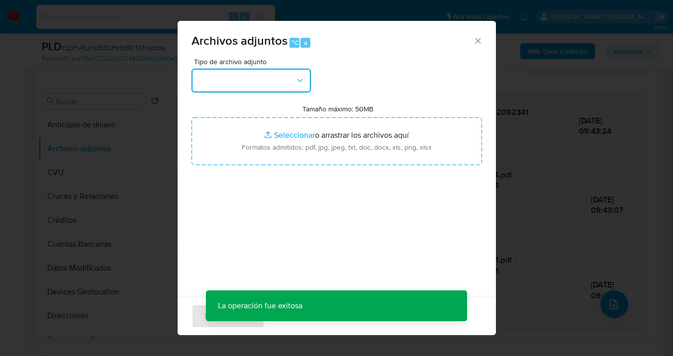
click at [295, 83] on icon "button" at bounding box center [300, 81] width 10 height 10
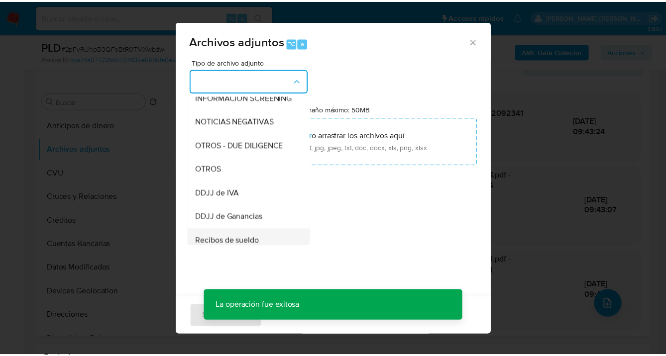
scroll to position [189, 0]
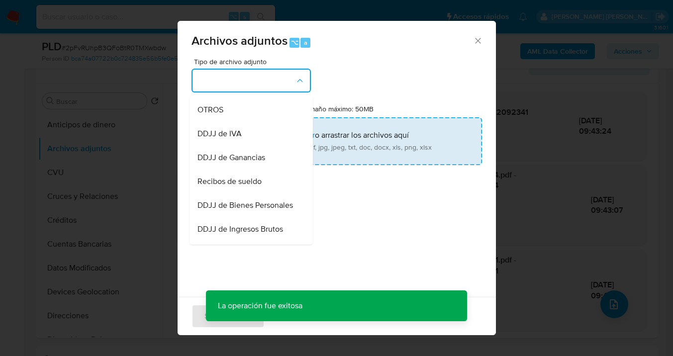
drag, startPoint x: 249, startPoint y: 119, endPoint x: 271, endPoint y: 125, distance: 22.8
click at [249, 119] on div "OTROS" at bounding box center [247, 110] width 101 height 24
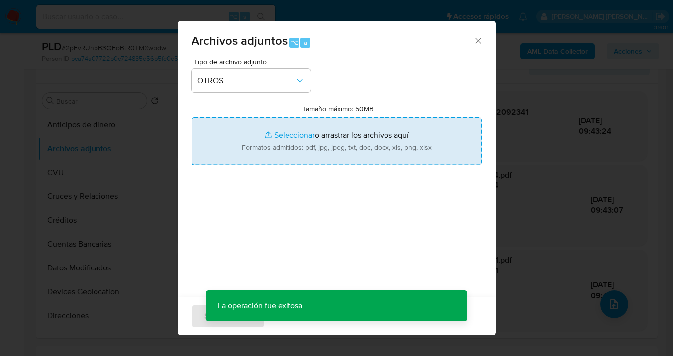
click at [331, 138] on input "Tamaño máximo: 50MB Seleccionar archivos" at bounding box center [337, 141] width 291 height 48
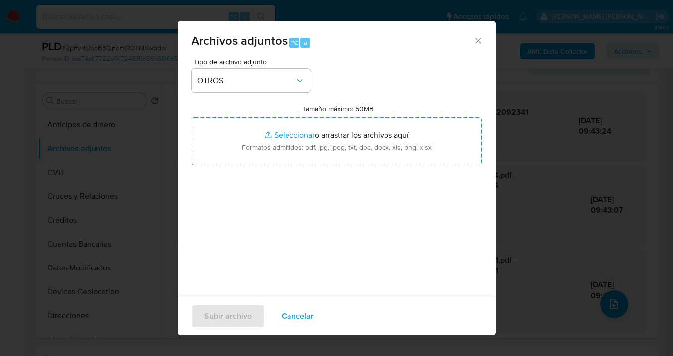
type input "C:\fakepath\1015643634 Movimientos-v10_3.xlsx"
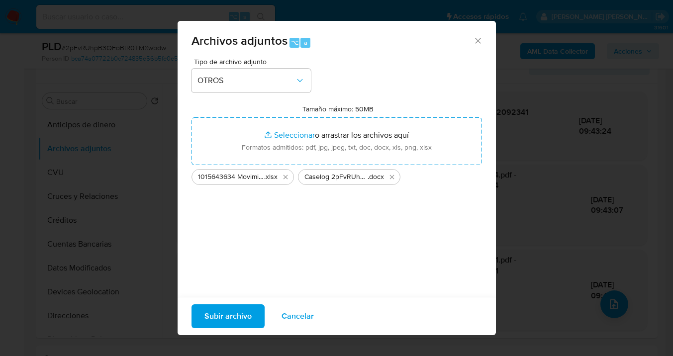
click at [224, 315] on span "Subir archivo" at bounding box center [227, 316] width 47 height 22
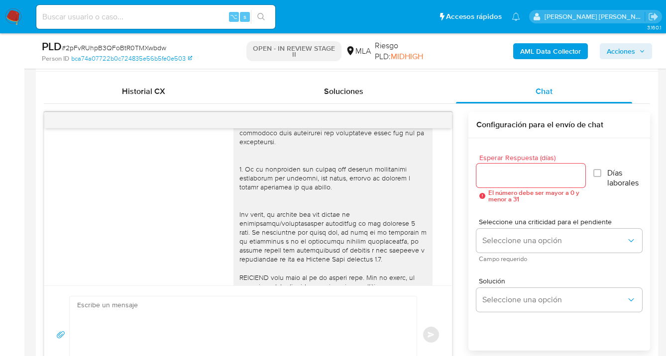
scroll to position [682, 0]
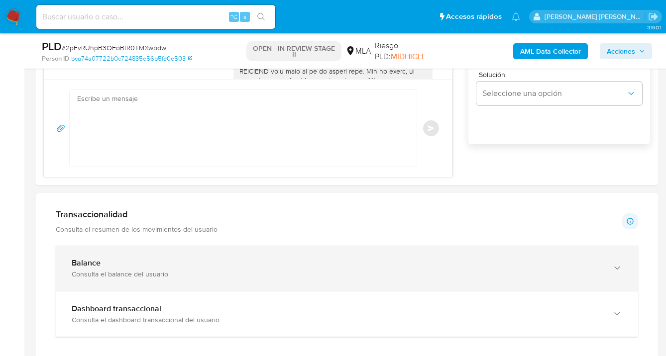
click at [614, 267] on icon "button" at bounding box center [617, 268] width 10 height 10
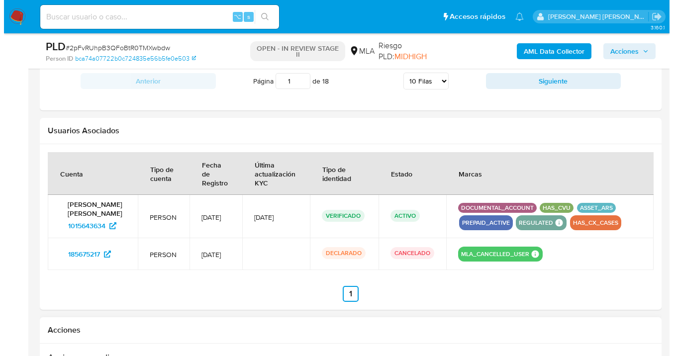
scroll to position [1945, 0]
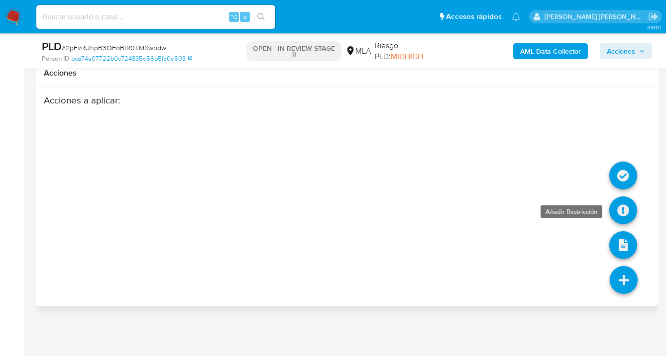
click at [620, 209] on icon at bounding box center [623, 211] width 28 height 28
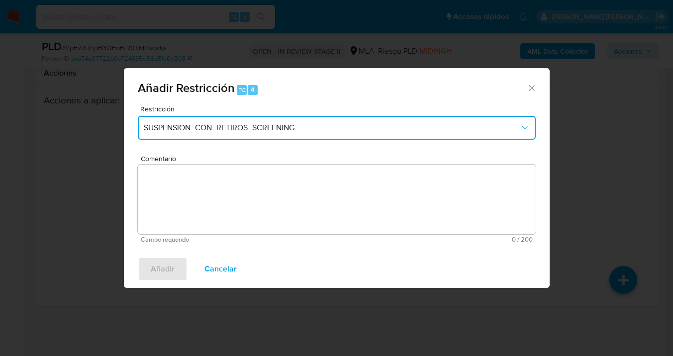
click at [294, 135] on button "SUSPENSION_CON_RETIROS_SCREENING" at bounding box center [337, 128] width 398 height 24
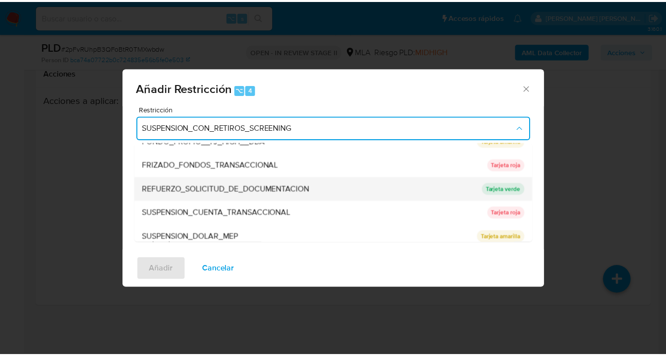
scroll to position [187, 0]
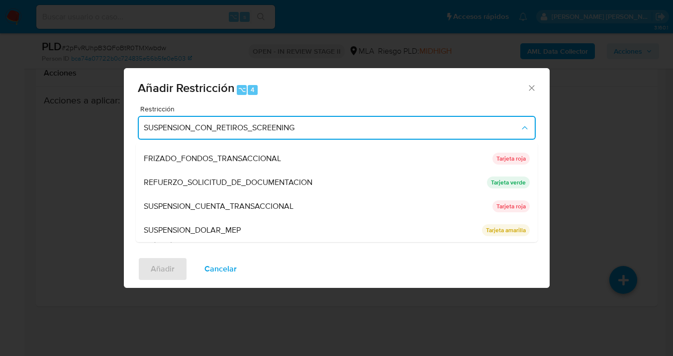
click at [206, 198] on div "SUSPENSION_CUENTA_TRANSACCIONAL" at bounding box center [315, 207] width 343 height 24
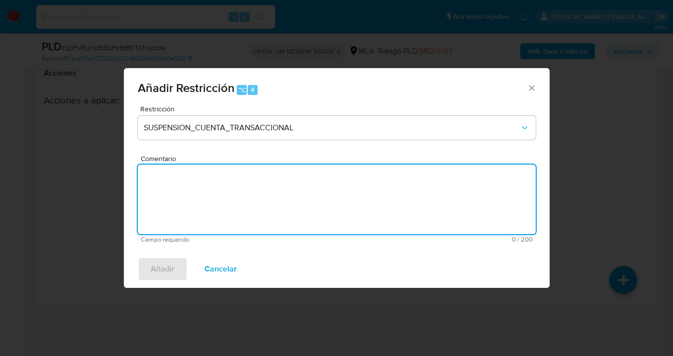
click at [205, 200] on textarea "Comentario" at bounding box center [337, 200] width 398 height 70
type textarea "AML"
click at [167, 270] on span "Añadir" at bounding box center [163, 269] width 24 height 22
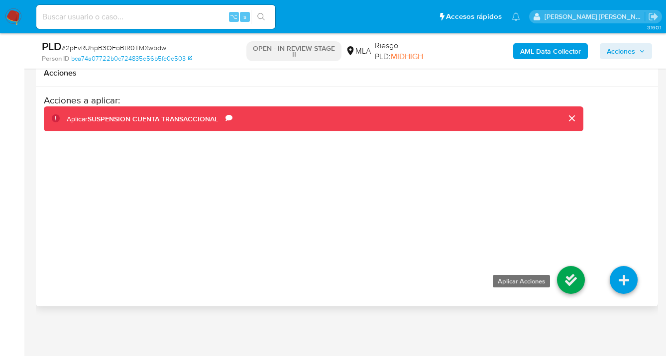
click at [569, 276] on icon at bounding box center [571, 280] width 28 height 28
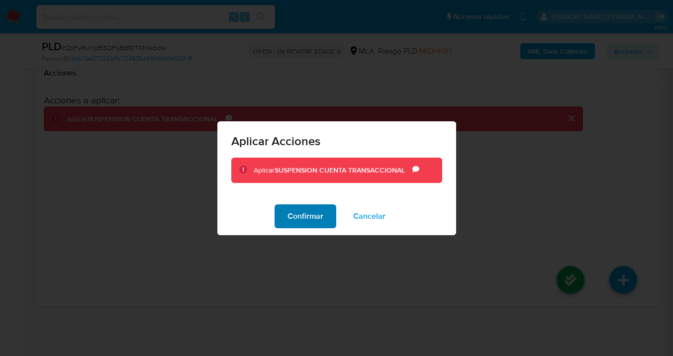
click at [315, 215] on span "Confirmar" at bounding box center [306, 216] width 36 height 22
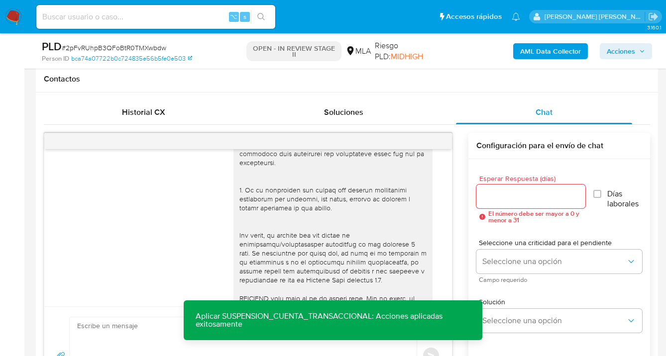
scroll to position [0, 0]
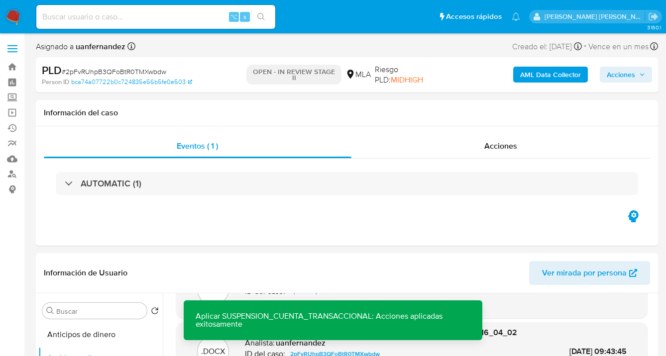
click at [617, 75] on span "Acciones" at bounding box center [620, 75] width 28 height 16
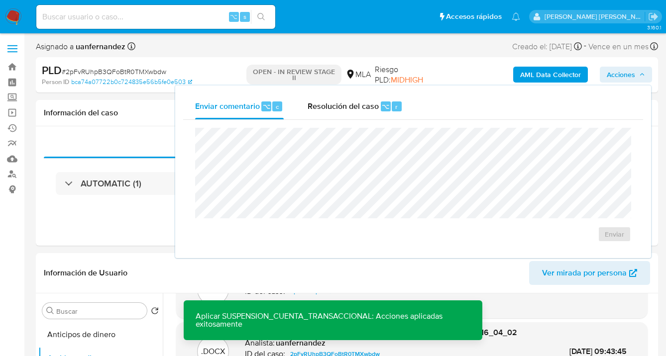
drag, startPoint x: 319, startPoint y: 111, endPoint x: 316, endPoint y: 123, distance: 12.3
click at [319, 112] on div "Resolución del caso ⌥ r" at bounding box center [354, 107] width 95 height 26
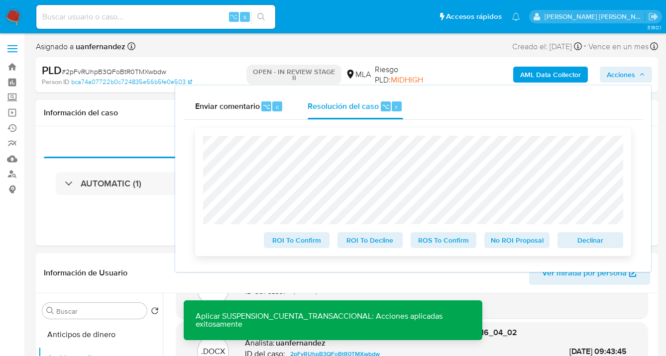
click at [602, 242] on span "Declinar" at bounding box center [590, 240] width 52 height 14
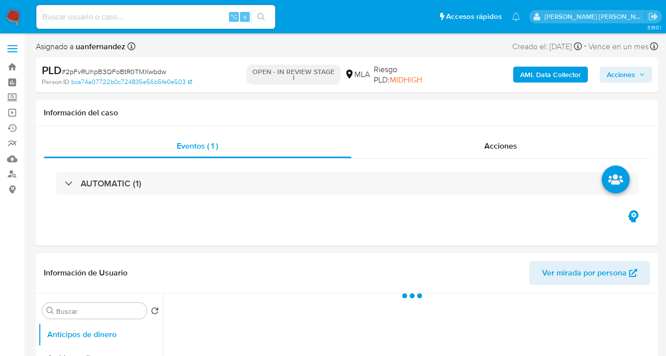
click at [615, 77] on span "Acciones" at bounding box center [620, 75] width 28 height 16
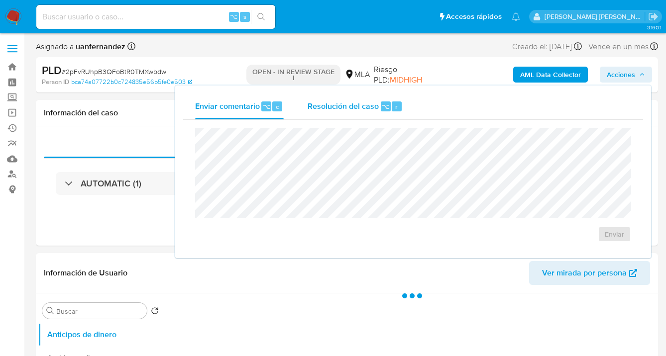
select select "10"
click at [335, 111] on span "Resolución del caso" at bounding box center [342, 105] width 71 height 11
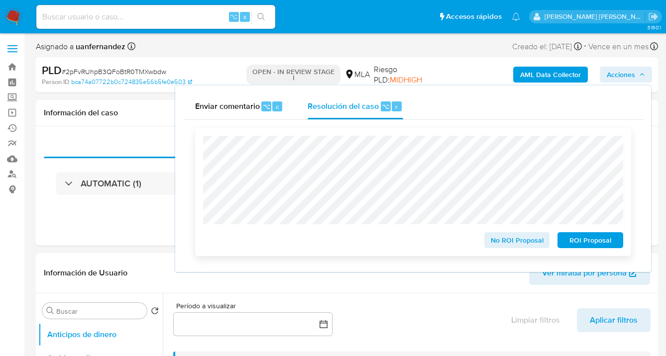
click at [603, 243] on span "ROI Proposal" at bounding box center [590, 240] width 52 height 14
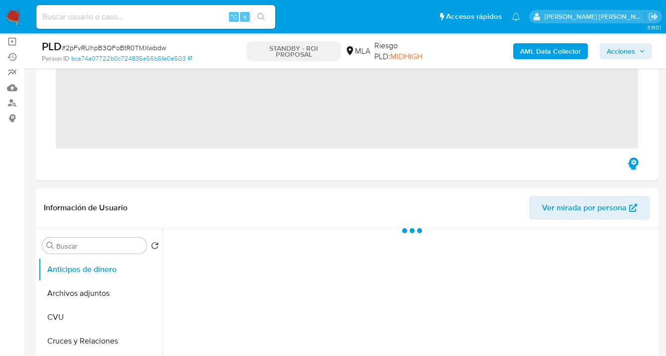
scroll to position [194, 0]
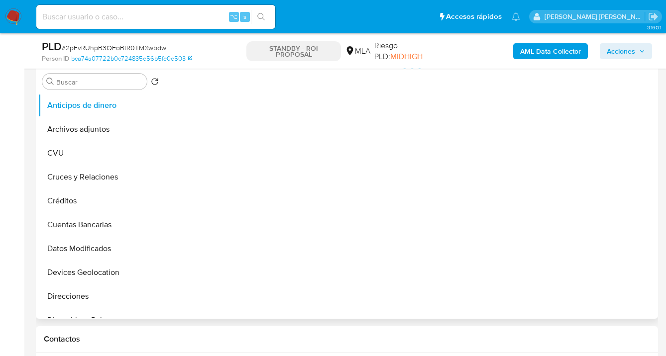
select select "10"
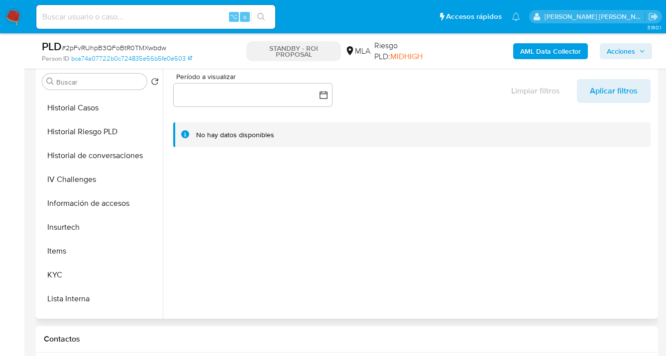
scroll to position [406, 0]
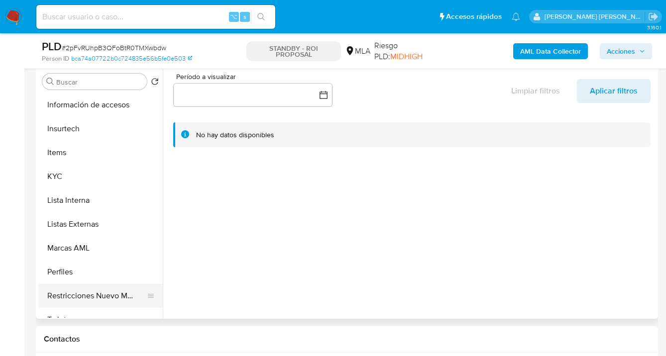
click at [96, 292] on button "Restricciones Nuevo Mundo" at bounding box center [96, 296] width 116 height 24
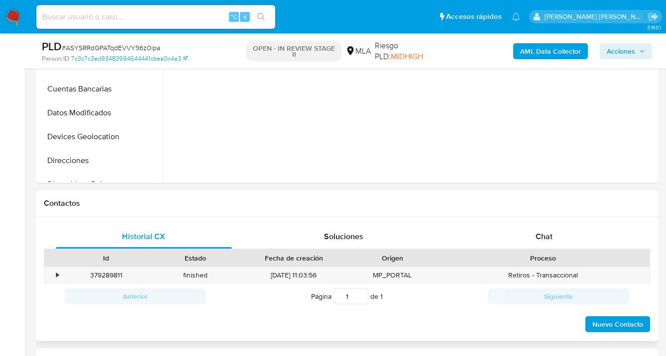
scroll to position [395, 0]
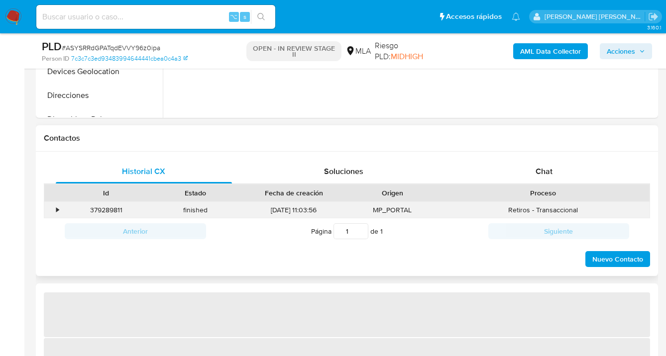
select select "10"
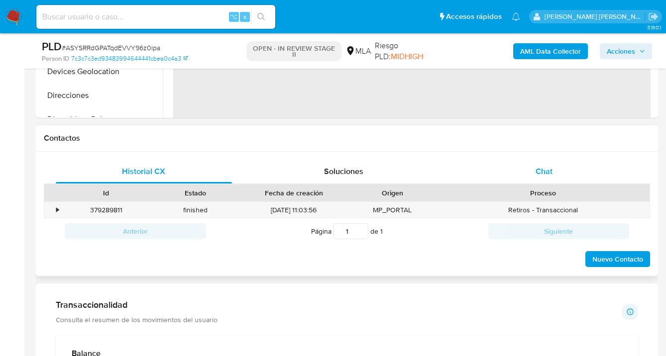
click at [552, 174] on div "Chat" at bounding box center [544, 172] width 176 height 24
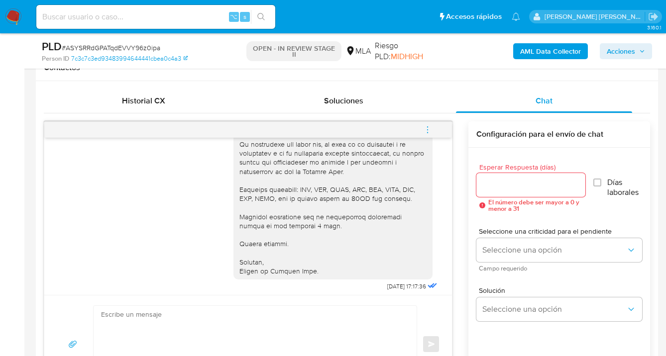
scroll to position [897, 0]
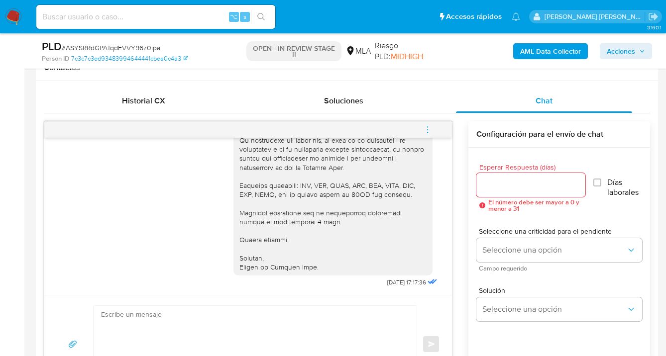
click at [429, 127] on icon "menu-action" at bounding box center [427, 129] width 9 height 9
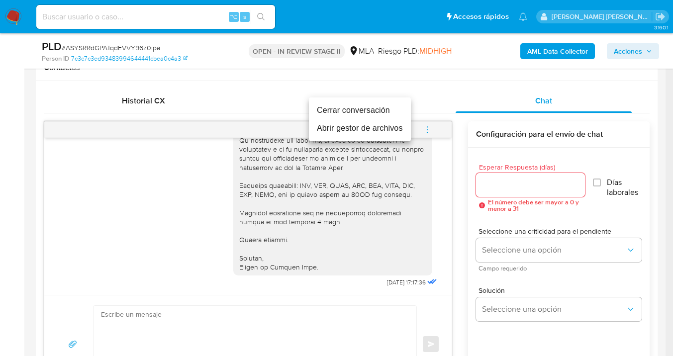
click at [359, 111] on li "Cerrar conversación" at bounding box center [360, 110] width 102 height 18
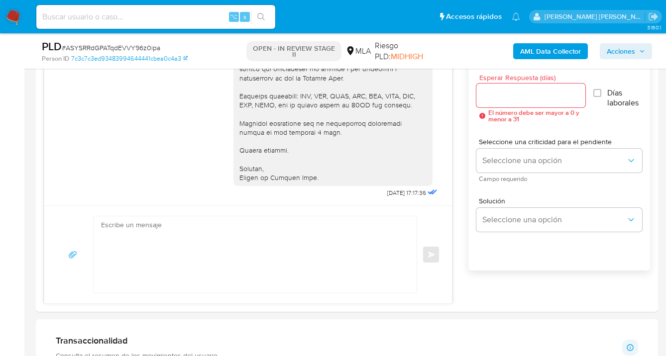
scroll to position [675, 0]
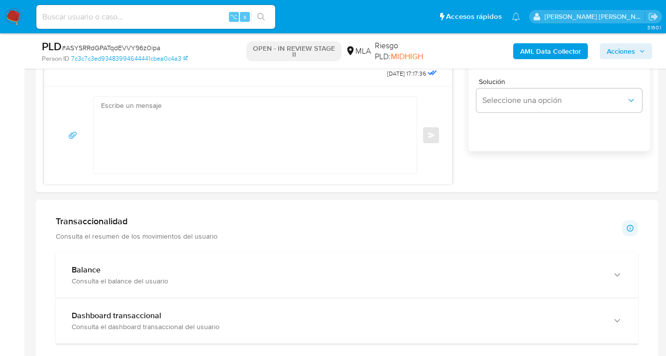
drag, startPoint x: 619, startPoint y: 275, endPoint x: 578, endPoint y: 252, distance: 47.0
click at [619, 275] on icon "button" at bounding box center [617, 275] width 10 height 10
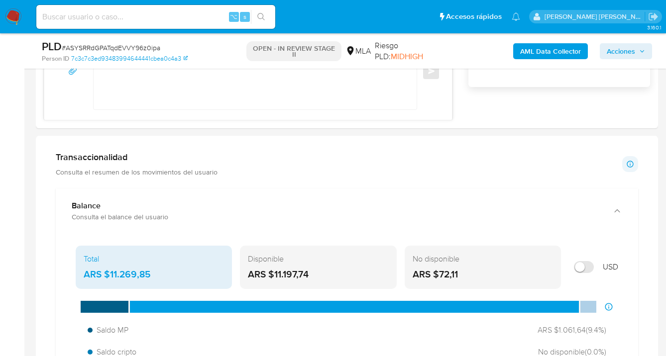
scroll to position [856, 0]
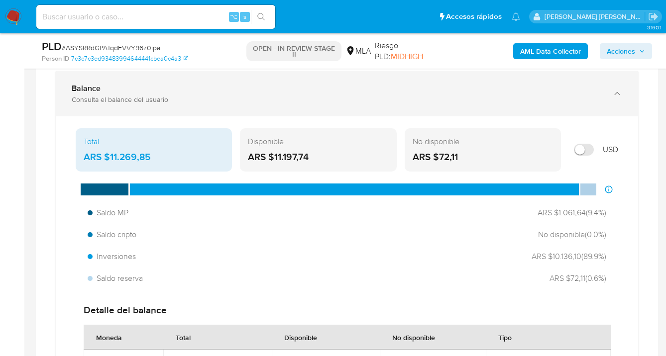
click at [618, 93] on icon "button" at bounding box center [617, 94] width 10 height 10
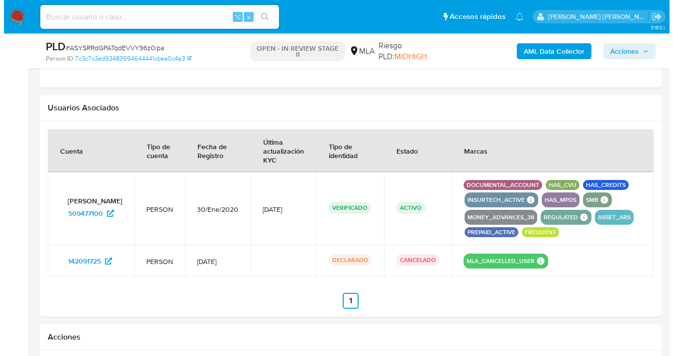
scroll to position [1614, 0]
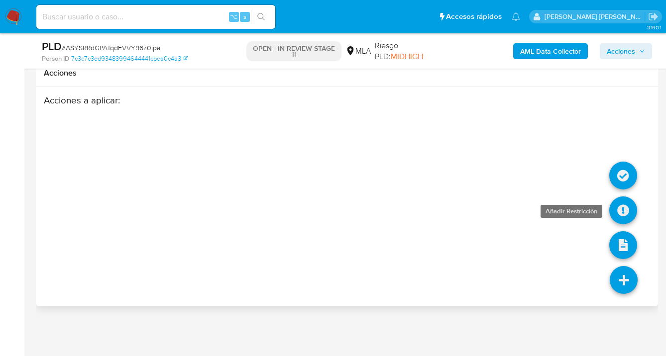
click at [624, 210] on icon at bounding box center [623, 211] width 28 height 28
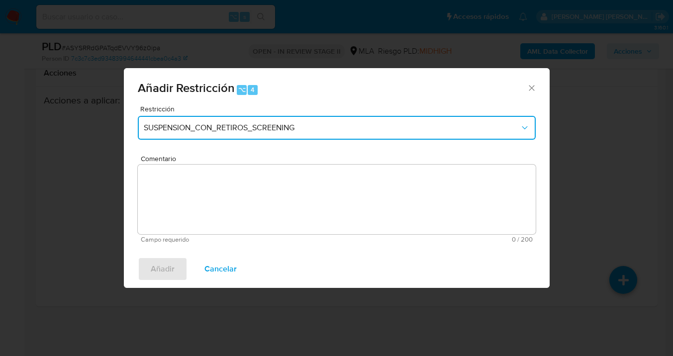
click at [230, 131] on span "SUSPENSION_CON_RETIROS_SCREENING" at bounding box center [332, 128] width 376 height 10
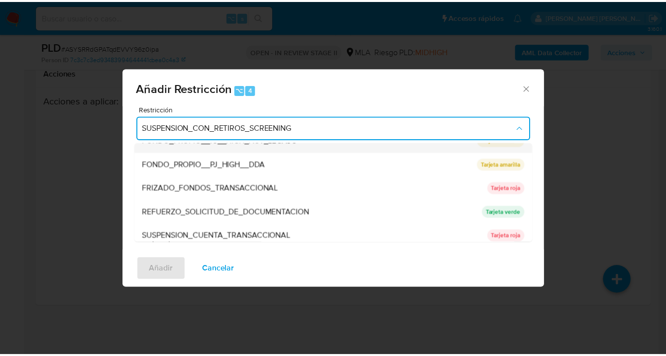
scroll to position [190, 0]
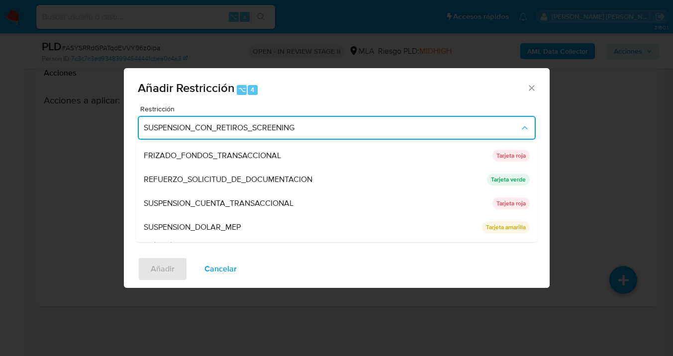
drag, startPoint x: 261, startPoint y: 201, endPoint x: 256, endPoint y: 205, distance: 6.8
click at [261, 201] on span "SUSPENSION_CUENTA_TRANSACCIONAL" at bounding box center [219, 203] width 150 height 10
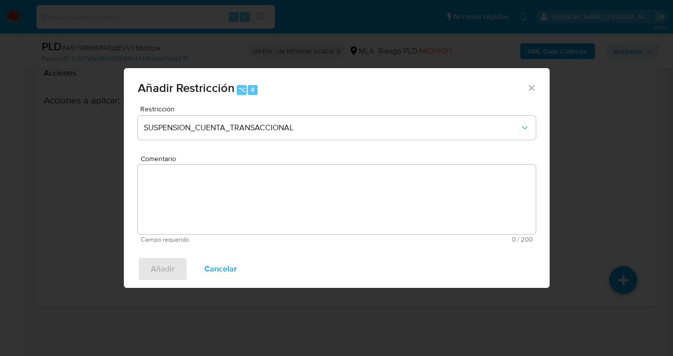
click at [254, 206] on textarea "Comentario" at bounding box center [337, 200] width 398 height 70
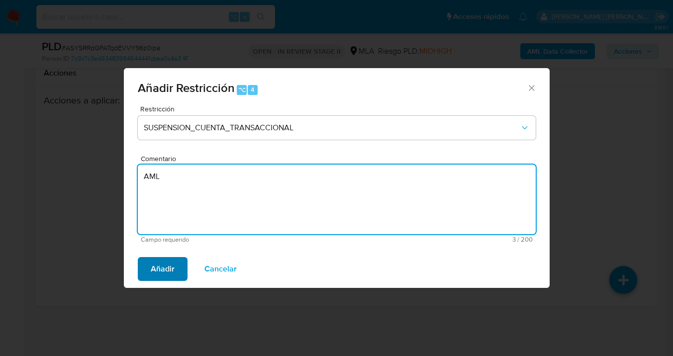
type textarea "AML"
click at [157, 271] on span "Añadir" at bounding box center [163, 269] width 24 height 22
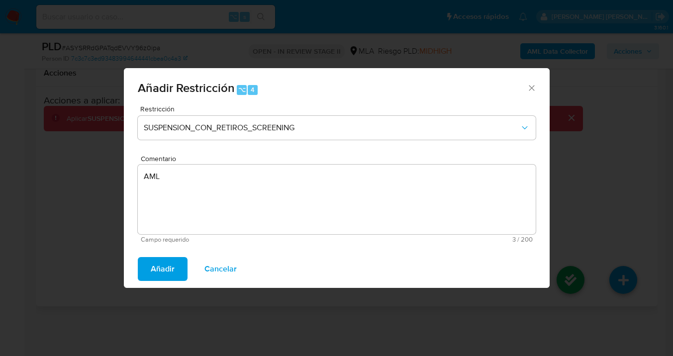
drag, startPoint x: 156, startPoint y: 265, endPoint x: 176, endPoint y: 264, distance: 19.9
click at [156, 265] on div "Añadir Restricción ⌥ 4 Restricción SUSPENSION_CON_RETIROS_SCREENING Comentario …" at bounding box center [337, 178] width 426 height 220
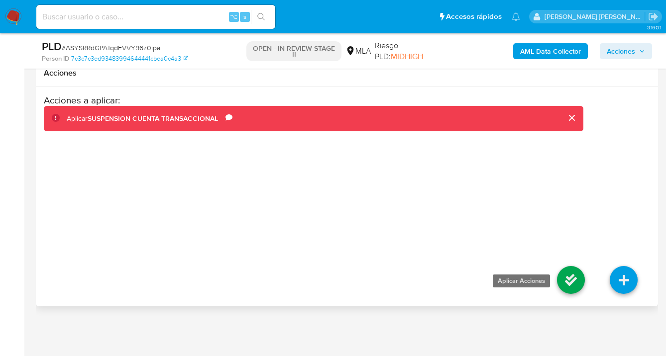
click at [564, 281] on icon at bounding box center [571, 280] width 28 height 28
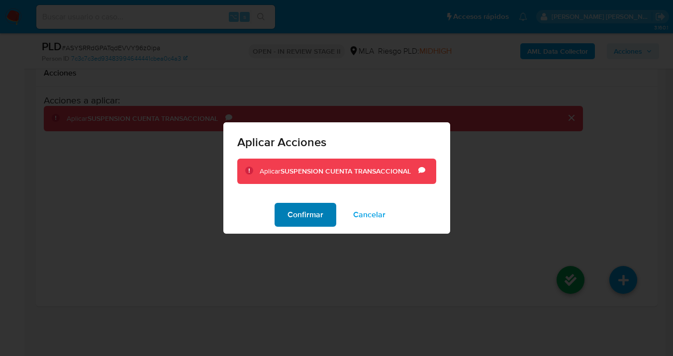
click at [310, 218] on span "Confirmar" at bounding box center [306, 215] width 36 height 22
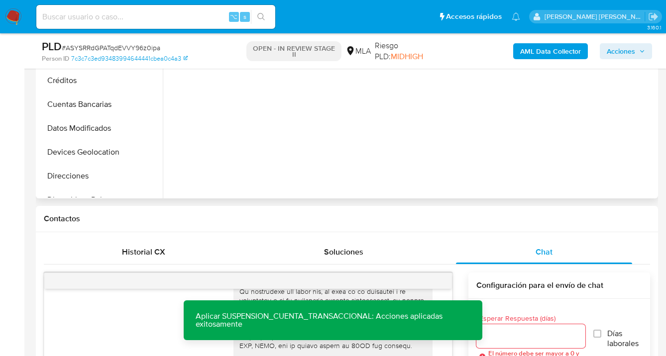
scroll to position [227, 0]
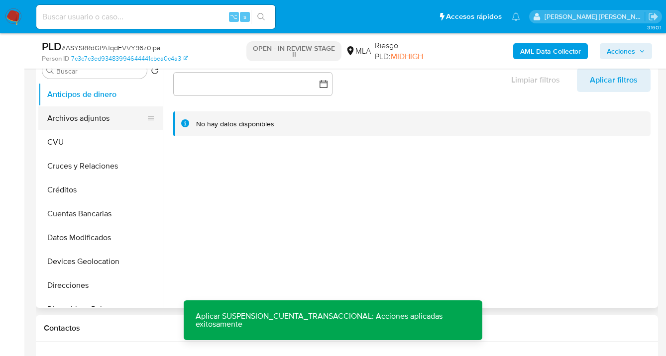
click at [114, 118] on button "Archivos adjuntos" at bounding box center [96, 118] width 116 height 24
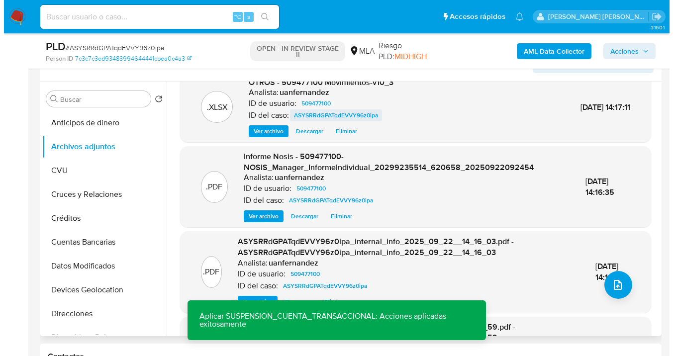
scroll to position [0, 0]
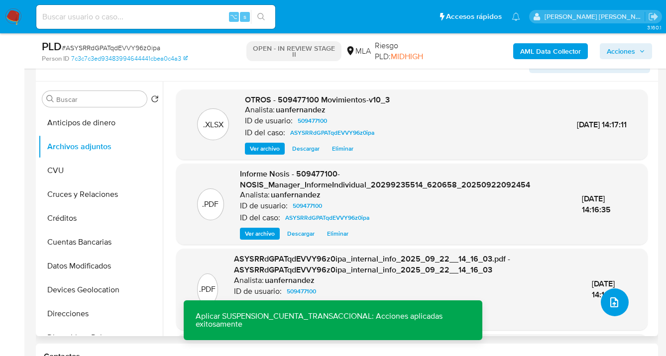
click at [610, 300] on icon "upload-file" at bounding box center [614, 302] width 8 height 10
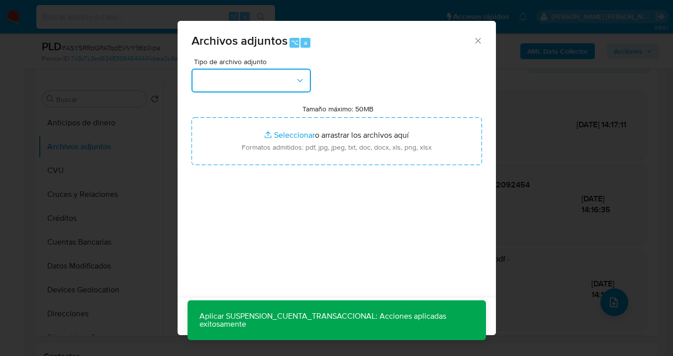
click at [297, 83] on icon "button" at bounding box center [300, 81] width 10 height 10
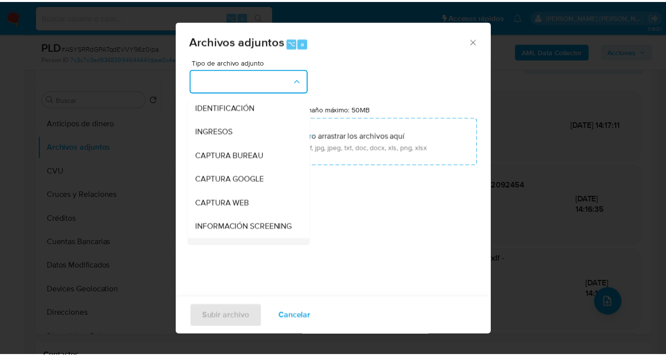
scroll to position [80, 0]
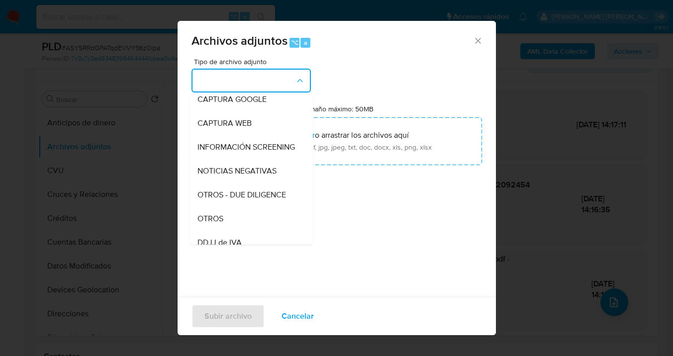
click at [256, 221] on div "OTROS" at bounding box center [247, 219] width 101 height 24
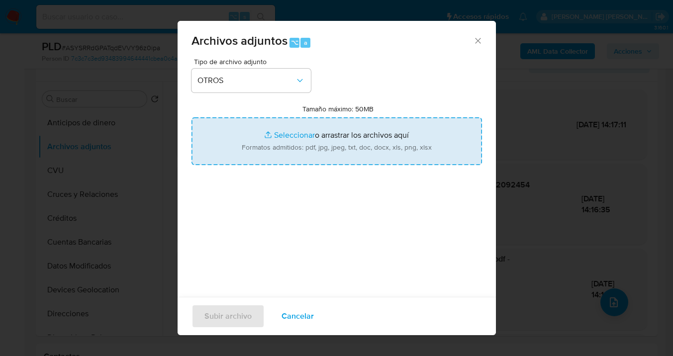
click at [343, 145] on input "Tamaño máximo: 50MB Seleccionar archivos" at bounding box center [337, 141] width 291 height 48
type input "C:\fakepath\Caselog ASYSRRdGPATqdEVVY96z0ipa_2025_09_17_18_58_59.docx"
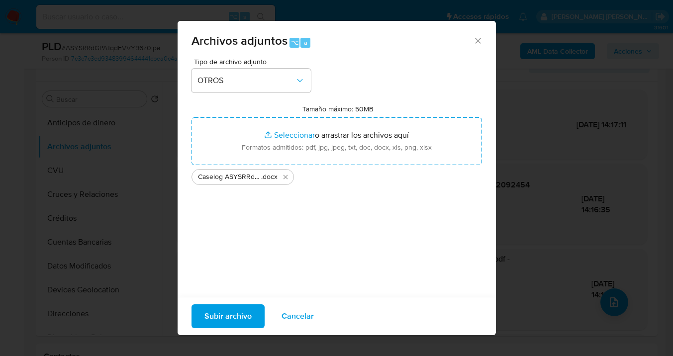
click at [231, 315] on span "Subir archivo" at bounding box center [227, 316] width 47 height 22
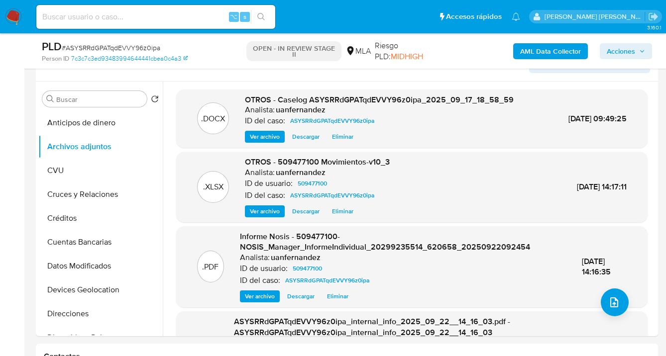
drag, startPoint x: 619, startPoint y: 52, endPoint x: 599, endPoint y: 59, distance: 20.9
click at [619, 52] on span "Acciones" at bounding box center [620, 51] width 28 height 16
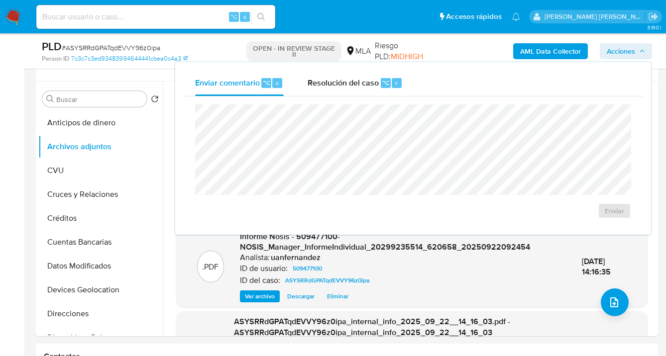
click at [328, 96] on div "Enviar comentario ⌥ c Resolución del caso ⌥ r Enviar" at bounding box center [413, 148] width 460 height 157
click at [333, 84] on span "Resolución del caso" at bounding box center [342, 82] width 71 height 11
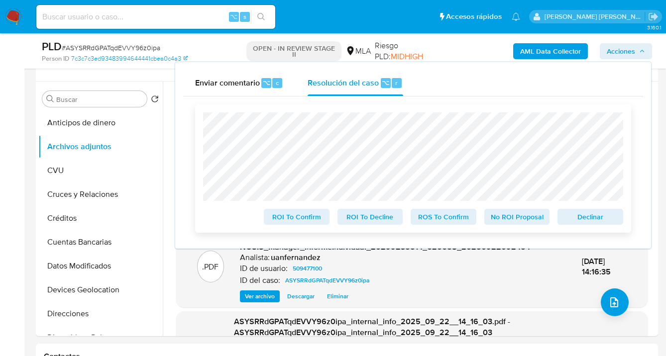
click at [591, 214] on span "Declinar" at bounding box center [590, 217] width 52 height 14
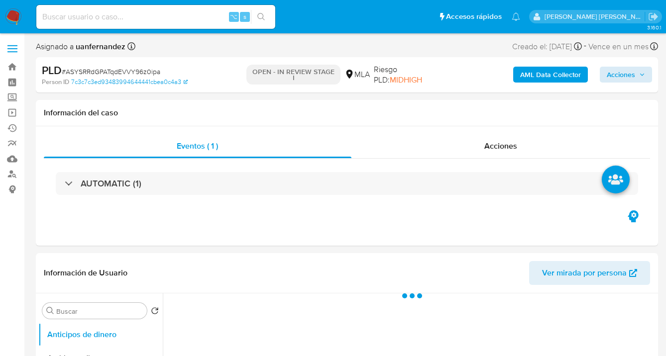
select select "10"
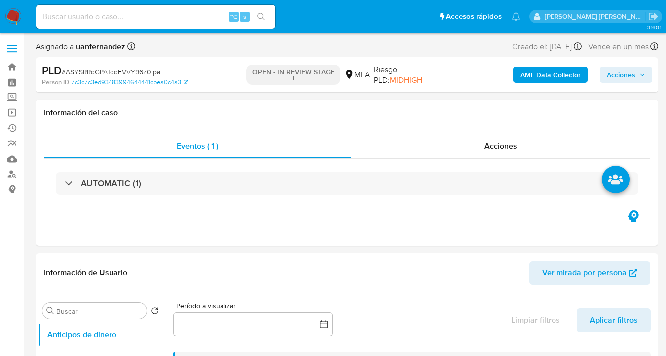
click at [617, 76] on span "Acciones" at bounding box center [620, 75] width 28 height 16
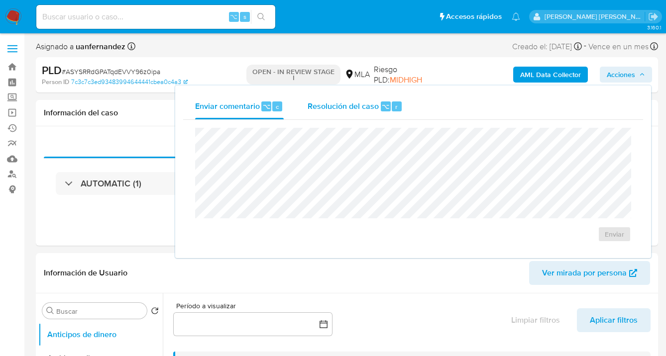
click at [337, 110] on span "Resolución del caso" at bounding box center [342, 105] width 71 height 11
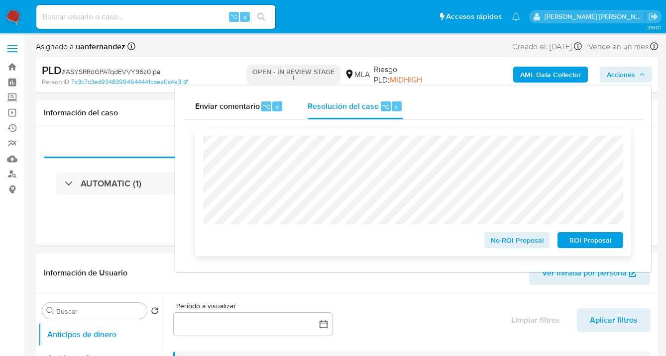
click at [591, 243] on span "ROI Proposal" at bounding box center [590, 240] width 52 height 14
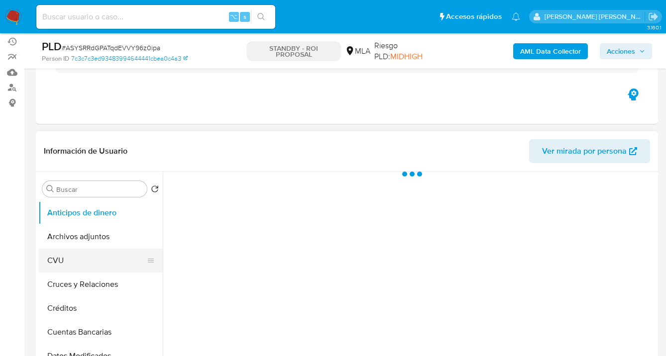
scroll to position [104, 0]
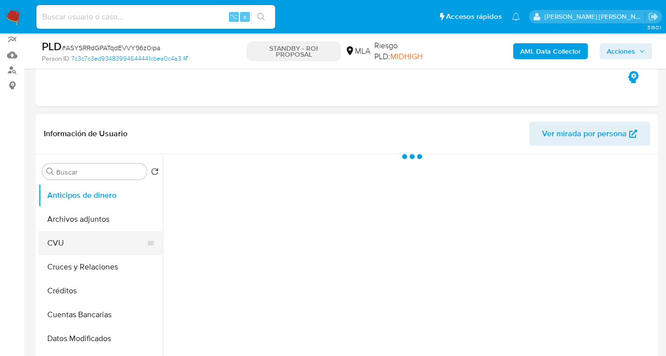
select select "10"
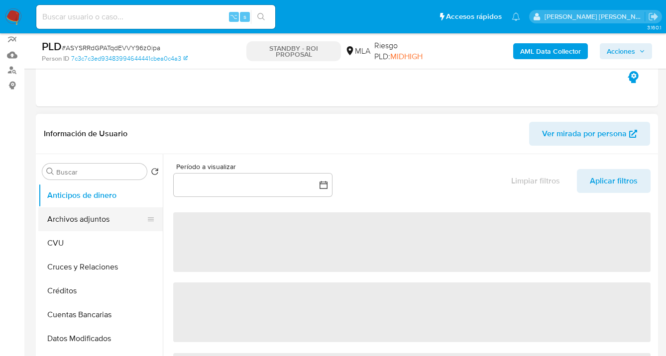
click at [101, 221] on button "Archivos adjuntos" at bounding box center [96, 219] width 116 height 24
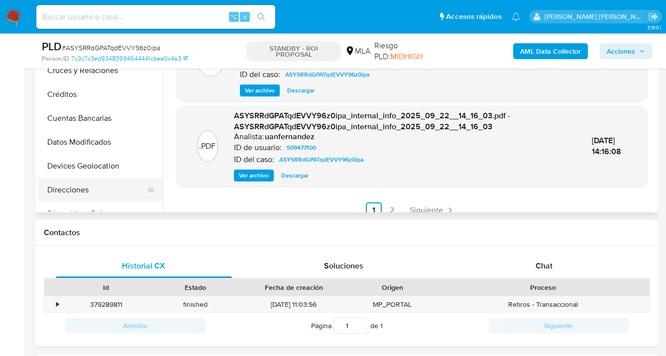
scroll to position [516, 0]
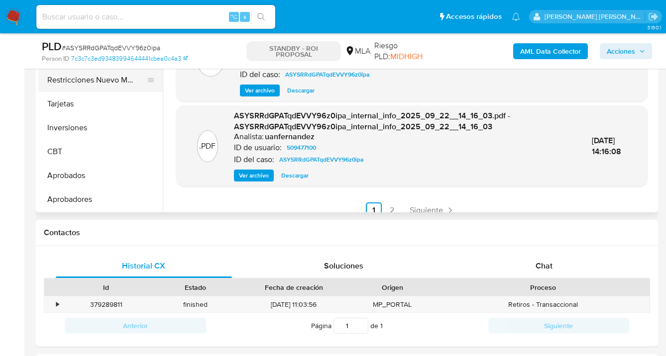
click at [108, 86] on button "Restricciones Nuevo Mundo" at bounding box center [96, 80] width 116 height 24
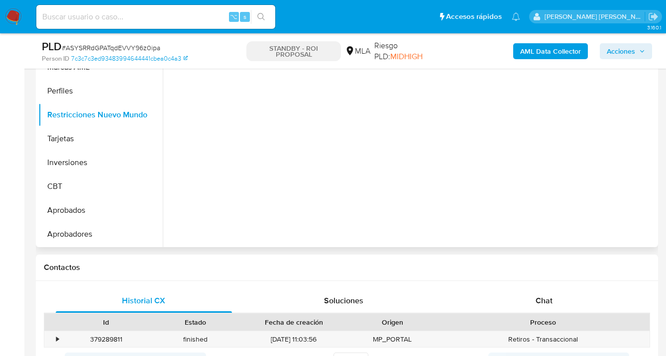
scroll to position [204, 0]
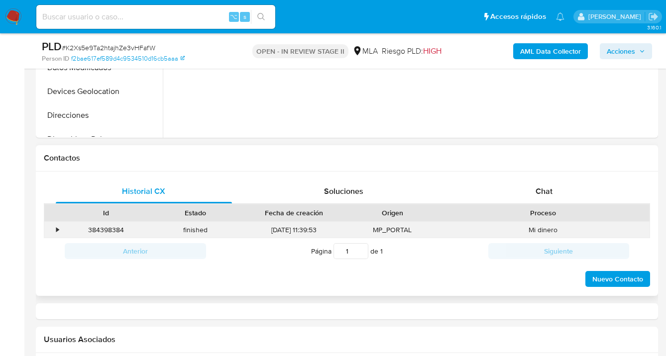
select select "10"
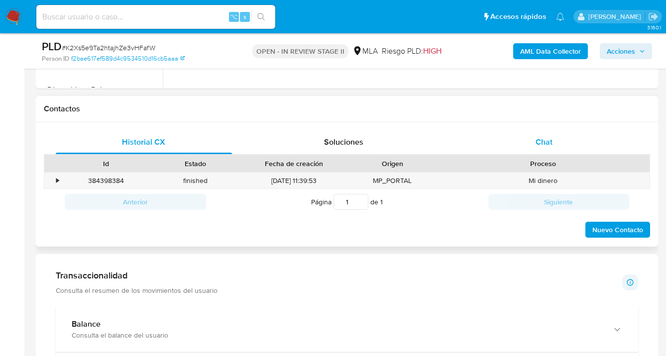
click at [540, 141] on span "Chat" at bounding box center [543, 141] width 17 height 11
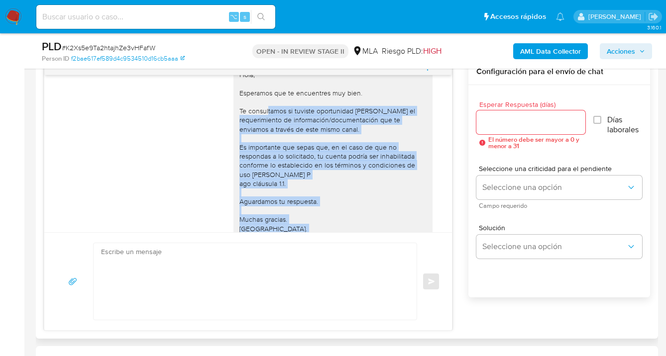
scroll to position [529, 0]
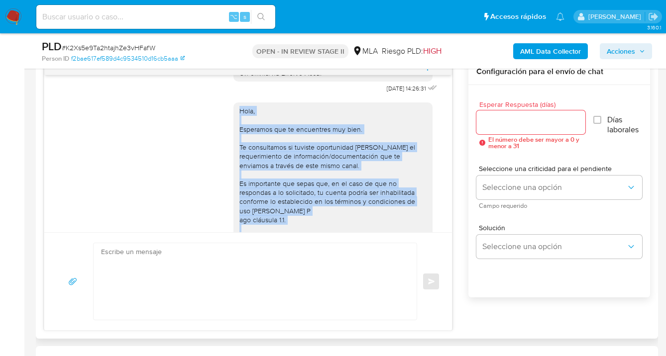
drag, startPoint x: 317, startPoint y: 206, endPoint x: 225, endPoint y: 128, distance: 120.4
click at [225, 128] on div "Hola, Esperamos que te encuentres muy bien. Te consultamos si tuviste oportunid…" at bounding box center [248, 196] width 383 height 201
copy div "Hola, Esperamos que te encuentres muy bien. Te consultamos si tuviste oportunid…"
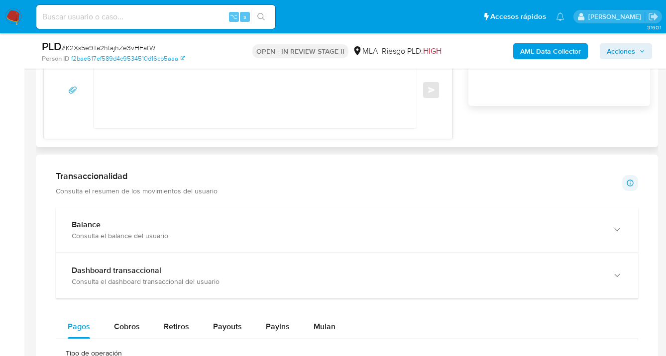
scroll to position [642, 0]
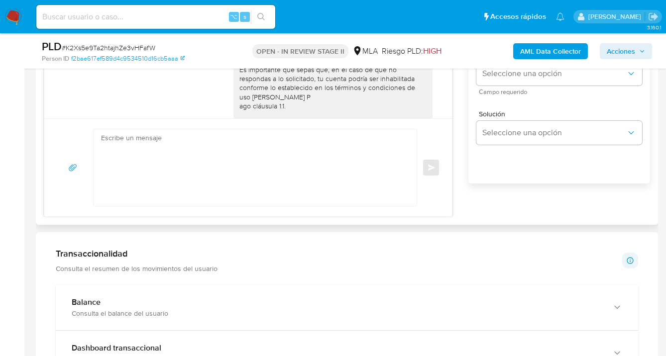
drag, startPoint x: 172, startPoint y: 164, endPoint x: 189, endPoint y: 179, distance: 22.9
click at [172, 164] on textarea at bounding box center [252, 167] width 303 height 77
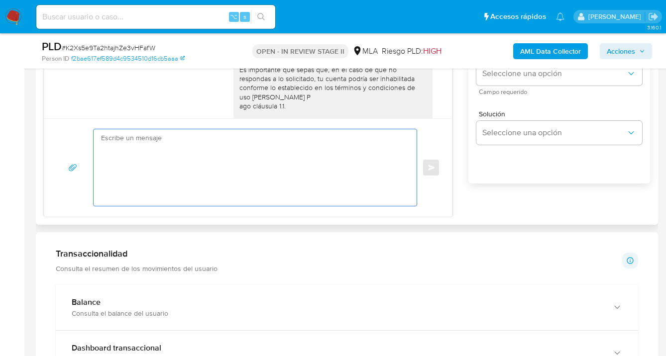
paste textarea "Hola, Esperamos que te encuentres muy bien. Te consultamos si tuviste oportunid…"
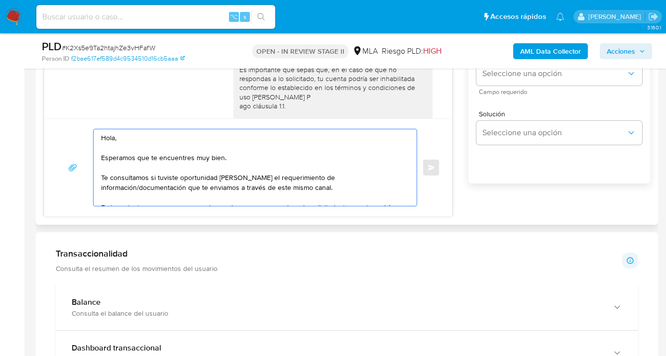
scroll to position [73, 0]
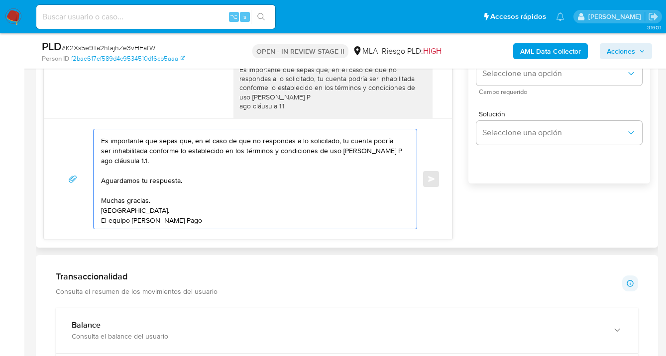
click at [161, 205] on textarea "Hola, Esperamos que te encuentres muy bien. Te consultamos si tuviste oportunid…" at bounding box center [252, 178] width 303 height 99
click at [387, 145] on textarea "Hola, Esperamos que te encuentres muy bien. Te consultamos si tuviste oportunid…" at bounding box center [252, 178] width 303 height 99
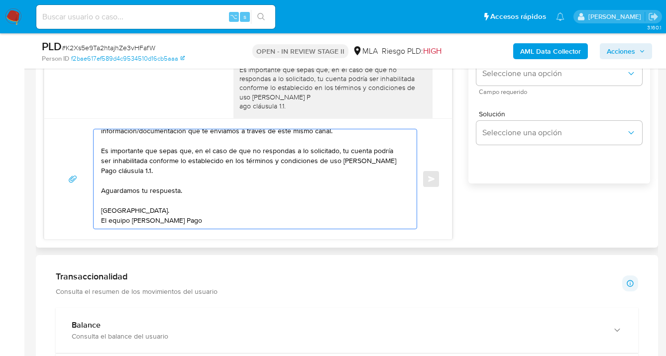
click at [229, 188] on textarea "Hola, Esperamos que te encuentres muy bien. Te consultamos si tuviste oportunid…" at bounding box center [252, 178] width 303 height 99
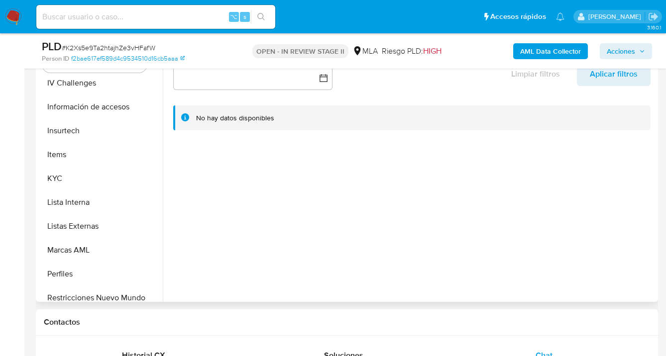
scroll to position [389, 0]
drag, startPoint x: 104, startPoint y: 181, endPoint x: 142, endPoint y: 185, distance: 37.5
click at [107, 181] on button "KYC" at bounding box center [96, 178] width 116 height 24
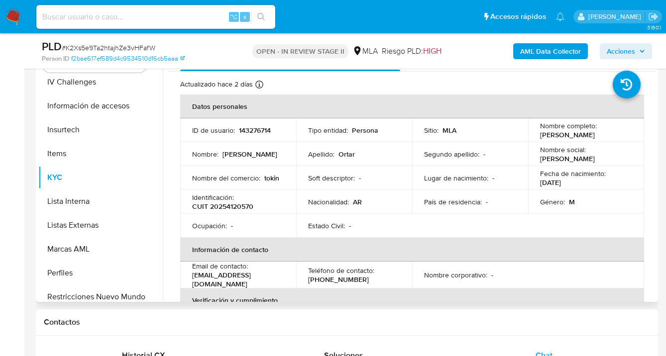
drag, startPoint x: 537, startPoint y: 137, endPoint x: 603, endPoint y: 139, distance: 66.2
click at [606, 138] on div "Nombre completo : Alberto Gustavo Ortar" at bounding box center [586, 130] width 92 height 18
copy p "Alberto Gustavo Ortar"
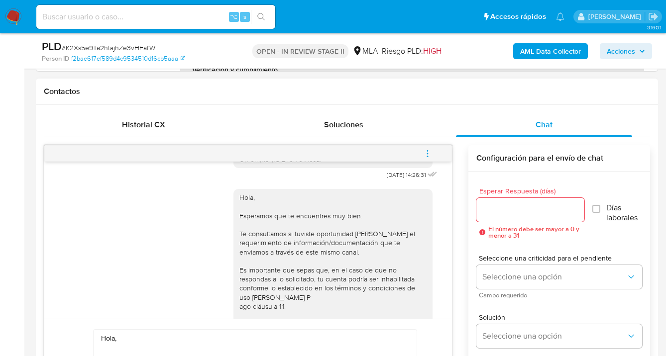
scroll to position [490, 0]
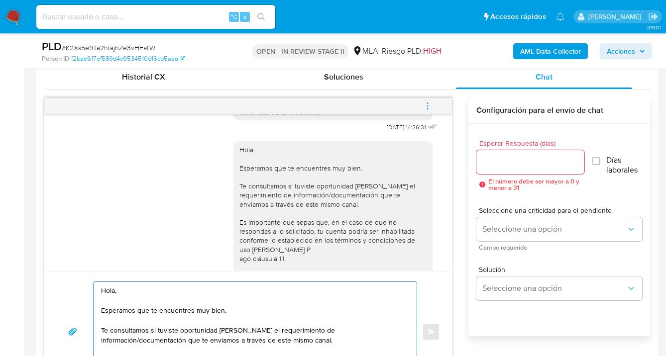
click at [114, 293] on textarea "Hola, Esperamos que te encuentres muy bien. Te consultamos si tuviste oportunid…" at bounding box center [252, 331] width 303 height 99
paste textarea "Alberto Gustavo Ortar"
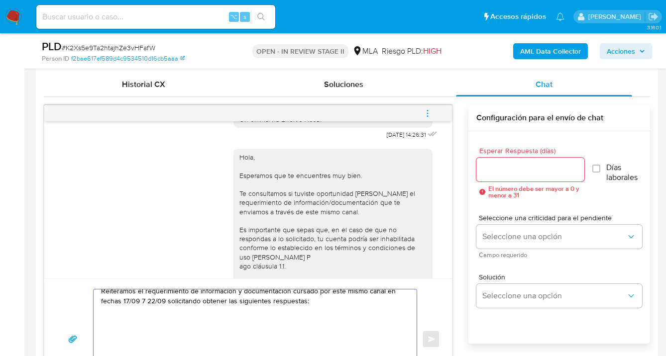
scroll to position [39, 0]
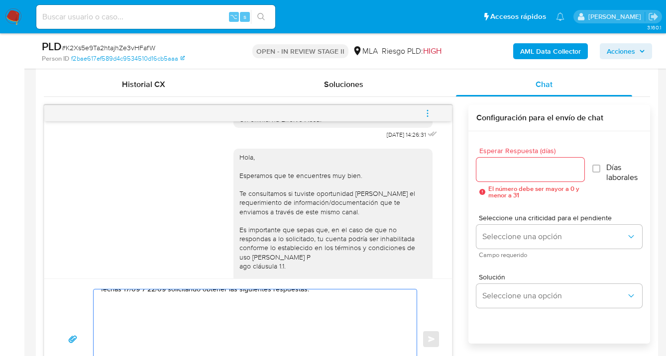
click at [127, 319] on textarea "Hola Alberto Gustavo Ortar, esperamos que te encuentres muy bien. Reiteramos el…" at bounding box center [252, 339] width 303 height 99
paste textarea ", adjunta la siguiente documentación. A modo de ejemplo, puedes enviar uno de e…"
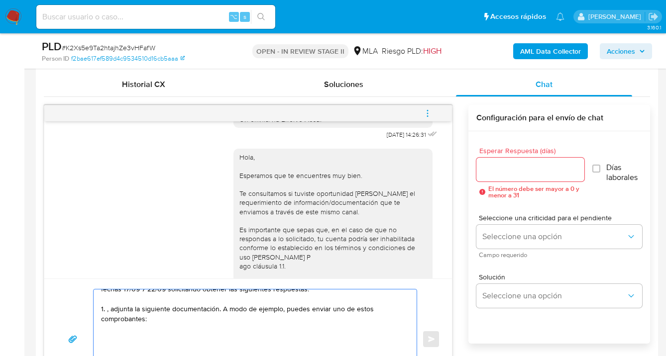
click at [114, 309] on textarea "Hola Alberto Gustavo Ortar, esperamos que te encuentres muy bien. Reiteramos el…" at bounding box center [252, 339] width 303 height 99
drag, startPoint x: 212, startPoint y: 309, endPoint x: 216, endPoint y: 313, distance: 5.3
click at [213, 309] on textarea "Hola Alberto Gustavo Ortar, esperamos que te encuentres muy bien. Reiteramos el…" at bounding box center [252, 339] width 303 height 99
paste textarea "- Últimas 6 Declaraciones Juradas de Ingresos Brutos (donde se visualice la bas…"
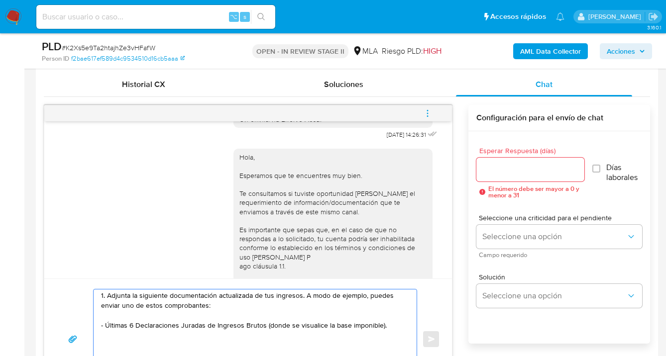
scroll to position [59, 0]
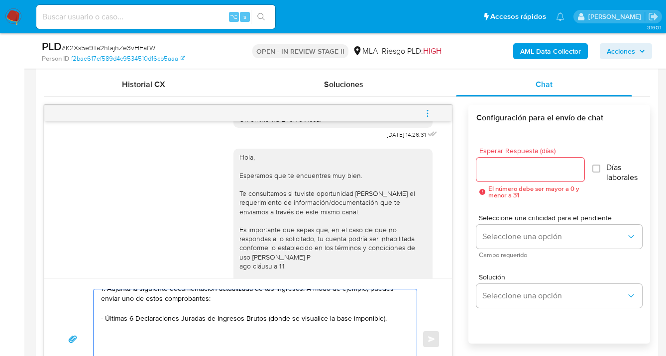
paste textarea "Tené en cuenta que, además de los ejemplos mencionados, podés adjuntar voluntar…"
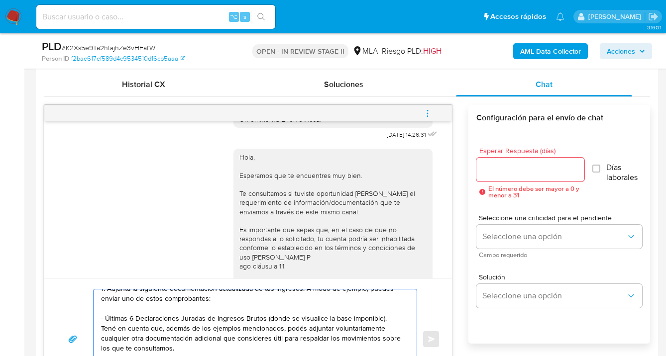
click at [103, 328] on textarea "Hola Alberto Gustavo Ortar, esperamos que te encuentres muy bien. Reiteramos el…" at bounding box center [252, 339] width 303 height 99
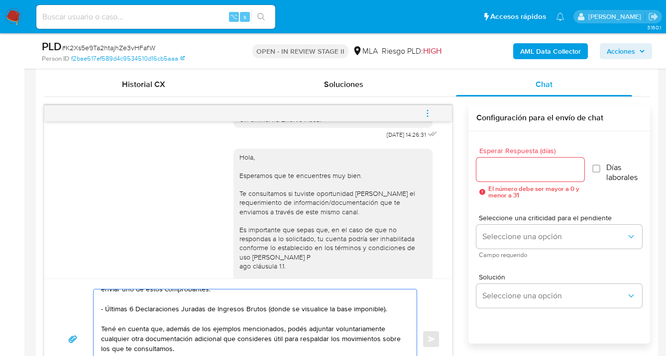
scroll to position [80, 0]
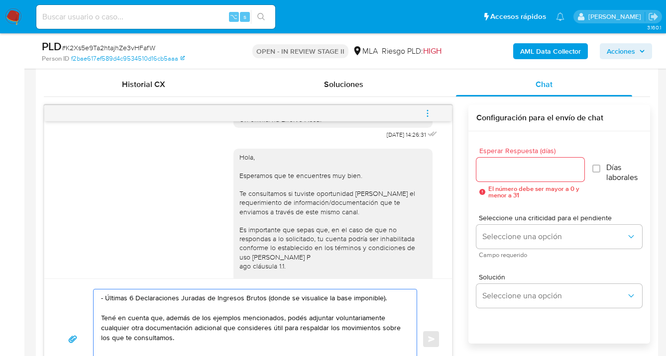
drag, startPoint x: 201, startPoint y: 318, endPoint x: 203, endPoint y: 327, distance: 9.1
click at [201, 318] on textarea "Hola Alberto Gustavo Ortar, esperamos que te encuentres muy bien. Reiteramos el…" at bounding box center [252, 339] width 303 height 99
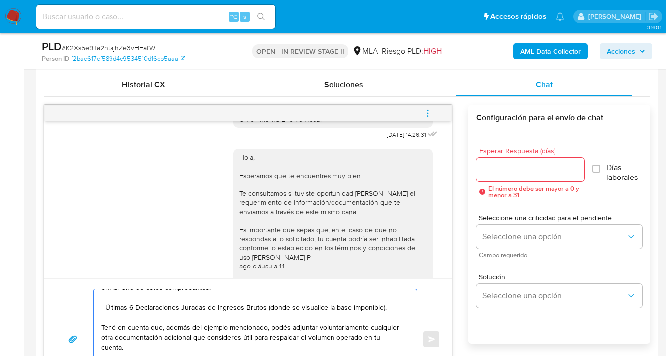
scroll to position [151, 0]
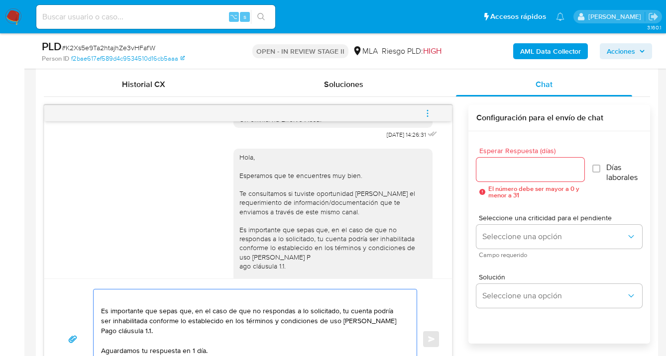
click at [109, 299] on textarea "Hola Alberto Gustavo Ortar, esperamos que te encuentres muy bien. Reiteramos el…" at bounding box center [252, 339] width 303 height 99
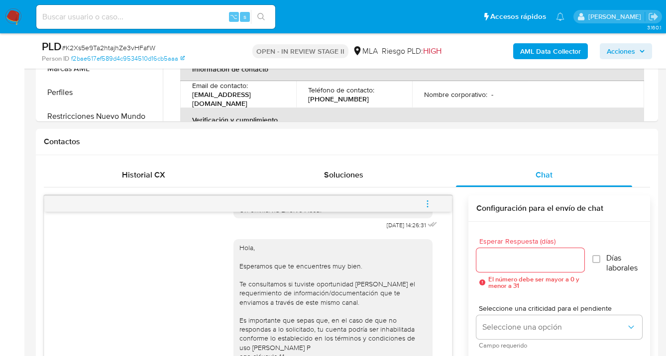
scroll to position [273, 0]
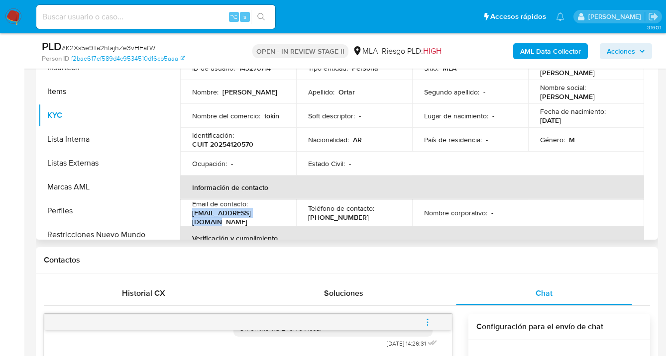
drag, startPoint x: 266, startPoint y: 216, endPoint x: 191, endPoint y: 214, distance: 74.6
click at [191, 214] on td "Email de contacto : albertoortar@gmail.com" at bounding box center [238, 212] width 116 height 27
copy p "albertoortar@gmail.com"
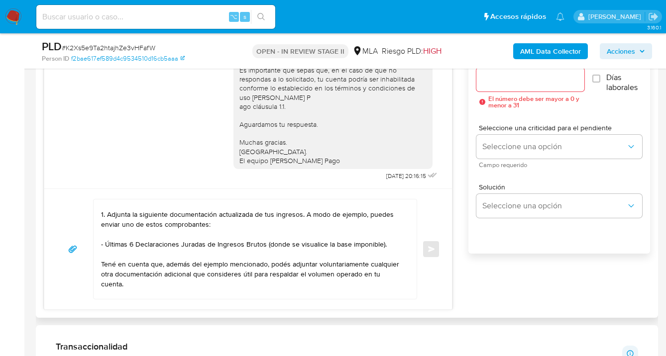
scroll to position [34, 0]
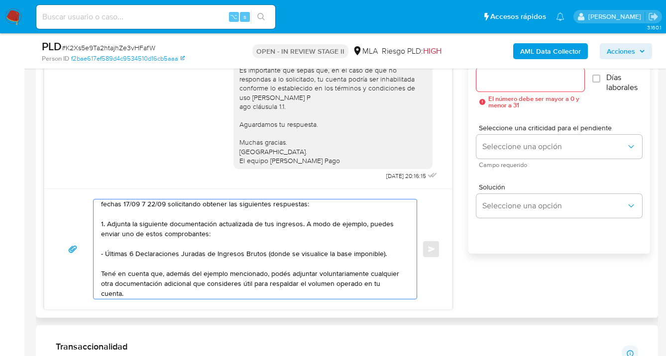
click at [308, 206] on textarea "Hola Alberto Gustavo Ortar, esperamos que te encuentres muy bien. Reiteramos el…" at bounding box center [252, 248] width 303 height 99
paste textarea "1. Descripción de la actividad: - Detalla la actividad que realizas a través de…"
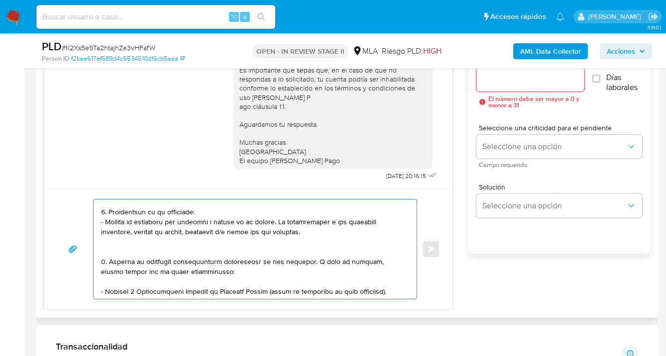
scroll to position [45, 0]
click at [197, 212] on textarea at bounding box center [252, 248] width 303 height 99
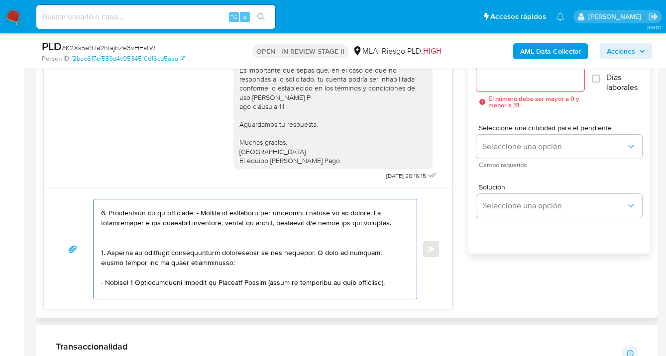
scroll to position [35, 0]
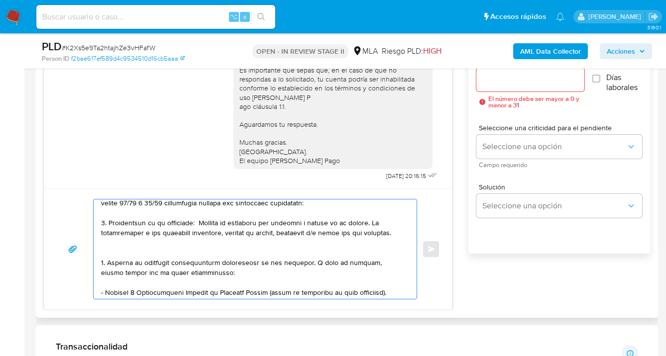
click at [154, 248] on textarea at bounding box center [252, 248] width 303 height 99
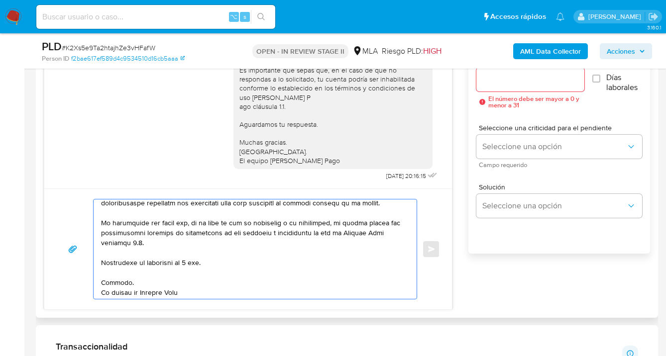
scroll to position [149, 0]
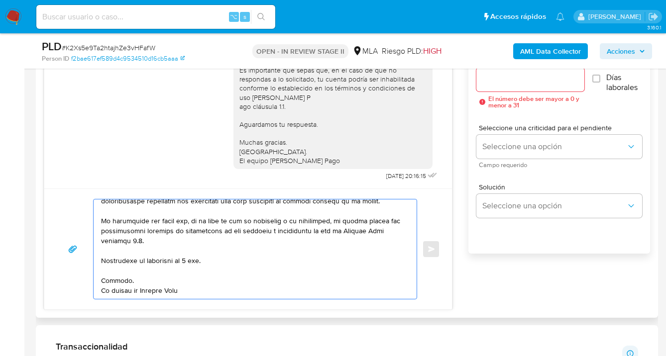
drag, startPoint x: 101, startPoint y: 208, endPoint x: 194, endPoint y: 263, distance: 107.1
click at [194, 263] on textarea at bounding box center [252, 248] width 303 height 99
click at [192, 263] on textarea at bounding box center [252, 248] width 303 height 99
drag, startPoint x: 100, startPoint y: 209, endPoint x: 258, endPoint y: 283, distance: 174.3
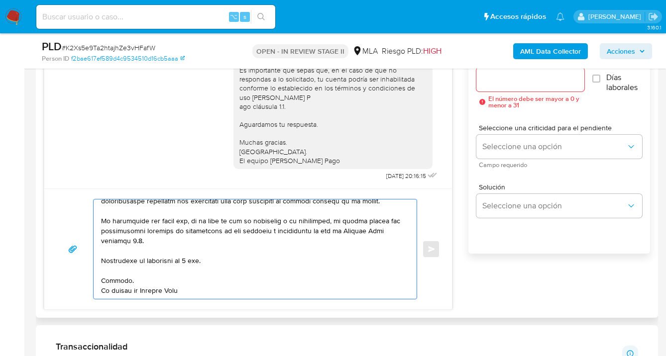
click at [259, 283] on textarea at bounding box center [252, 248] width 303 height 99
click at [273, 259] on textarea at bounding box center [252, 248] width 303 height 99
type textarea "Hola Alberto Gustavo Ortar, esperamos que te encuentres muy bien. Reiteramos el…"
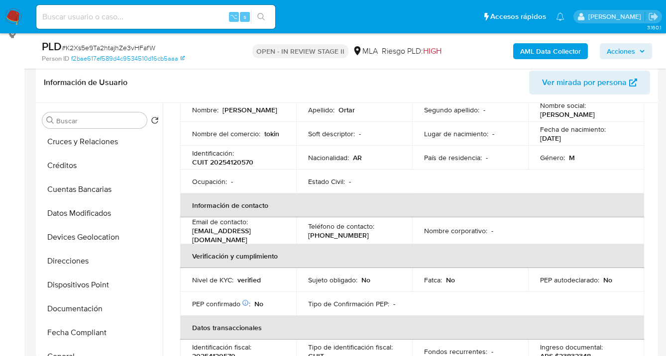
scroll to position [0, 0]
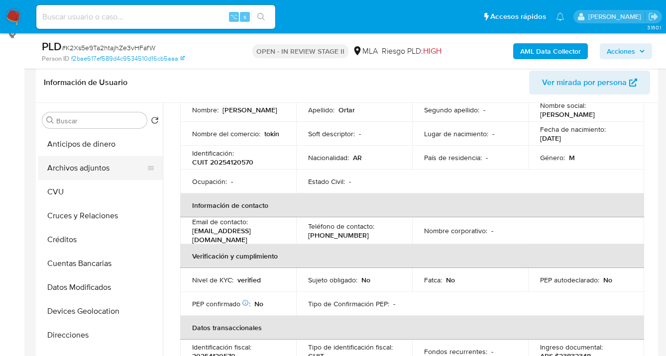
click at [116, 164] on button "Archivos adjuntos" at bounding box center [96, 168] width 116 height 24
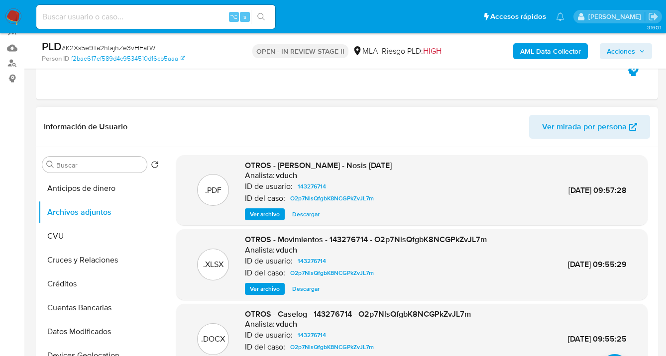
scroll to position [154, 0]
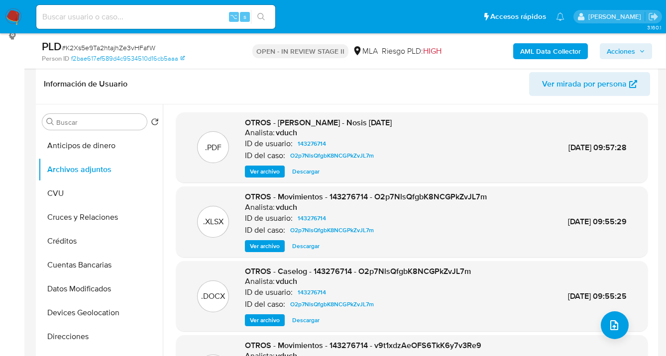
click at [257, 170] on span "Ver archivo" at bounding box center [265, 172] width 30 height 10
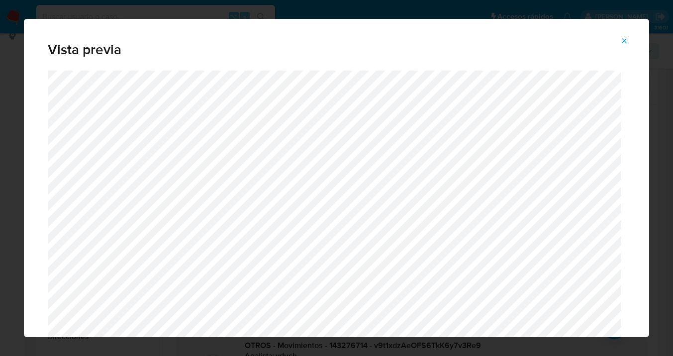
click at [624, 38] on icon "Attachment preview" at bounding box center [624, 41] width 8 height 8
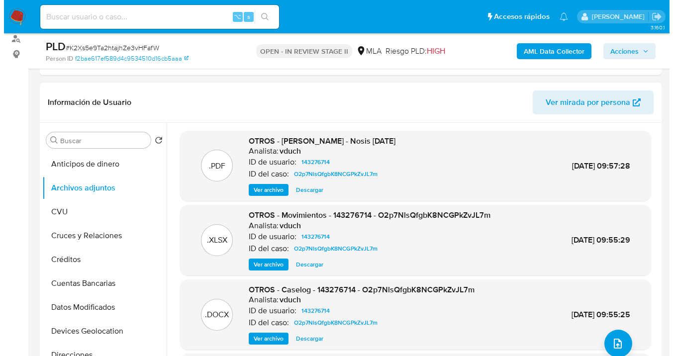
scroll to position [135, 0]
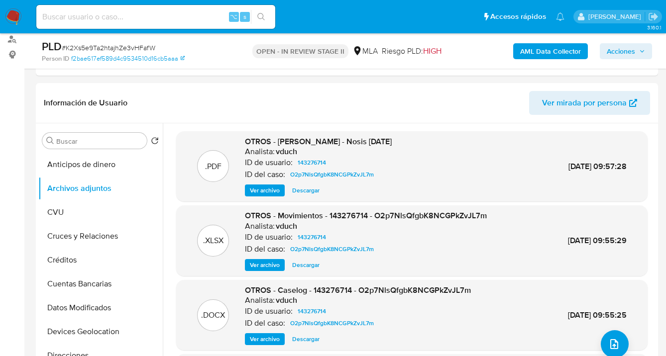
click at [550, 54] on b "AML Data Collector" at bounding box center [550, 51] width 61 height 16
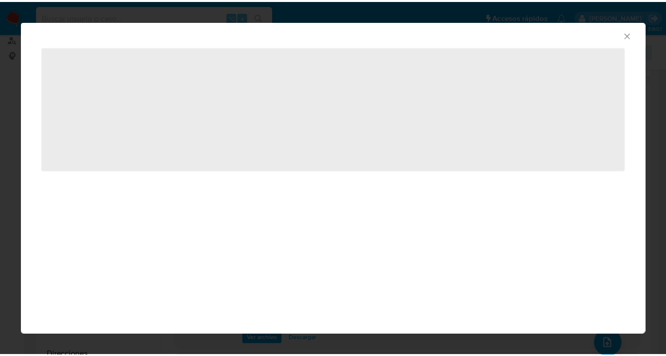
scroll to position [166, 0]
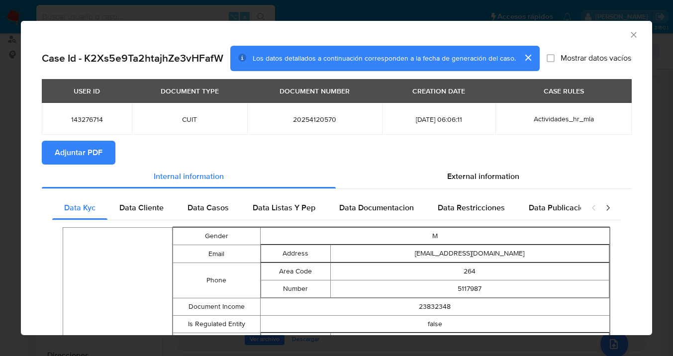
click at [77, 157] on span "Adjuntar PDF" at bounding box center [79, 153] width 48 height 22
click at [629, 35] on icon "Cerrar ventana" at bounding box center [634, 35] width 10 height 10
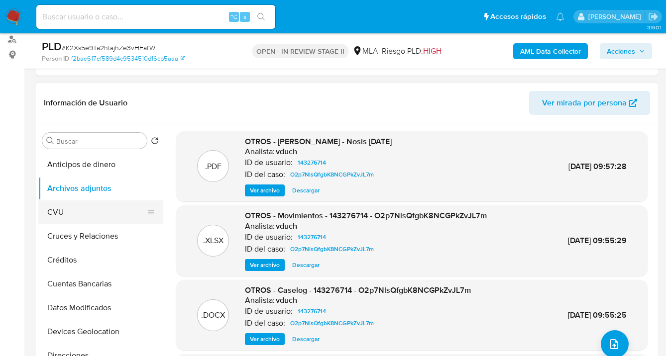
click at [81, 214] on button "CVU" at bounding box center [96, 212] width 116 height 24
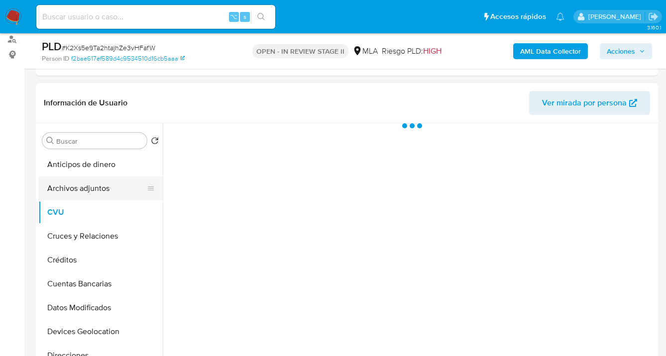
click at [106, 191] on button "Archivos adjuntos" at bounding box center [96, 189] width 116 height 24
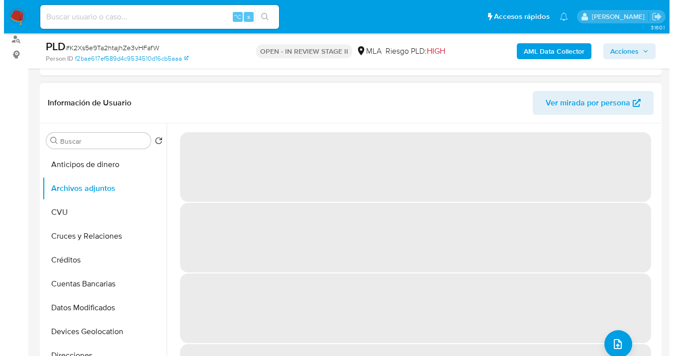
scroll to position [146, 0]
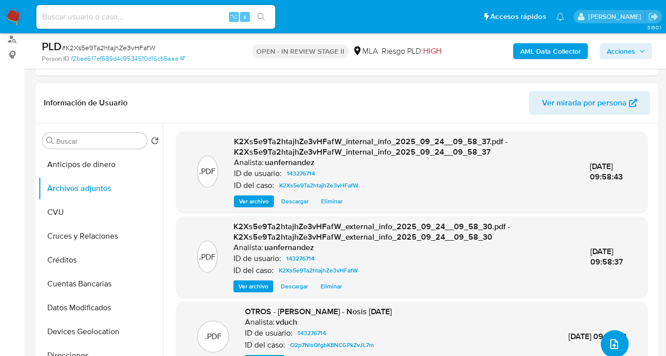
click at [611, 342] on icon "upload-file" at bounding box center [614, 344] width 12 height 12
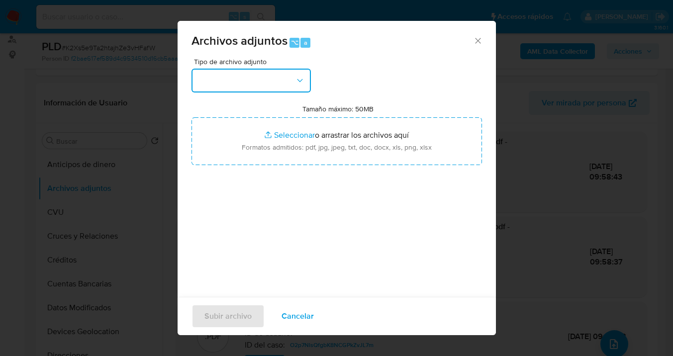
drag, startPoint x: 278, startPoint y: 76, endPoint x: 279, endPoint y: 88, distance: 11.5
click at [278, 77] on button "button" at bounding box center [251, 81] width 119 height 24
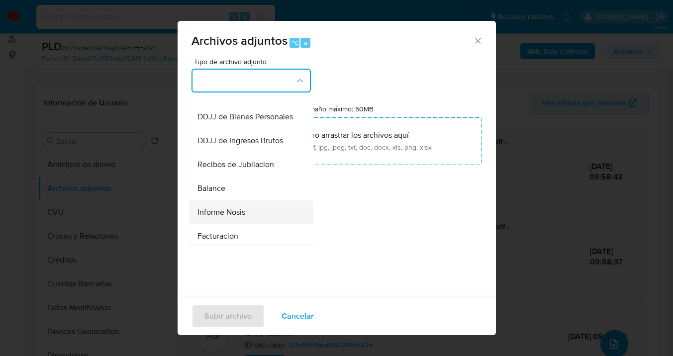
scroll to position [313, 0]
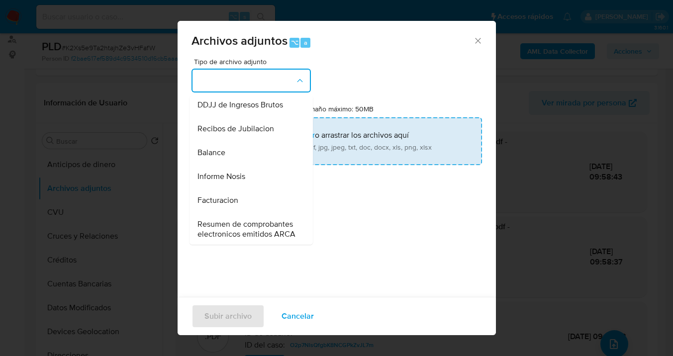
drag, startPoint x: 246, startPoint y: 198, endPoint x: 344, endPoint y: 151, distance: 109.0
click at [246, 189] on div "Informe Nosis" at bounding box center [247, 177] width 101 height 24
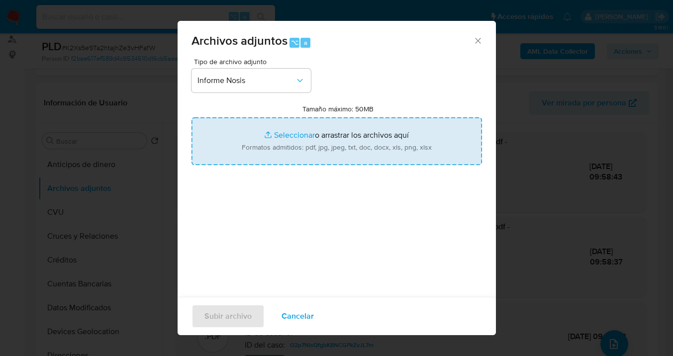
click at [346, 148] on input "Tamaño máximo: 50MB Seleccionar archivos" at bounding box center [337, 141] width 291 height 48
type input "C:\fakepath\143276714-NOSIS_Manager_InformeIndividual_20254120570_620658_202509…"
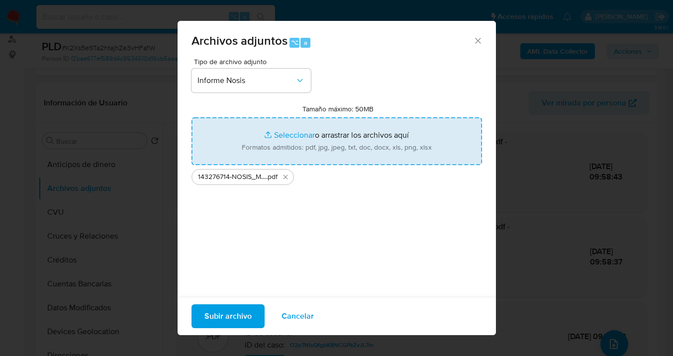
click at [235, 316] on span "Subir archivo" at bounding box center [227, 316] width 47 height 22
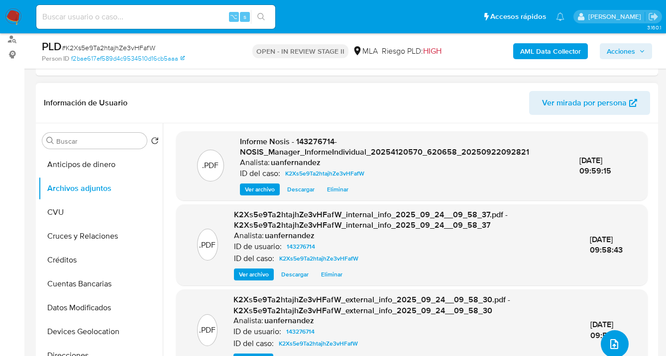
click at [610, 342] on icon "upload-file" at bounding box center [614, 344] width 12 height 12
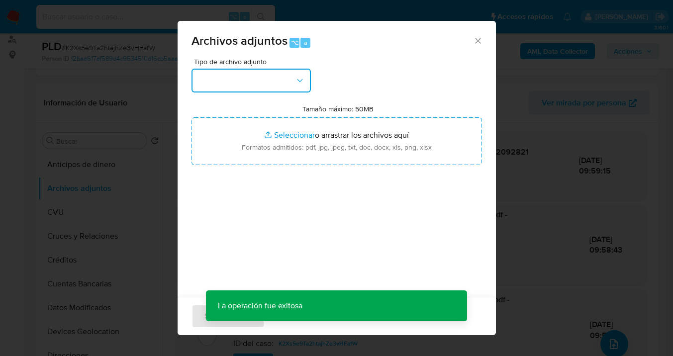
click at [301, 85] on icon "button" at bounding box center [300, 81] width 10 height 10
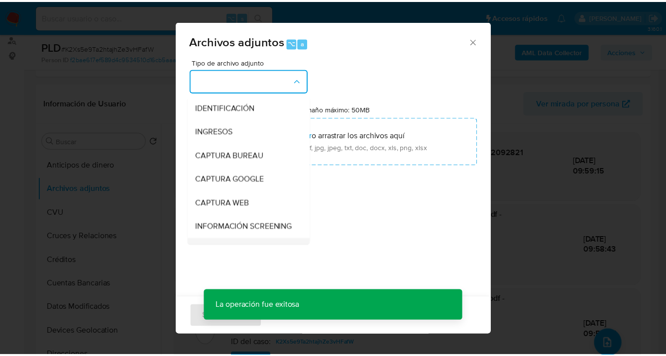
scroll to position [96, 0]
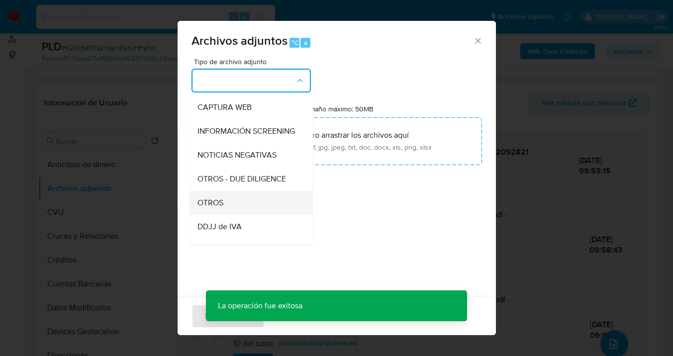
click at [253, 212] on div "OTROS" at bounding box center [247, 203] width 101 height 24
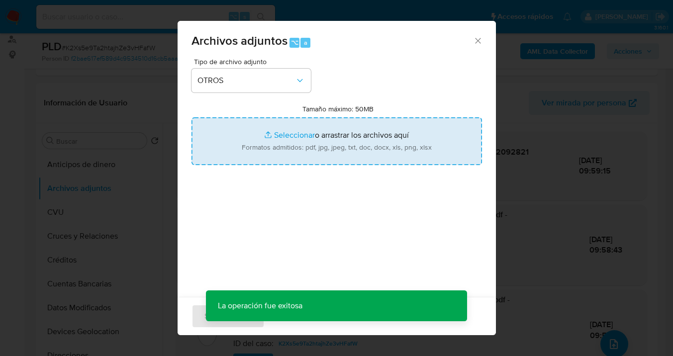
click at [346, 142] on input "Tamaño máximo: 50MB Seleccionar archivos" at bounding box center [337, 141] width 291 height 48
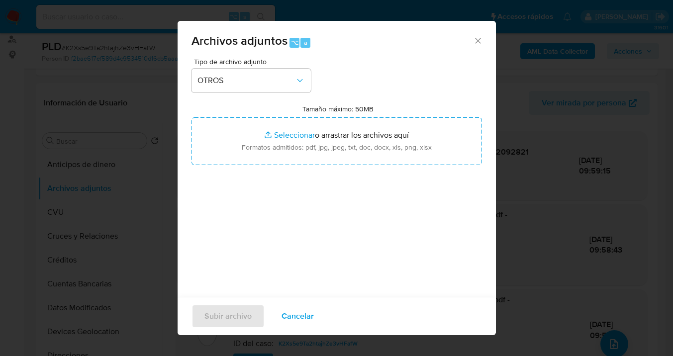
type input "C:\fakepath\143276714 Movimientos-v10_3.xlsx"
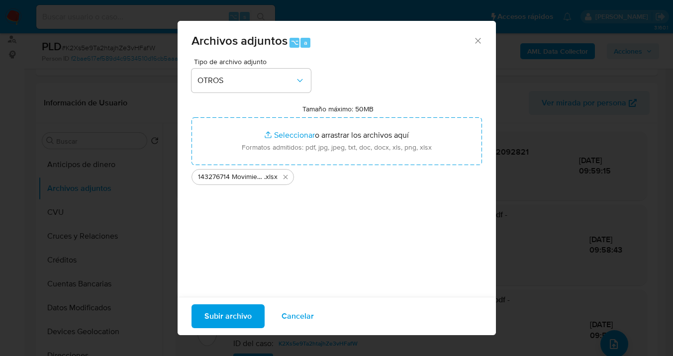
click at [227, 318] on span "Subir archivo" at bounding box center [227, 316] width 47 height 22
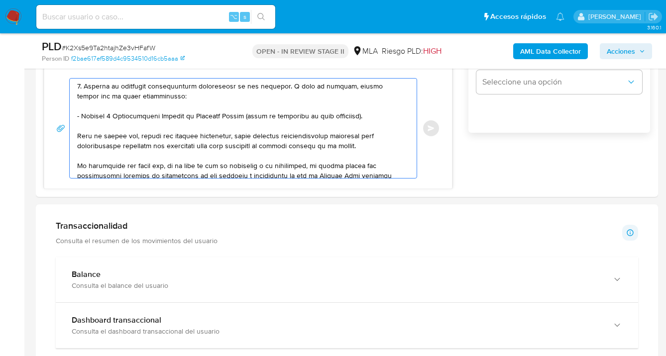
scroll to position [0, 0]
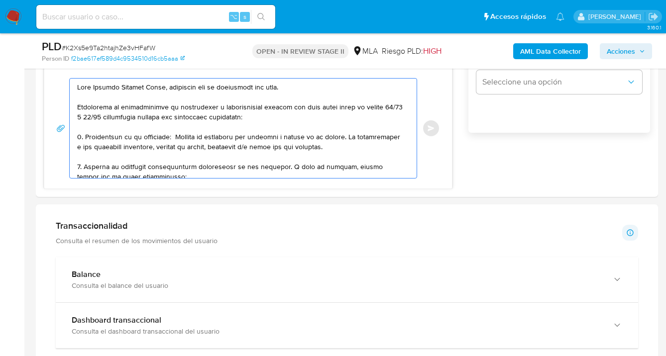
drag, startPoint x: 207, startPoint y: 167, endPoint x: -12, endPoint y: 53, distance: 247.0
click at [0, 53] on html "Pausado Ver notificaciones ⌥ s Accesos rápidos Presiona las siguientes teclas p…" at bounding box center [333, 291] width 666 height 1968
click at [541, 178] on div "17/09/2025 14:26:31 Hola, Esperamos que te encuentres muy bien. Te consultamos …" at bounding box center [347, 41] width 606 height 295
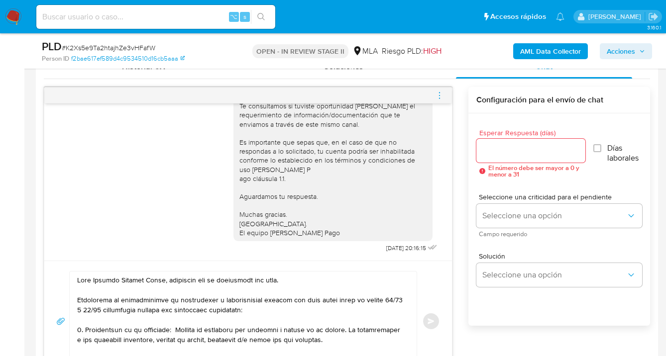
scroll to position [486, 0]
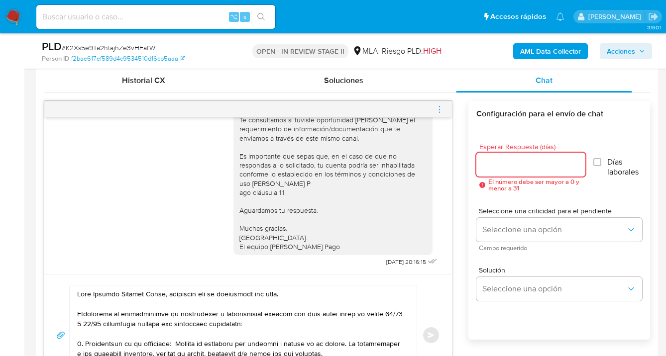
click at [529, 165] on input "Esperar Respuesta (días)" at bounding box center [530, 164] width 109 height 13
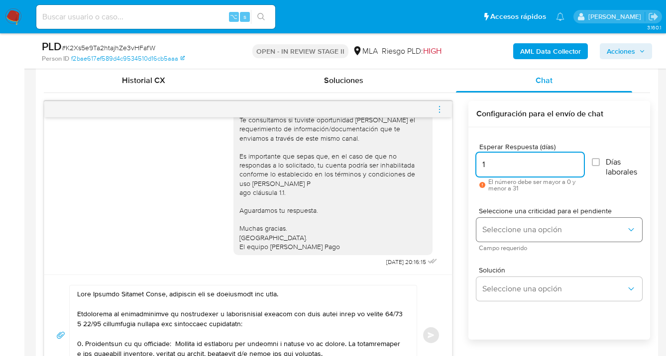
type input "1"
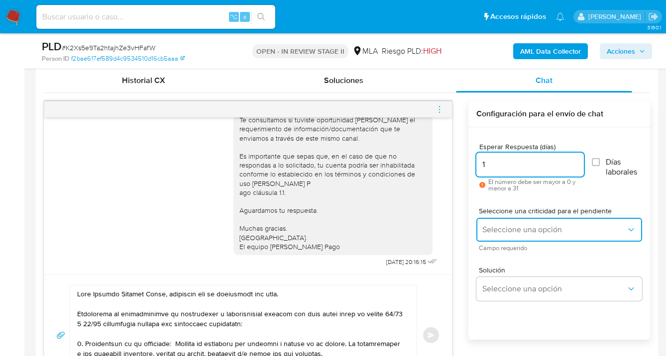
click at [520, 222] on button "Seleccione una opción" at bounding box center [559, 230] width 166 height 24
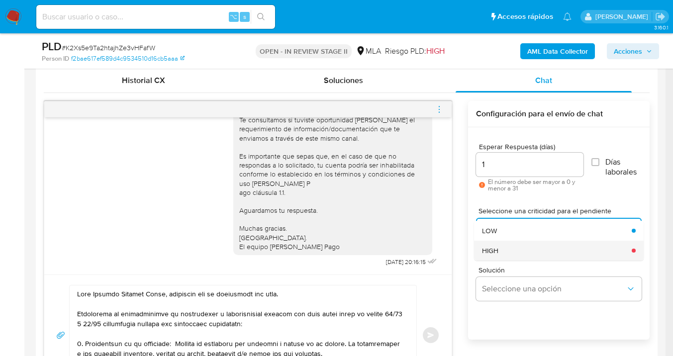
click at [520, 249] on div "HIGH" at bounding box center [554, 251] width 144 height 20
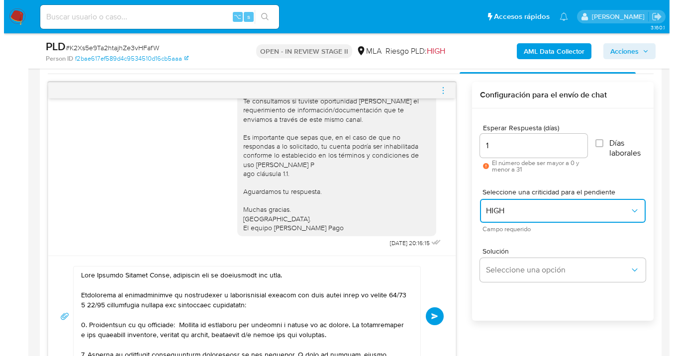
scroll to position [505, 0]
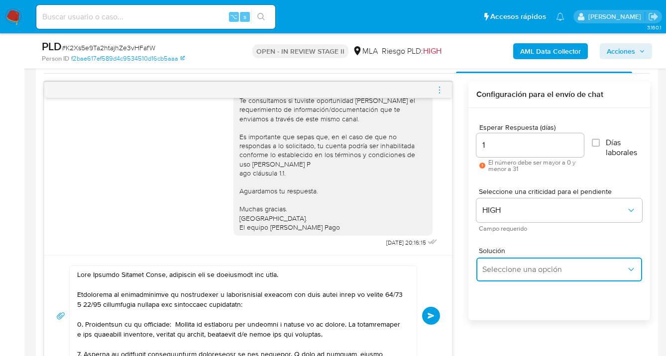
click at [518, 272] on span "Seleccione una opción" at bounding box center [554, 270] width 144 height 10
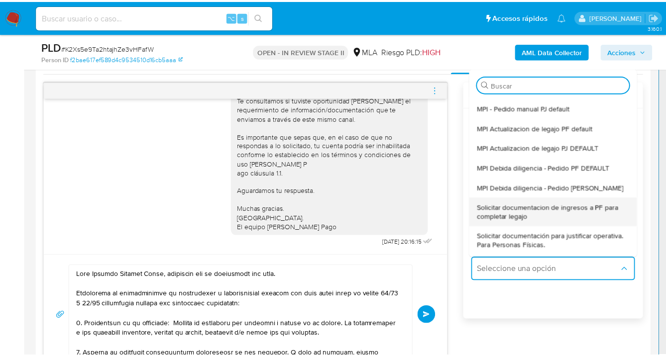
scroll to position [32, 0]
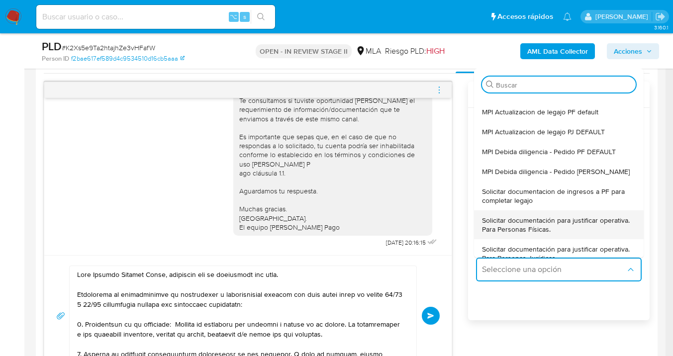
click at [531, 222] on span "Solicitar documentación para justificar operativa. Para Personas Físicas." at bounding box center [556, 225] width 148 height 18
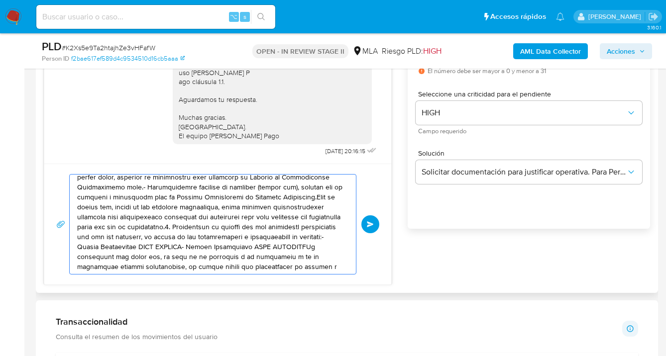
scroll to position [31, 0]
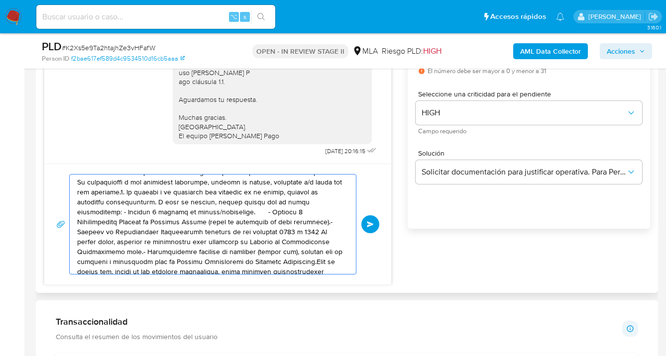
drag, startPoint x: 256, startPoint y: 259, endPoint x: 46, endPoint y: 162, distance: 231.3
click at [46, 162] on div "17/09/2025 14:26:31 Hola, Esperamos que te encuentres muy bien. Te consultamos …" at bounding box center [218, 137] width 348 height 295
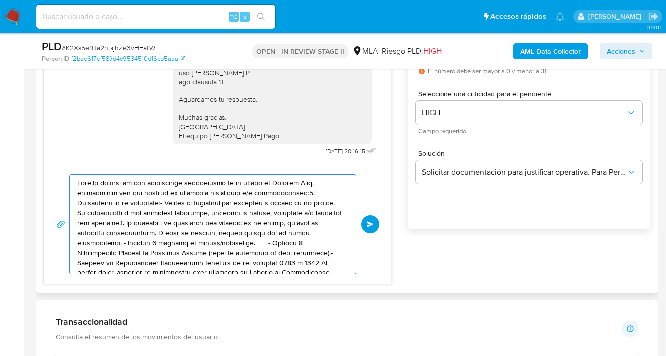
type textarea "ilitada de acuerdo a los términos y condiciones de uso de Mercado Pago.Formatos…"
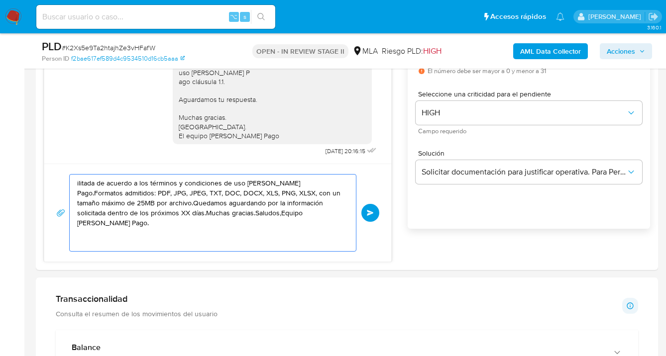
drag, startPoint x: 230, startPoint y: 236, endPoint x: -17, endPoint y: 137, distance: 266.1
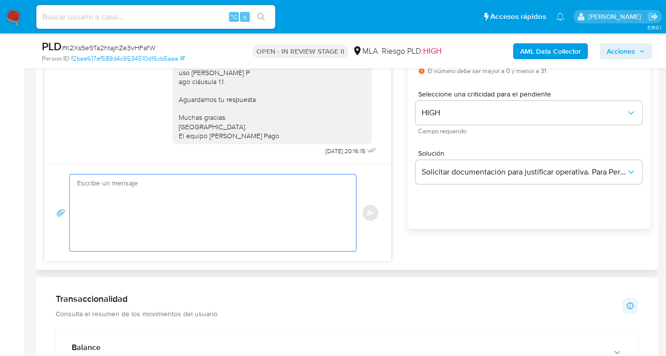
paste textarea "Hola Alberto Gustavo Ortar, esperamos que te encuentres muy bien. Reiteramos el…"
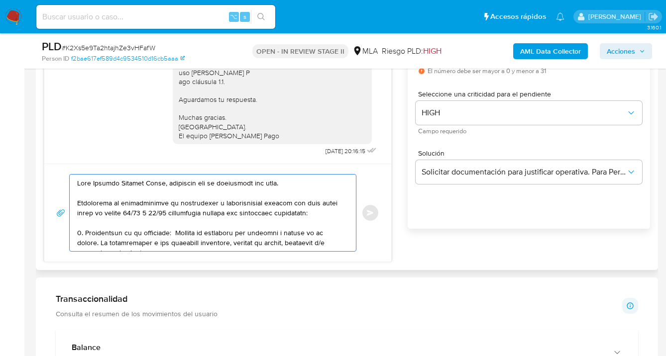
scroll to position [183, 0]
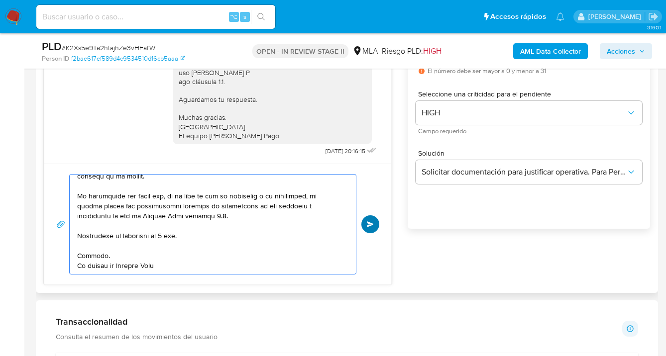
type textarea "Hola Alberto Gustavo Ortar, esperamos que te encuentres muy bien. Reiteramos el…"
click at [370, 221] on span "Enviar" at bounding box center [370, 224] width 7 height 6
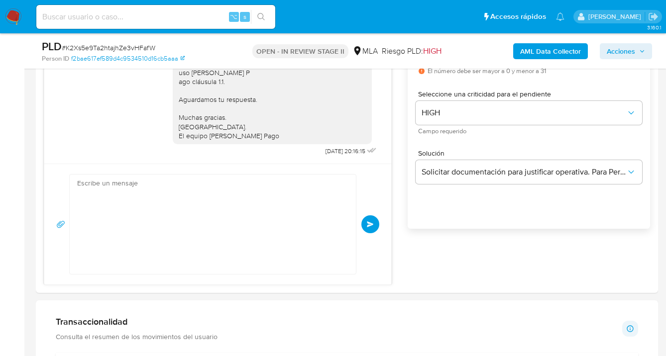
scroll to position [953, 0]
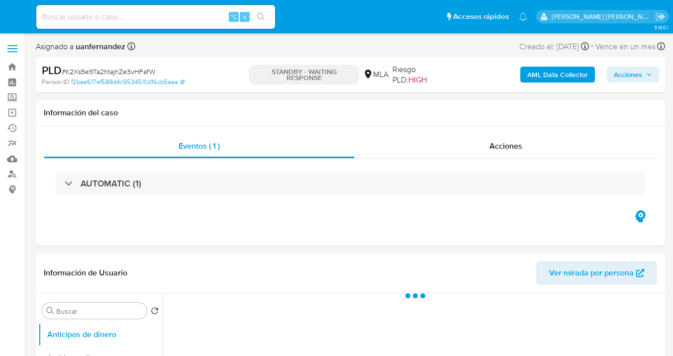
select select "10"
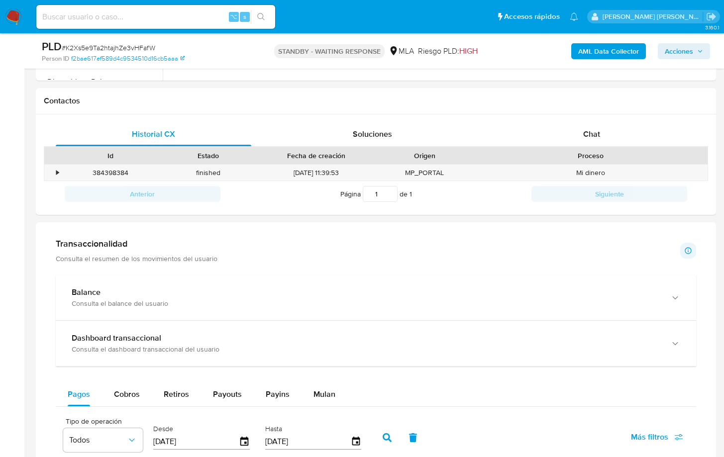
scroll to position [436, 0]
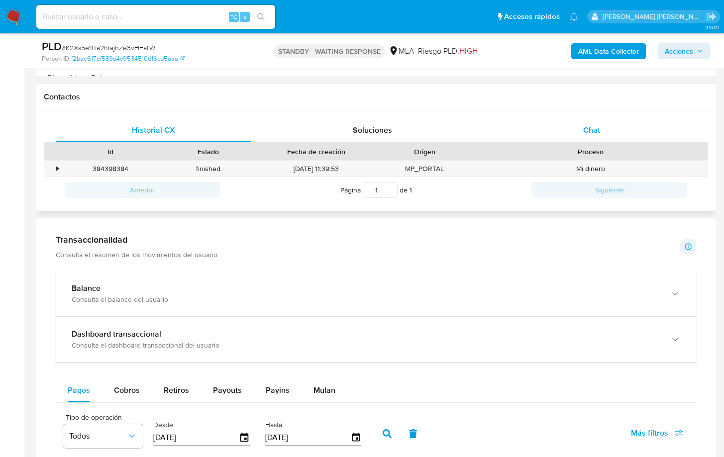
click at [594, 131] on span "Chat" at bounding box center [591, 129] width 17 height 11
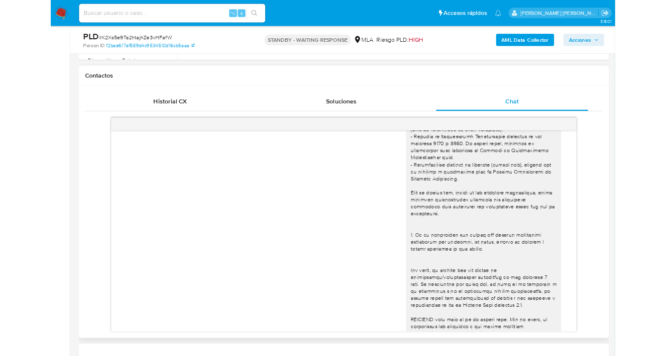
scroll to position [172, 0]
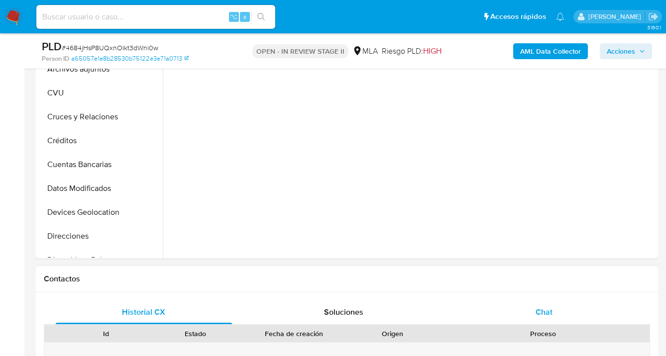
scroll to position [342, 0]
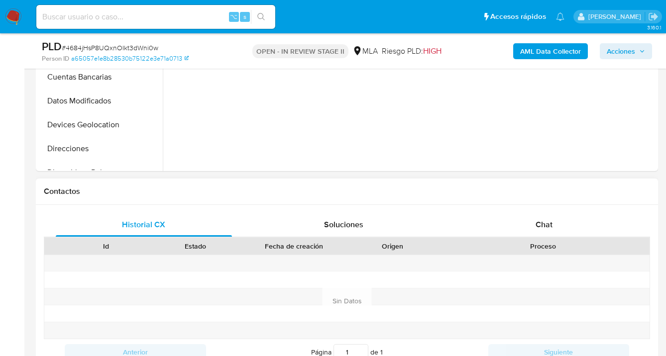
select select "10"
click at [548, 223] on span "Chat" at bounding box center [543, 224] width 17 height 11
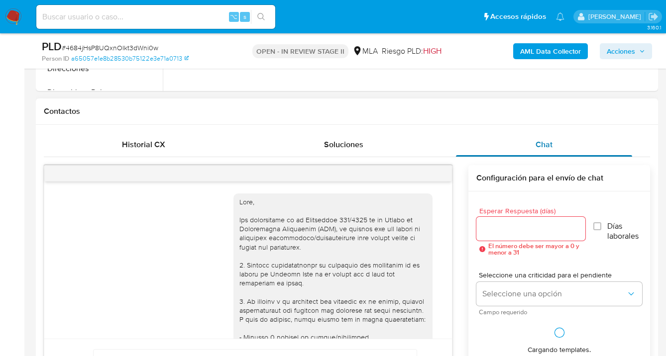
scroll to position [625, 0]
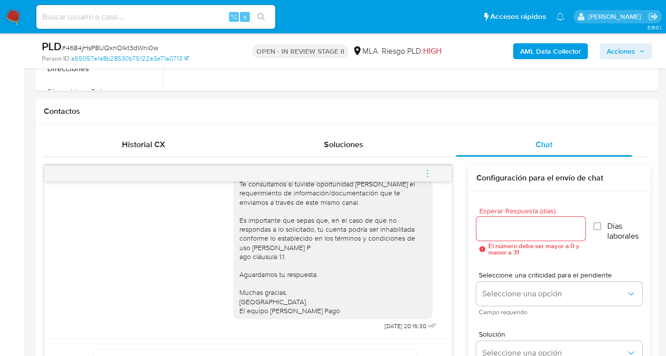
click at [429, 172] on icon "menu-action" at bounding box center [427, 173] width 9 height 9
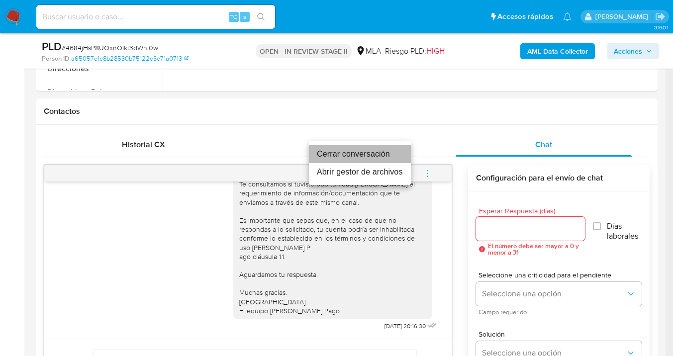
click at [374, 155] on li "Cerrar conversación" at bounding box center [360, 154] width 102 height 18
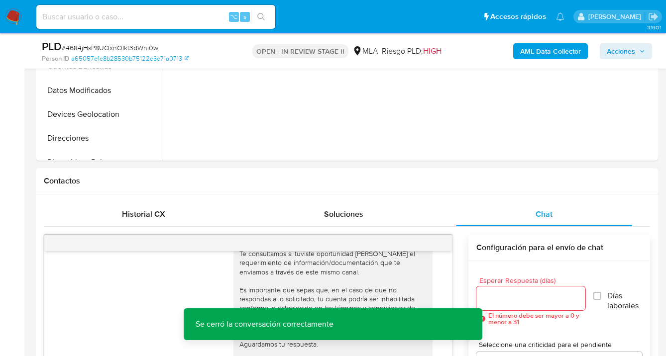
scroll to position [211, 0]
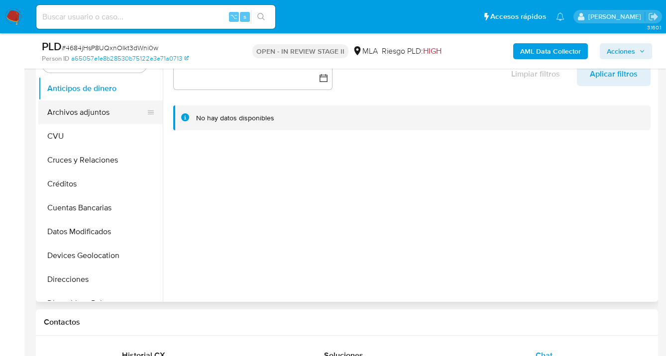
click at [92, 107] on button "Archivos adjuntos" at bounding box center [96, 112] width 116 height 24
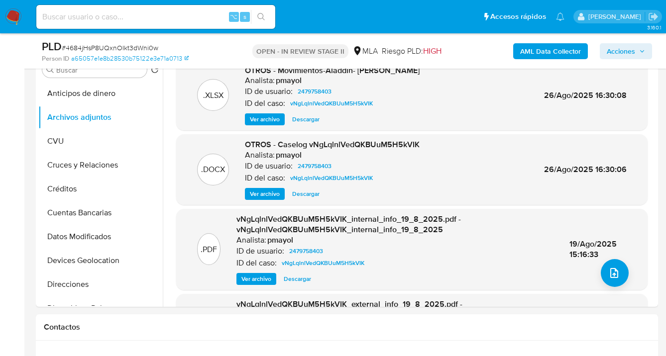
scroll to position [0, 0]
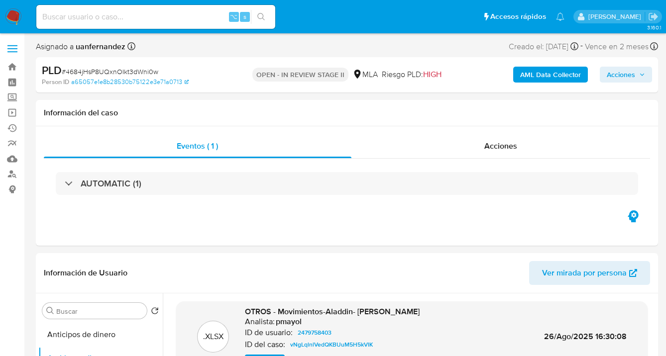
click at [551, 75] on b "AML Data Collector" at bounding box center [550, 75] width 61 height 16
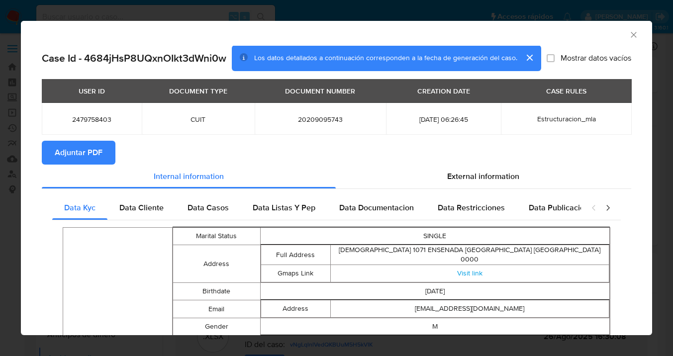
drag, startPoint x: 74, startPoint y: 148, endPoint x: 89, endPoint y: 144, distance: 15.4
click at [74, 148] on span "Adjuntar PDF" at bounding box center [79, 153] width 48 height 22
click at [629, 33] on icon "Cerrar ventana" at bounding box center [634, 35] width 10 height 10
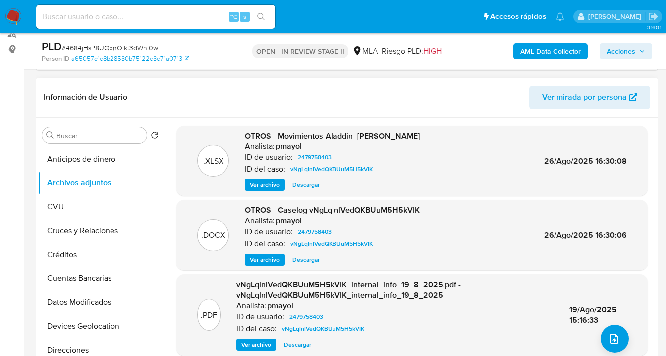
scroll to position [211, 0]
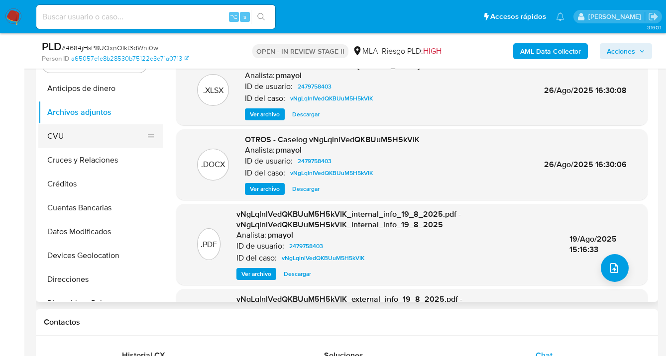
click at [98, 134] on button "CVU" at bounding box center [96, 136] width 116 height 24
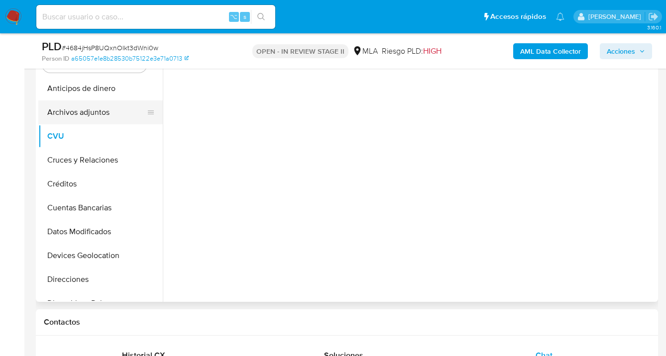
click at [106, 118] on button "Archivos adjuntos" at bounding box center [96, 112] width 116 height 24
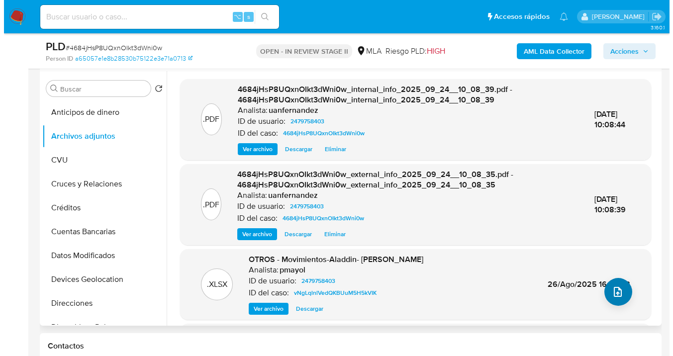
scroll to position [187, 0]
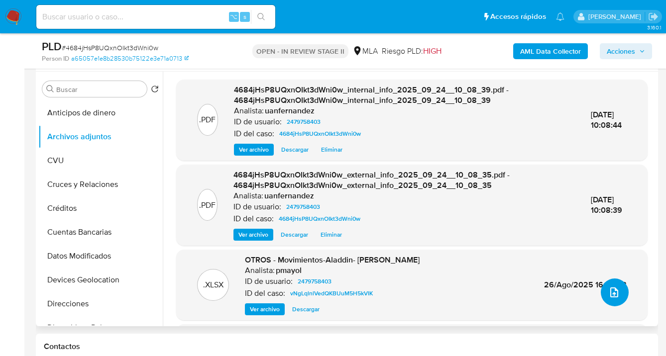
click at [612, 285] on button "upload-file" at bounding box center [614, 293] width 28 height 28
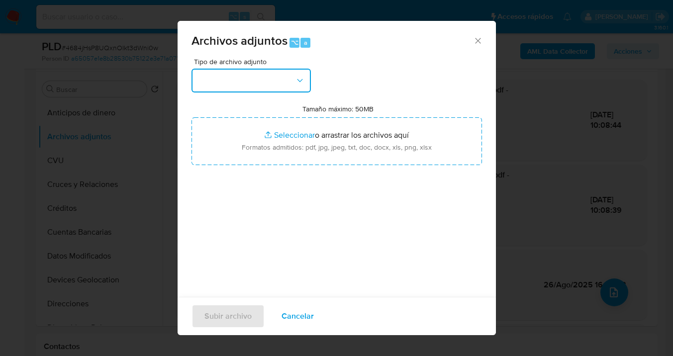
click at [300, 79] on icon "button" at bounding box center [300, 81] width 10 height 10
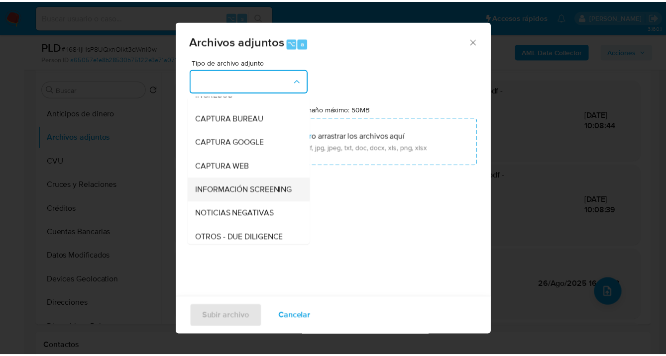
scroll to position [78, 0]
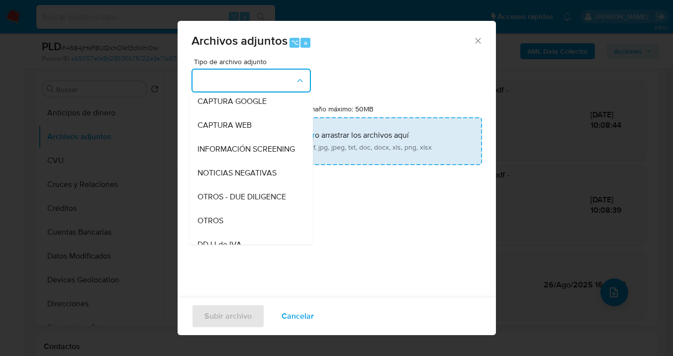
drag, startPoint x: 242, startPoint y: 225, endPoint x: 347, endPoint y: 130, distance: 141.3
click at [243, 224] on div "OTROS" at bounding box center [247, 221] width 101 height 24
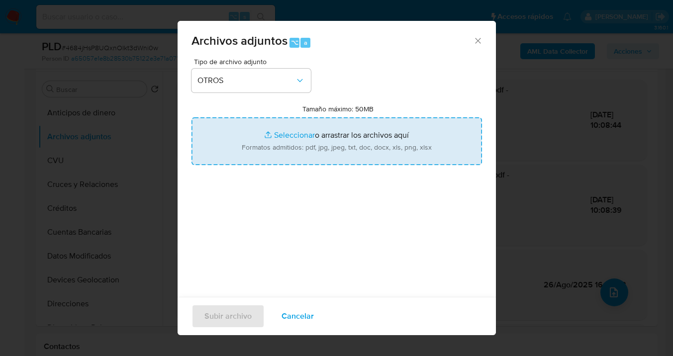
click at [348, 130] on input "Tamaño máximo: 50MB Seleccionar archivos" at bounding box center [337, 141] width 291 height 48
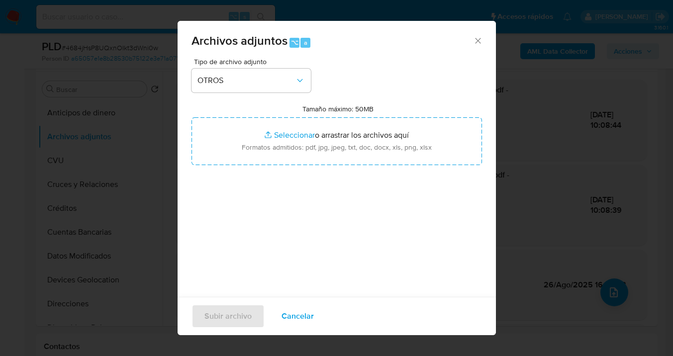
type input "C:\fakepath\2479758403 Movimientos [PERSON_NAME][DATE].xlsx"
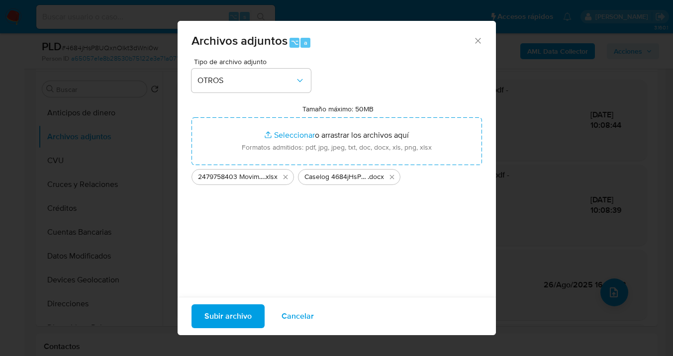
click at [228, 314] on span "Subir archivo" at bounding box center [227, 316] width 47 height 22
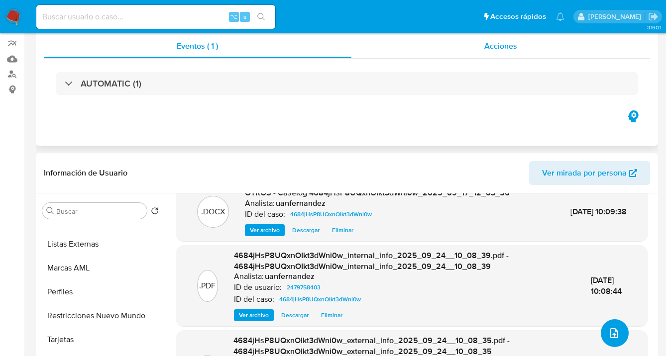
scroll to position [0, 0]
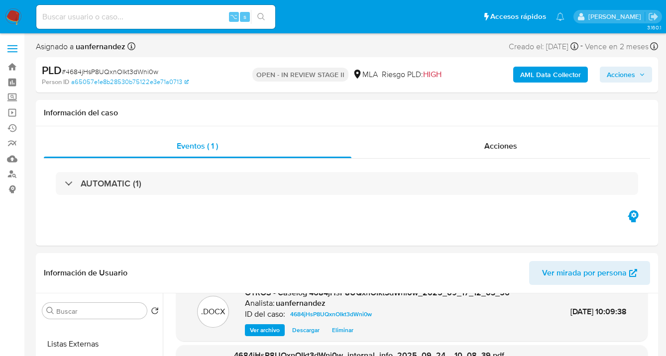
click at [620, 77] on span "Acciones" at bounding box center [620, 75] width 28 height 16
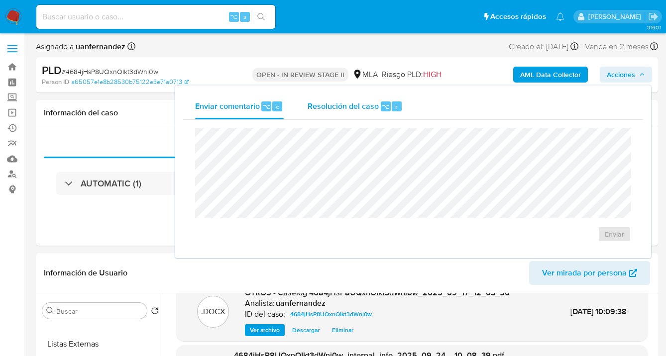
drag, startPoint x: 363, startPoint y: 107, endPoint x: 357, endPoint y: 112, distance: 7.8
click at [361, 107] on span "Resolución del caso" at bounding box center [342, 105] width 71 height 11
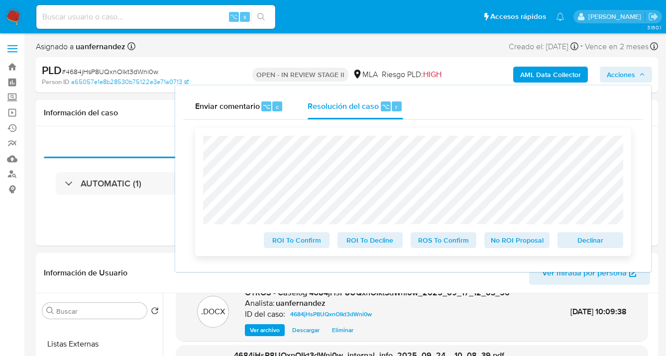
click at [580, 243] on span "Declinar" at bounding box center [590, 240] width 52 height 14
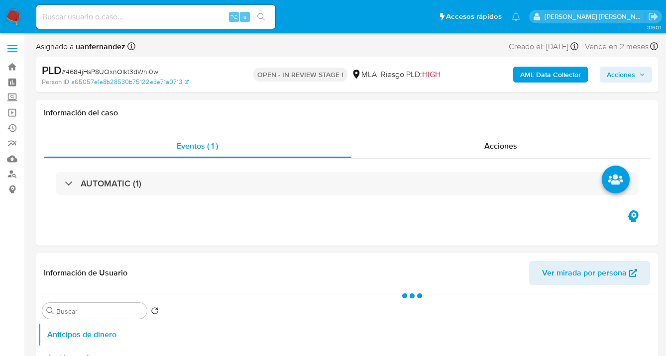
click at [616, 74] on span "Acciones" at bounding box center [620, 75] width 28 height 16
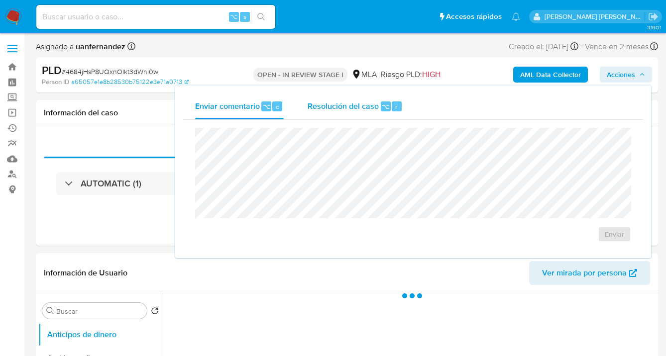
select select "10"
click at [325, 112] on div "Resolución del caso ⌥ r" at bounding box center [354, 107] width 95 height 26
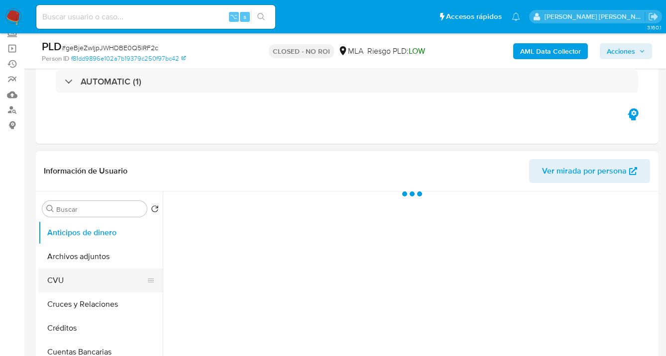
scroll to position [96, 0]
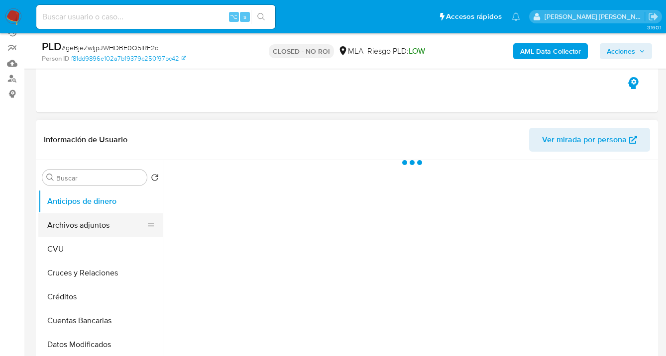
select select "10"
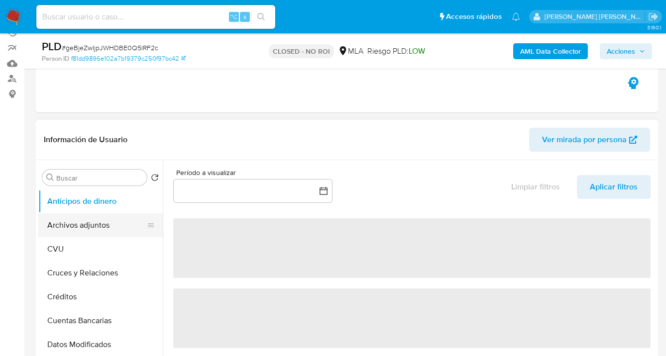
click at [104, 222] on button "Archivos adjuntos" at bounding box center [96, 225] width 116 height 24
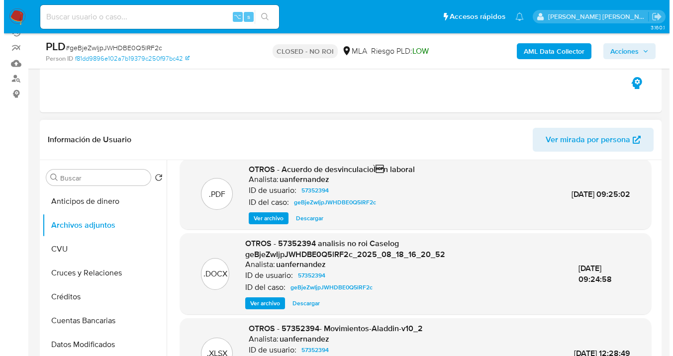
scroll to position [20, 0]
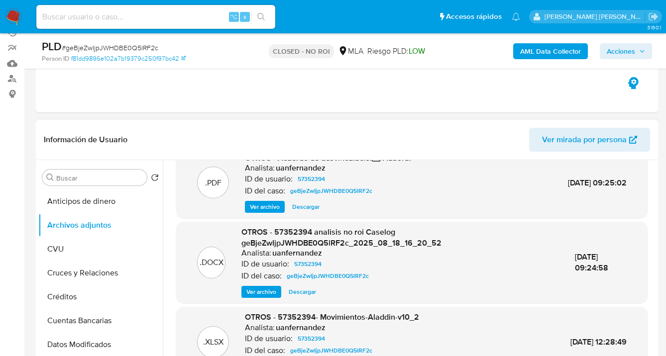
click at [267, 292] on span "Ver archivo" at bounding box center [261, 292] width 30 height 10
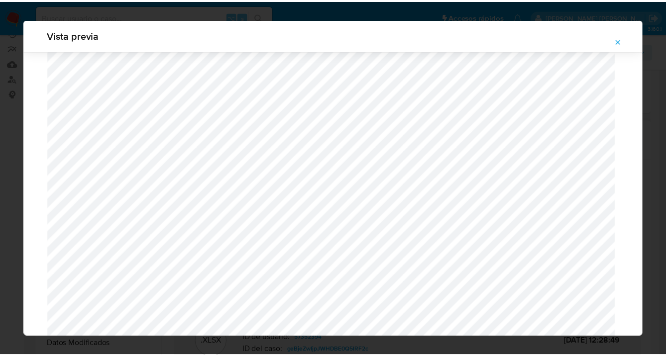
scroll to position [0, 0]
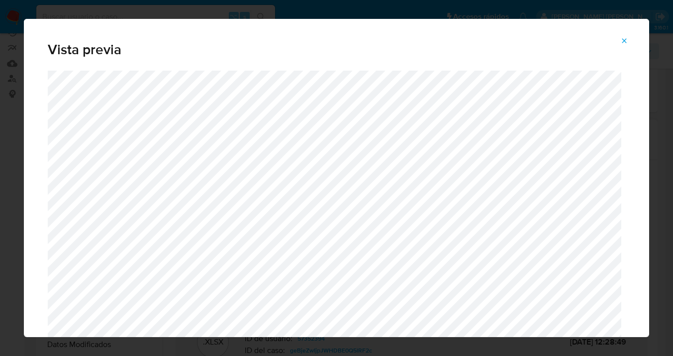
click at [627, 41] on icon "Attachment preview" at bounding box center [624, 41] width 8 height 8
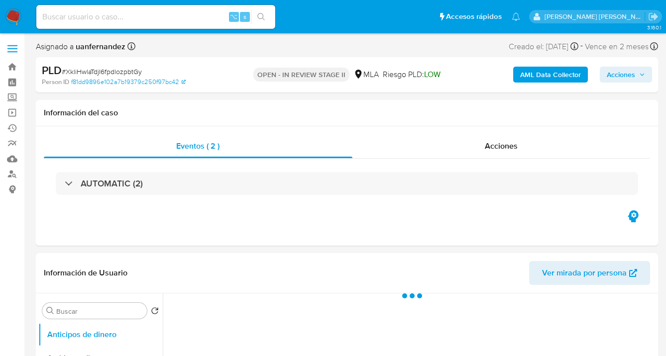
select select "10"
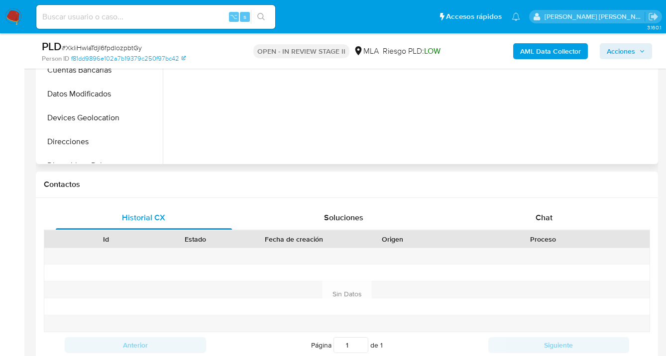
scroll to position [424, 0]
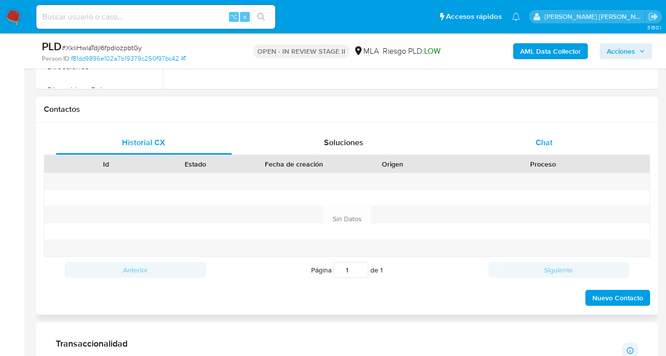
click at [542, 144] on span "Chat" at bounding box center [543, 142] width 17 height 11
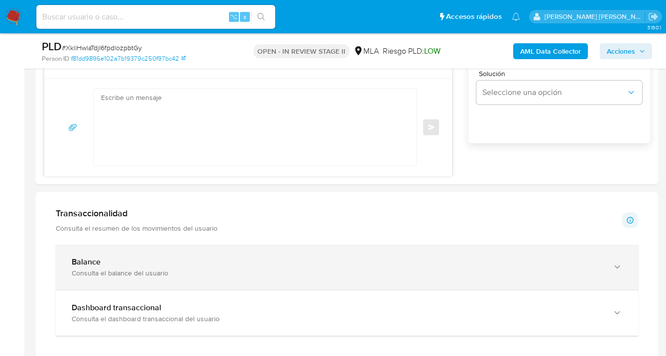
scroll to position [720, 0]
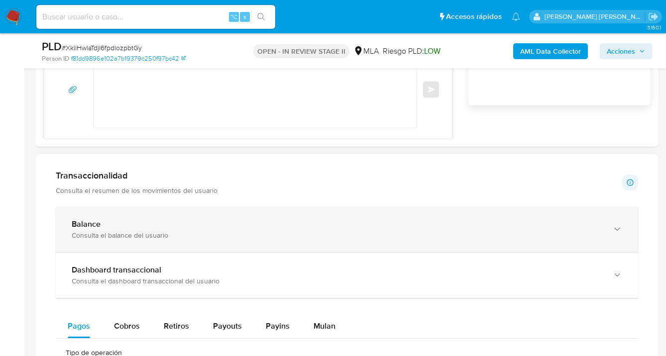
click at [616, 232] on icon "button" at bounding box center [617, 229] width 10 height 10
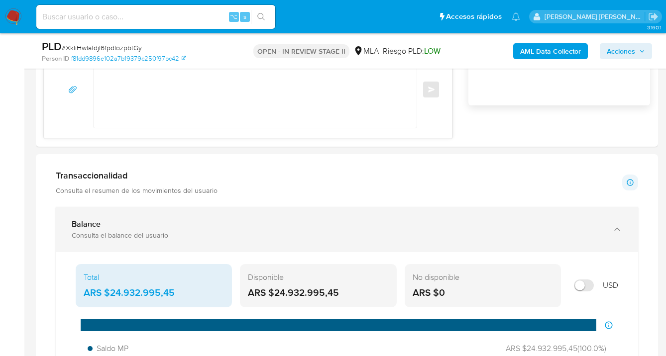
click at [618, 228] on icon "button" at bounding box center [617, 229] width 10 height 10
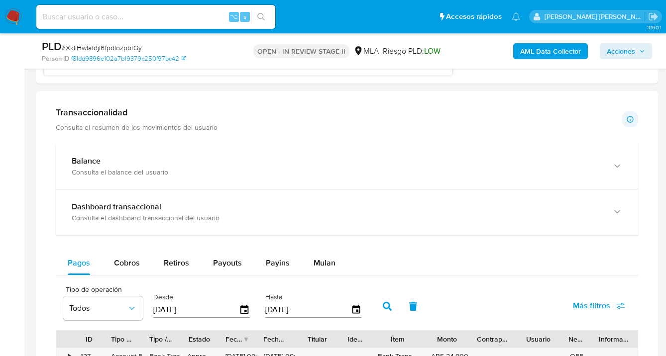
scroll to position [825, 0]
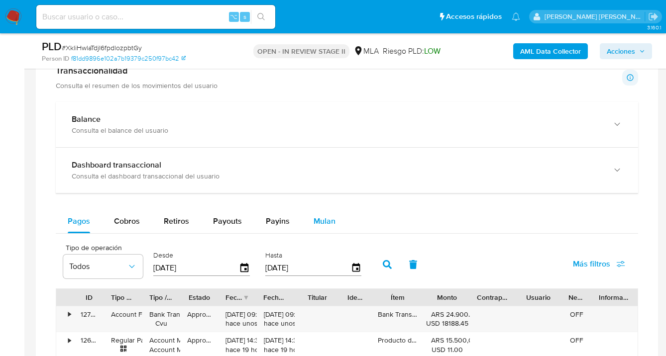
click at [328, 226] on span "Mulan" at bounding box center [324, 220] width 22 height 11
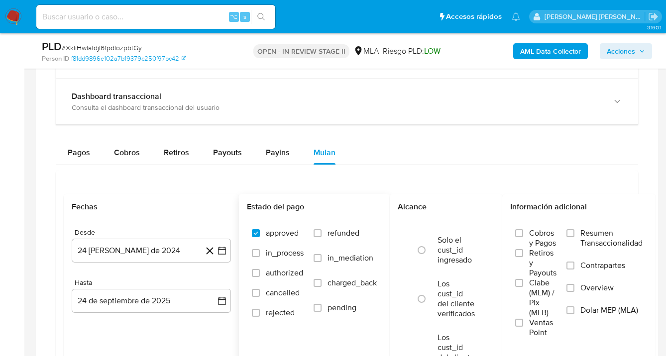
scroll to position [918, 0]
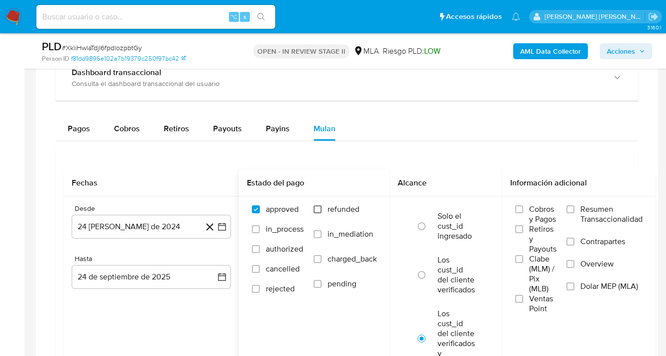
click at [316, 207] on input "refunded" at bounding box center [317, 209] width 8 height 8
checkbox input "true"
click at [574, 285] on input "Dolar MEP (MLA)" at bounding box center [570, 287] width 8 height 8
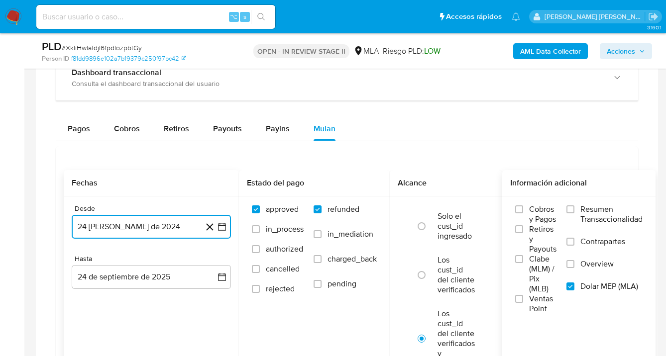
click at [181, 225] on button "24 [PERSON_NAME] de 2024" at bounding box center [151, 227] width 159 height 24
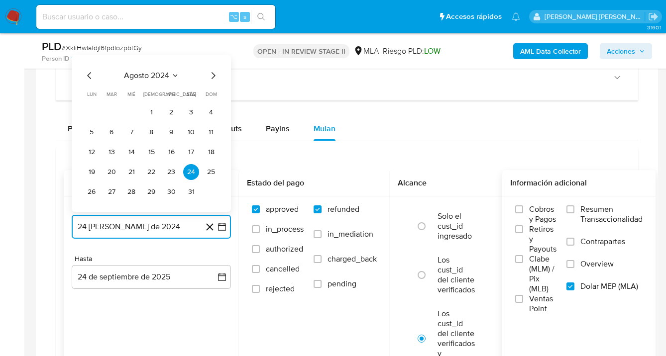
click at [212, 76] on icon "Mes siguiente" at bounding box center [213, 76] width 12 height 12
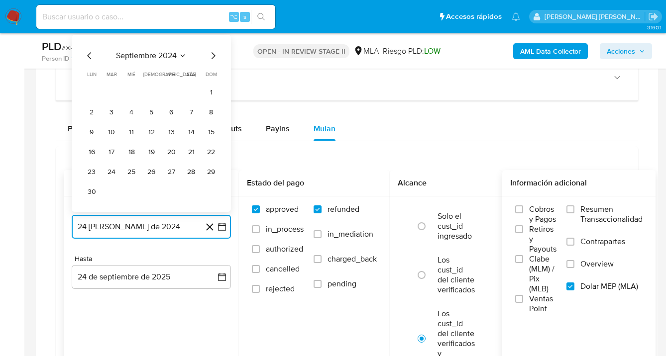
click at [212, 54] on icon "Mes siguiente" at bounding box center [213, 56] width 12 height 12
click at [213, 76] on icon "Mes siguiente" at bounding box center [213, 76] width 12 height 12
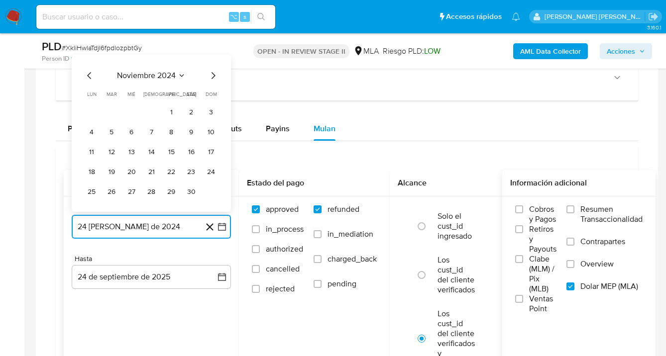
click at [212, 77] on icon "Mes siguiente" at bounding box center [213, 76] width 12 height 12
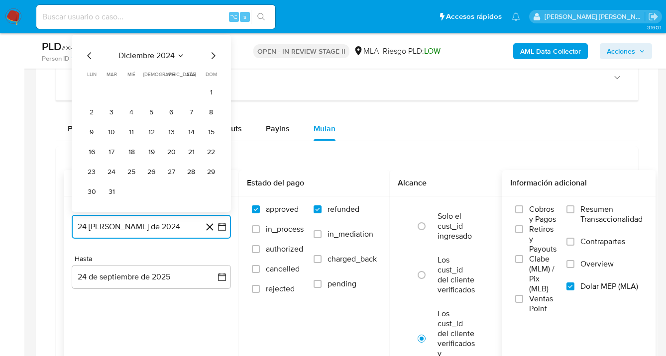
click at [212, 59] on icon "Mes siguiente" at bounding box center [213, 56] width 12 height 12
click at [216, 75] on icon "Mes siguiente" at bounding box center [213, 76] width 12 height 12
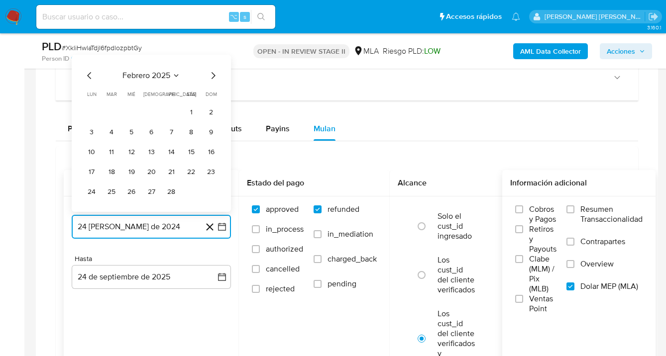
click at [213, 75] on icon "Mes siguiente" at bounding box center [213, 76] width 12 height 12
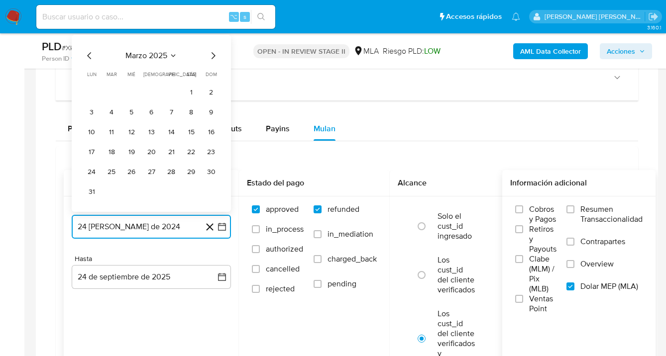
click at [212, 57] on icon "Mes siguiente" at bounding box center [213, 56] width 12 height 12
click at [211, 79] on icon "Mes siguiente" at bounding box center [213, 76] width 12 height 12
click at [212, 78] on icon "Mes siguiente" at bounding box center [213, 76] width 12 height 12
click at [212, 56] on icon "Mes siguiente" at bounding box center [213, 56] width 12 height 12
click at [210, 80] on icon "Mes siguiente" at bounding box center [213, 76] width 12 height 12
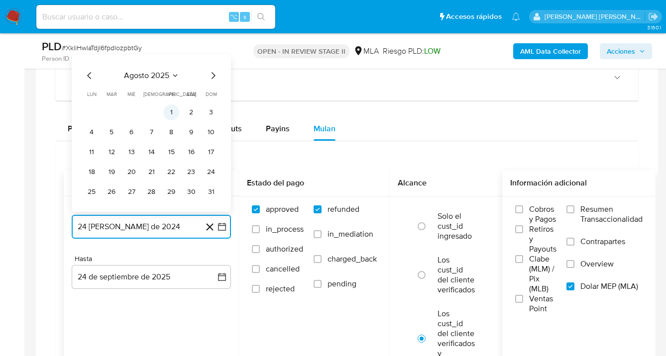
click at [174, 111] on button "1" at bounding box center [171, 112] width 16 height 16
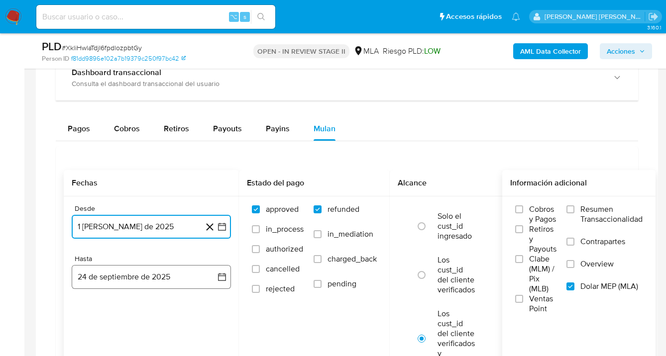
click at [166, 273] on button "24 de septiembre de 2025" at bounding box center [151, 277] width 159 height 24
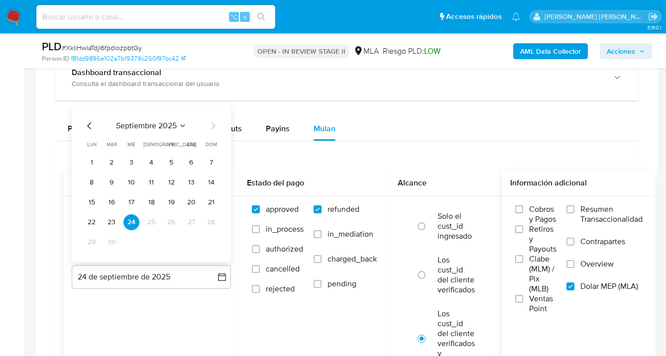
click at [94, 126] on icon "Mes anterior" at bounding box center [90, 126] width 12 height 12
drag, startPoint x: 211, startPoint y: 242, endPoint x: 218, endPoint y: 234, distance: 10.3
click at [211, 242] on button "31" at bounding box center [211, 242] width 16 height 16
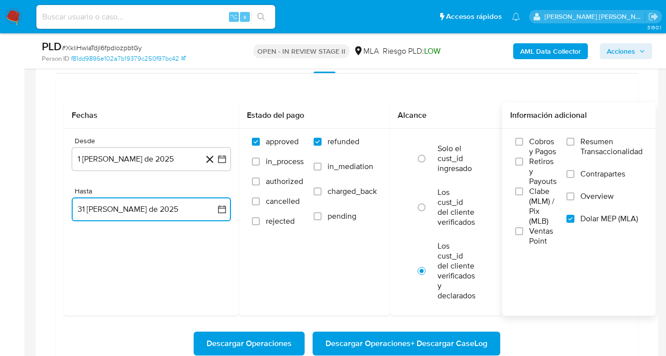
scroll to position [1103, 0]
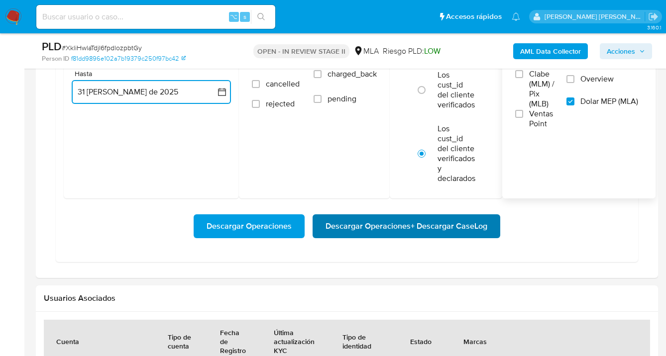
click at [405, 230] on span "Descargar Operaciones + Descargar CaseLog" at bounding box center [406, 226] width 162 height 22
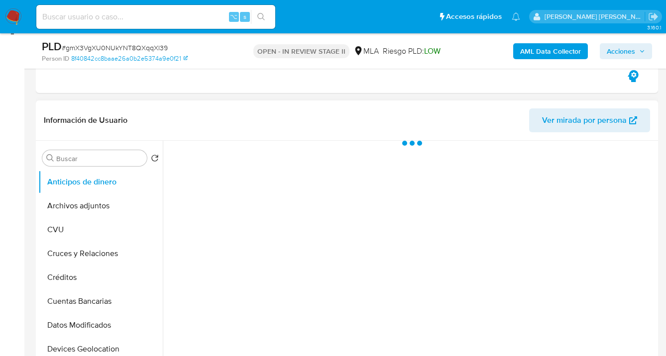
scroll to position [207, 0]
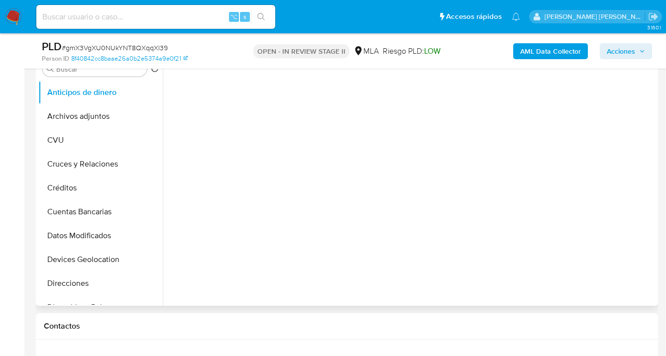
select select "10"
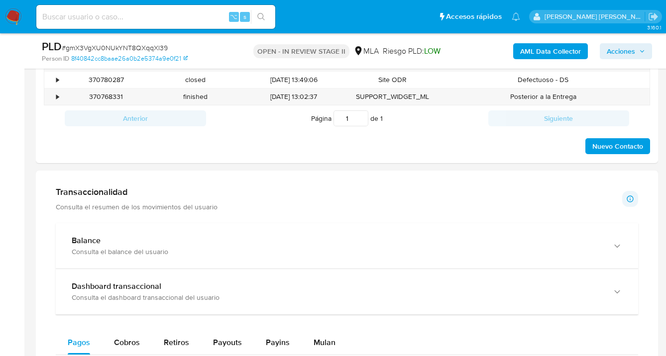
scroll to position [755, 0]
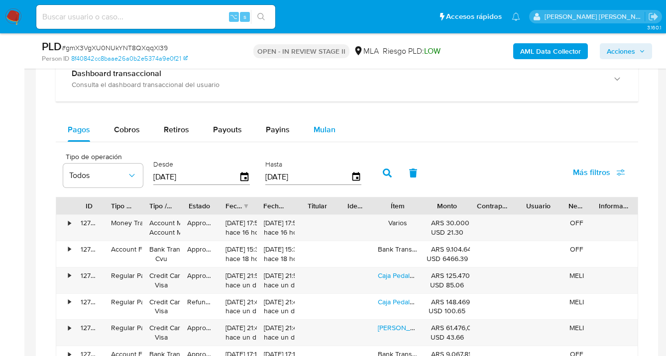
click at [322, 130] on span "Mulan" at bounding box center [324, 129] width 22 height 11
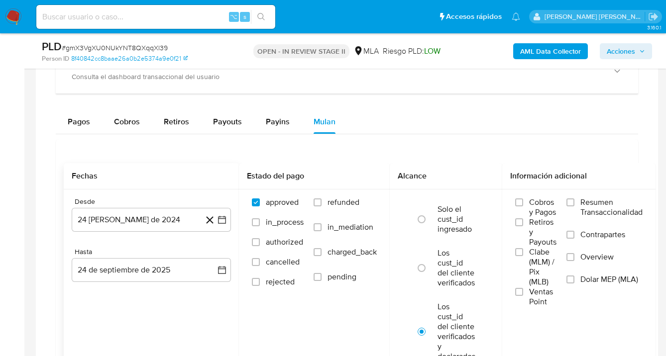
scroll to position [774, 0]
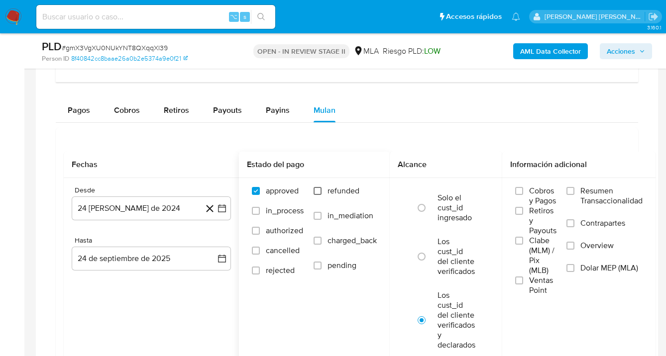
click at [318, 191] on input "refunded" at bounding box center [317, 191] width 8 height 8
checkbox input "true"
click at [570, 269] on input "Dolar MEP (MLA)" at bounding box center [570, 268] width 8 height 8
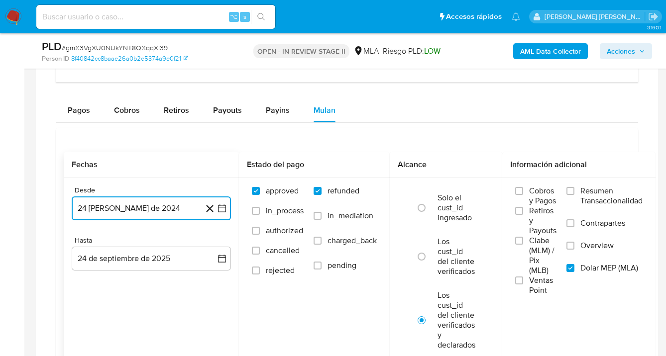
click at [165, 212] on button "24 [PERSON_NAME] de 2024" at bounding box center [151, 209] width 159 height 24
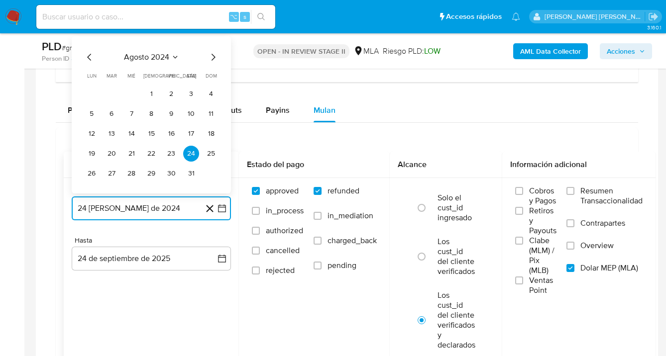
click at [213, 60] on icon "Mes siguiente" at bounding box center [213, 57] width 12 height 12
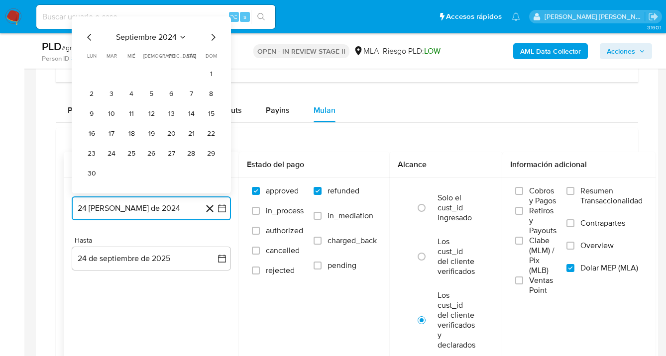
click at [213, 37] on icon "Mes siguiente" at bounding box center [213, 37] width 12 height 12
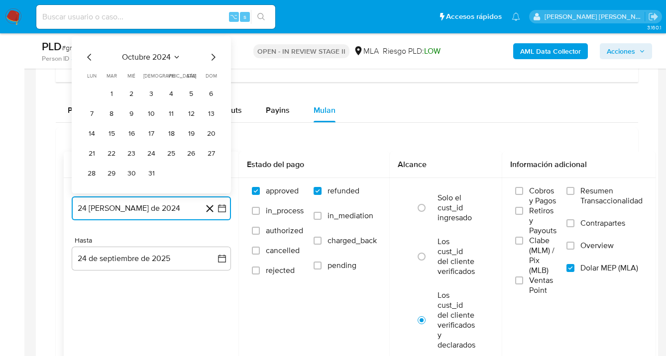
drag, startPoint x: 213, startPoint y: 56, endPoint x: 212, endPoint y: 63, distance: 7.1
click at [213, 56] on icon "Mes siguiente" at bounding box center [213, 57] width 4 height 7
click at [212, 62] on icon "Mes siguiente" at bounding box center [213, 57] width 12 height 12
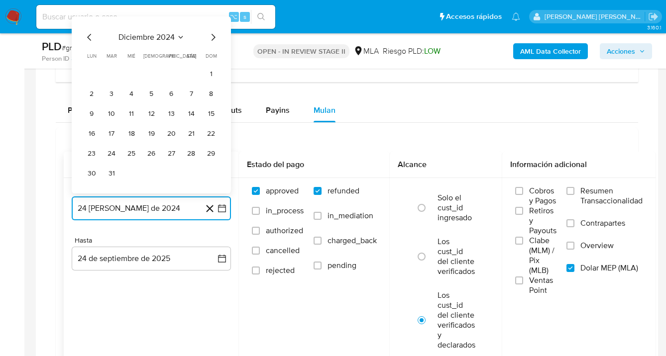
click at [211, 38] on icon "Mes siguiente" at bounding box center [213, 37] width 12 height 12
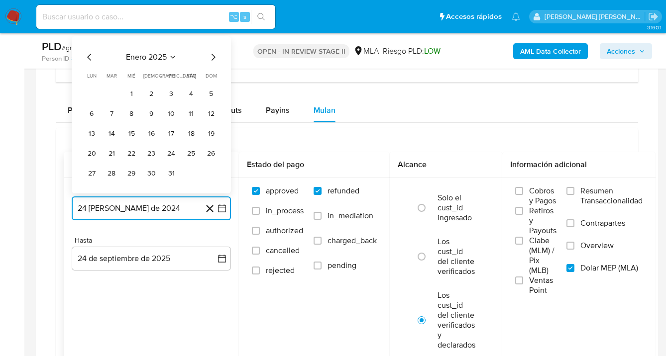
click at [212, 58] on icon "Mes siguiente" at bounding box center [213, 57] width 12 height 12
click at [212, 59] on icon "Mes siguiente" at bounding box center [213, 57] width 12 height 12
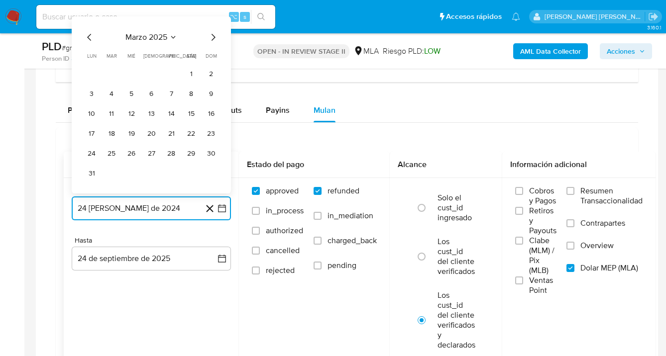
click at [214, 38] on icon "Mes siguiente" at bounding box center [213, 37] width 12 height 12
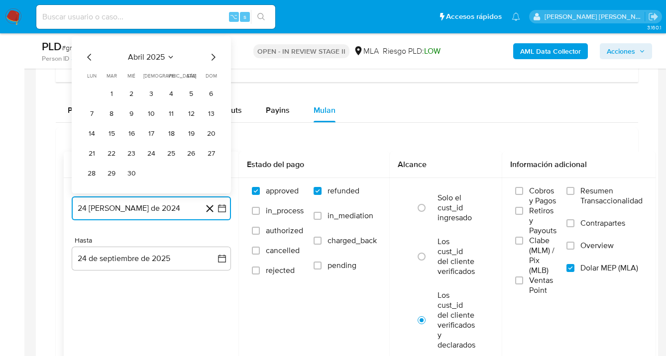
click at [211, 56] on icon "Mes siguiente" at bounding box center [213, 57] width 12 height 12
click at [212, 55] on icon "Mes siguiente" at bounding box center [213, 57] width 4 height 7
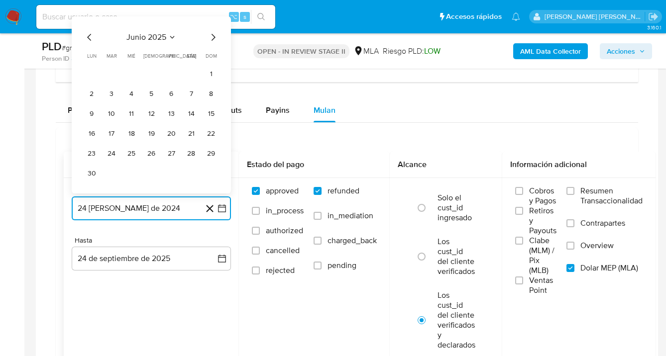
click at [210, 37] on icon "Mes siguiente" at bounding box center [213, 37] width 12 height 12
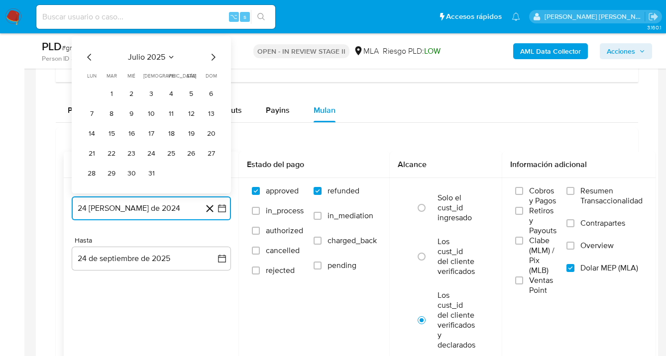
click at [213, 56] on icon "Mes siguiente" at bounding box center [213, 57] width 12 height 12
click at [175, 94] on button "1" at bounding box center [171, 94] width 16 height 16
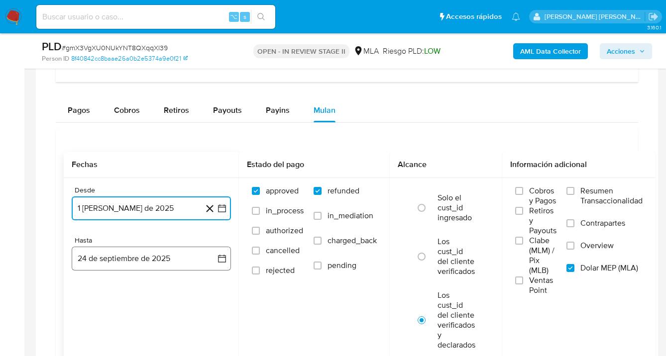
click at [159, 261] on button "24 de septiembre de 2025" at bounding box center [151, 259] width 159 height 24
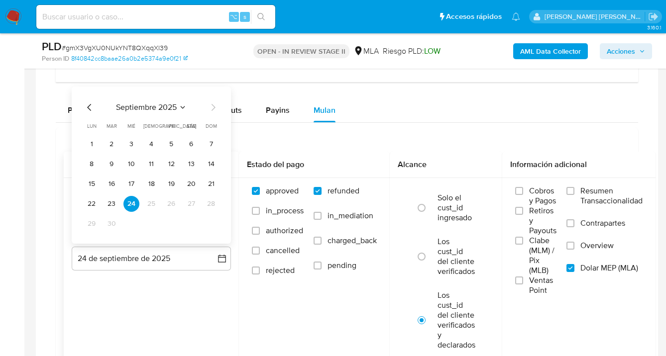
click at [88, 107] on icon "Mes anterior" at bounding box center [90, 107] width 12 height 12
click at [208, 223] on button "31" at bounding box center [211, 224] width 16 height 16
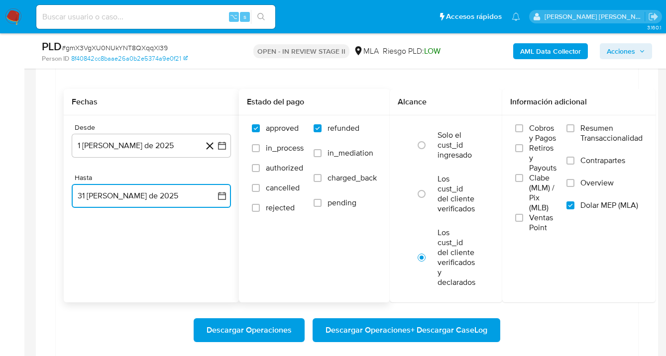
scroll to position [867, 0]
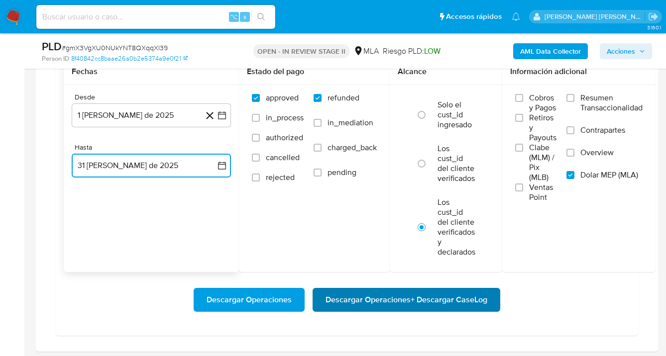
click at [389, 301] on span "Descargar Operaciones + Descargar CaseLog" at bounding box center [406, 300] width 162 height 22
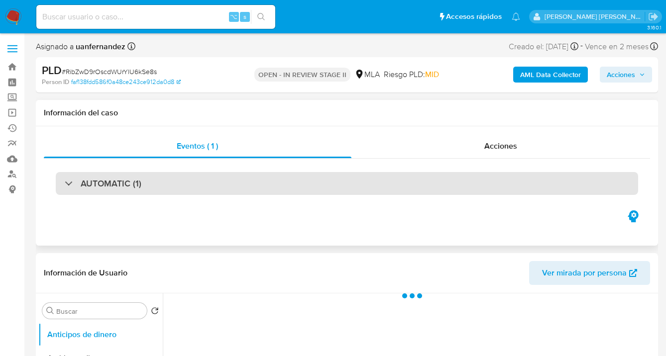
select select "10"
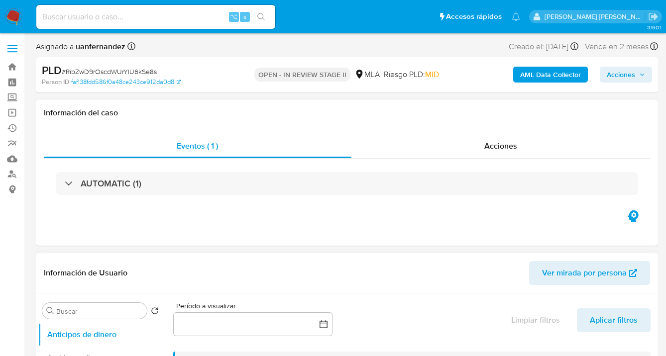
scroll to position [211, 0]
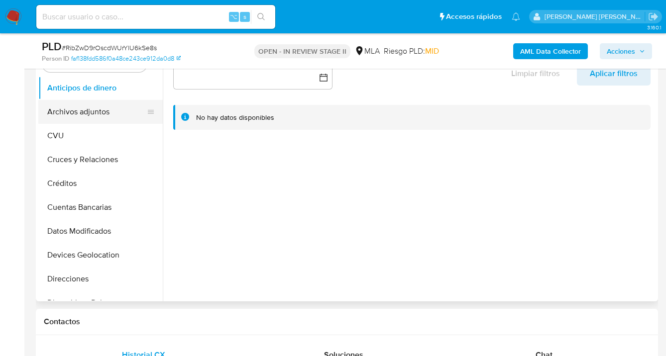
click at [111, 118] on button "Archivos adjuntos" at bounding box center [96, 112] width 116 height 24
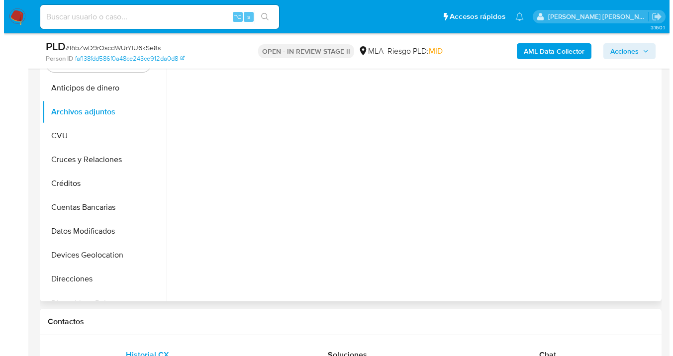
scroll to position [129, 0]
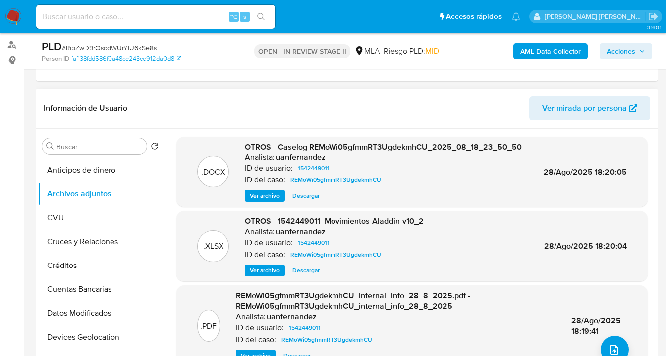
click at [267, 198] on span "Ver archivo" at bounding box center [265, 196] width 30 height 10
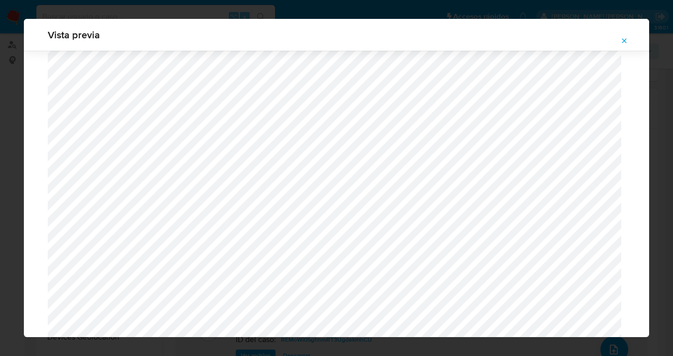
scroll to position [499, 0]
click at [623, 37] on icon "Attachment preview" at bounding box center [624, 41] width 8 height 8
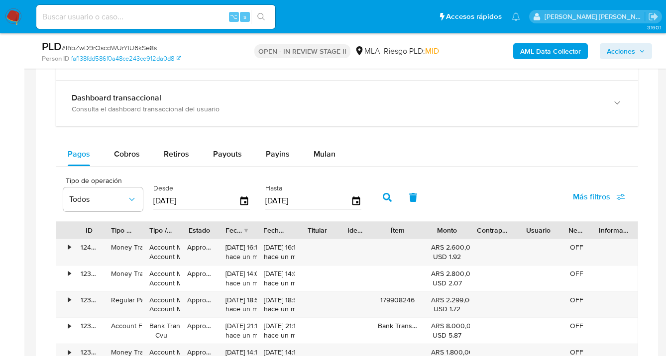
scroll to position [773, 0]
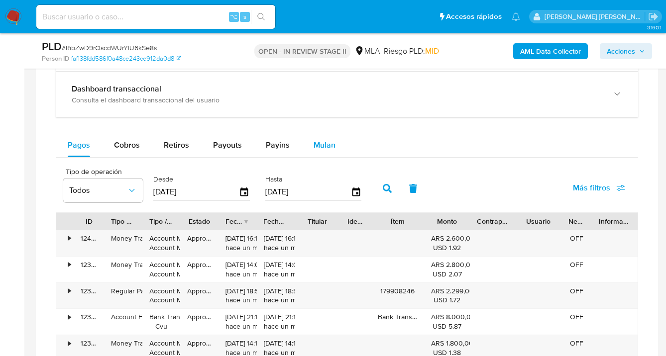
click at [327, 144] on span "Mulan" at bounding box center [324, 144] width 22 height 11
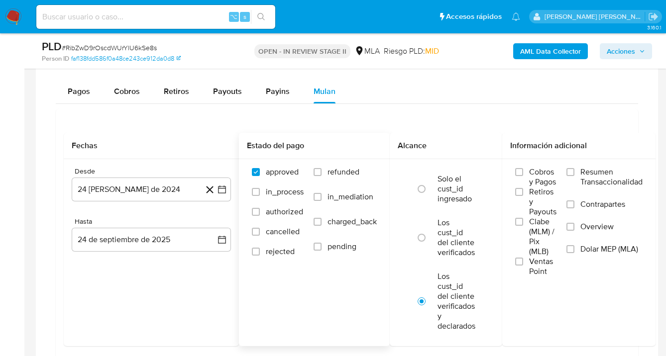
scroll to position [859, 0]
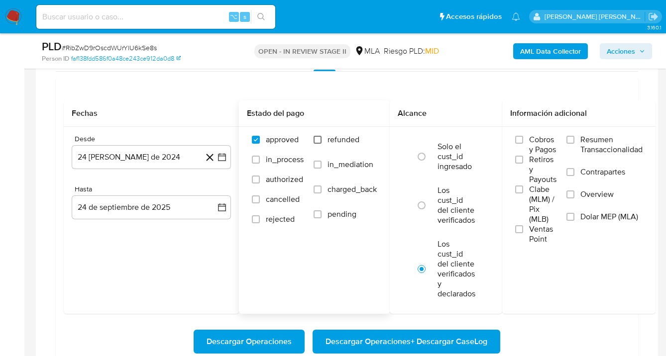
click at [319, 138] on input "refunded" at bounding box center [317, 140] width 8 height 8
checkbox input "true"
drag, startPoint x: 573, startPoint y: 215, endPoint x: 336, endPoint y: 197, distance: 237.6
click at [572, 215] on input "Dolar MEP (MLA)" at bounding box center [570, 217] width 8 height 8
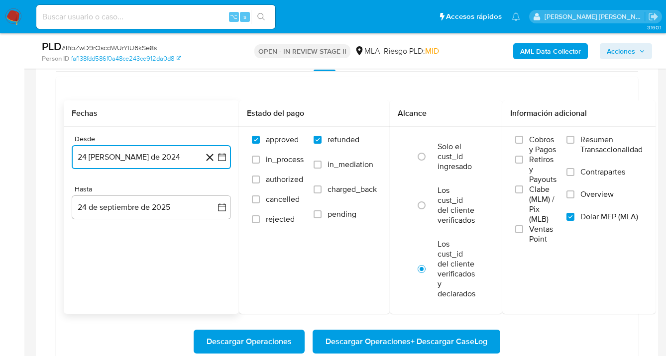
click at [175, 157] on button "24 [PERSON_NAME] de 2024" at bounding box center [151, 157] width 159 height 24
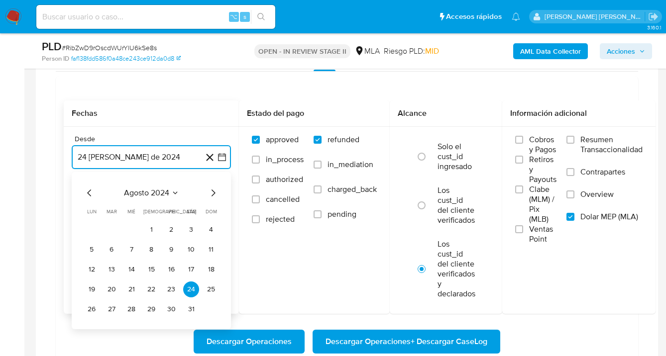
click at [211, 192] on icon "Mes siguiente" at bounding box center [213, 193] width 12 height 12
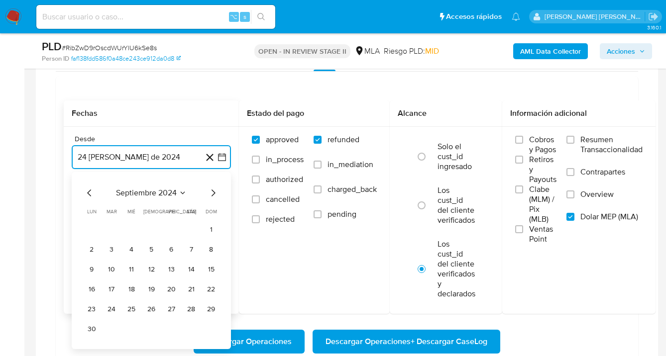
click at [211, 192] on icon "Mes siguiente" at bounding box center [213, 193] width 12 height 12
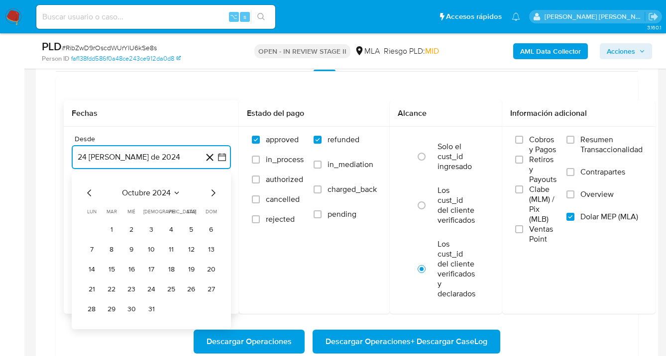
click at [212, 193] on icon "Mes siguiente" at bounding box center [213, 193] width 12 height 12
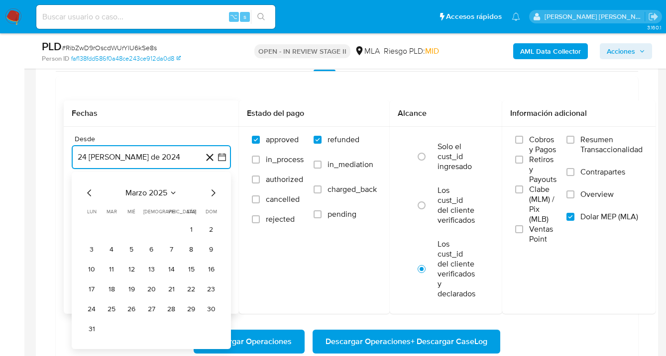
click at [212, 193] on icon "Mes siguiente" at bounding box center [213, 193] width 12 height 12
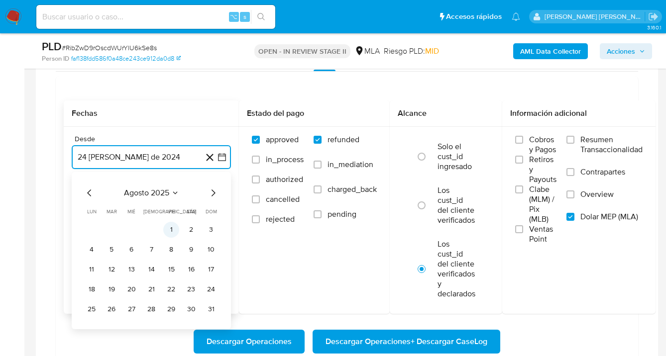
click at [170, 230] on button "1" at bounding box center [171, 230] width 16 height 16
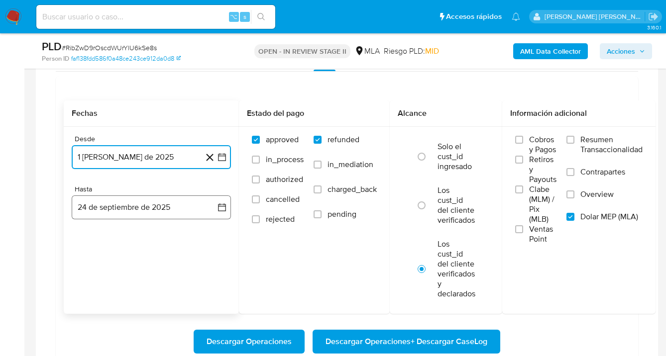
drag, startPoint x: 160, startPoint y: 207, endPoint x: 114, endPoint y: 214, distance: 46.3
click at [160, 207] on button "24 de septiembre de 2025" at bounding box center [151, 208] width 159 height 24
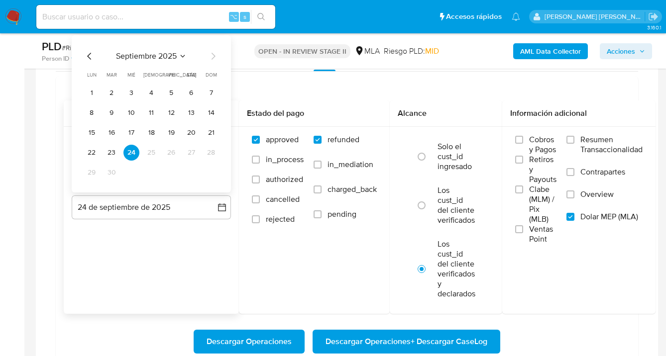
click at [87, 55] on icon "Mes anterior" at bounding box center [90, 56] width 12 height 12
click at [209, 174] on button "31" at bounding box center [211, 173] width 16 height 16
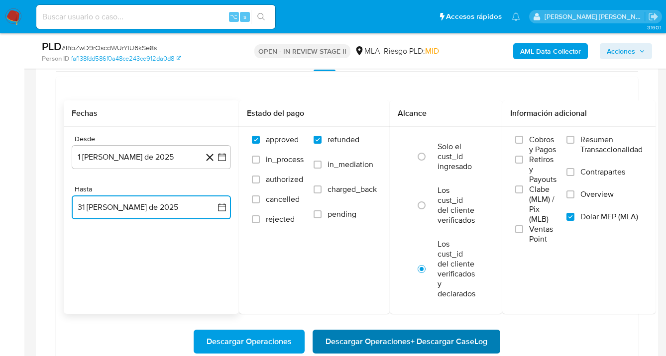
click at [373, 345] on span "Descargar Operaciones + Descargar CaseLog" at bounding box center [406, 342] width 162 height 22
